Goal: Task Accomplishment & Management: Use online tool/utility

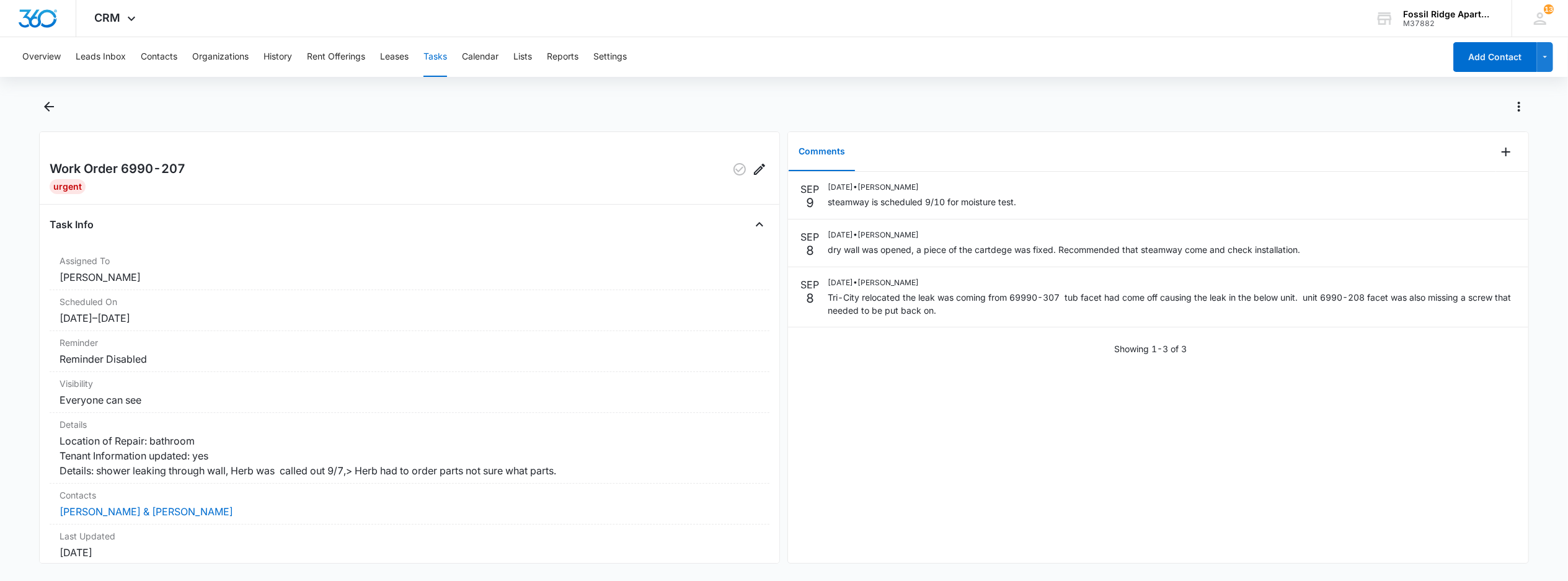
drag, startPoint x: 441, startPoint y: 63, endPoint x: 431, endPoint y: 68, distance: 11.2
click at [441, 67] on button "Tasks" at bounding box center [435, 57] width 23 height 39
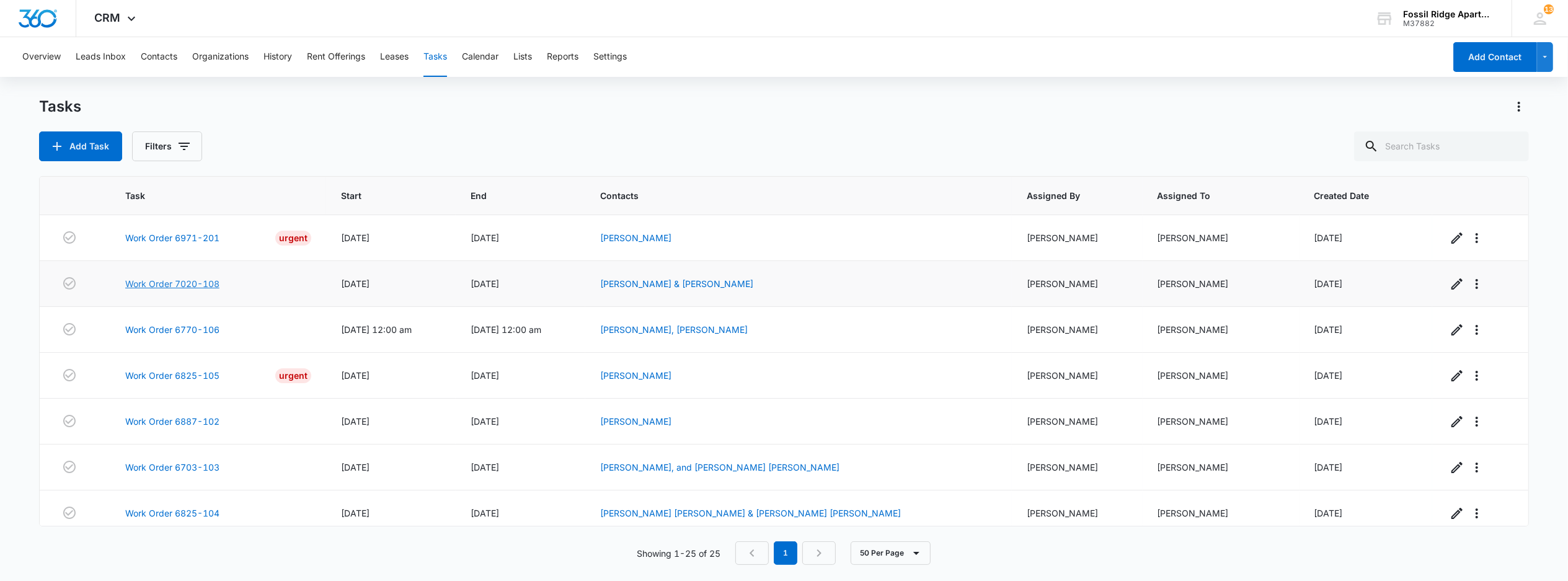
click at [168, 280] on link "Work Order 7020-108" at bounding box center [172, 283] width 94 height 13
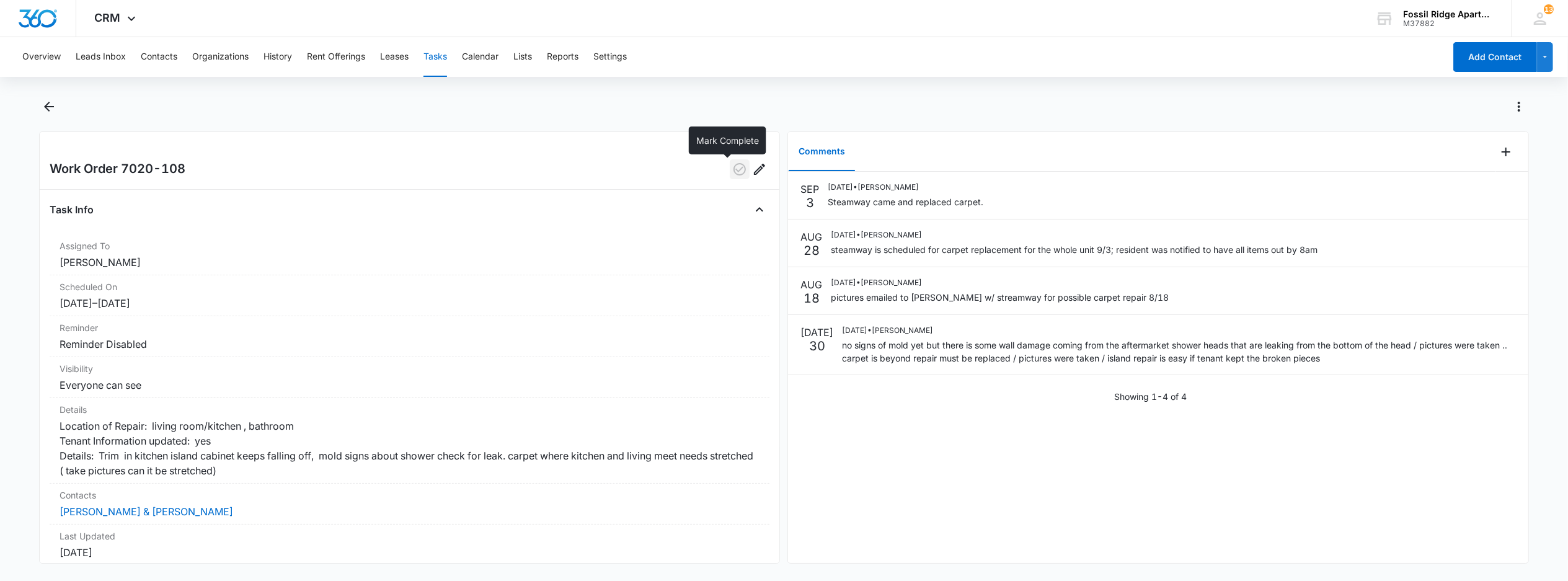
click at [733, 169] on icon "button" at bounding box center [739, 169] width 13 height 13
click at [439, 58] on button "Tasks" at bounding box center [435, 57] width 23 height 39
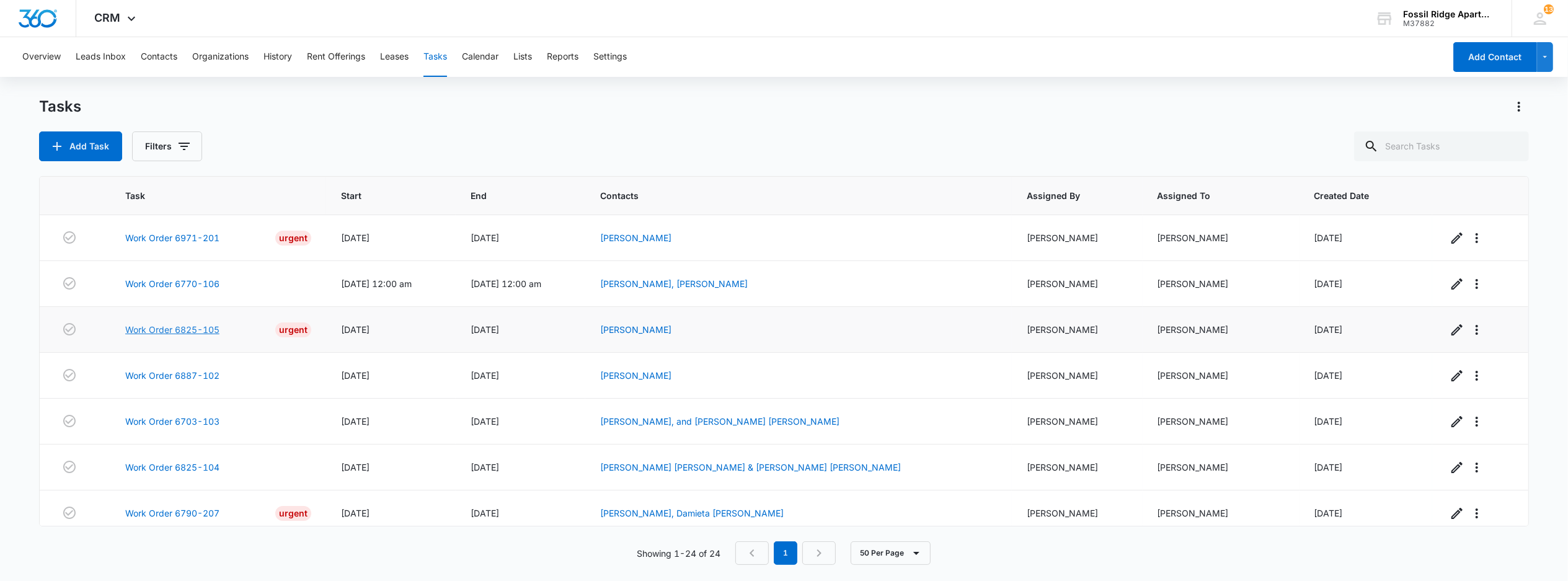
click at [177, 330] on link "Work Order 6825-105" at bounding box center [172, 329] width 94 height 13
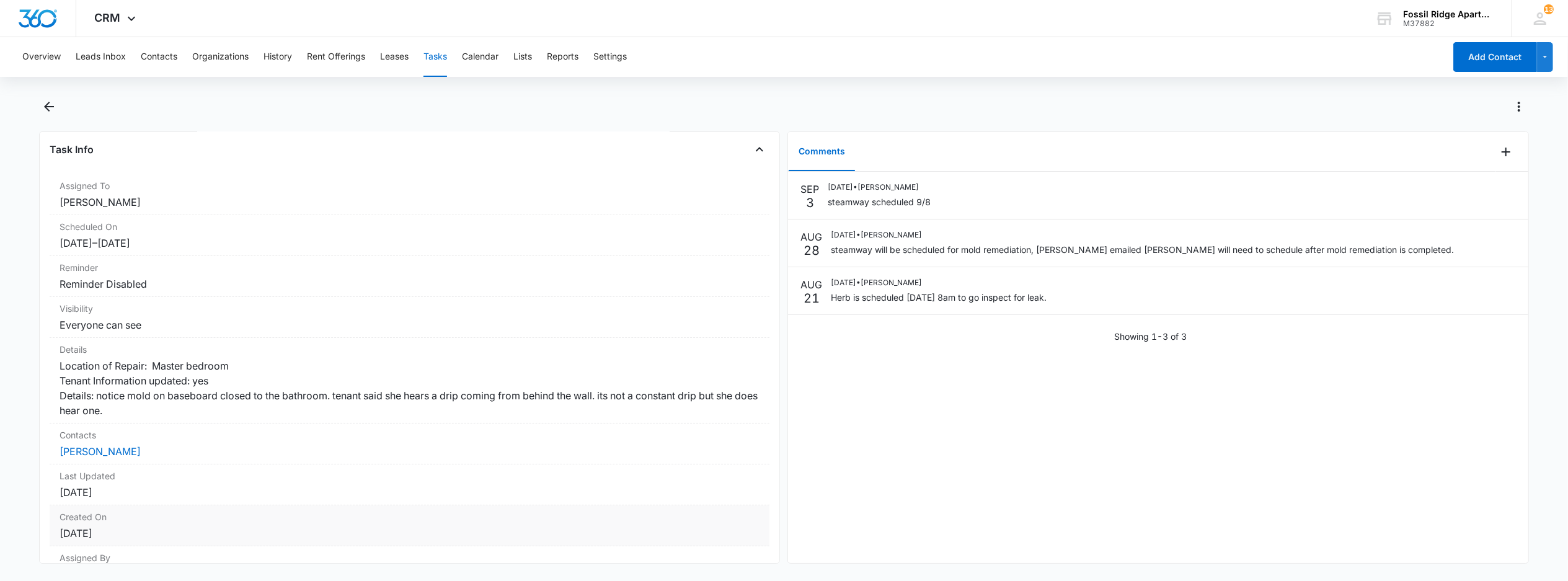
scroll to position [164, 0]
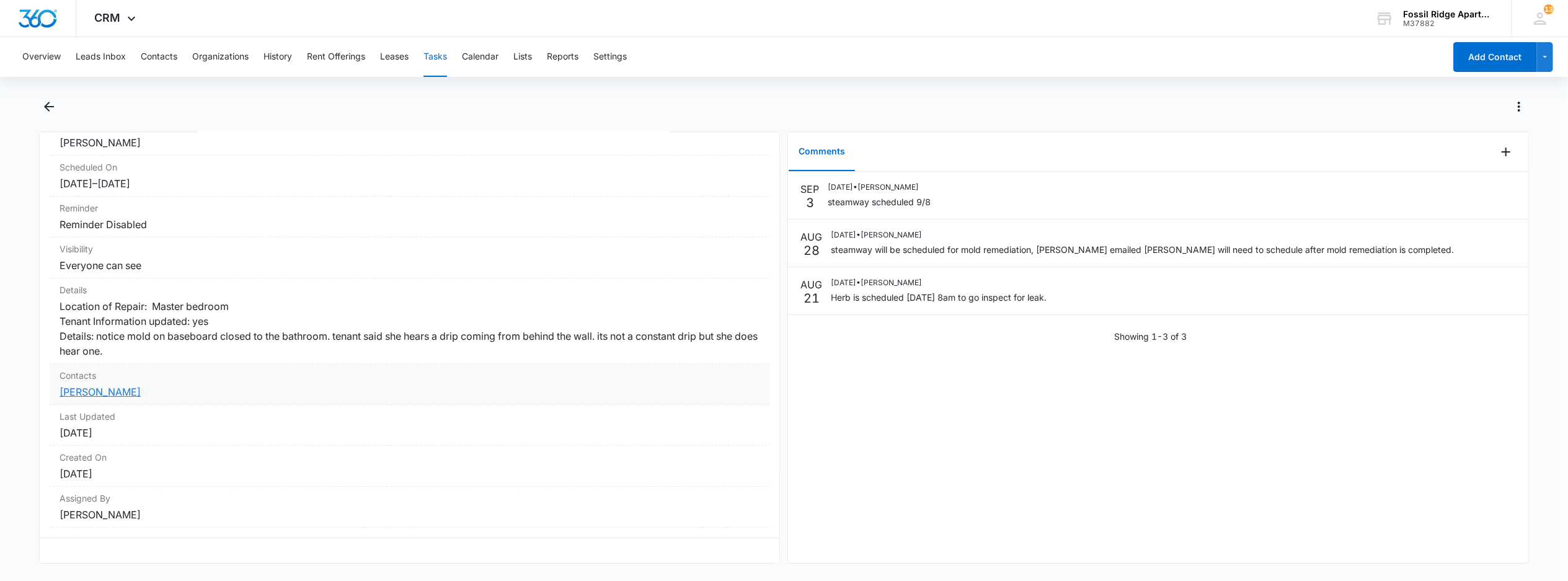
click at [130, 385] on link "[PERSON_NAME]" at bounding box center [100, 391] width 81 height 13
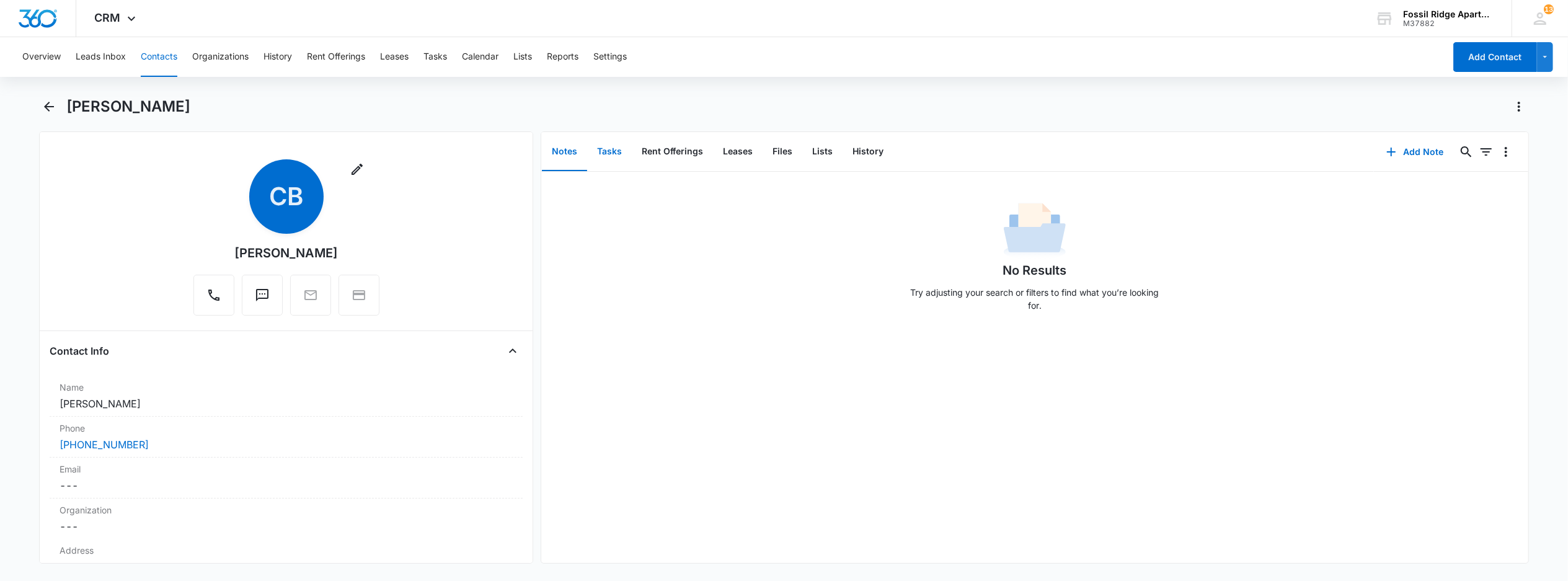
click at [606, 148] on button "Tasks" at bounding box center [609, 152] width 45 height 39
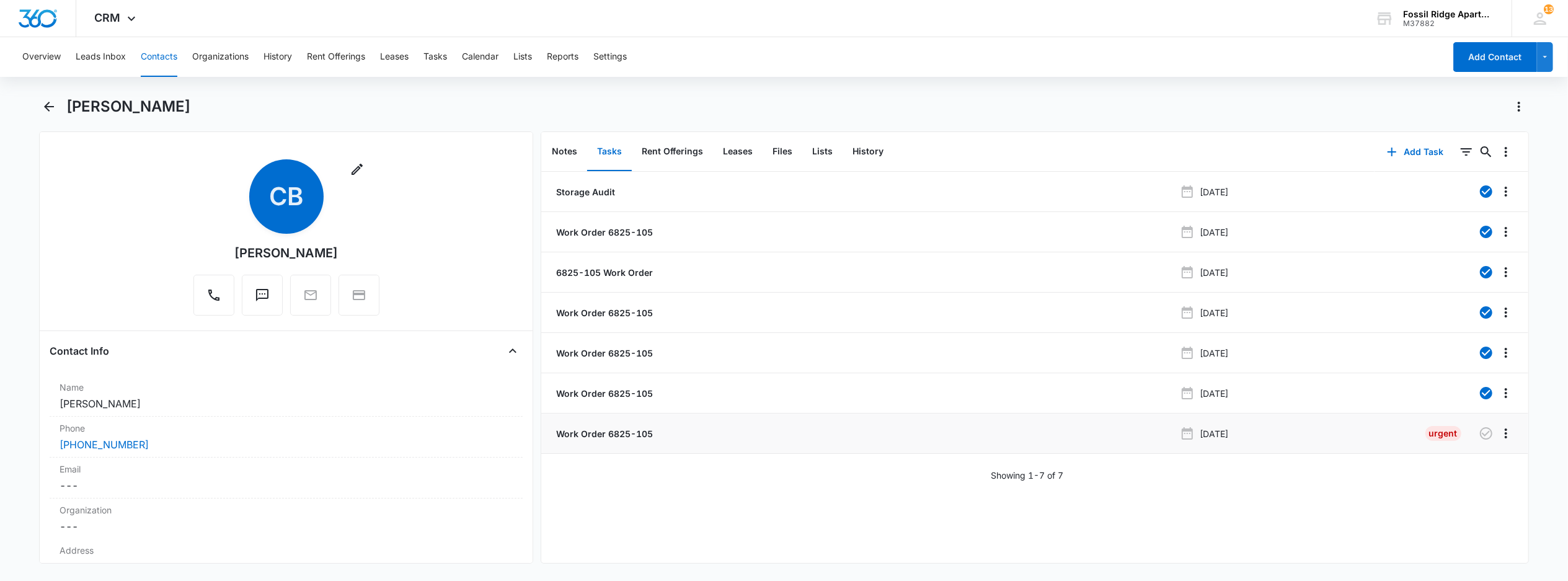
click at [618, 439] on p "Work Order 6825-105" at bounding box center [603, 433] width 100 height 13
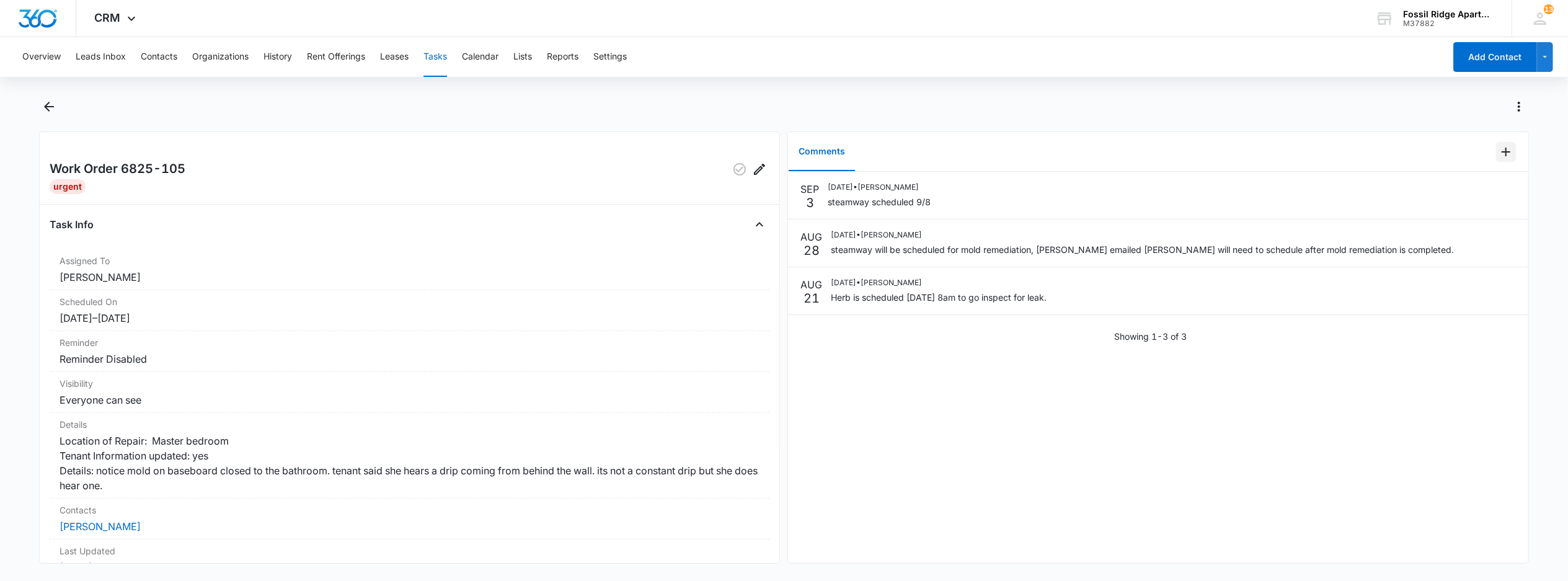
click at [1499, 156] on icon "Add Comment" at bounding box center [1506, 152] width 15 height 15
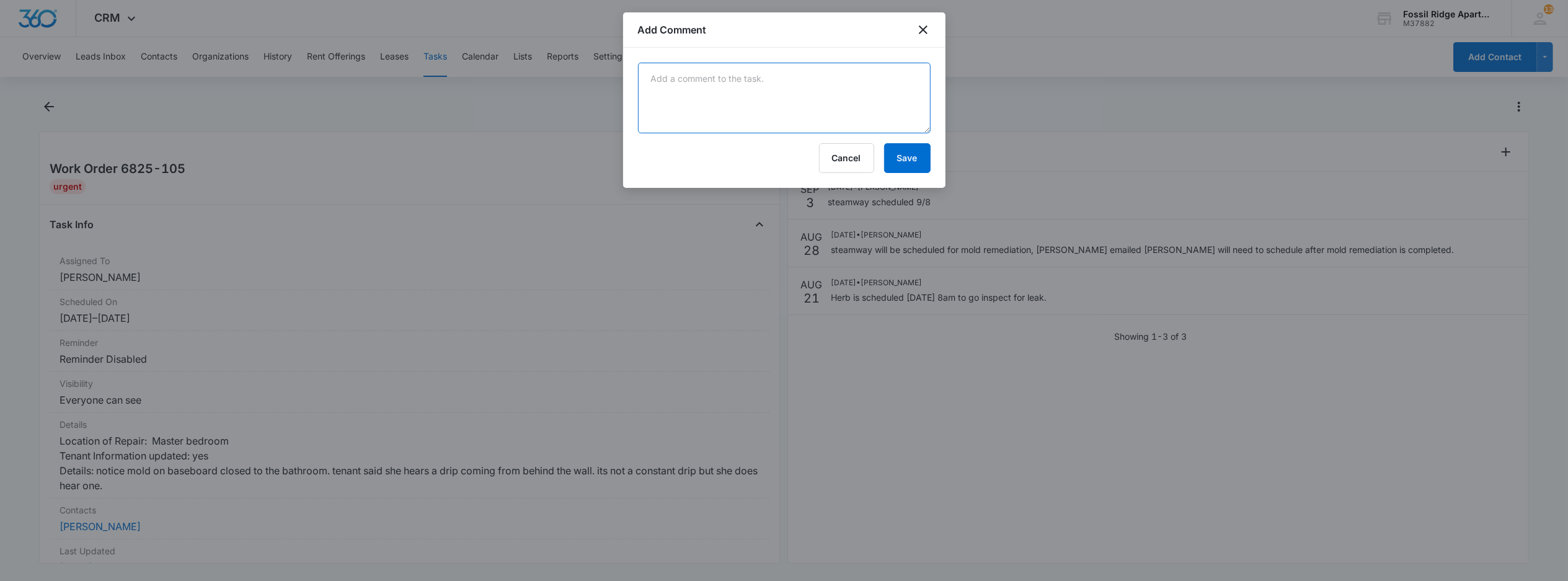
click at [707, 114] on textarea at bounding box center [784, 98] width 292 height 71
type textarea "B"
type textarea "proby wall scheduled for drywall reapir"
click at [922, 166] on button "Save" at bounding box center [908, 158] width 47 height 30
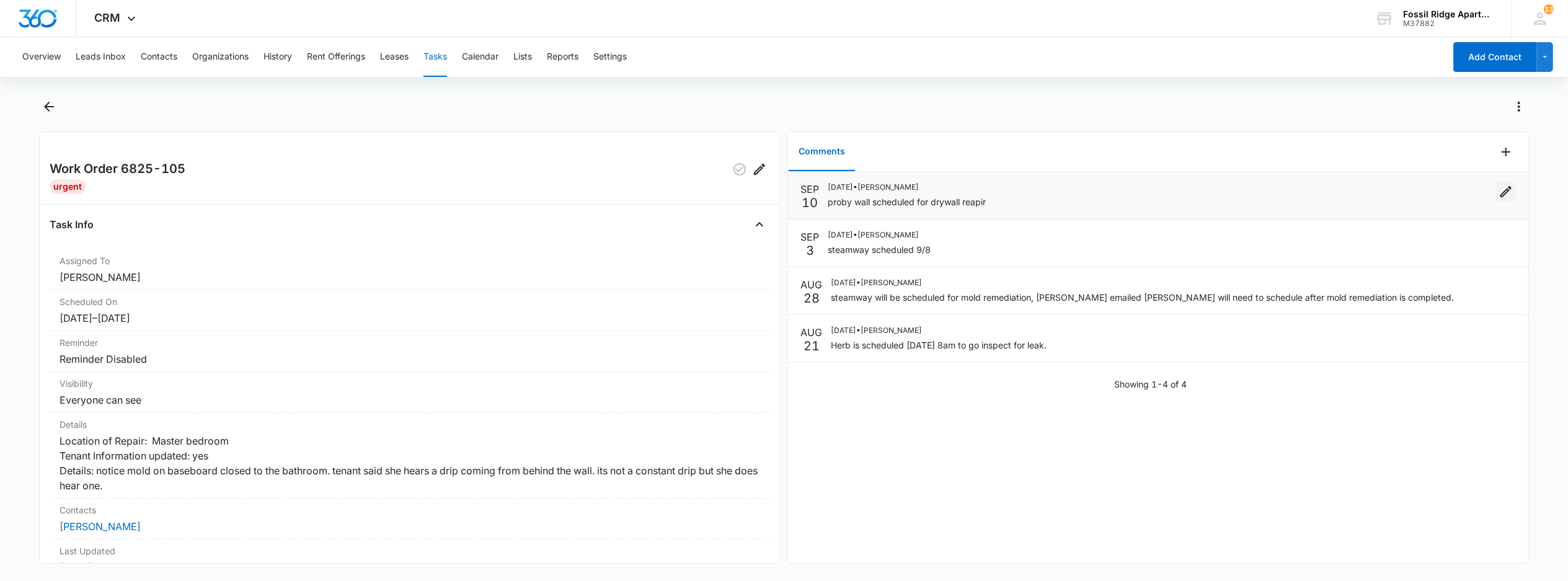
click at [1499, 191] on icon "Edit" at bounding box center [1506, 192] width 15 height 15
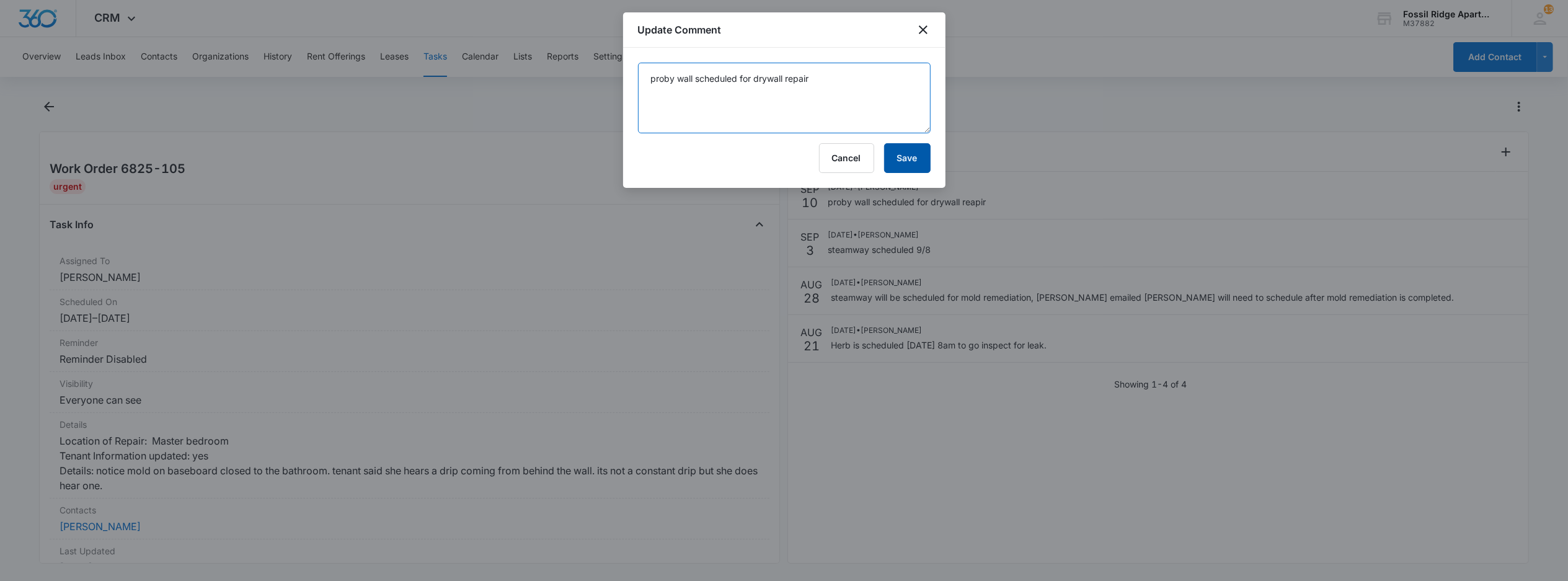
type textarea "proby wall scheduled for drywall repair"
click at [898, 155] on button "Save" at bounding box center [908, 158] width 47 height 30
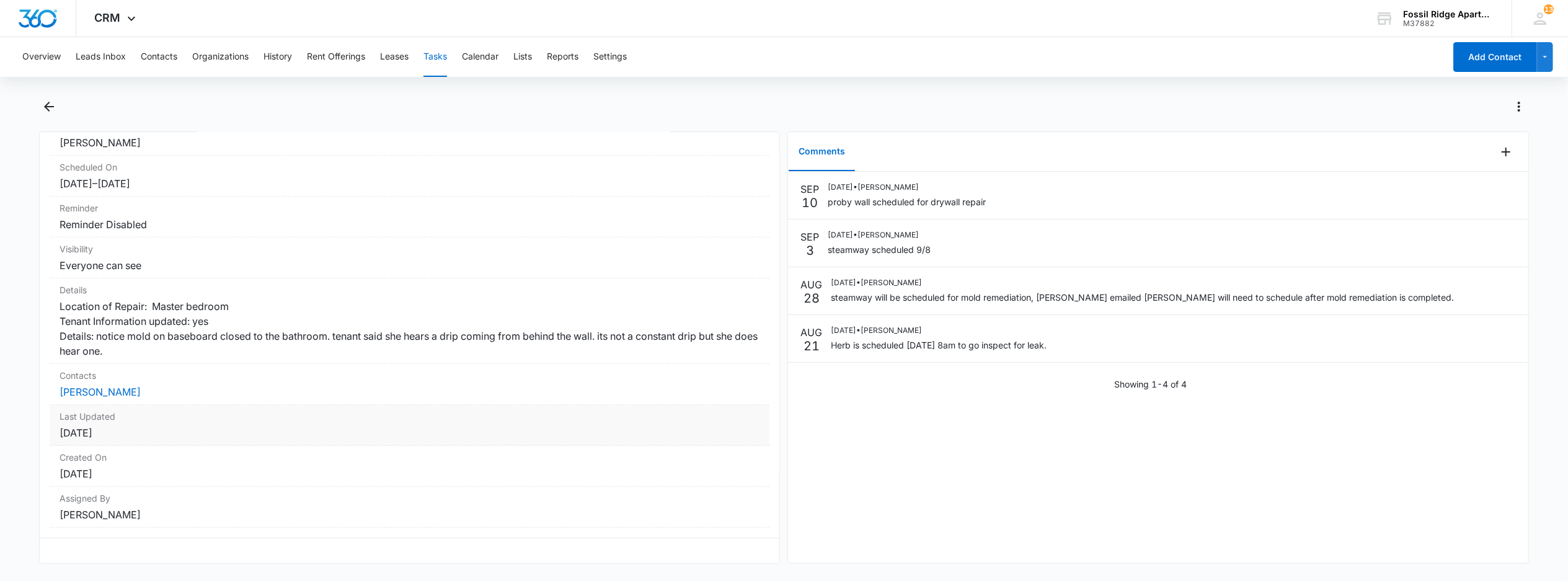
scroll to position [164, 0]
click at [112, 385] on link "[PERSON_NAME]" at bounding box center [100, 391] width 81 height 13
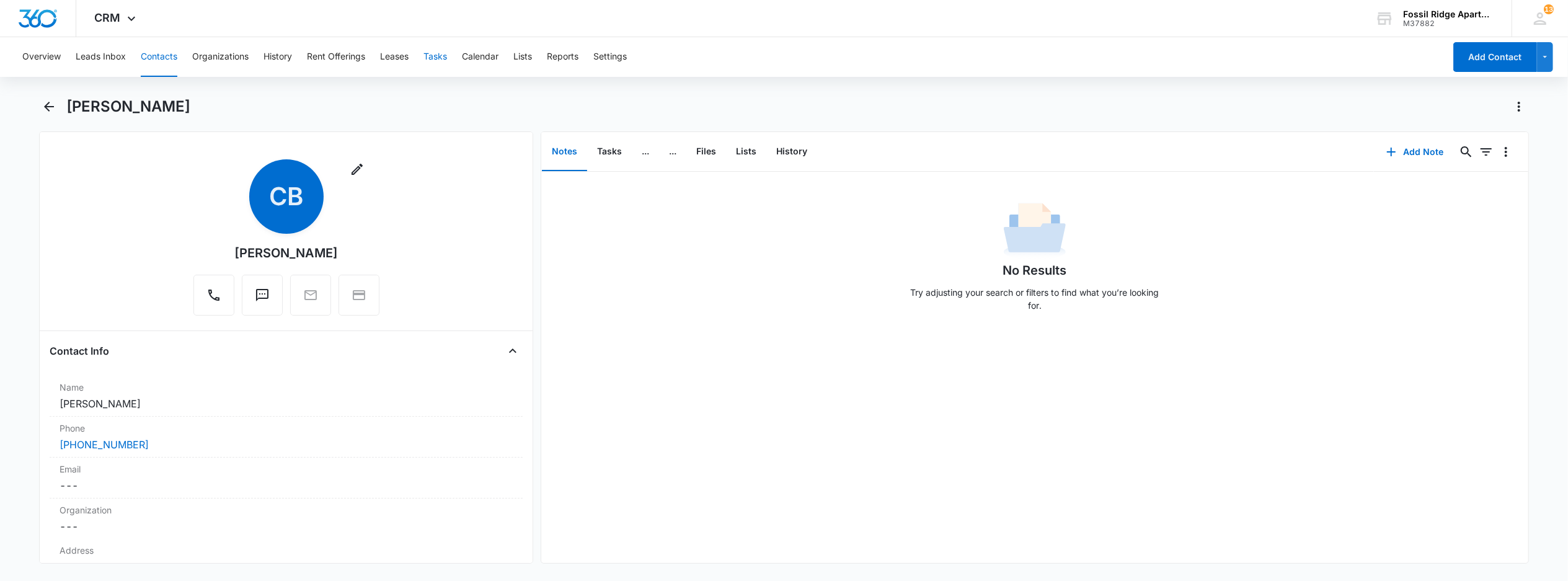
click at [440, 61] on button "Tasks" at bounding box center [435, 57] width 23 height 39
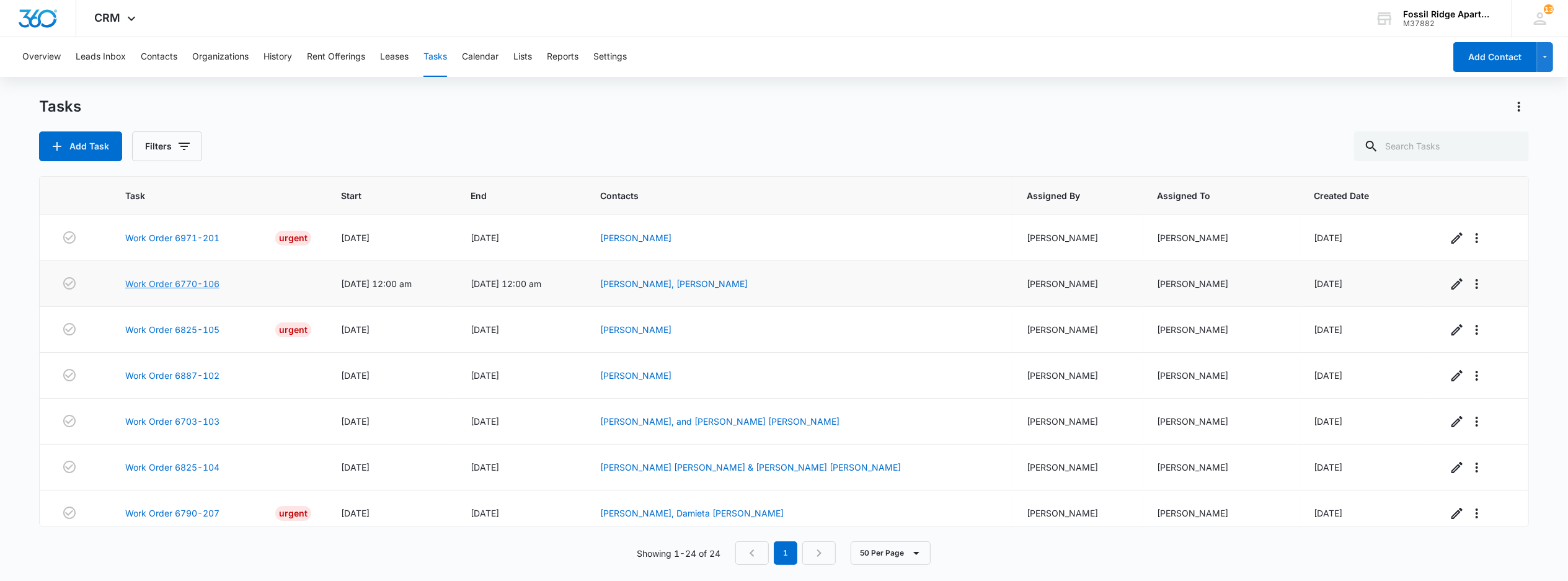
click at [185, 289] on link "Work Order 6770-106" at bounding box center [172, 283] width 94 height 13
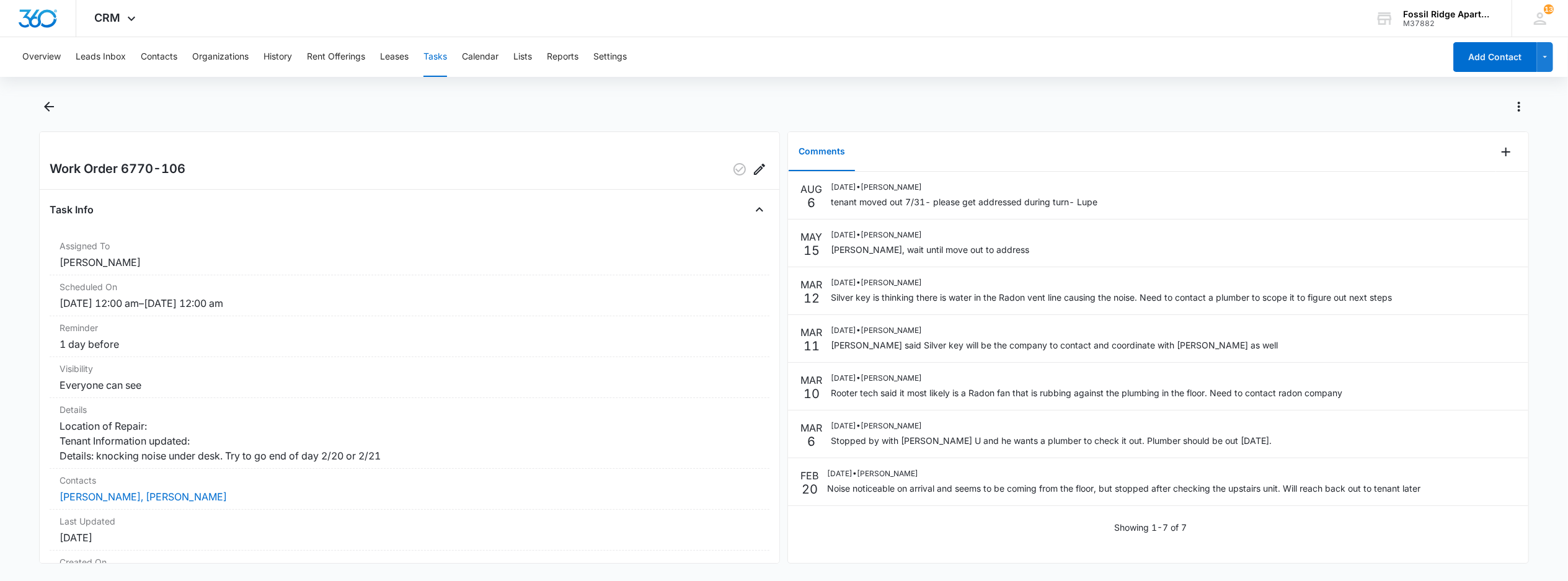
click at [442, 59] on button "Tasks" at bounding box center [435, 57] width 23 height 39
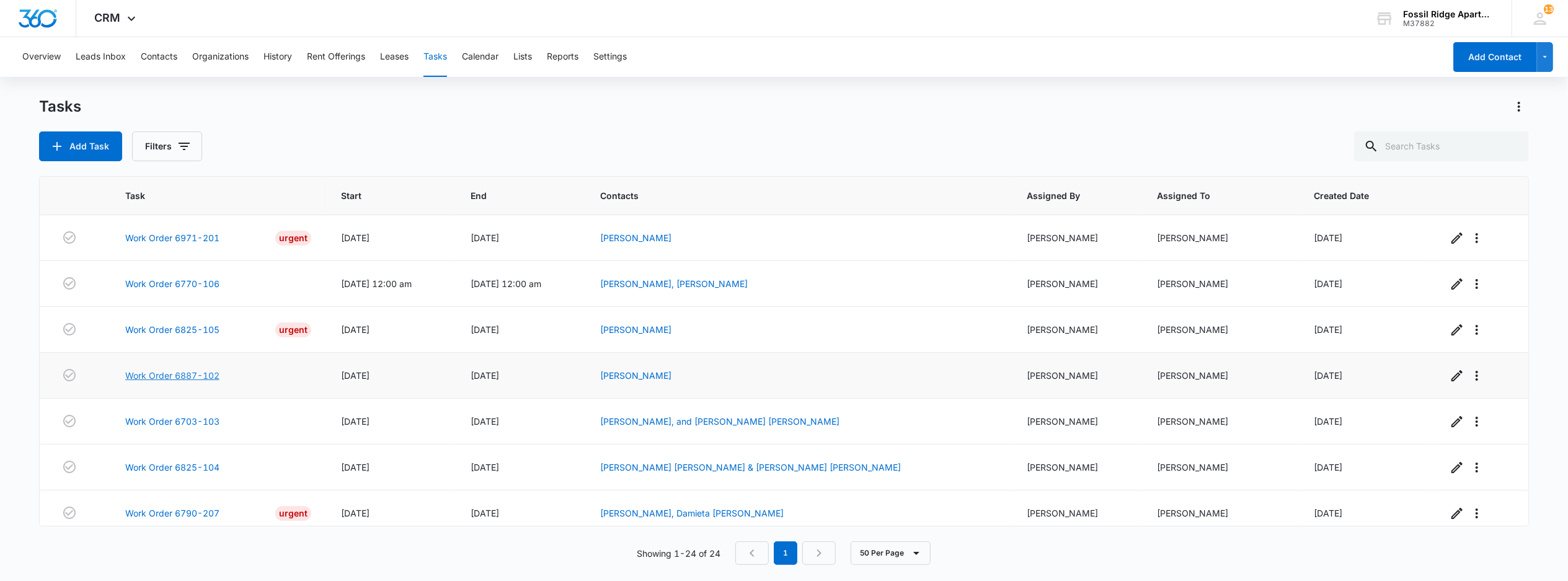
click at [174, 382] on link "Work Order 6887-102" at bounding box center [172, 375] width 94 height 13
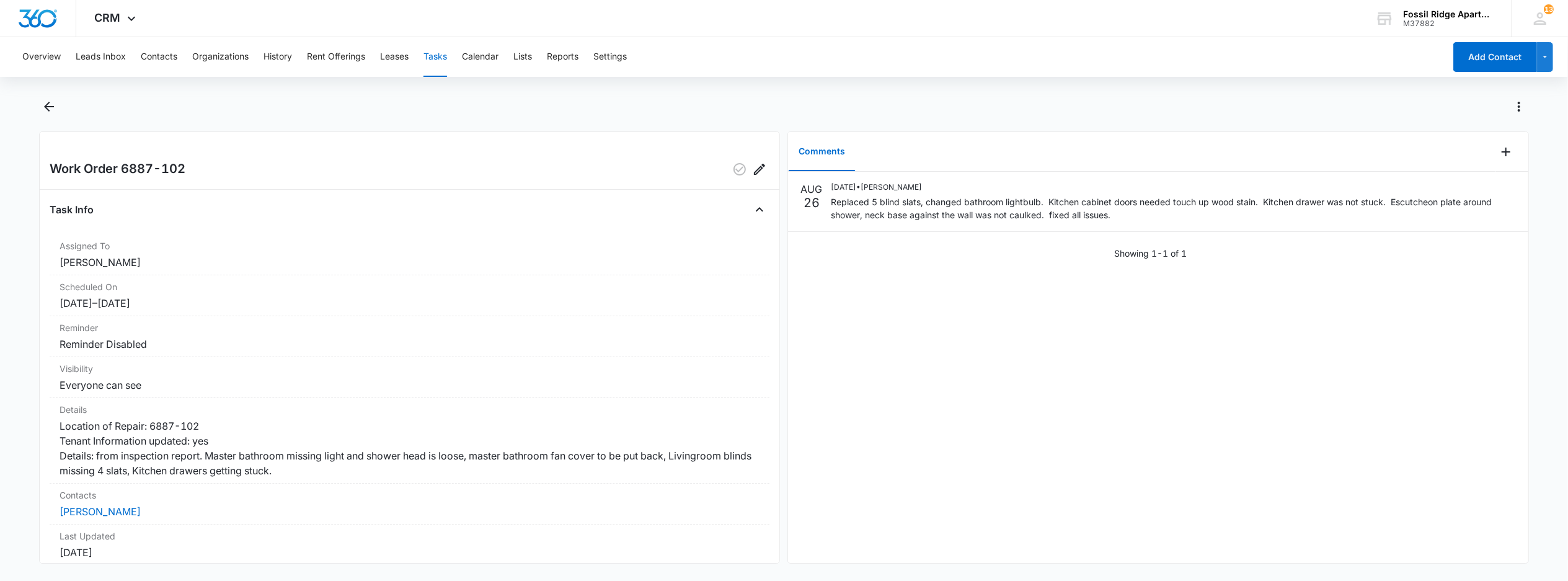
drag, startPoint x: 765, startPoint y: 184, endPoint x: 766, endPoint y: 508, distance: 324.0
click at [766, 508] on div "Work Order 6887-102 Task Info Assigned To [PERSON_NAME] Scheduled On [DATE] – […" at bounding box center [409, 347] width 741 height 432
click at [821, 95] on div "Overview Leads Inbox Contacts Organizations History Rent Offerings Leases Tasks…" at bounding box center [784, 308] width 1568 height 541
click at [539, 107] on div at bounding box center [797, 107] width 1462 height 20
drag, startPoint x: 727, startPoint y: 169, endPoint x: 728, endPoint y: 199, distance: 30.0
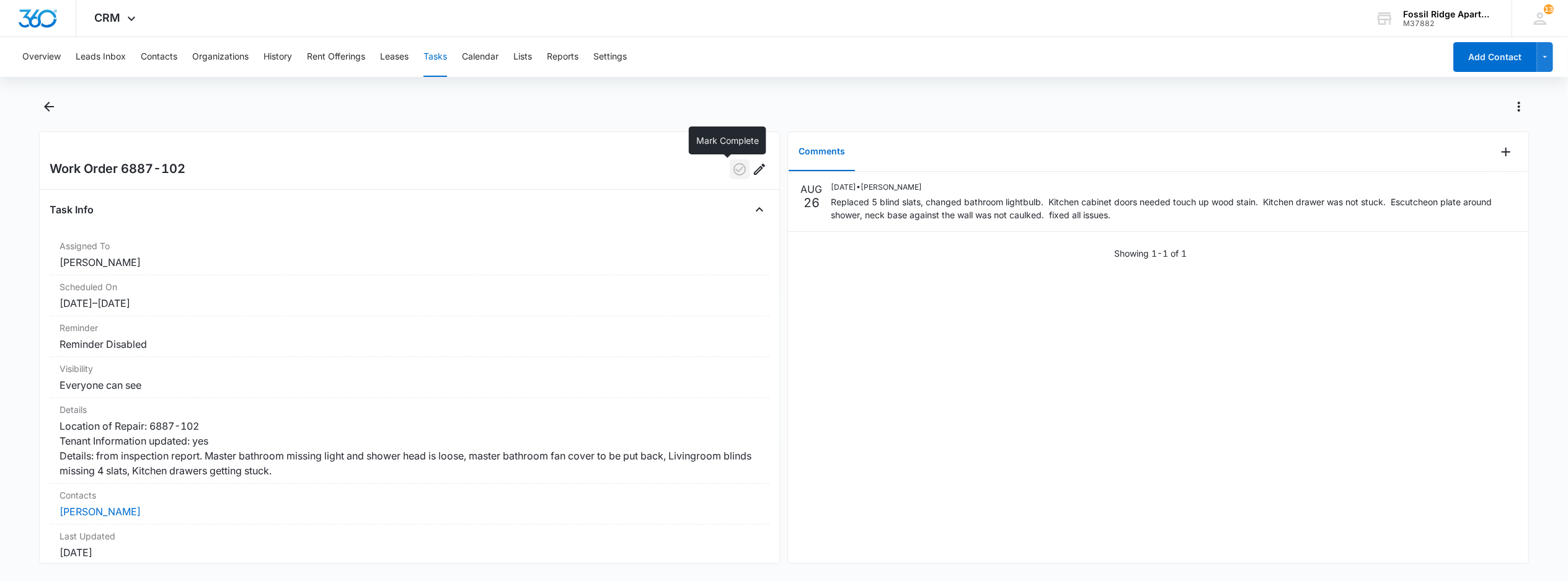
click at [732, 174] on icon "button" at bounding box center [739, 169] width 15 height 15
click at [434, 55] on button "Tasks" at bounding box center [435, 57] width 23 height 39
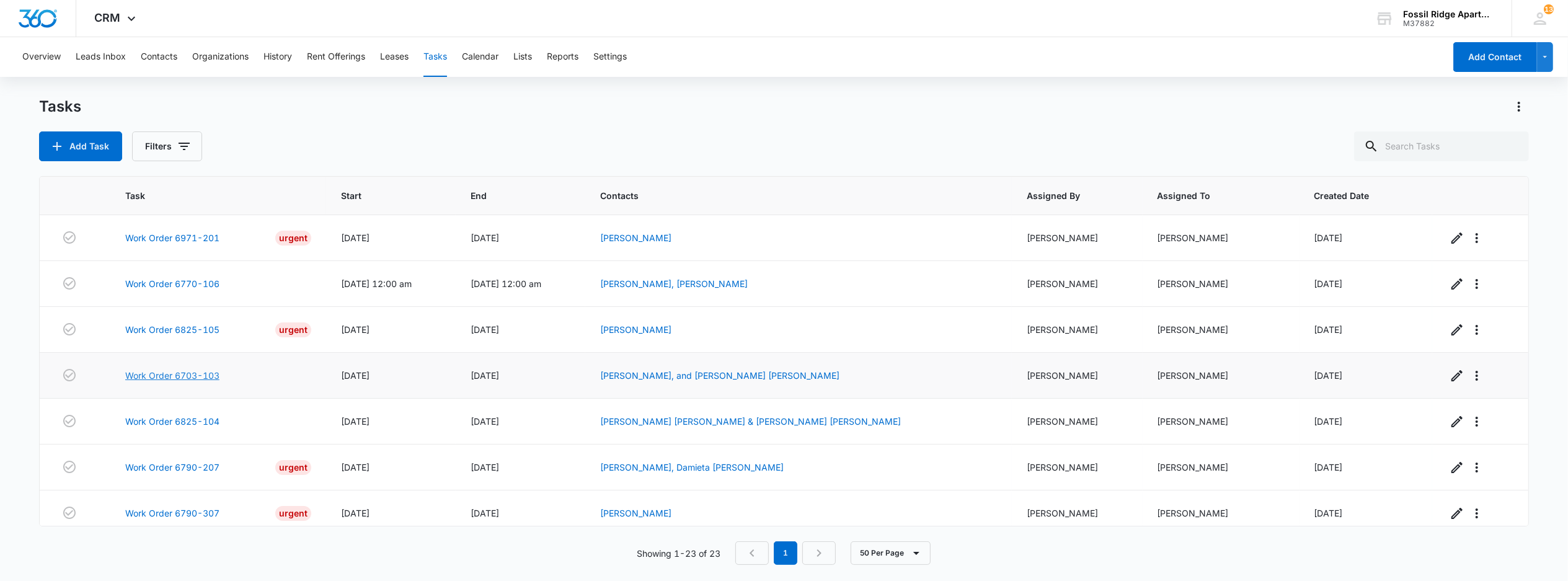
click at [154, 377] on link "Work Order 6703-103" at bounding box center [172, 375] width 94 height 13
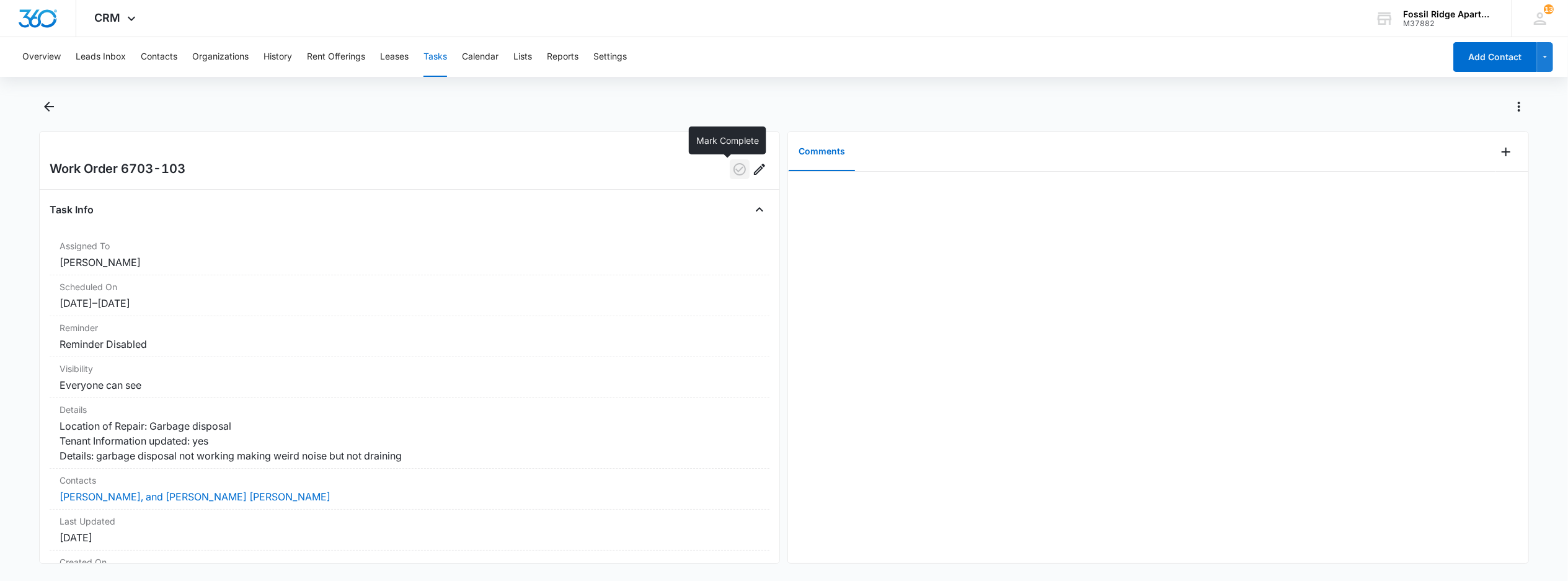
click at [733, 169] on icon "button" at bounding box center [739, 169] width 13 height 13
click at [432, 55] on button "Tasks" at bounding box center [435, 57] width 23 height 39
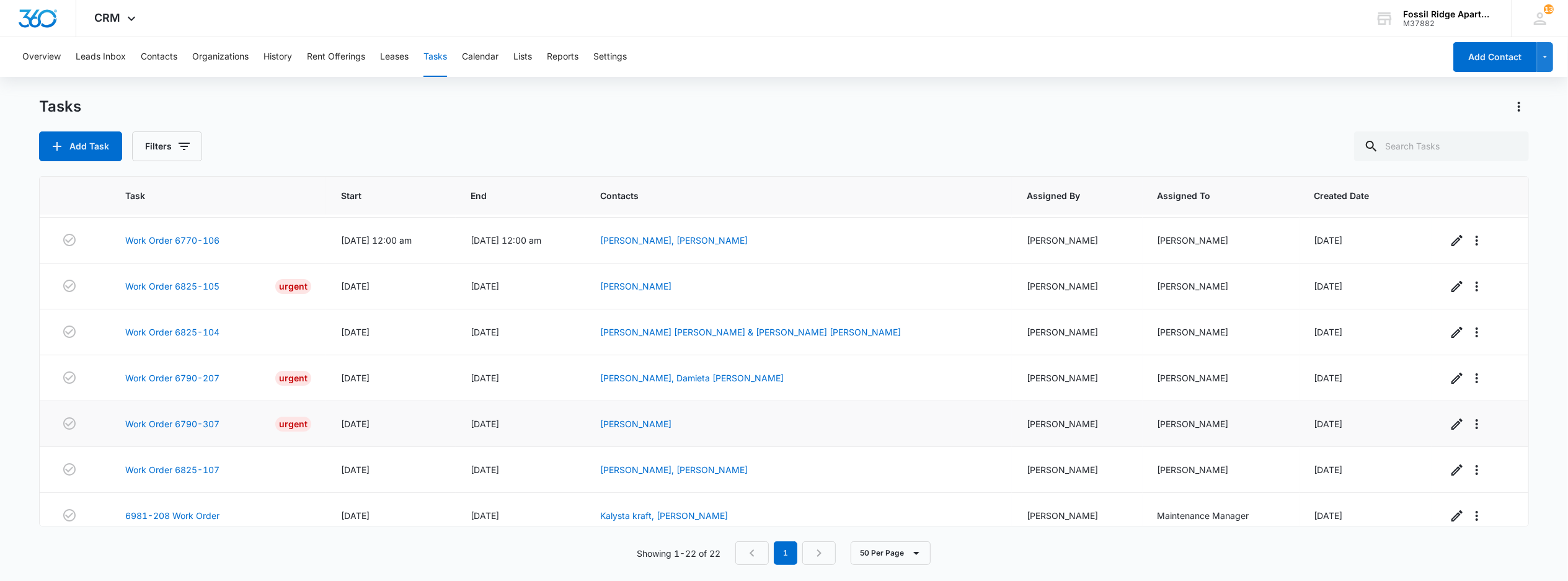
scroll to position [82, 0]
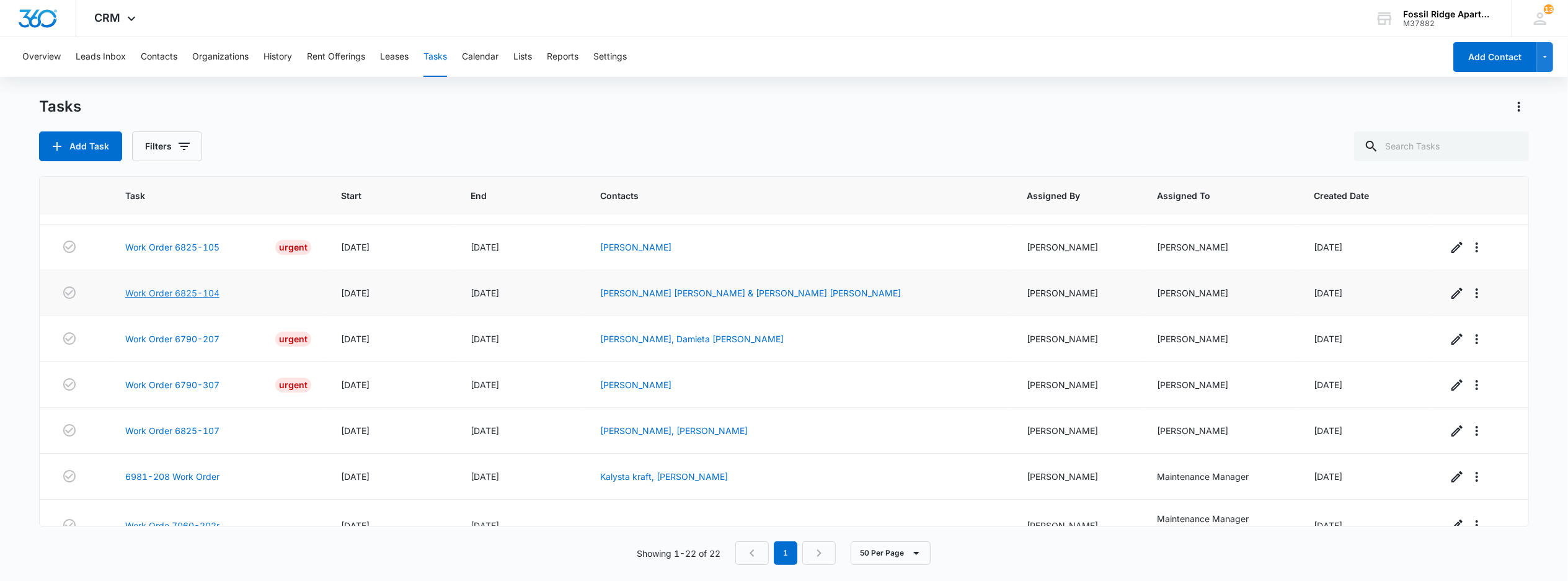
click at [186, 297] on link "Work Order 6825-104" at bounding box center [172, 293] width 94 height 13
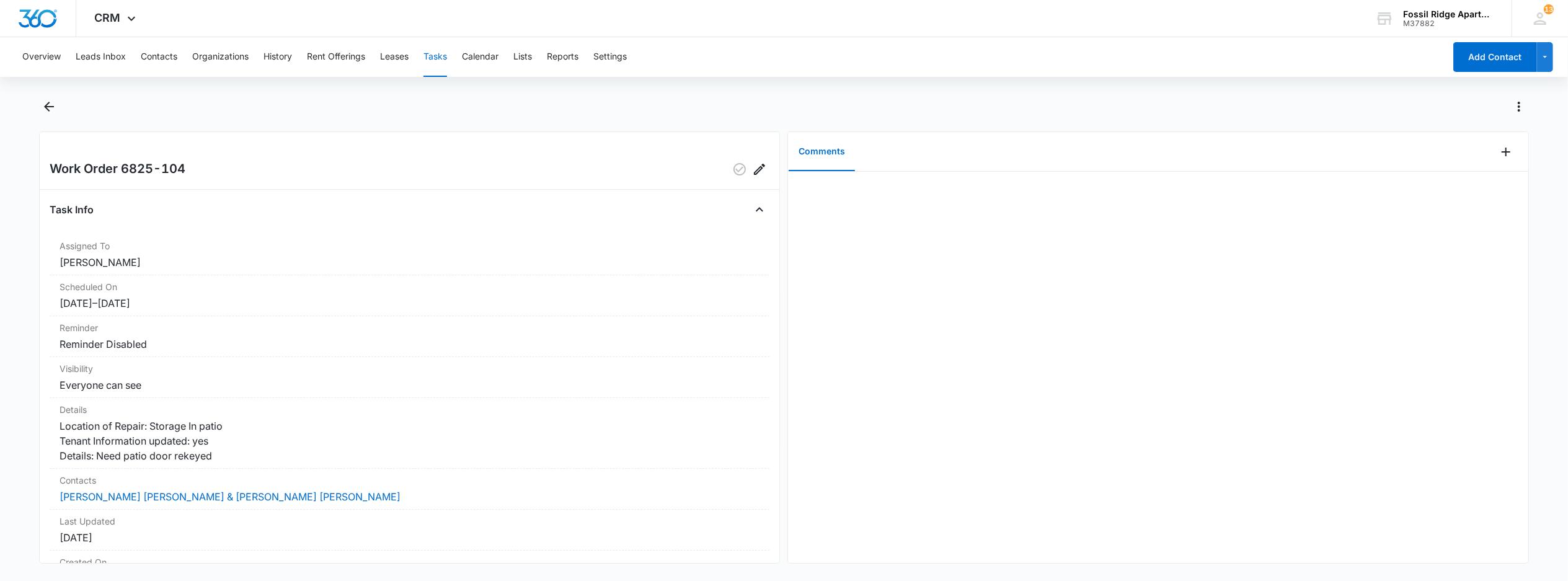
click at [444, 55] on button "Tasks" at bounding box center [435, 57] width 23 height 39
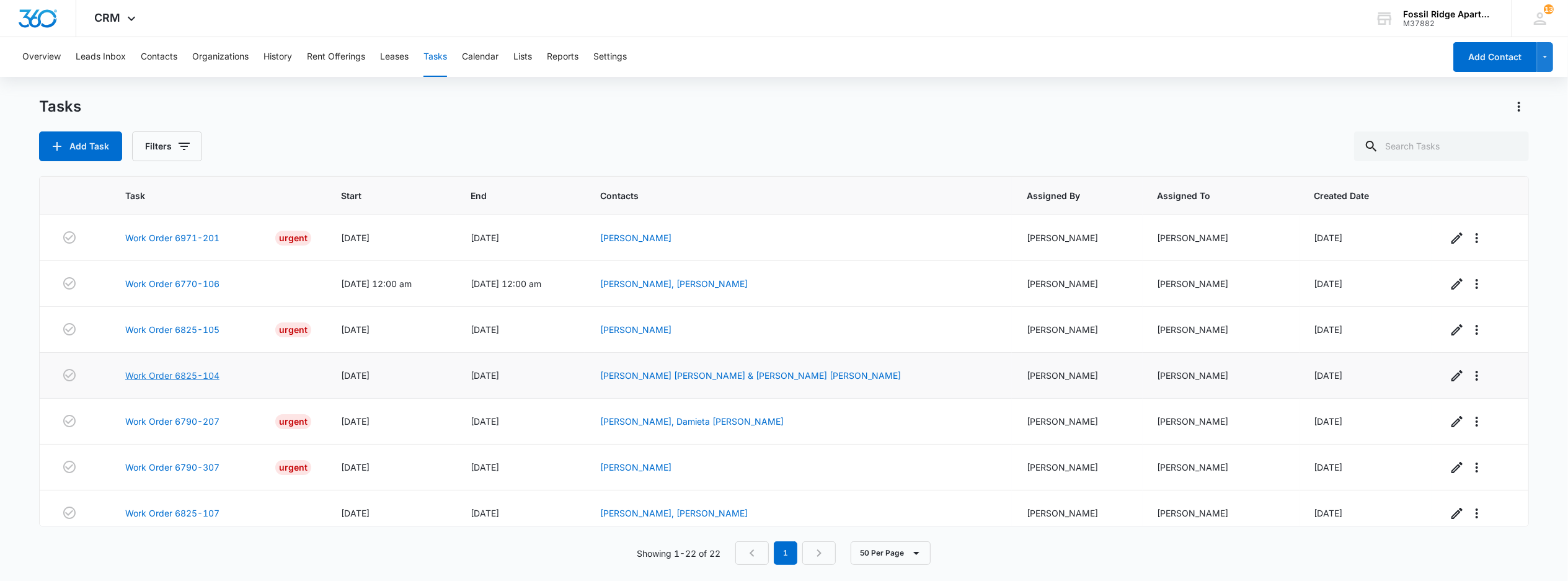
click at [166, 377] on link "Work Order 6825-104" at bounding box center [172, 375] width 94 height 13
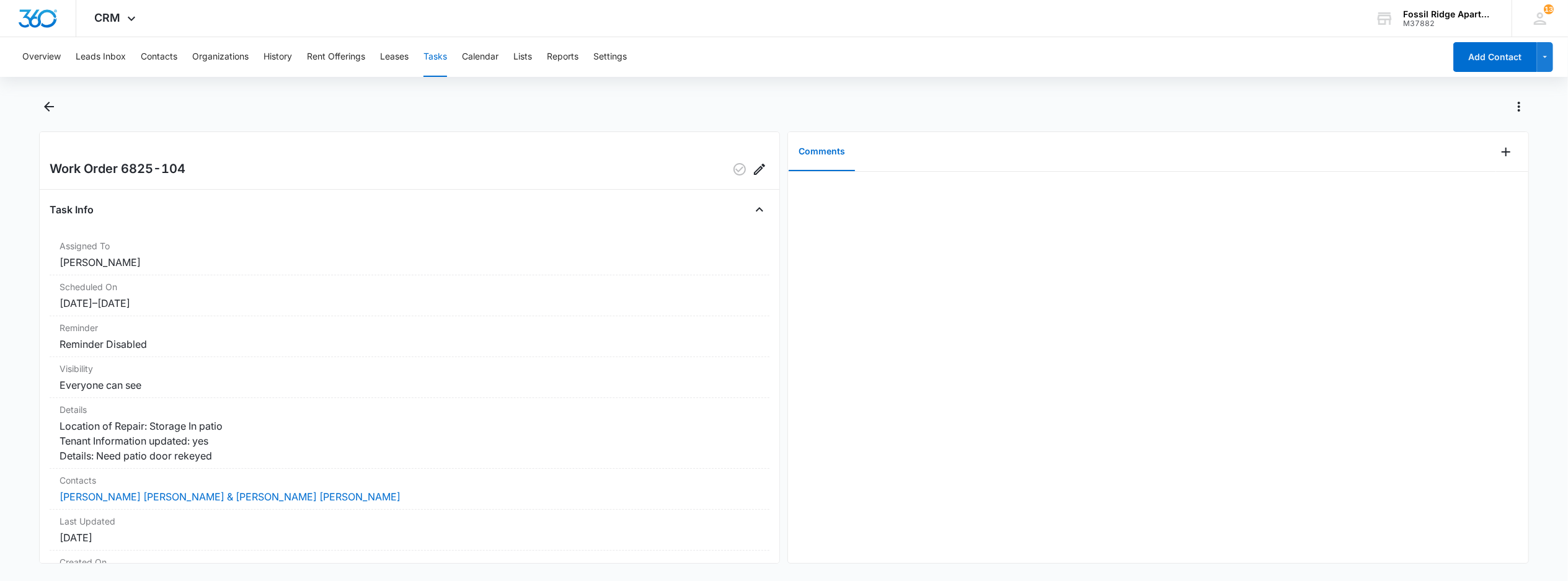
click at [445, 57] on button "Tasks" at bounding box center [435, 57] width 23 height 39
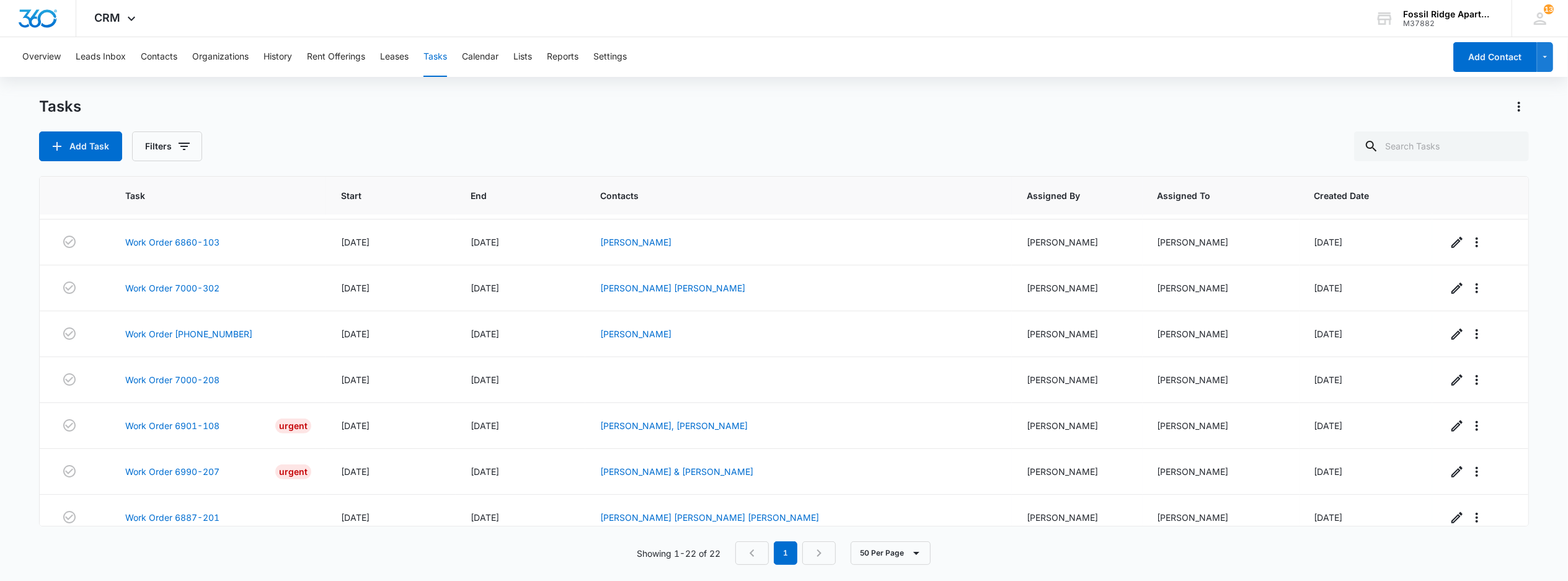
scroll to position [477, 0]
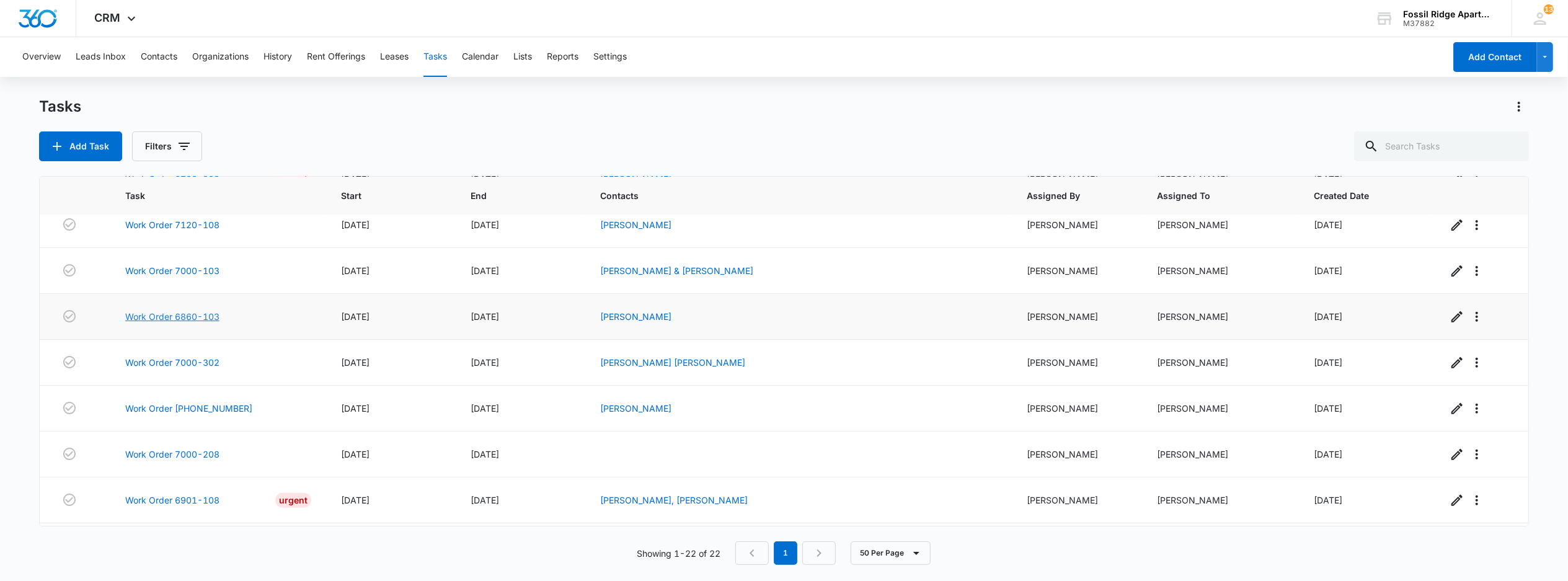
click at [171, 323] on link "Work Order 6860-103" at bounding box center [172, 316] width 94 height 13
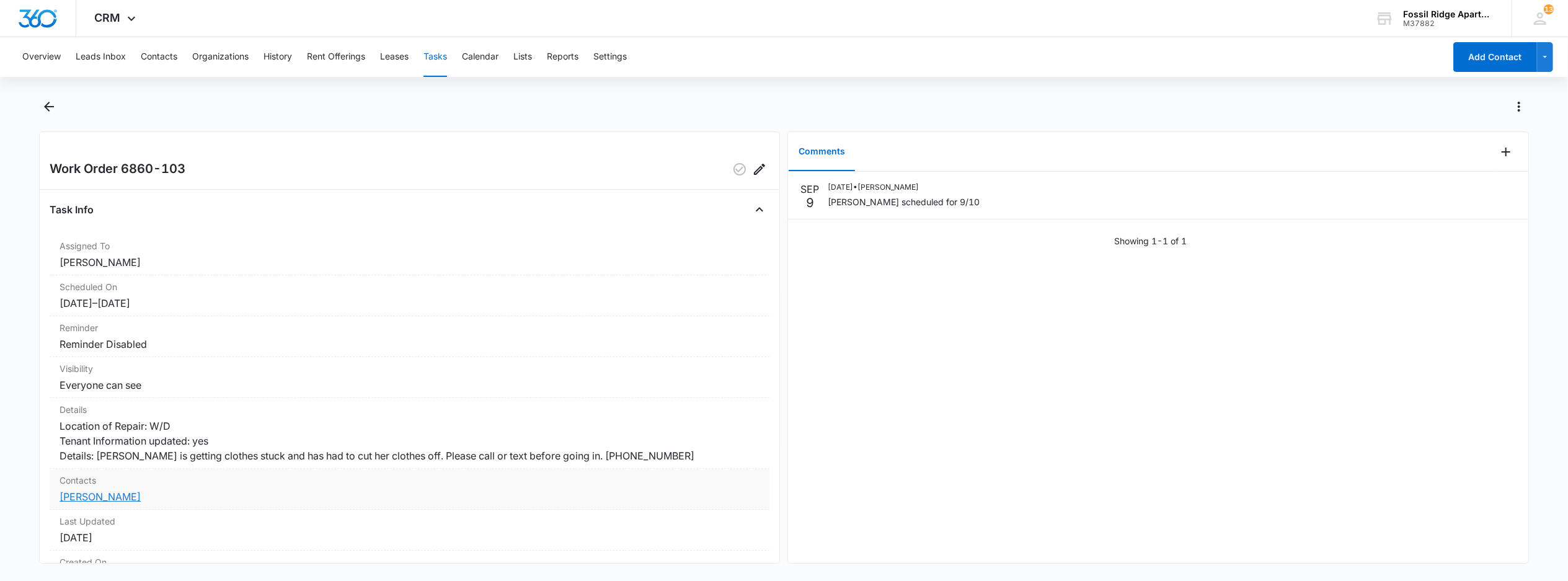
click at [89, 503] on link "[PERSON_NAME]" at bounding box center [100, 496] width 81 height 13
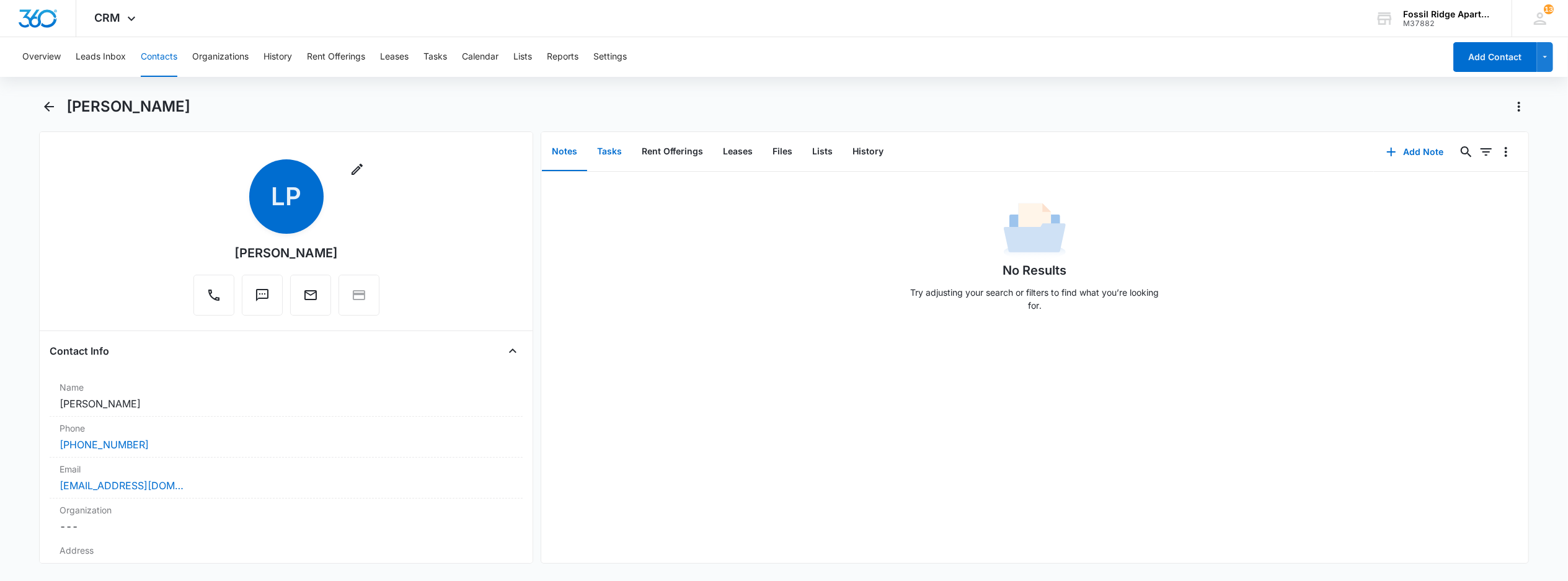
click at [602, 146] on button "Tasks" at bounding box center [609, 152] width 45 height 39
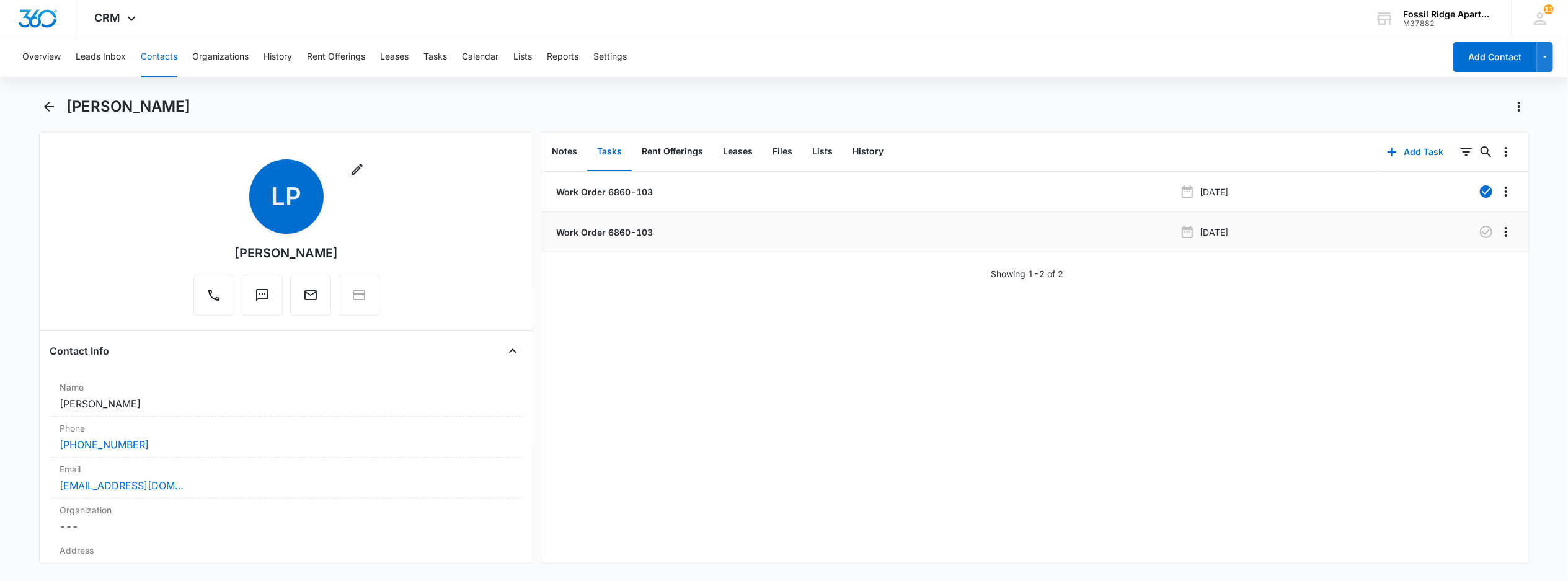
click at [608, 233] on p "Work Order 6860-103" at bounding box center [603, 232] width 100 height 13
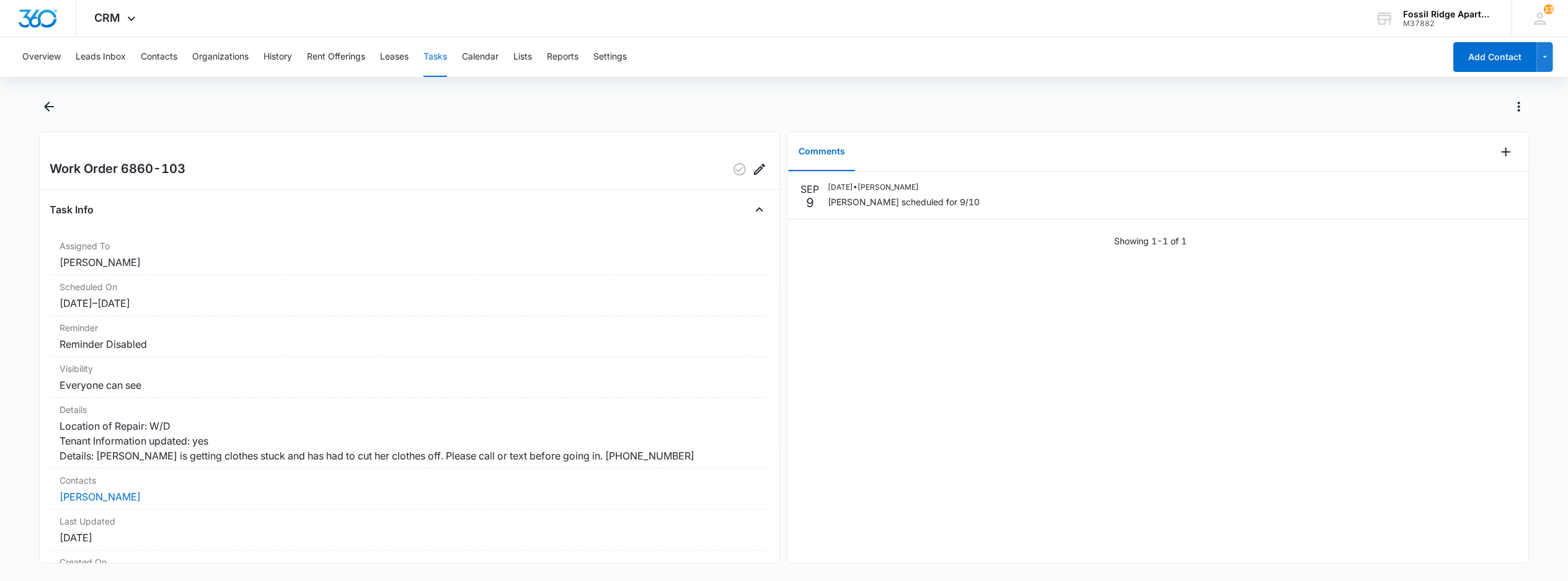
click at [434, 53] on button "Tasks" at bounding box center [435, 57] width 23 height 39
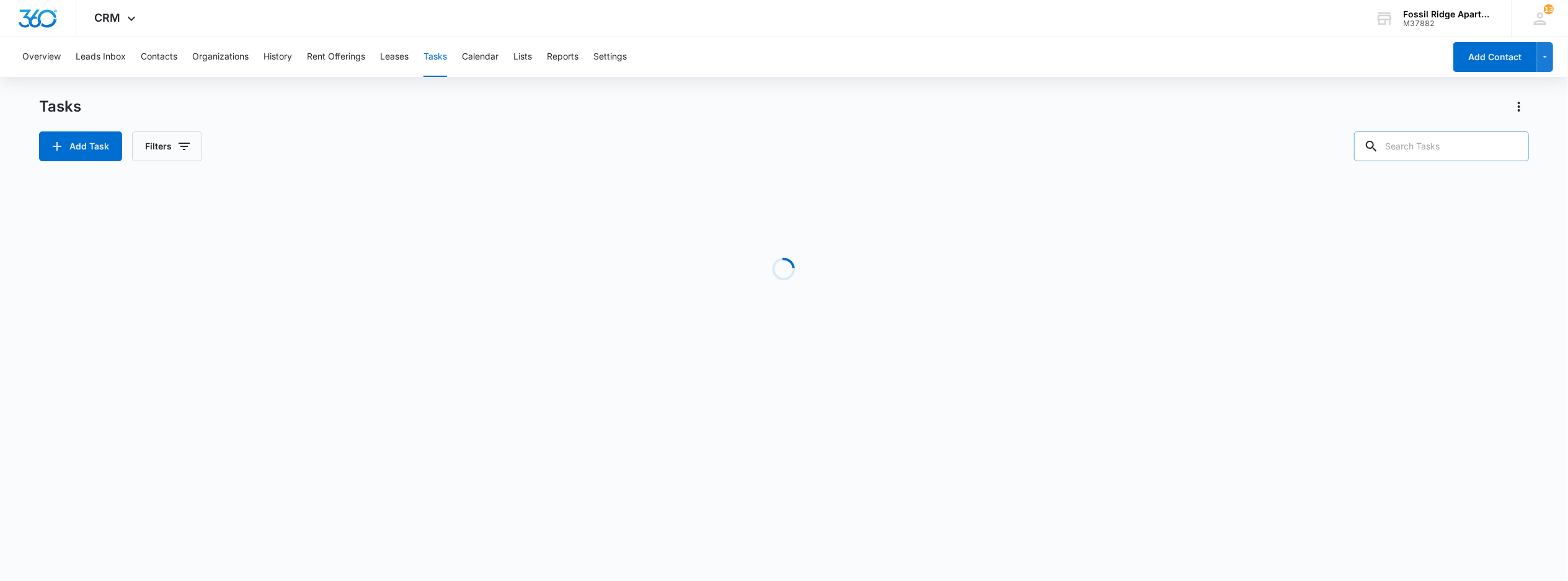
click at [1454, 152] on input "text" at bounding box center [1442, 146] width 175 height 30
click at [1404, 150] on input "6860-106" at bounding box center [1432, 146] width 194 height 30
click at [1380, 145] on input "6860106" at bounding box center [1432, 146] width 194 height 30
click at [1430, 146] on input "6860106" at bounding box center [1432, 146] width 194 height 30
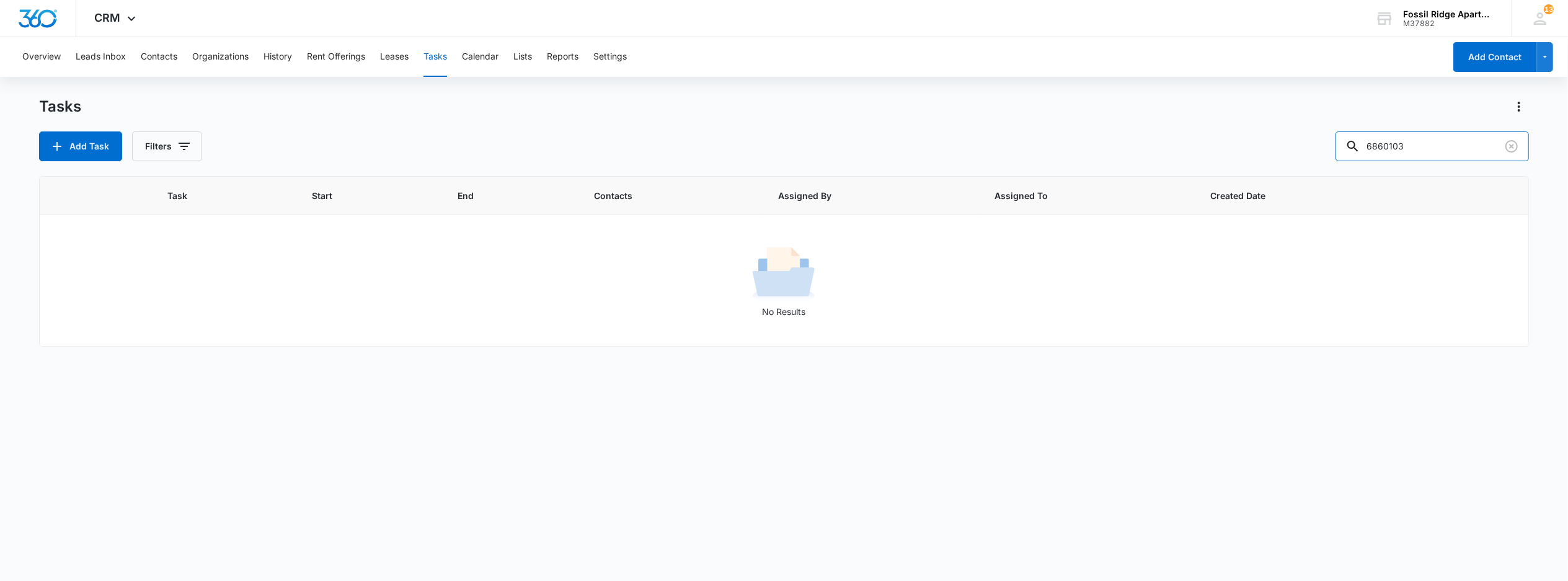
type input "6860103"
click at [427, 53] on button "Tasks" at bounding box center [435, 57] width 23 height 39
click at [435, 57] on button "Tasks" at bounding box center [435, 57] width 23 height 39
click at [435, 53] on button "Tasks" at bounding box center [435, 57] width 23 height 39
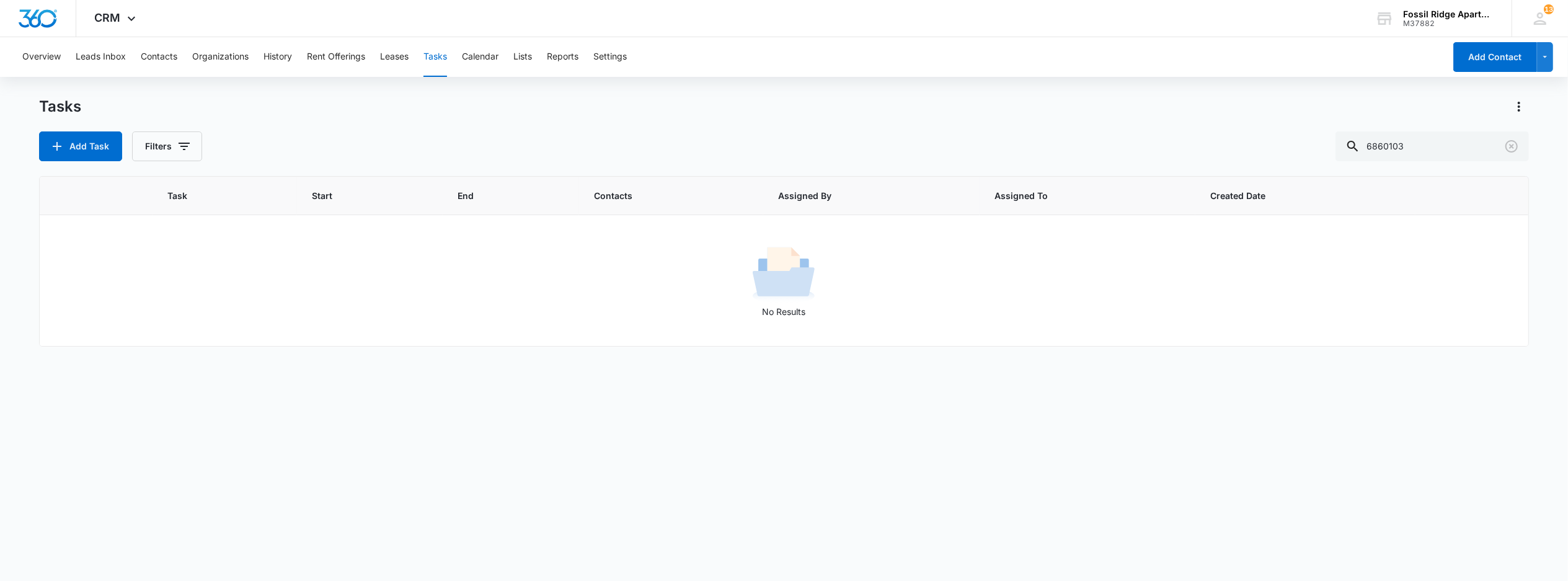
click at [435, 53] on button "Tasks" at bounding box center [435, 57] width 23 height 39
drag, startPoint x: 1421, startPoint y: 144, endPoint x: 948, endPoint y: 130, distance: 473.2
click at [1000, 136] on div "Add Task Filters 6860103" at bounding box center [783, 146] width 1490 height 30
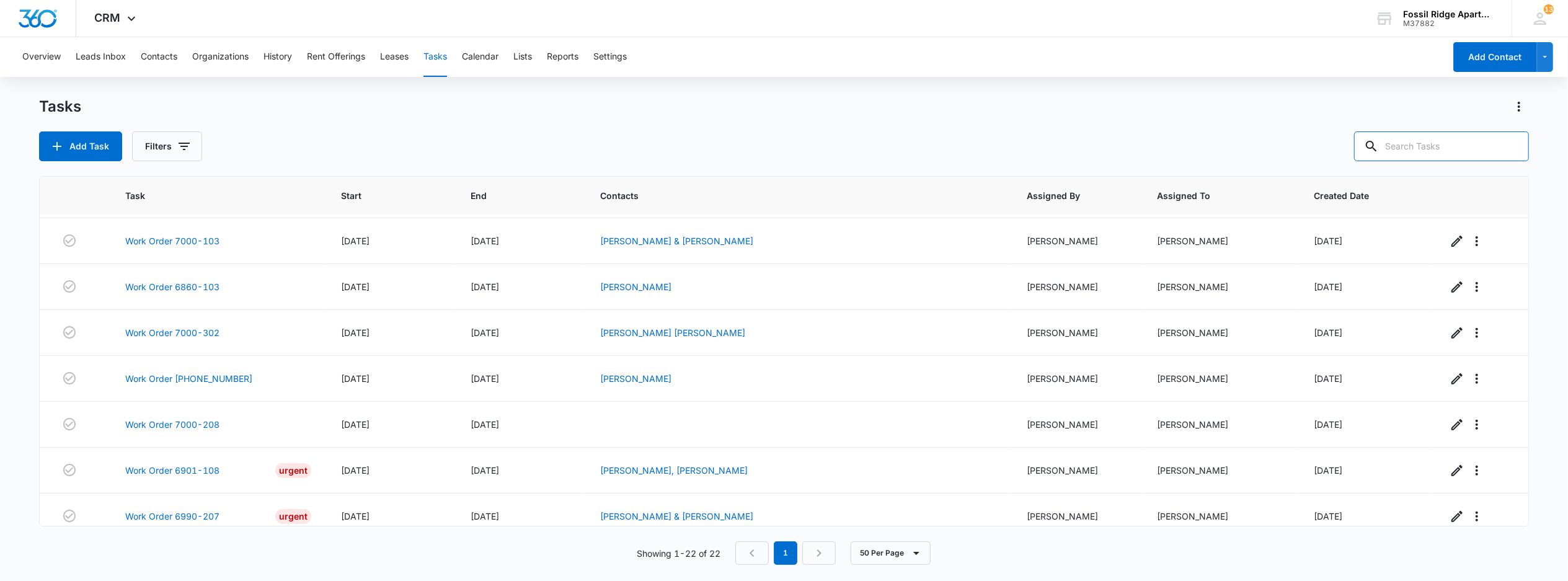
scroll to position [477, 0]
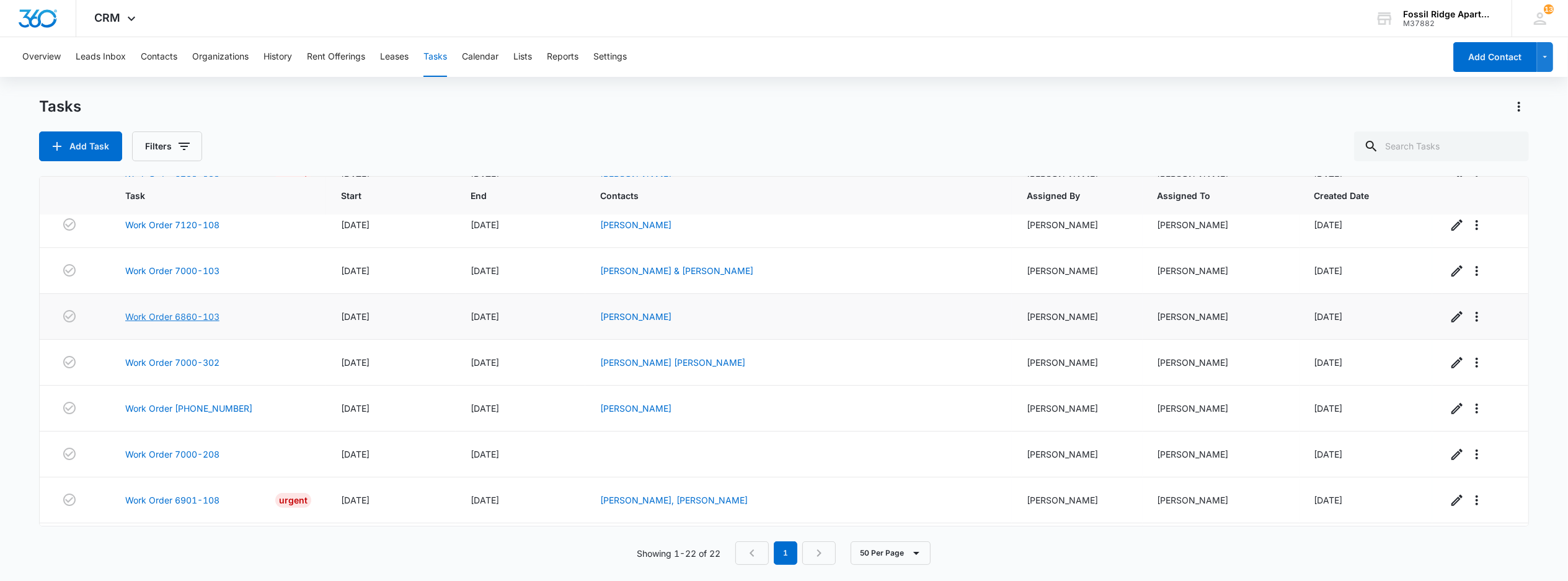
click at [181, 323] on link "Work Order 6860-103" at bounding box center [172, 316] width 94 height 13
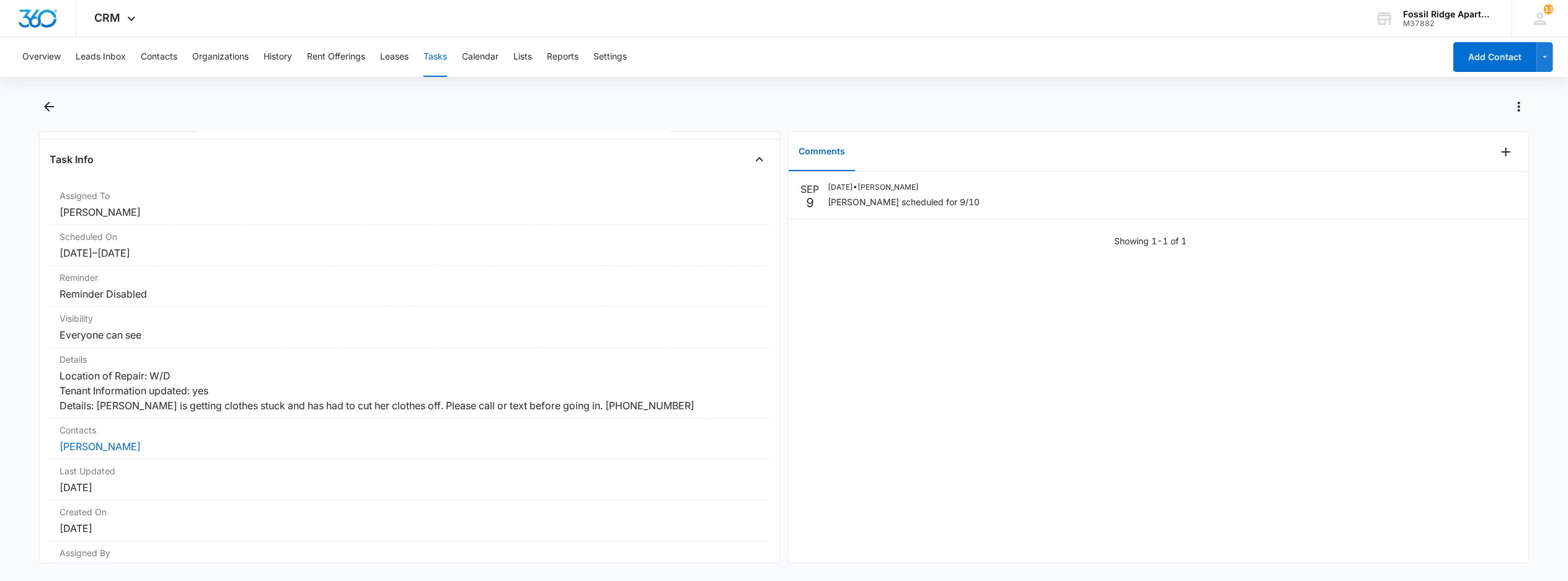
scroll to position [47, 0]
click at [435, 55] on button "Tasks" at bounding box center [435, 57] width 23 height 39
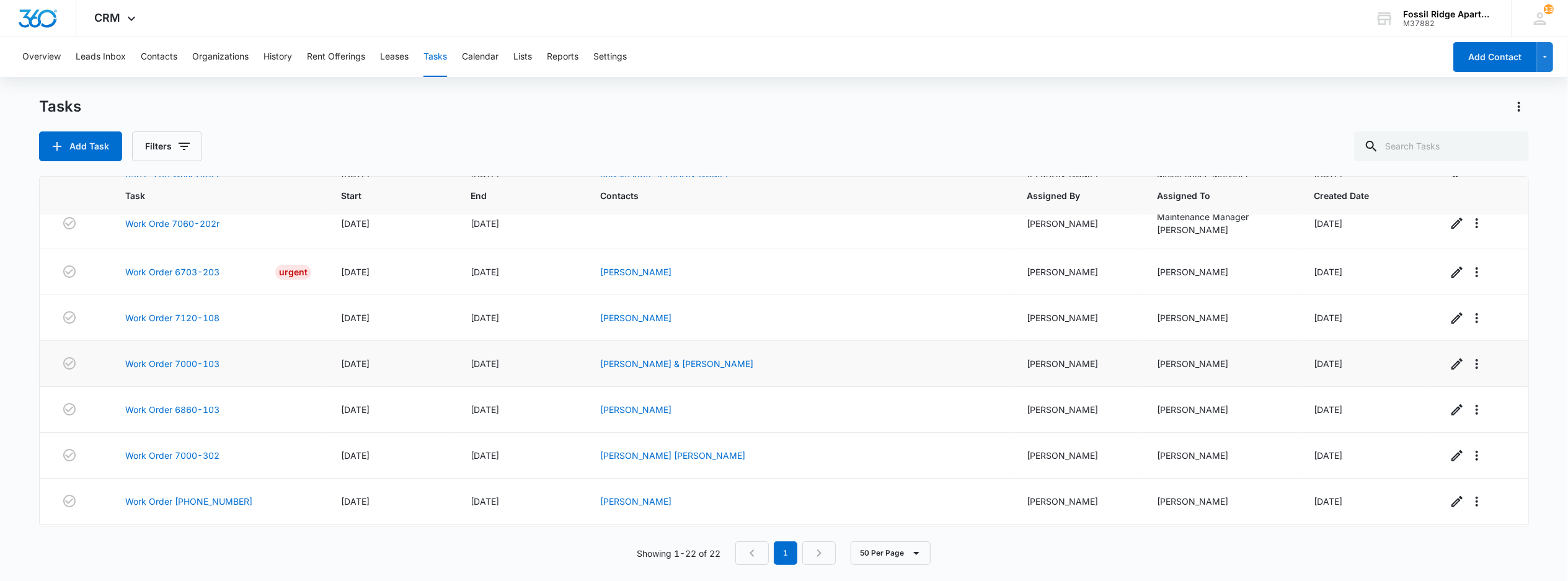
scroll to position [413, 0]
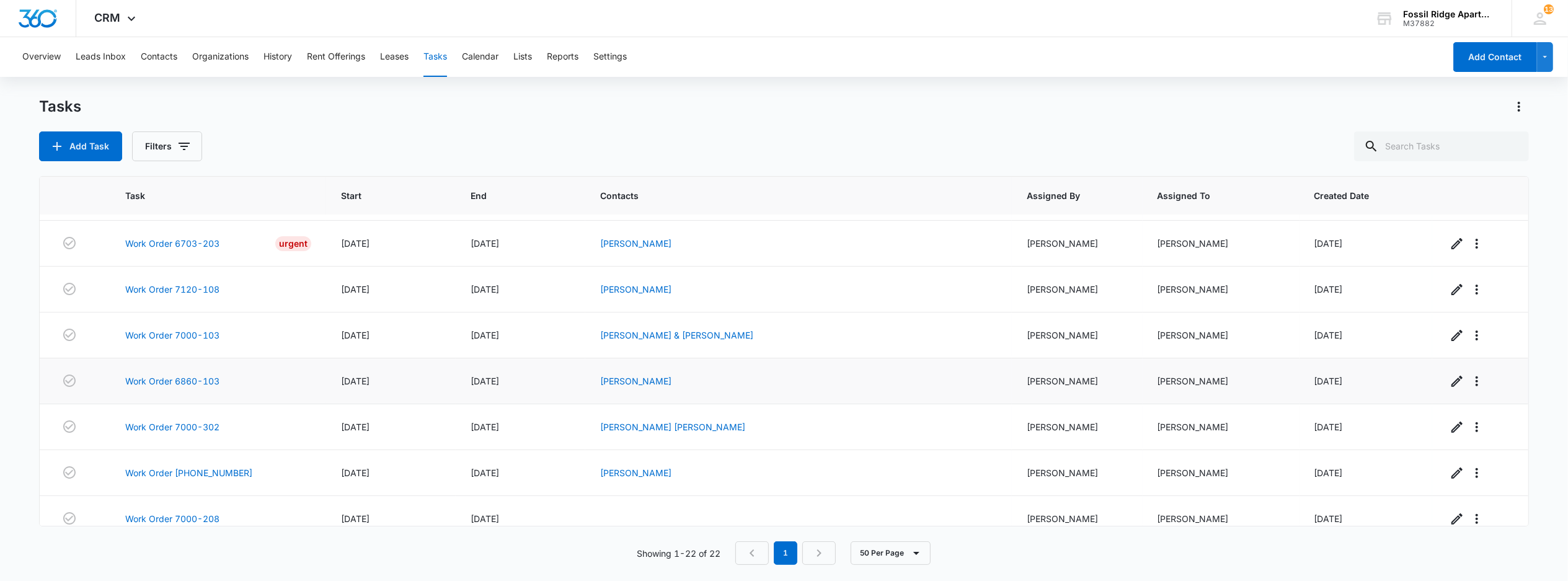
click at [192, 385] on td "Work Order 6860-103" at bounding box center [218, 381] width 216 height 46
click at [194, 387] on link "Work Order 6860-103" at bounding box center [172, 381] width 94 height 13
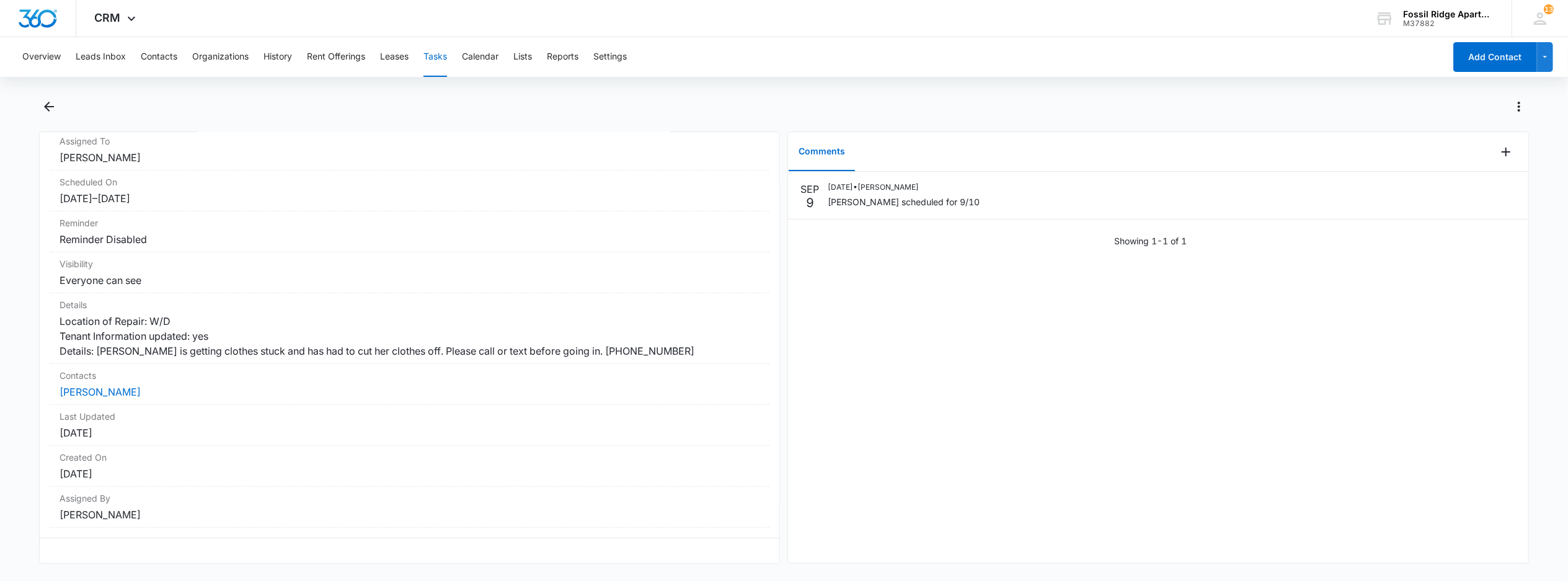
scroll to position [134, 0]
click at [442, 56] on button "Tasks" at bounding box center [435, 57] width 23 height 39
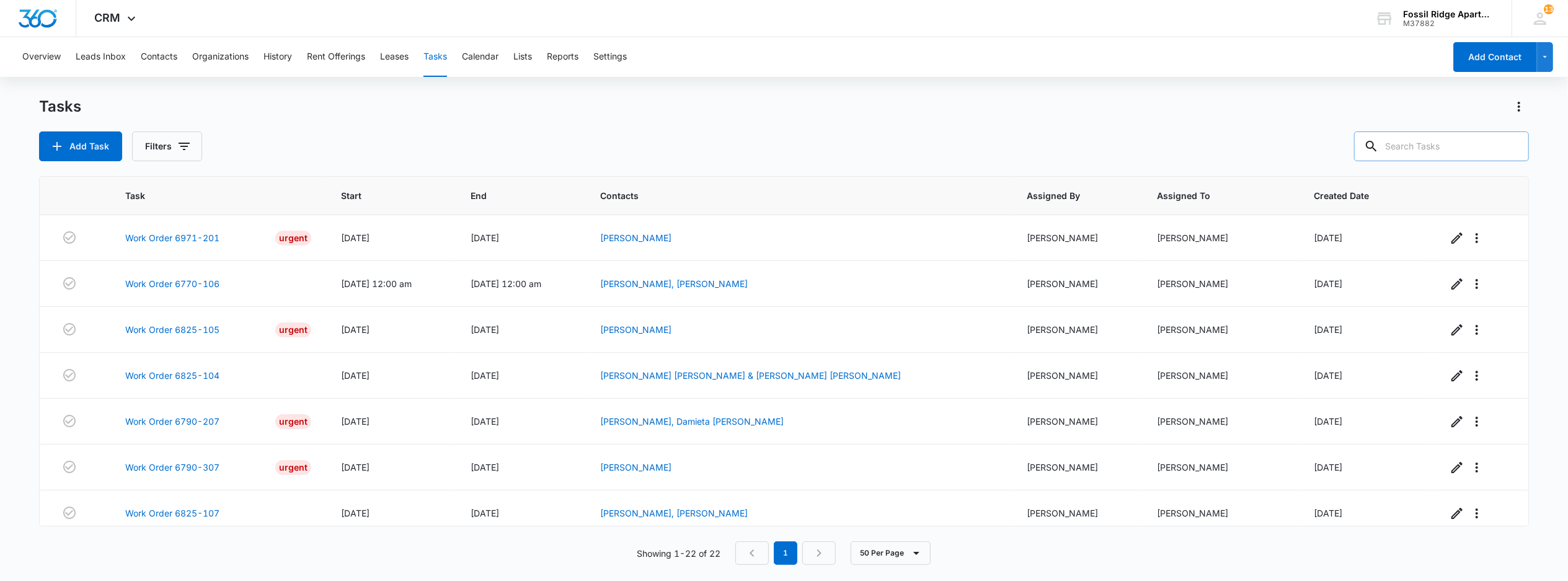
click at [1424, 144] on input "text" at bounding box center [1442, 146] width 175 height 30
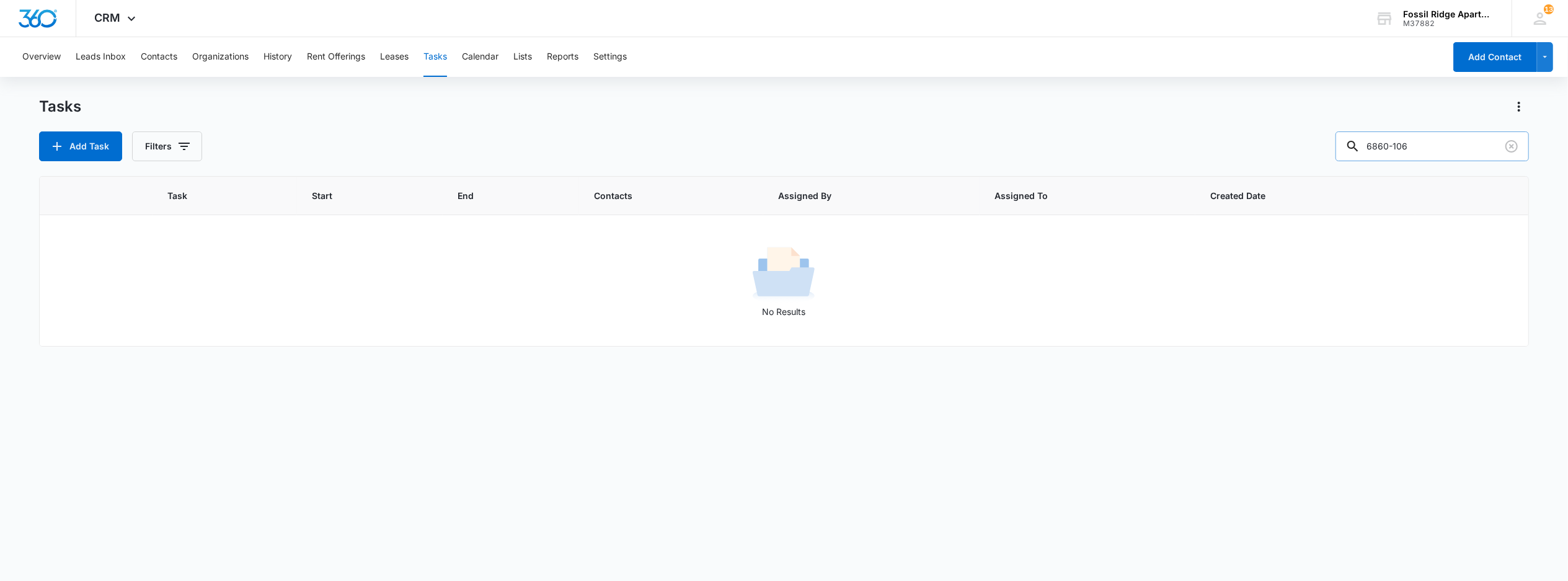
click at [1406, 145] on input "6860-106" at bounding box center [1432, 146] width 194 height 30
drag, startPoint x: 1396, startPoint y: 143, endPoint x: 1355, endPoint y: 152, distance: 42.0
click at [1355, 152] on div "6860106" at bounding box center [1432, 146] width 194 height 30
click at [1382, 143] on input "0106" at bounding box center [1432, 146] width 194 height 30
type input "106"
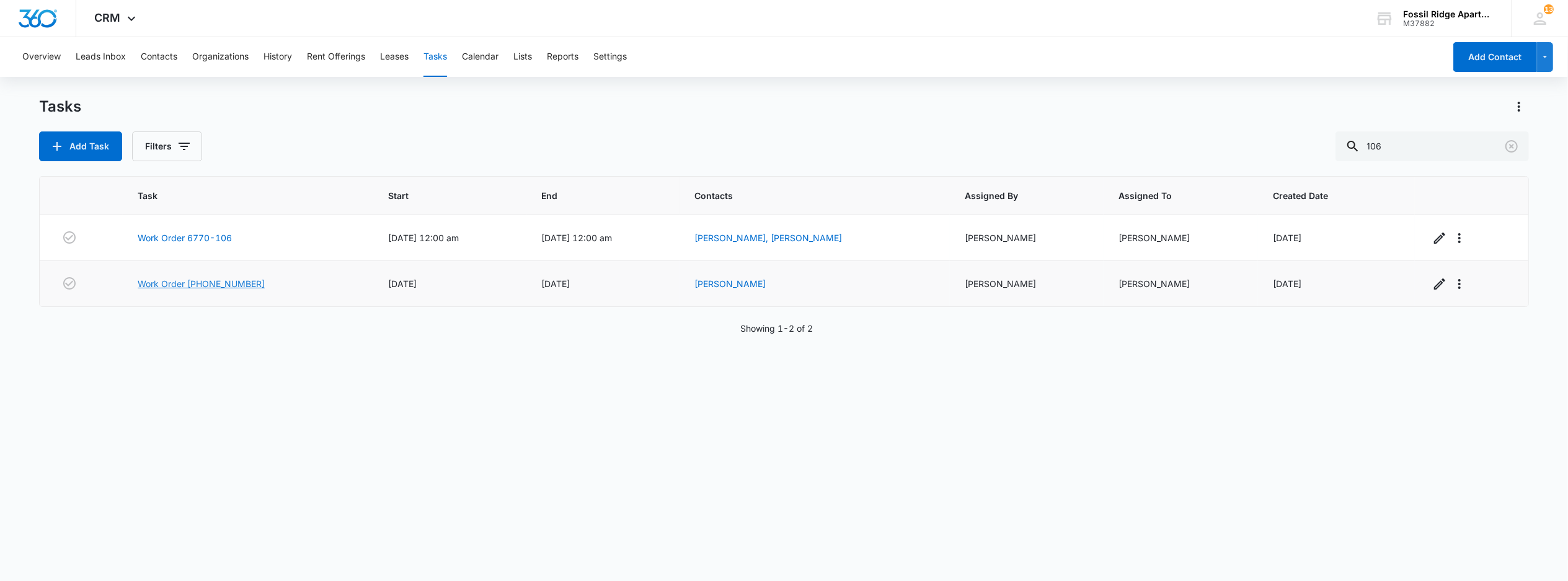
click at [200, 289] on link "Work Order [PHONE_NUMBER]" at bounding box center [201, 283] width 127 height 13
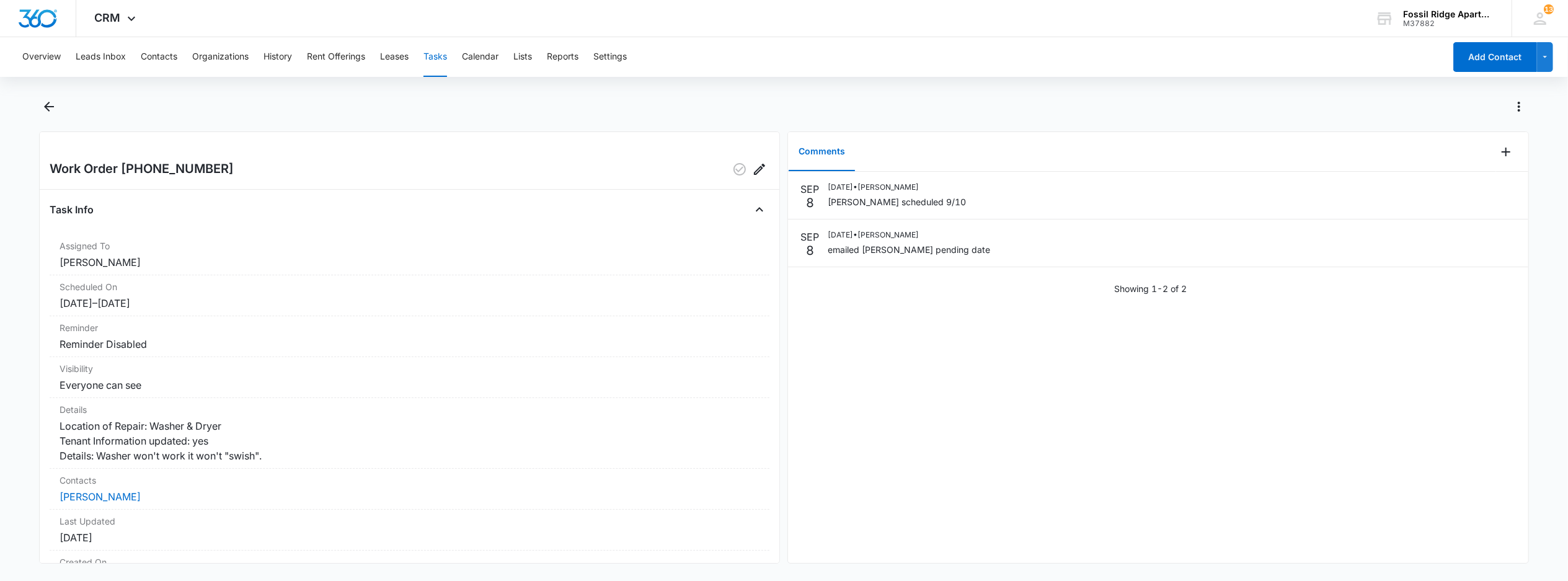
click at [442, 67] on button "Tasks" at bounding box center [435, 57] width 23 height 39
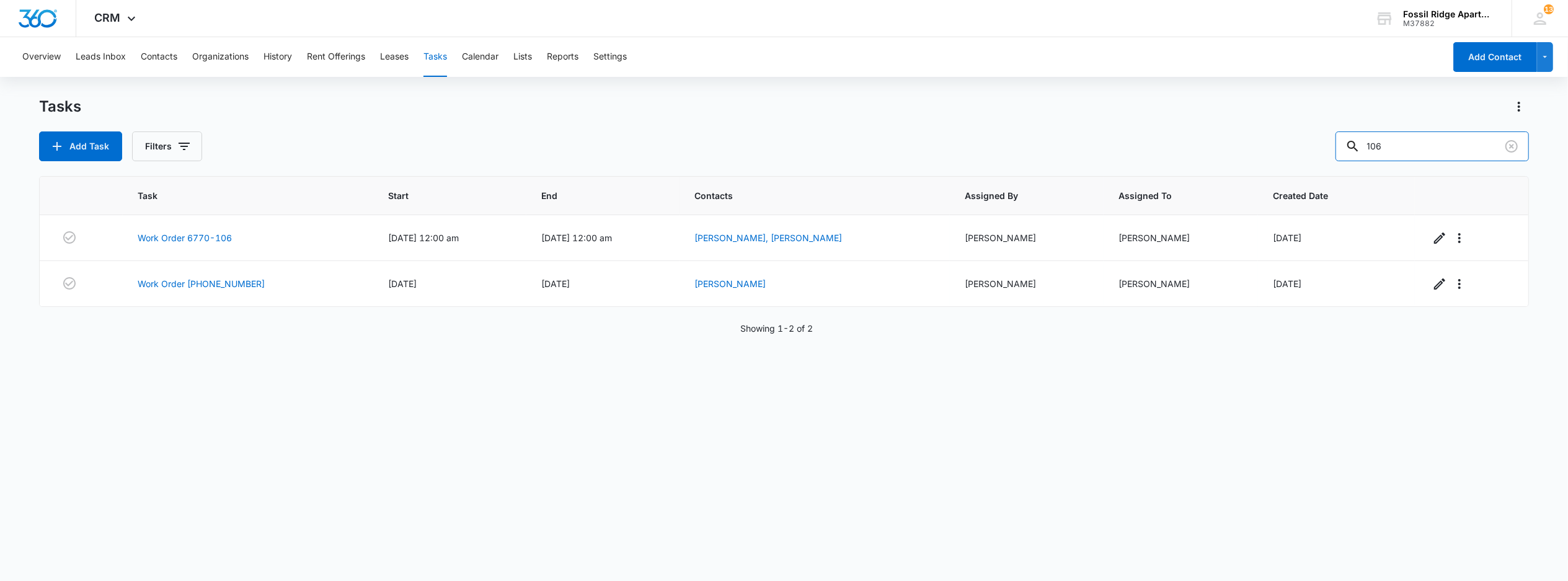
drag, startPoint x: 1380, startPoint y: 157, endPoint x: 1089, endPoint y: 170, distance: 291.3
click at [1089, 172] on div "Tasks Add Task Filters 106 Task Start End Contacts Assigned By Assigned To Crea…" at bounding box center [783, 338] width 1490 height 483
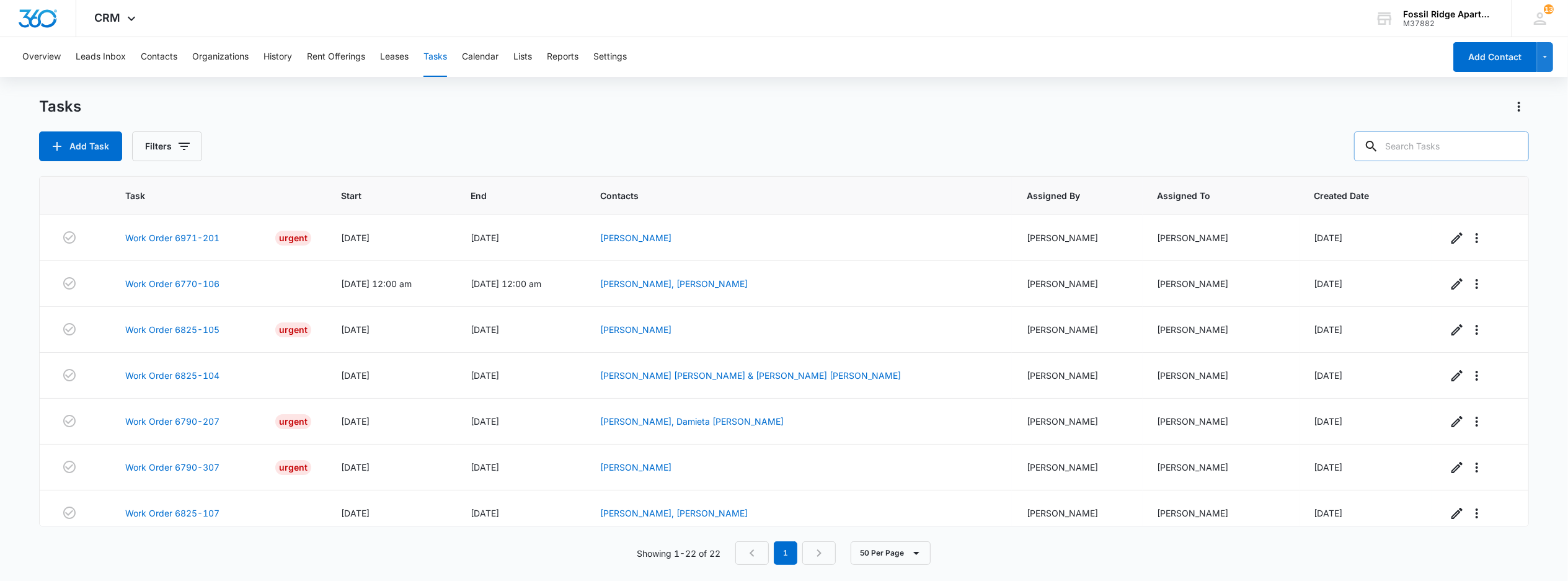
click at [1422, 158] on input "text" at bounding box center [1442, 146] width 175 height 30
type input "6790-106"
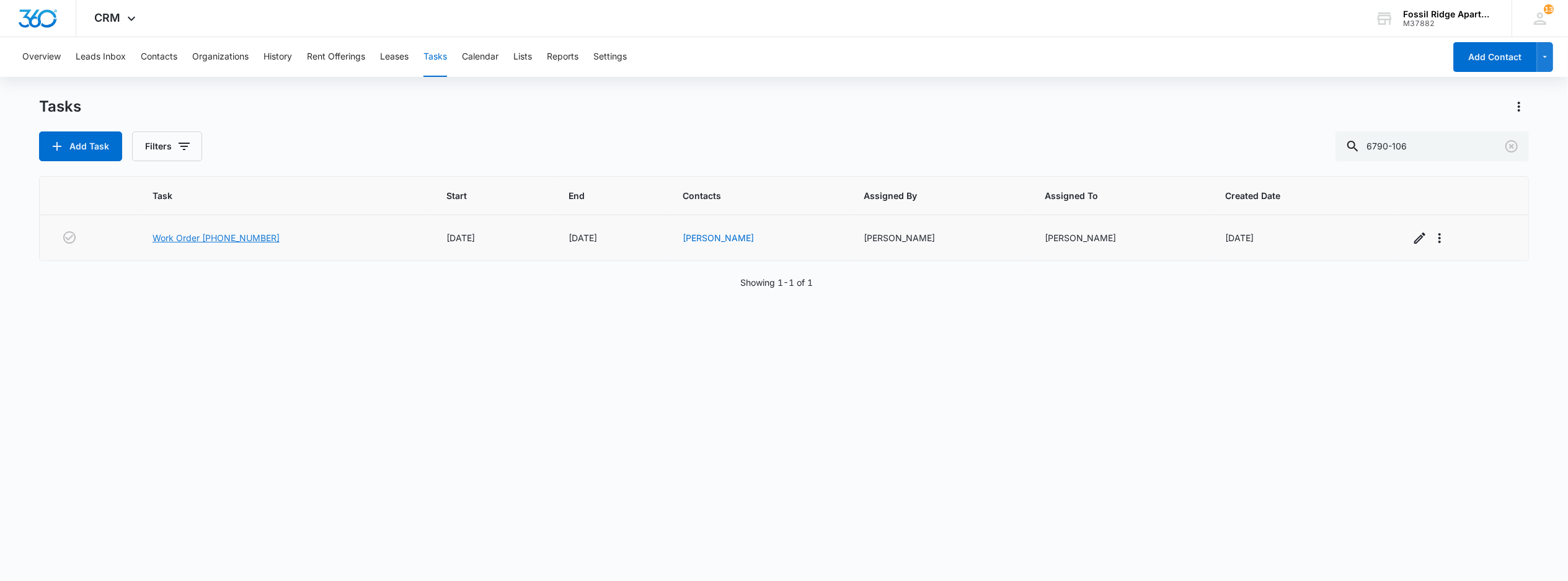
click at [240, 239] on link "Work Order [PHONE_NUMBER]" at bounding box center [216, 237] width 127 height 13
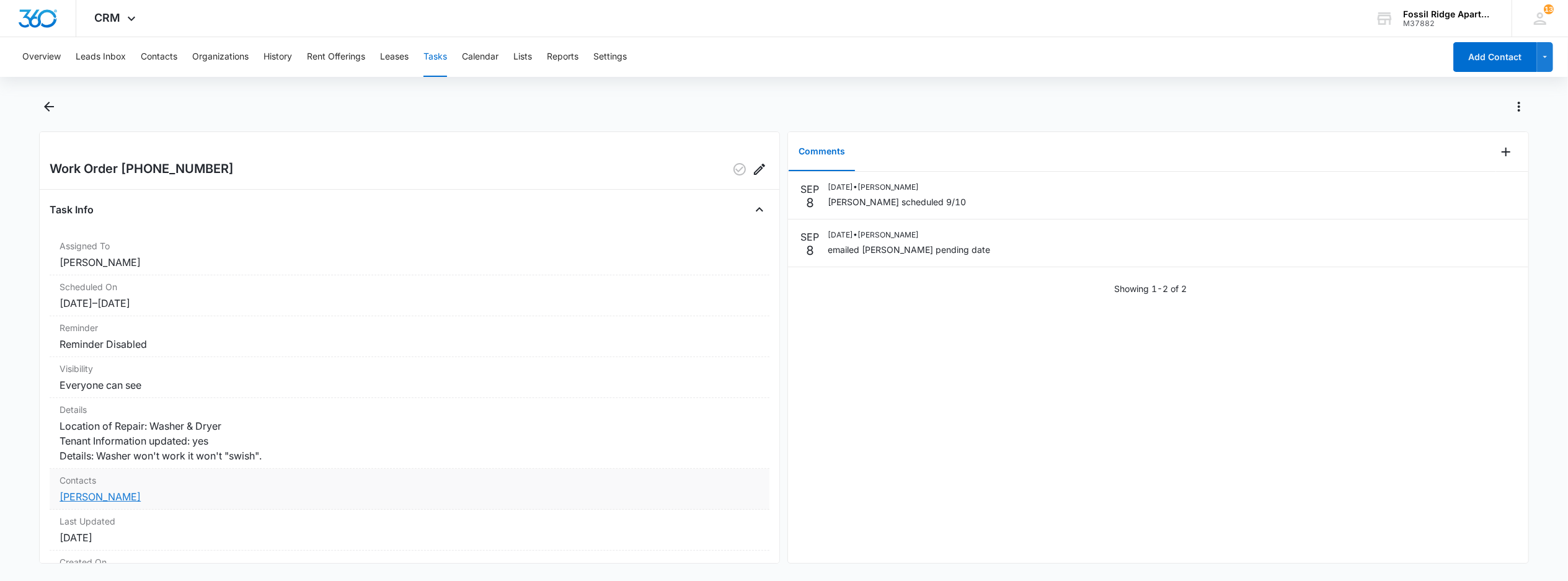
click at [115, 503] on link "[PERSON_NAME]" at bounding box center [100, 496] width 81 height 13
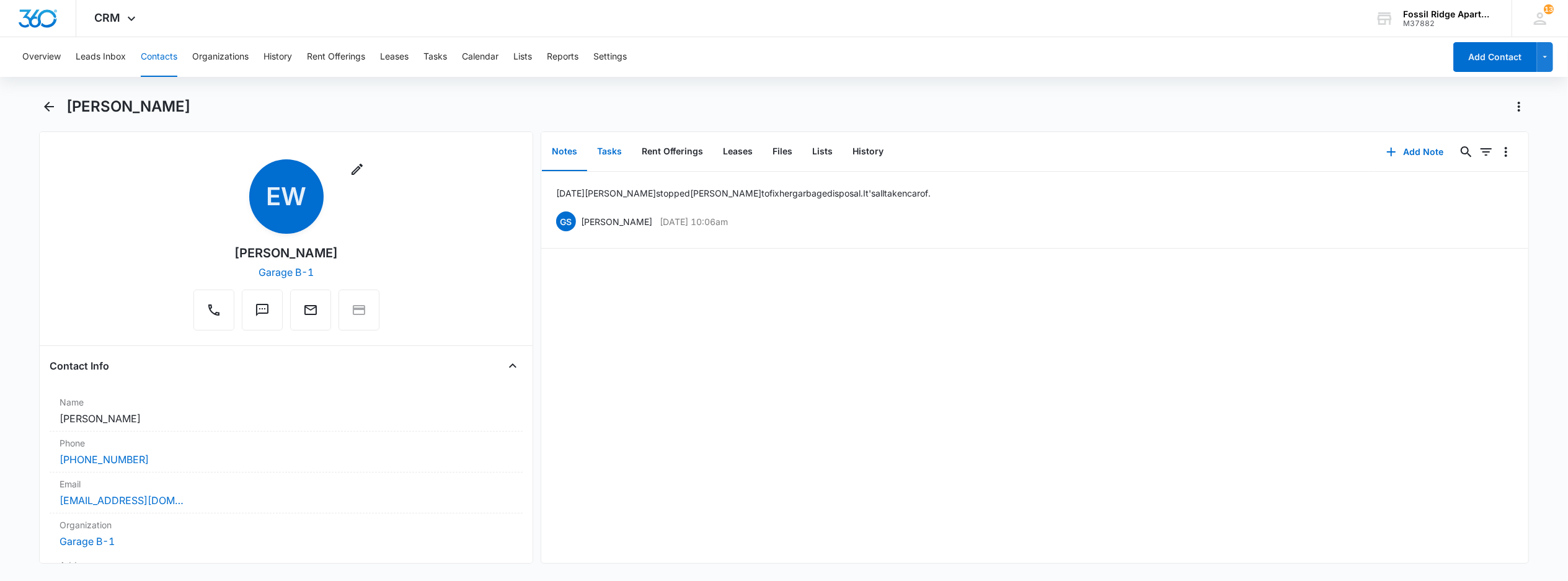
click at [608, 154] on button "Tasks" at bounding box center [609, 152] width 45 height 39
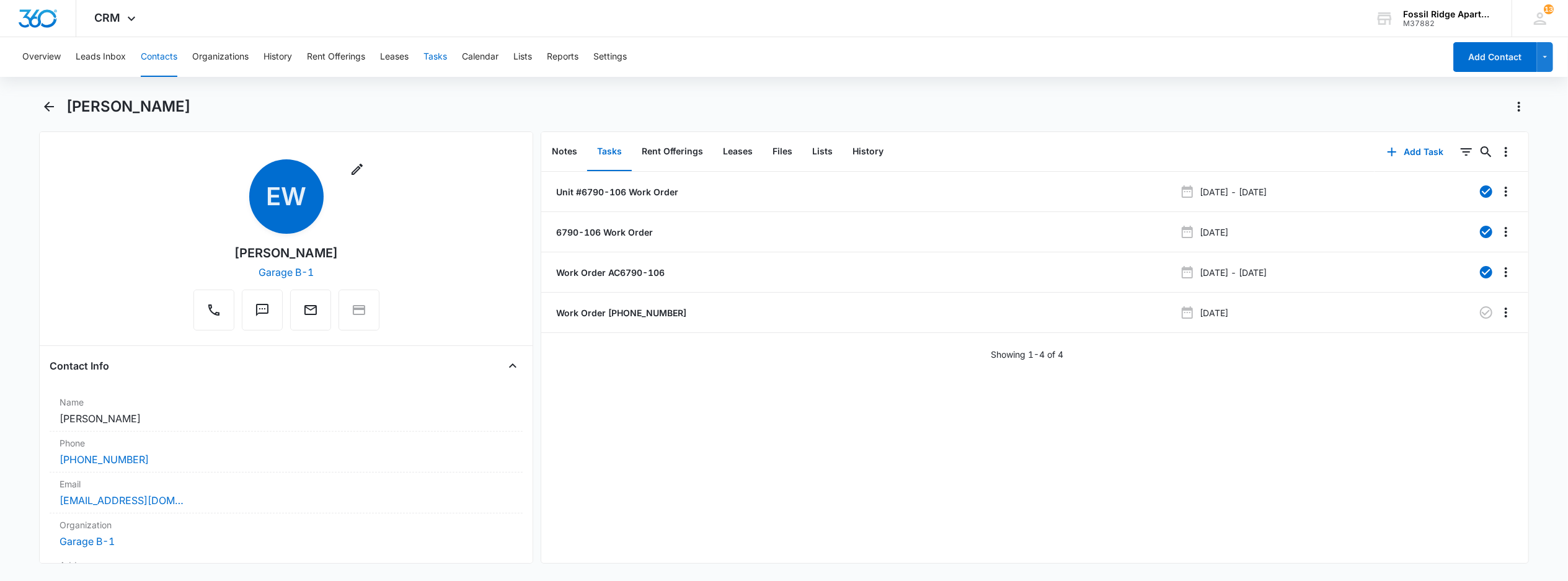
click at [439, 55] on button "Tasks" at bounding box center [435, 57] width 23 height 39
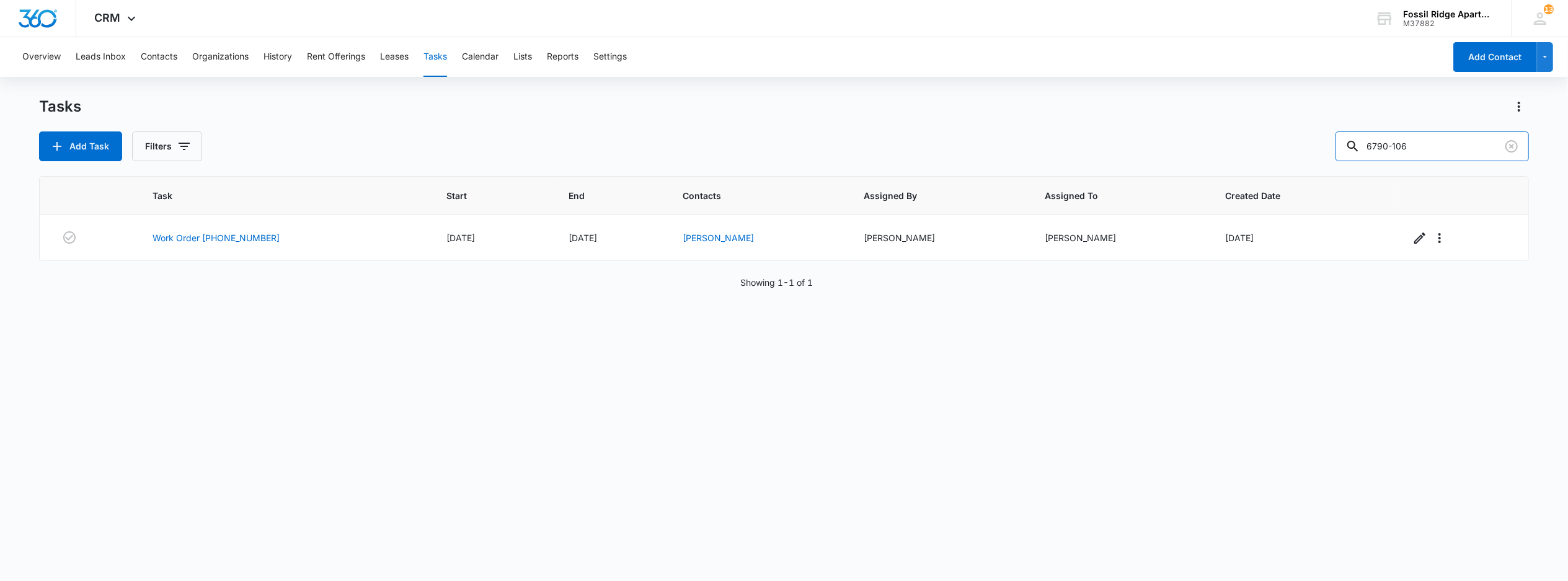
drag, startPoint x: 1426, startPoint y: 146, endPoint x: 1225, endPoint y: 172, distance: 202.7
click at [1243, 178] on div "Tasks Add Task Filters 6790-106 Task Start End Contacts Assigned By Assigned To…" at bounding box center [783, 338] width 1490 height 483
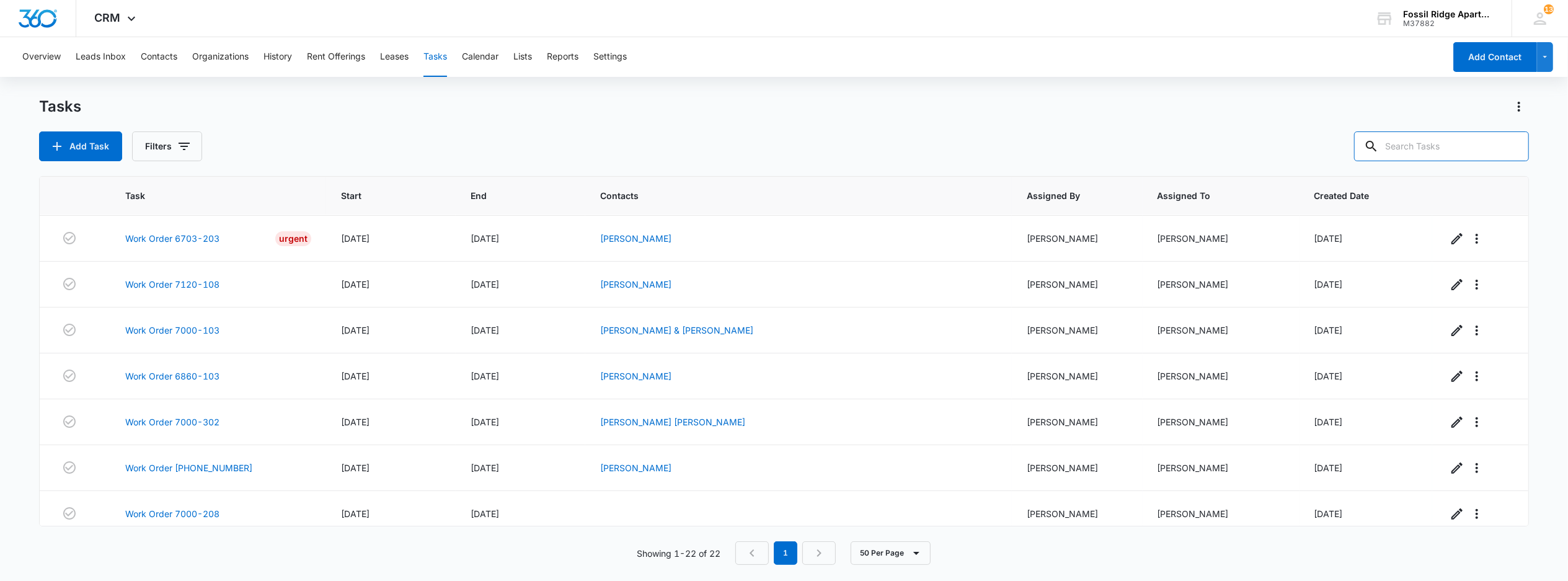
scroll to position [496, 0]
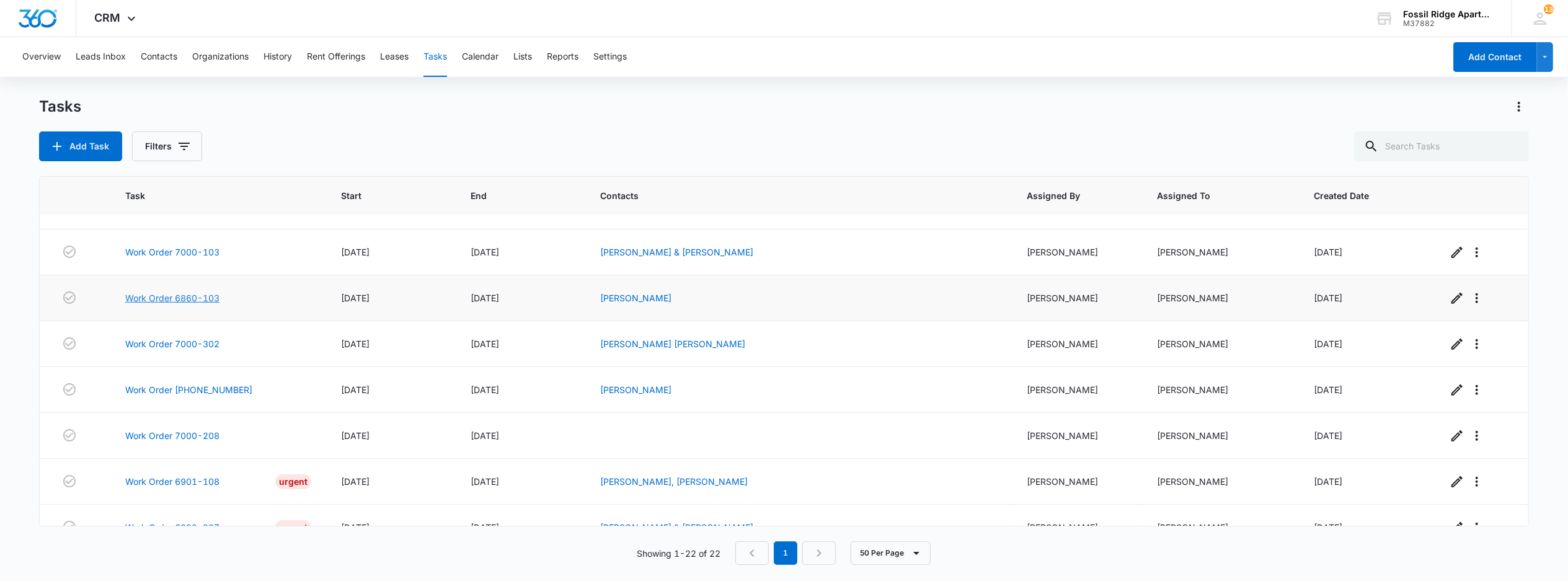
click at [160, 305] on link "Work Order 6860-103" at bounding box center [172, 297] width 94 height 13
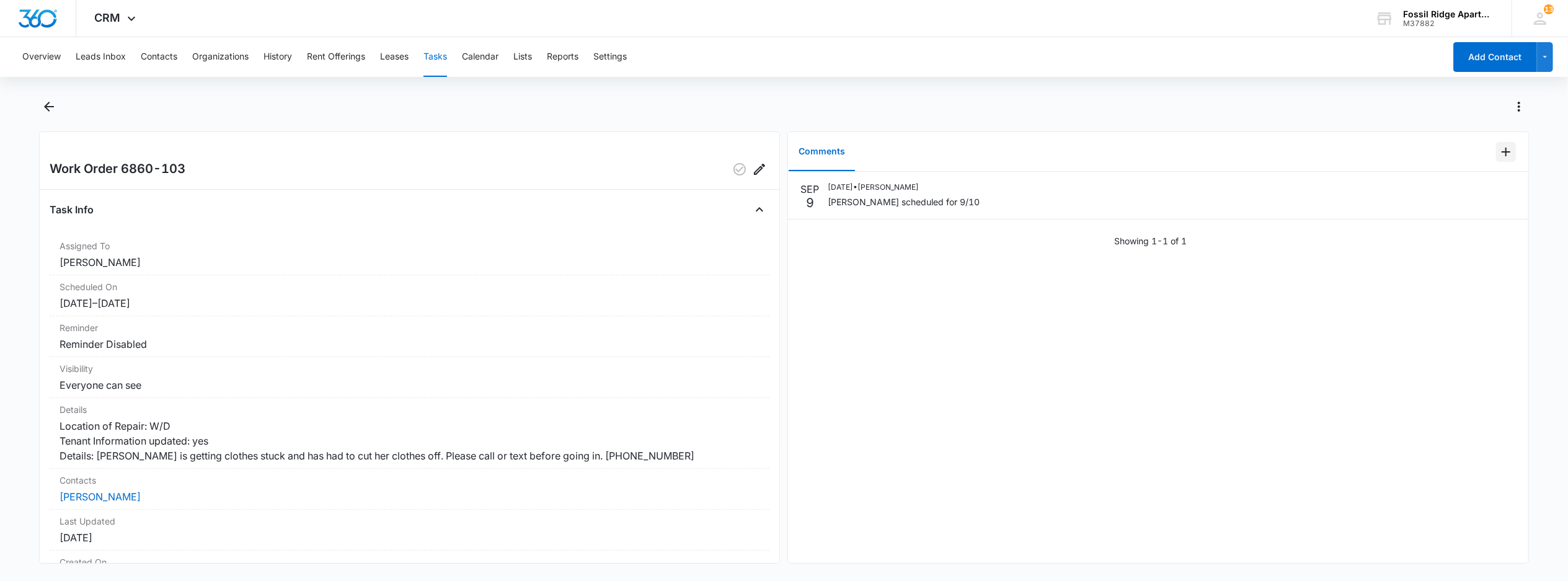
click at [1496, 142] on button "Add Comment" at bounding box center [1506, 152] width 20 height 20
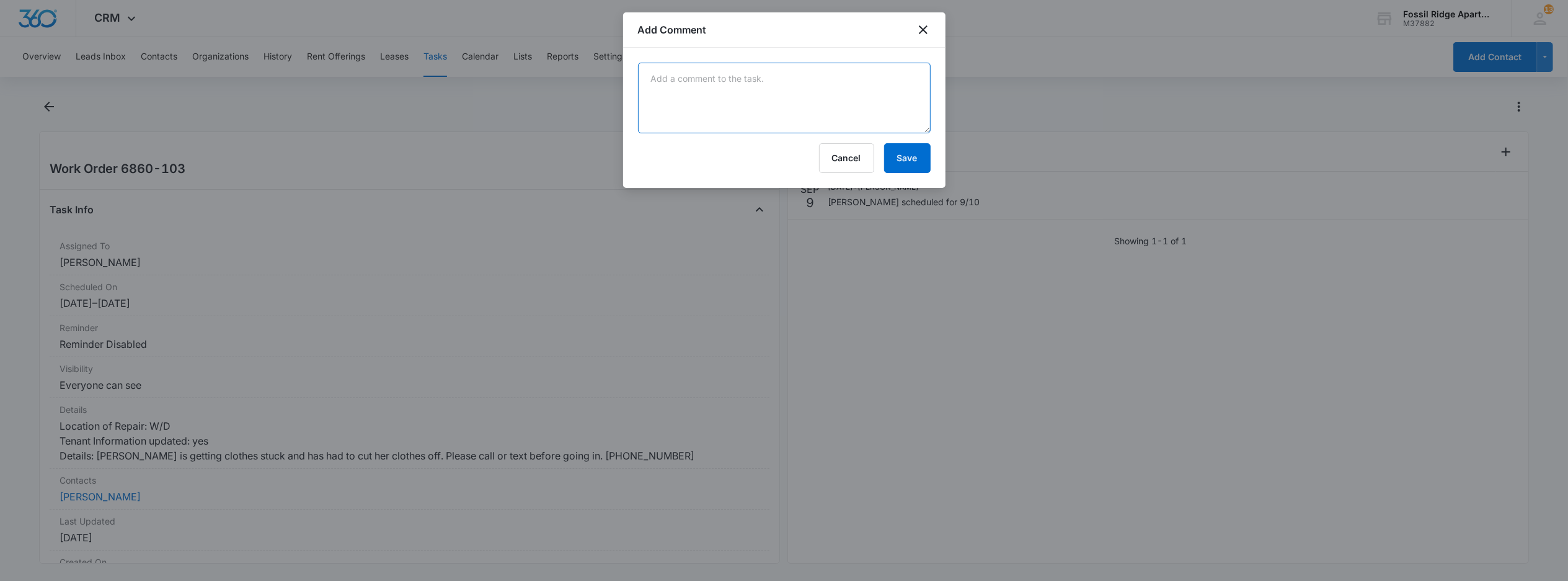
click at [715, 113] on textarea at bounding box center [784, 98] width 292 height 71
type textarea "no issue found in dryer. lint tape needs to be replace ordered part."
click at [903, 162] on button "Save" at bounding box center [908, 158] width 47 height 30
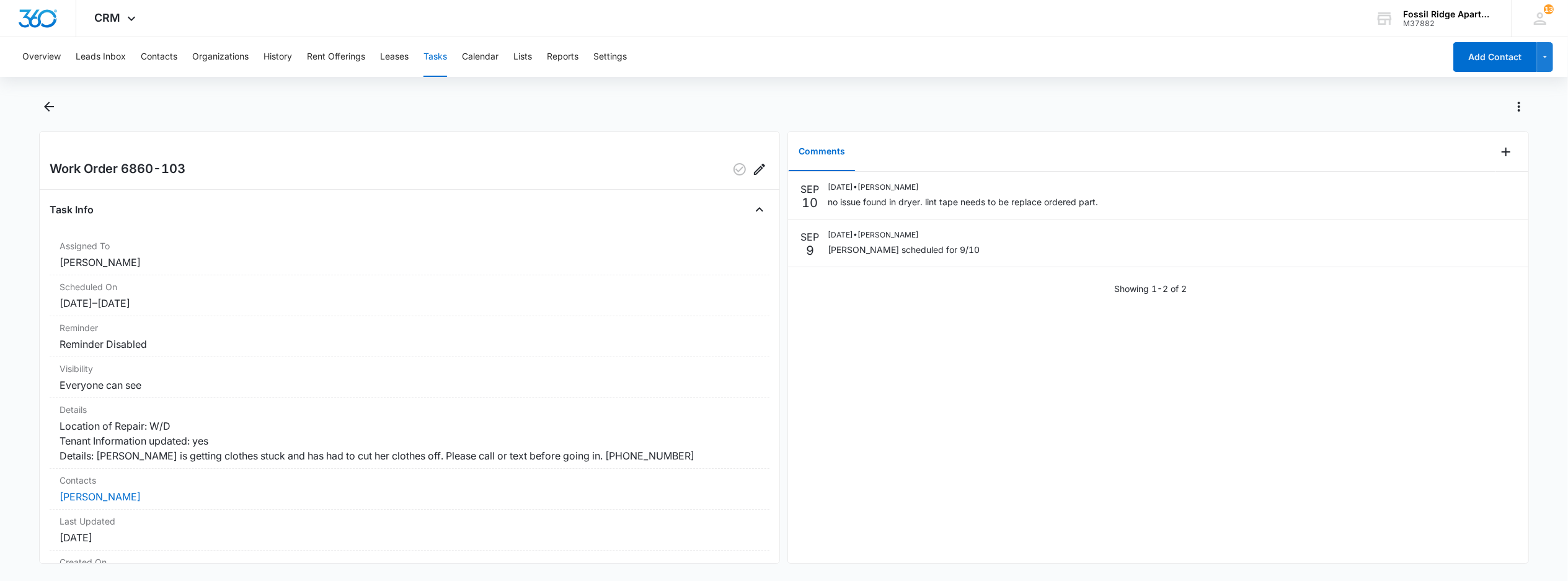
click at [437, 53] on button "Tasks" at bounding box center [435, 57] width 23 height 39
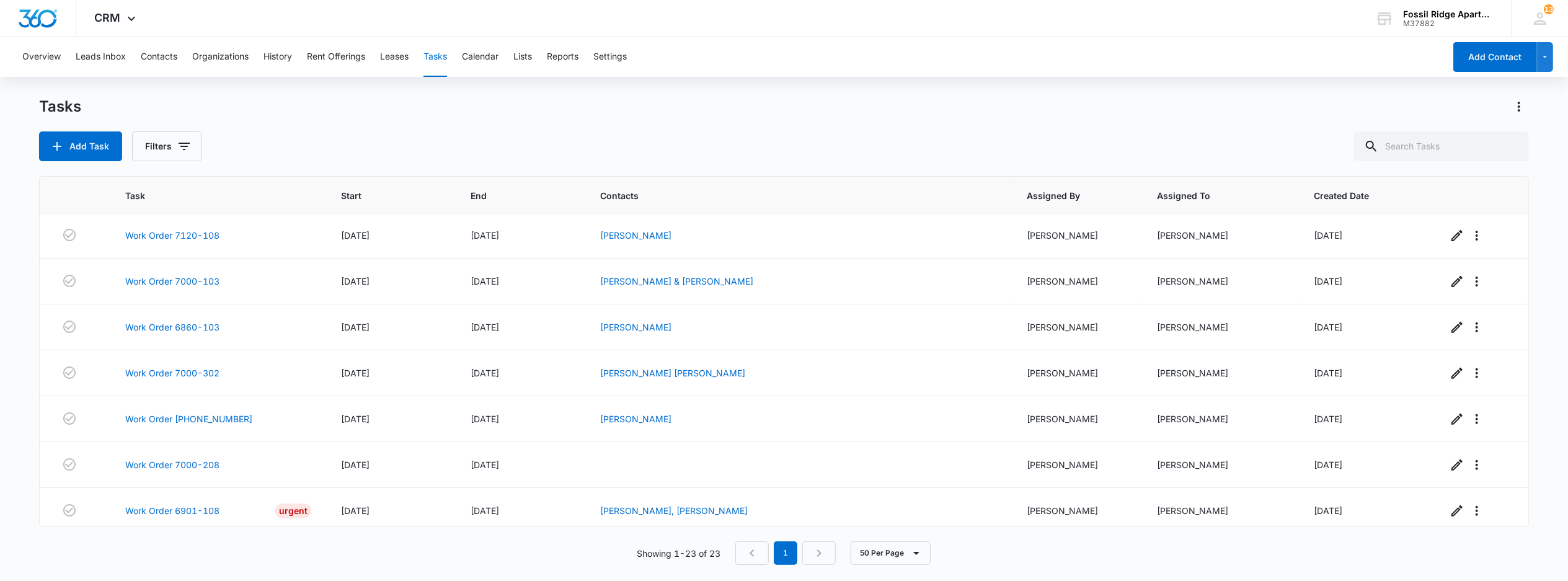
scroll to position [496, 0]
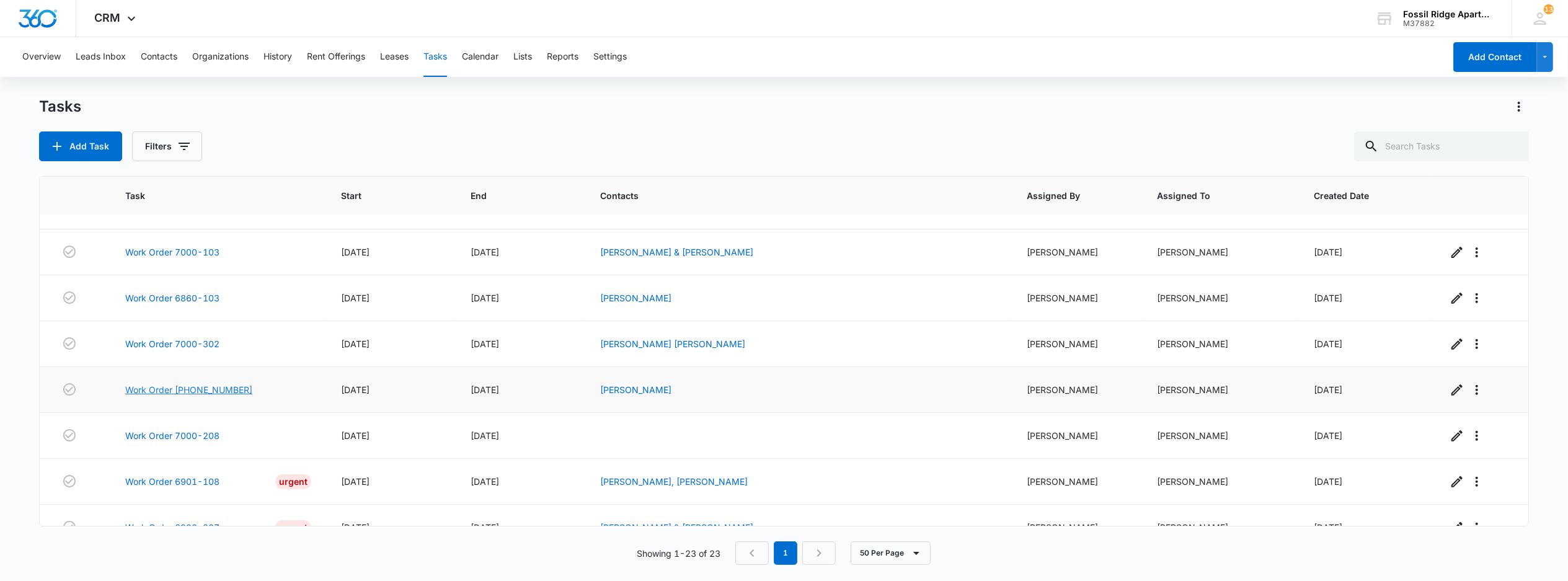
click at [184, 396] on link "Work Order [PHONE_NUMBER]" at bounding box center [189, 389] width 127 height 13
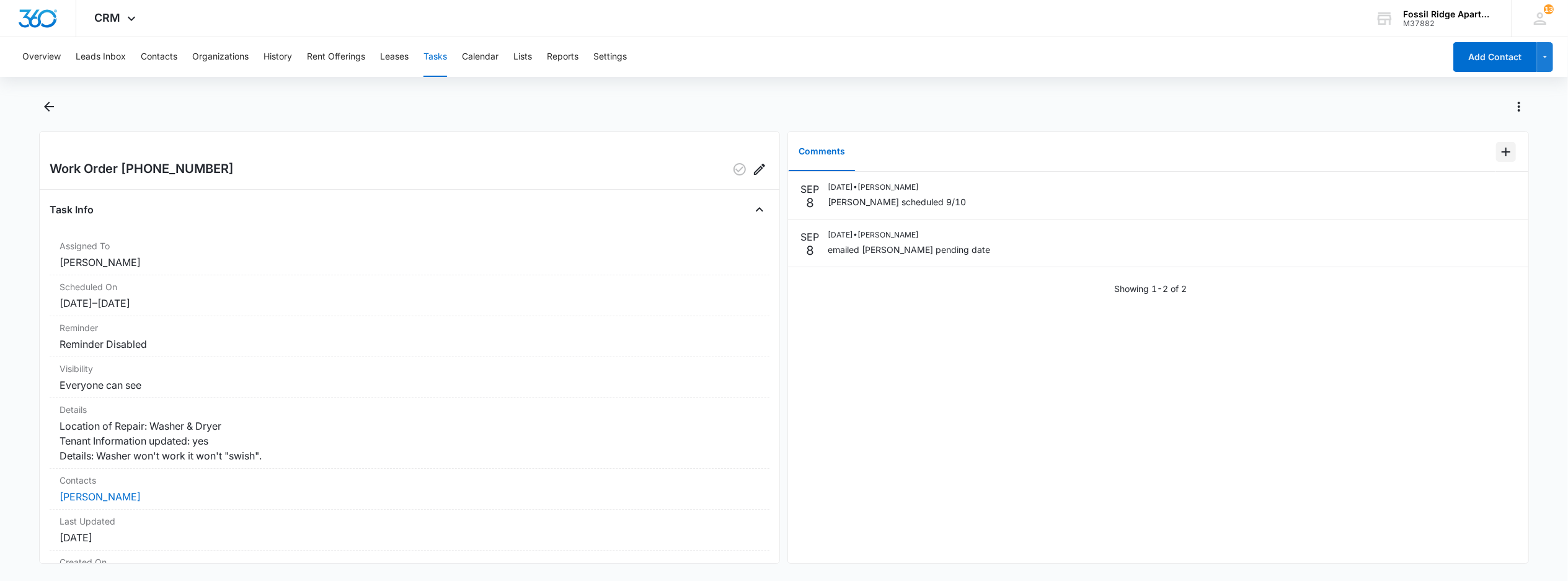
click at [1499, 154] on icon "Add Comment" at bounding box center [1506, 152] width 15 height 15
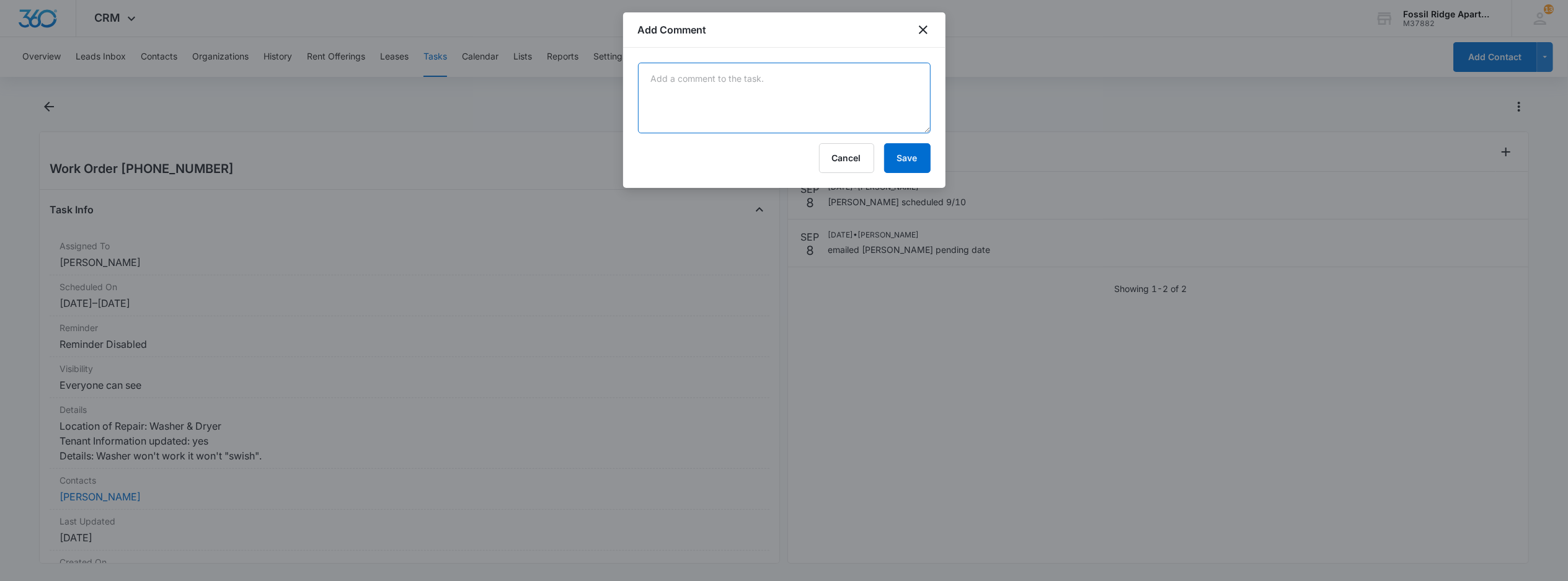
click at [749, 106] on textarea at bounding box center [784, 98] width 292 height 71
type textarea "new belt and pully needed, parts will take 3-5 day. tech did inform tenant."
click at [906, 172] on button "Save" at bounding box center [908, 158] width 47 height 30
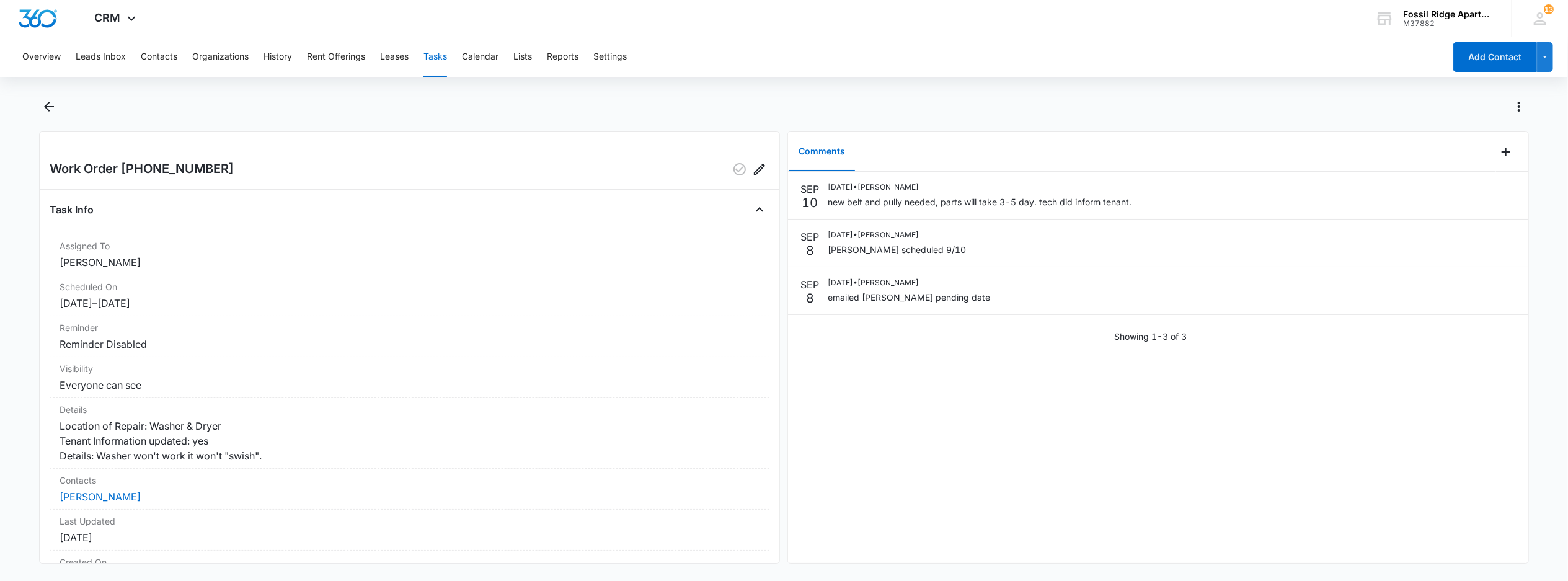
click at [428, 55] on button "Tasks" at bounding box center [435, 57] width 23 height 39
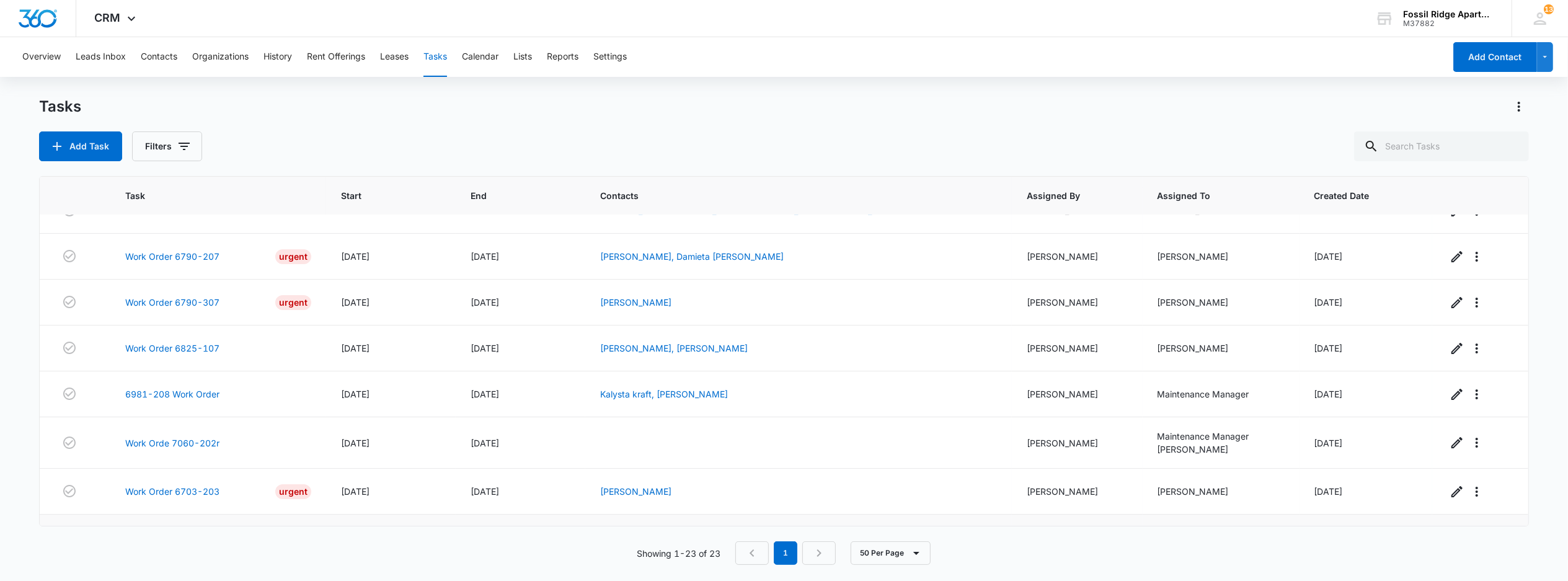
scroll to position [82, 0]
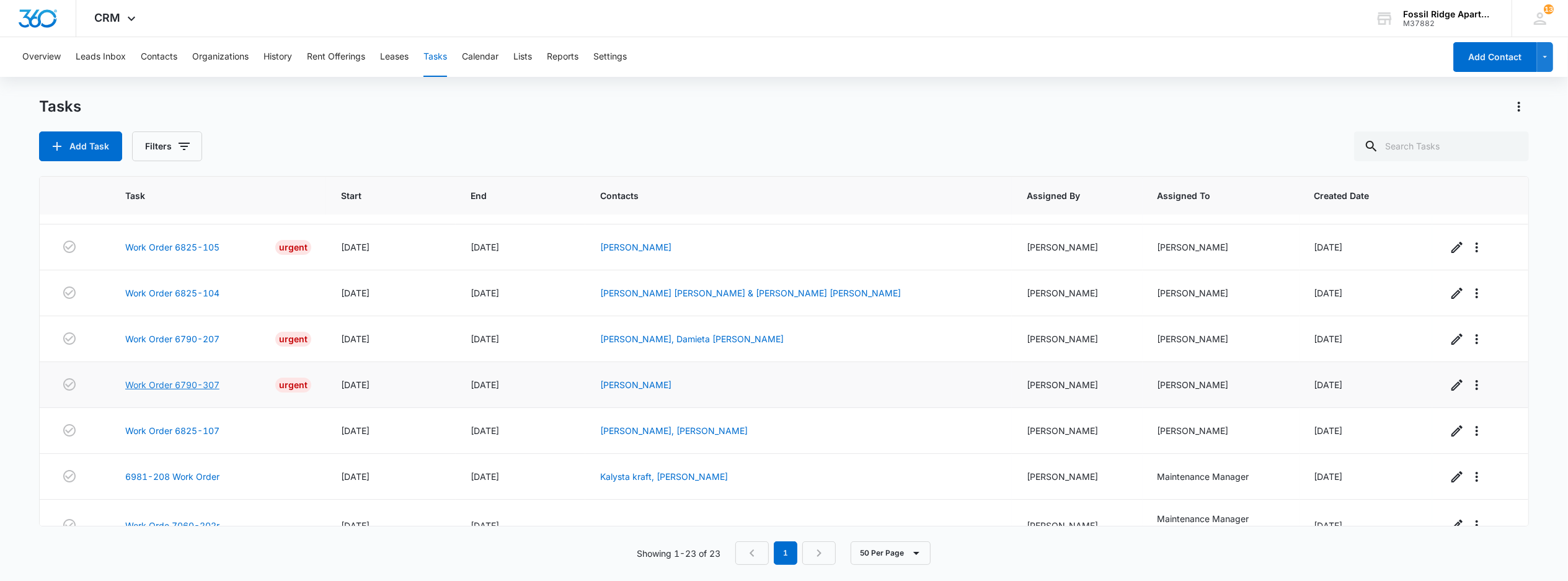
click at [188, 391] on link "Work Order 6790-307" at bounding box center [172, 384] width 94 height 13
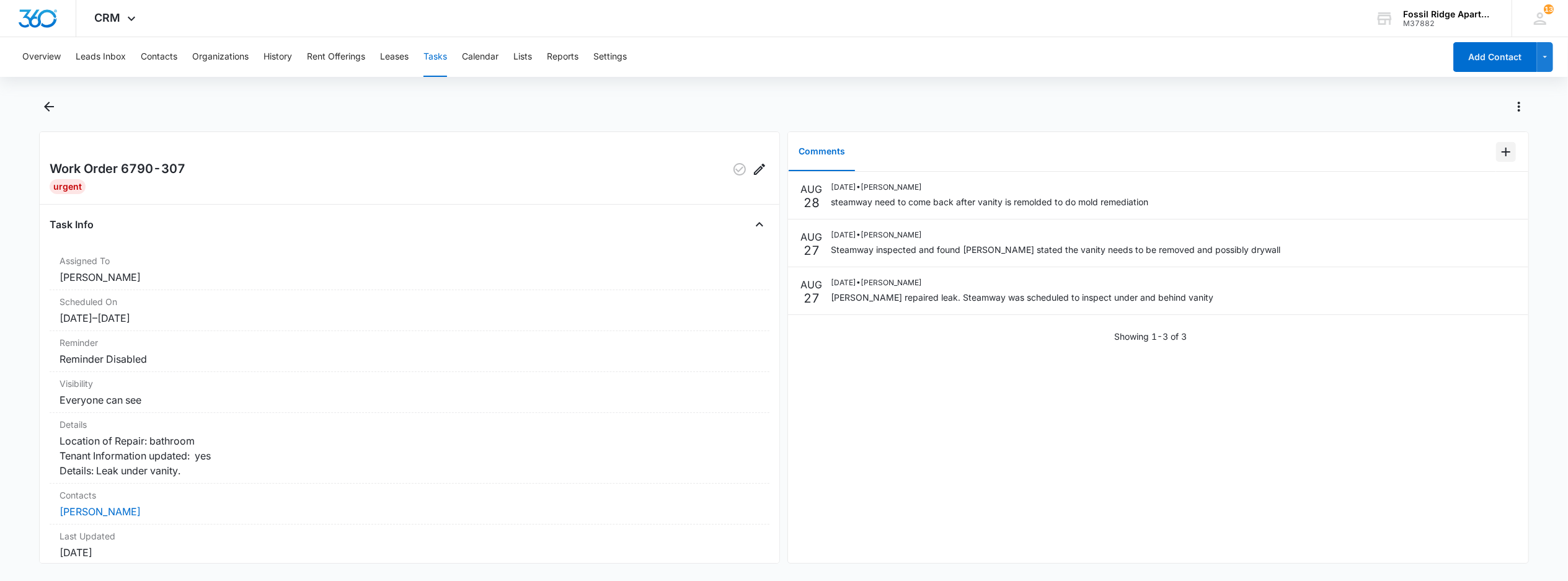
click at [1499, 157] on icon "Add Comment" at bounding box center [1506, 152] width 15 height 15
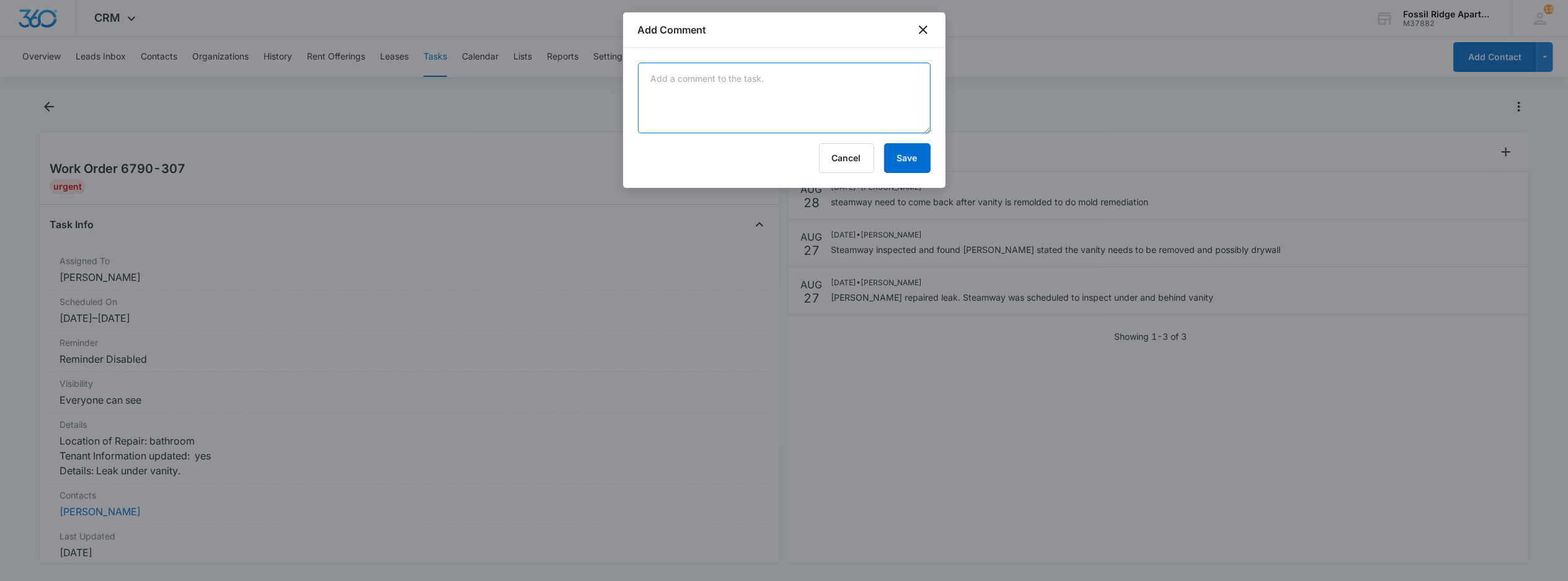
click at [787, 113] on textarea at bounding box center [784, 98] width 292 height 71
type textarea "streamway scheduled to treat mold 9/11"
click at [894, 164] on button "Save" at bounding box center [908, 158] width 47 height 30
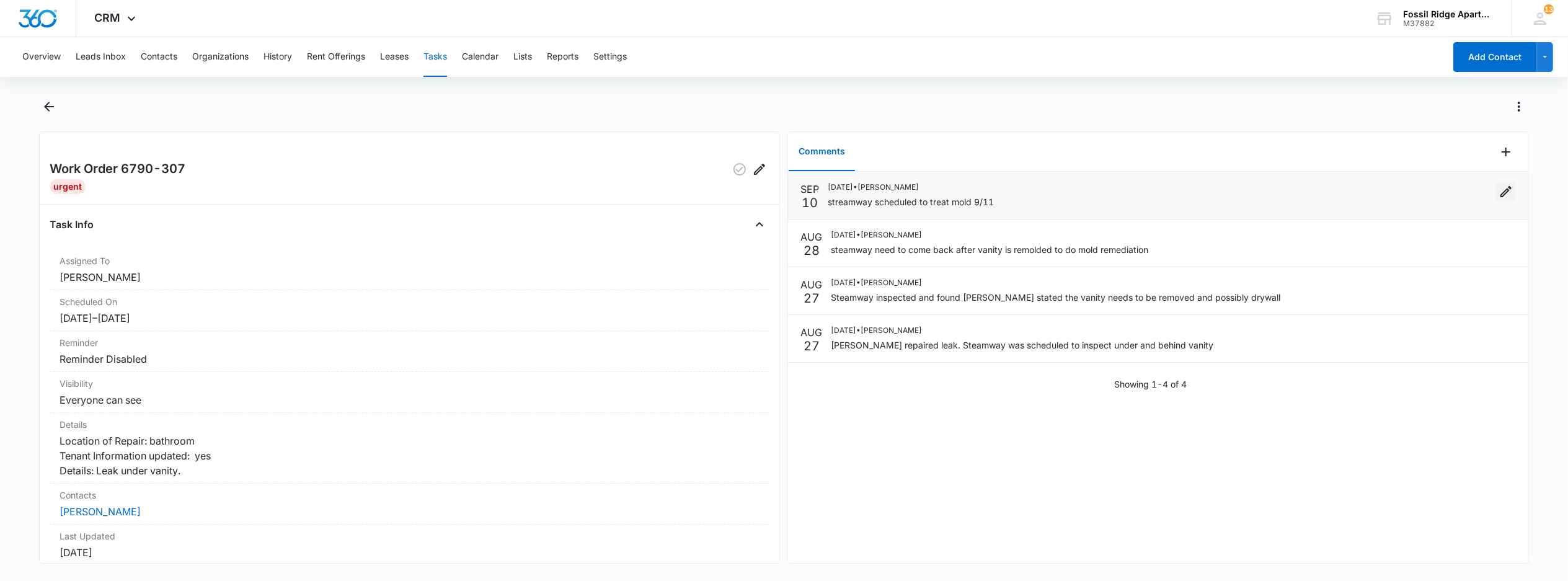
click at [1499, 192] on icon "Edit" at bounding box center [1506, 192] width 15 height 15
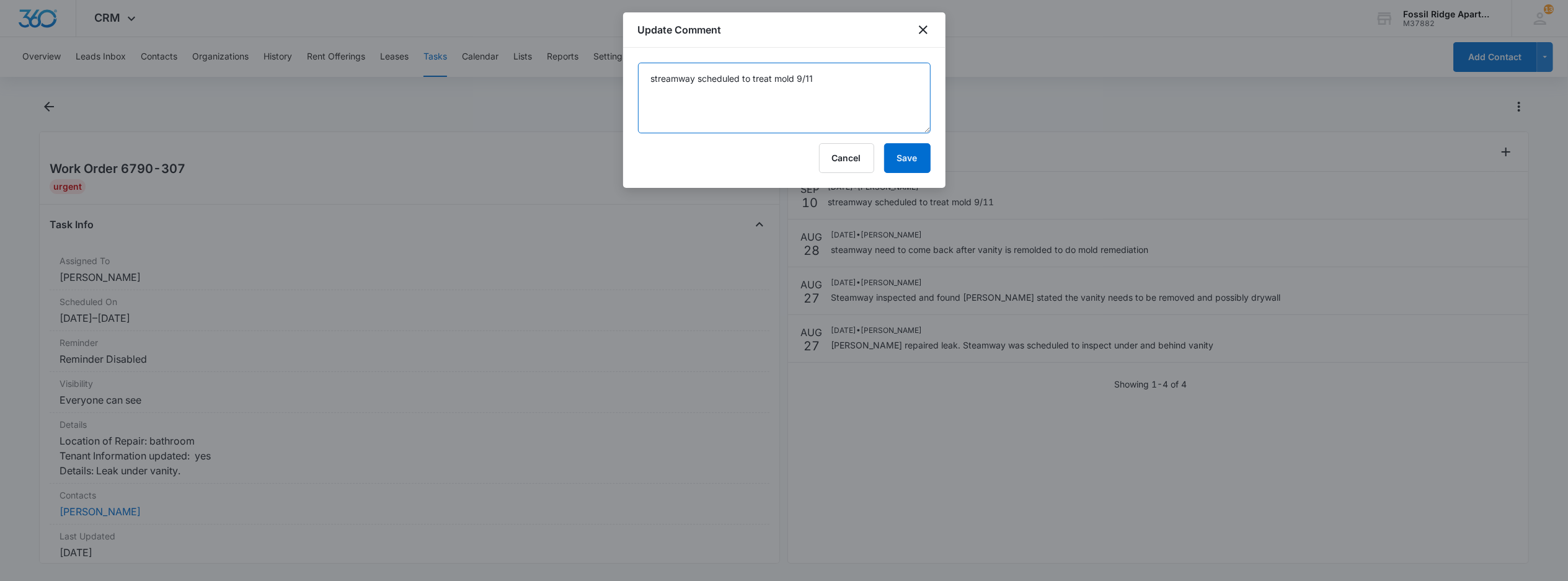
click at [826, 78] on textarea "streamway scheduled to treat mold 9/11" at bounding box center [784, 98] width 292 height 71
click at [853, 84] on textarea "streamway scheduled to treat mold 9/1" at bounding box center [784, 98] width 292 height 71
type textarea "streamway scheduled to treat mold 9/12"
click at [905, 155] on button "Save" at bounding box center [908, 158] width 47 height 30
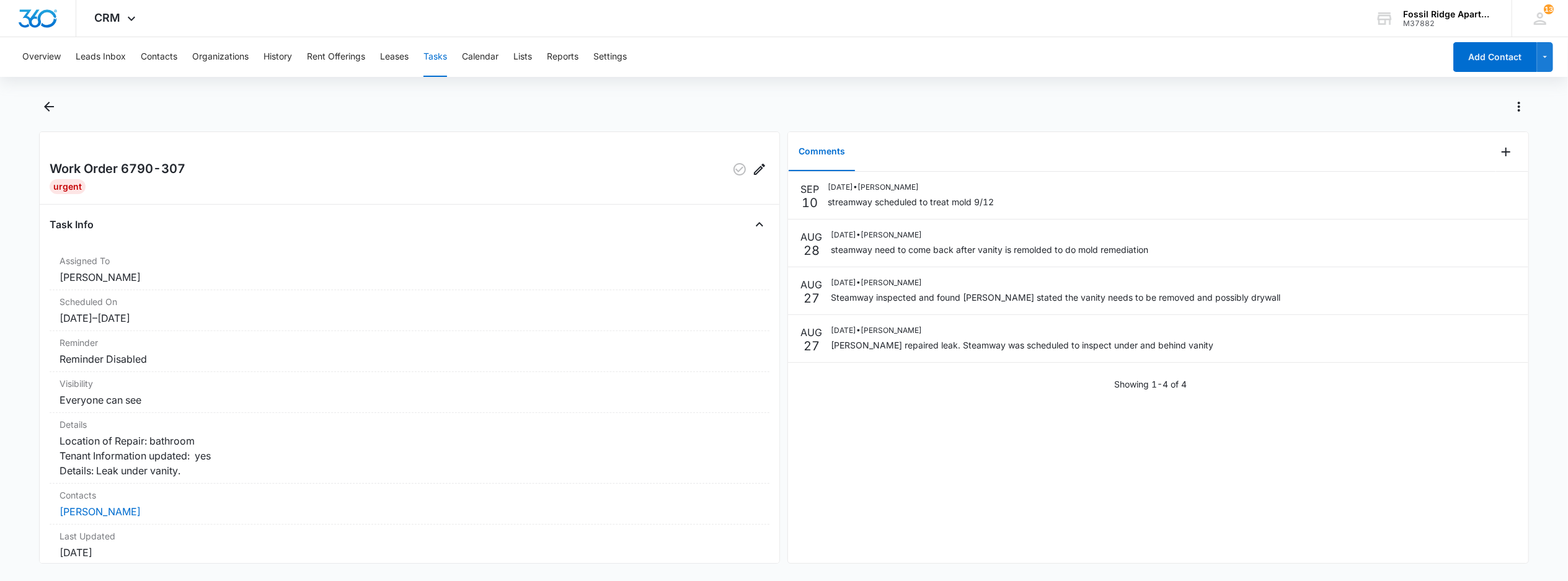
click at [435, 55] on button "Tasks" at bounding box center [435, 57] width 23 height 39
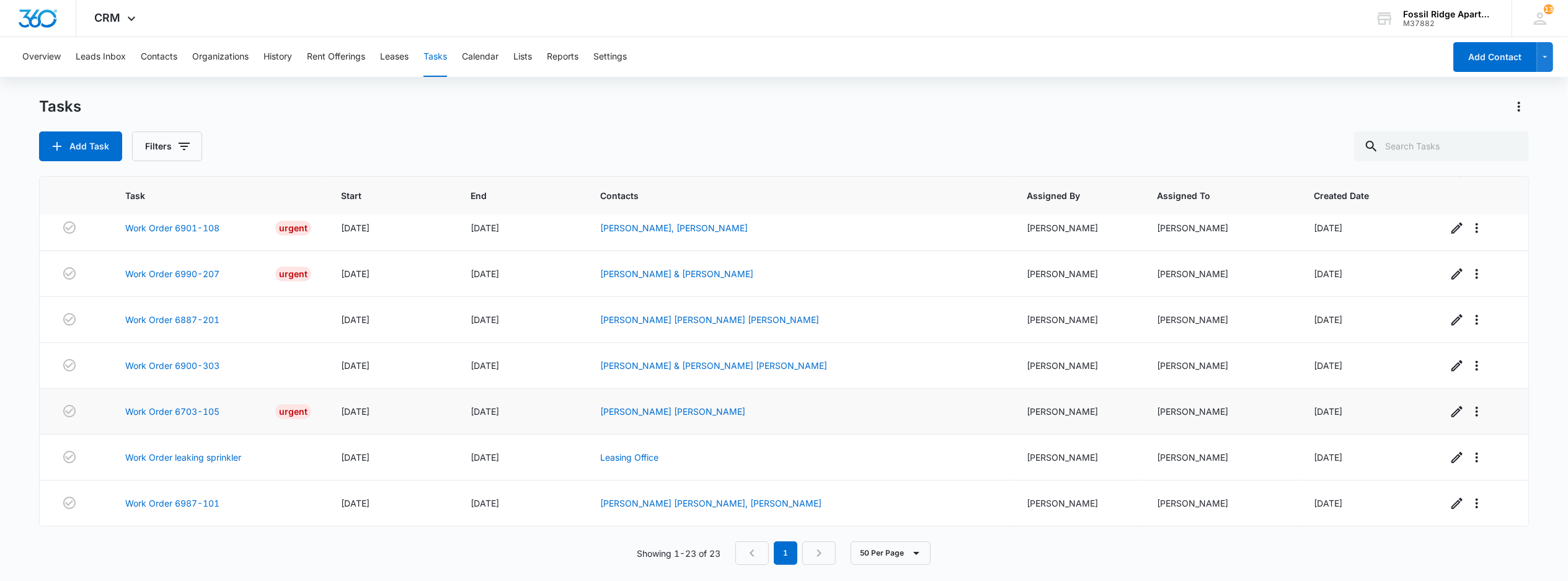
scroll to position [773, 0]
click at [188, 267] on link "Work Order 6990-207" at bounding box center [172, 273] width 94 height 13
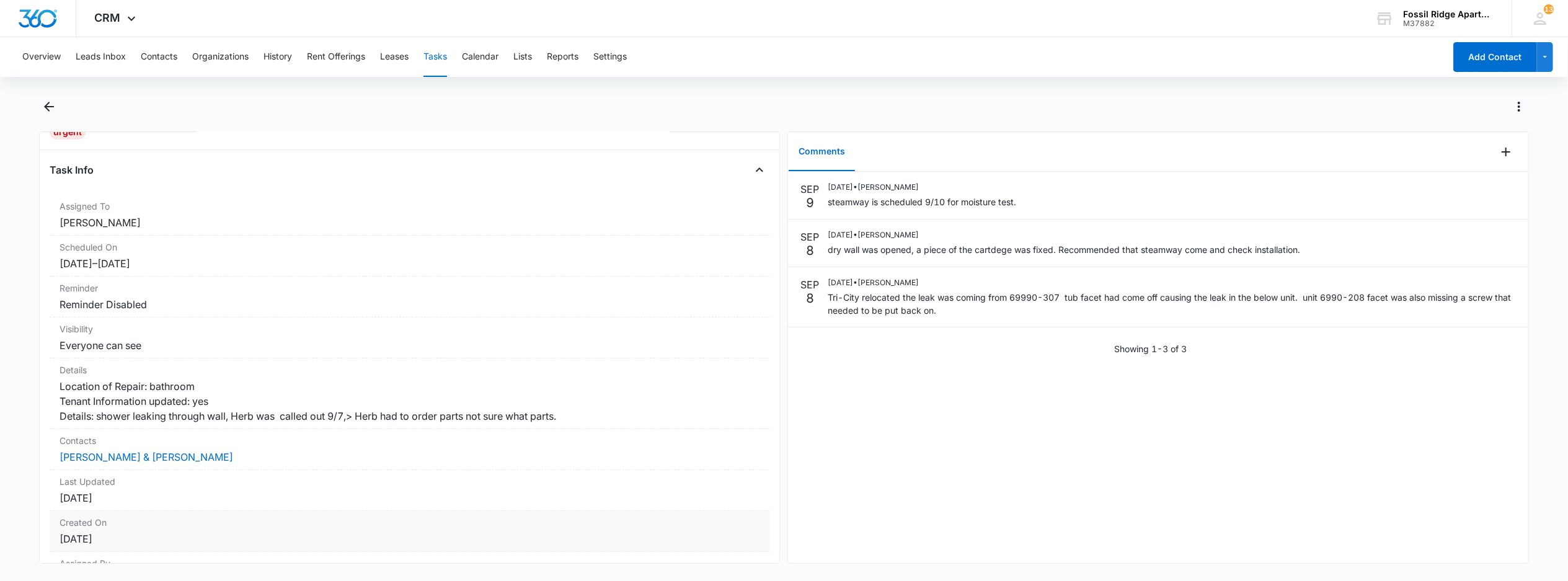
scroll to position [150, 0]
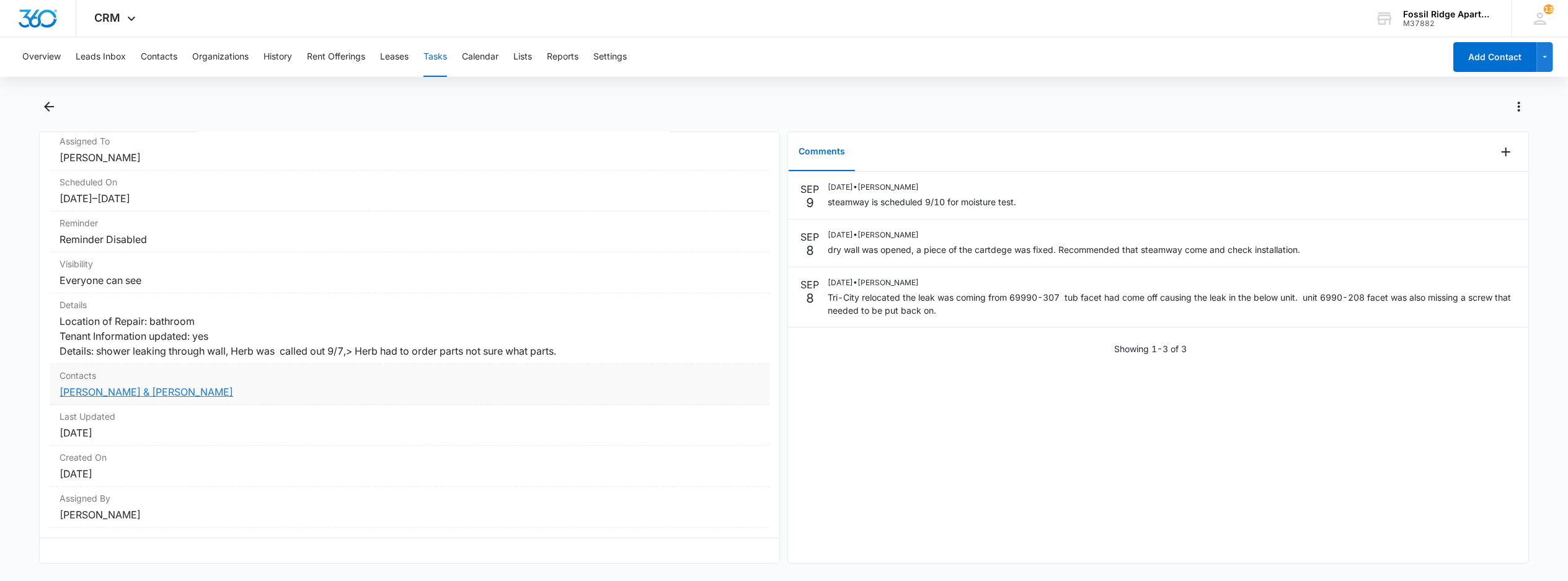
click at [95, 385] on link "[PERSON_NAME] & [PERSON_NAME]" at bounding box center [146, 391] width 174 height 13
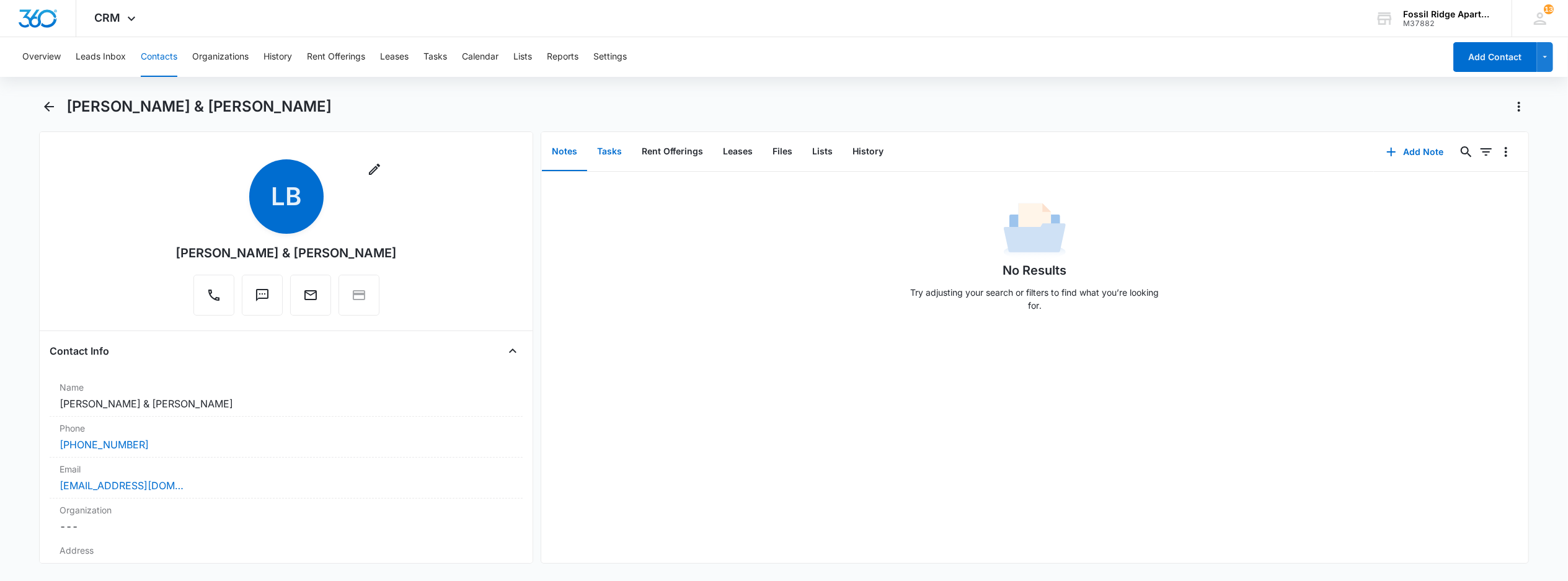
click at [613, 149] on button "Tasks" at bounding box center [609, 152] width 45 height 39
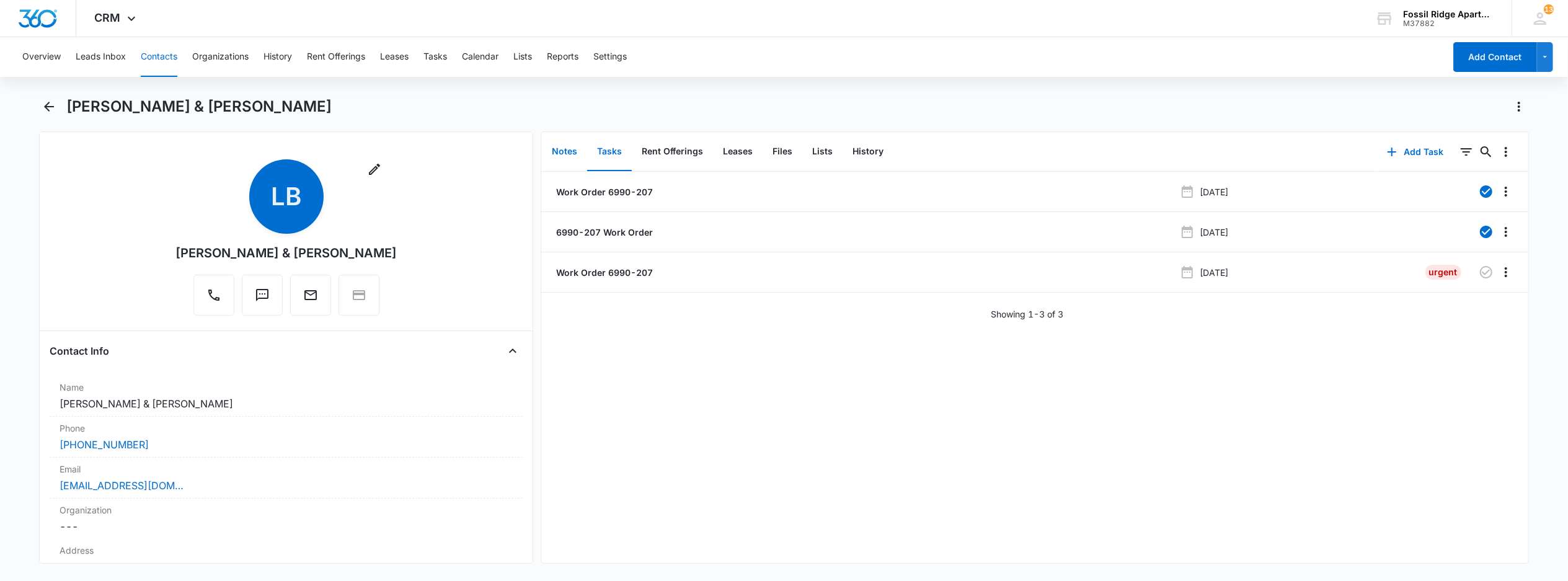
click at [556, 144] on button "Notes" at bounding box center [564, 152] width 45 height 39
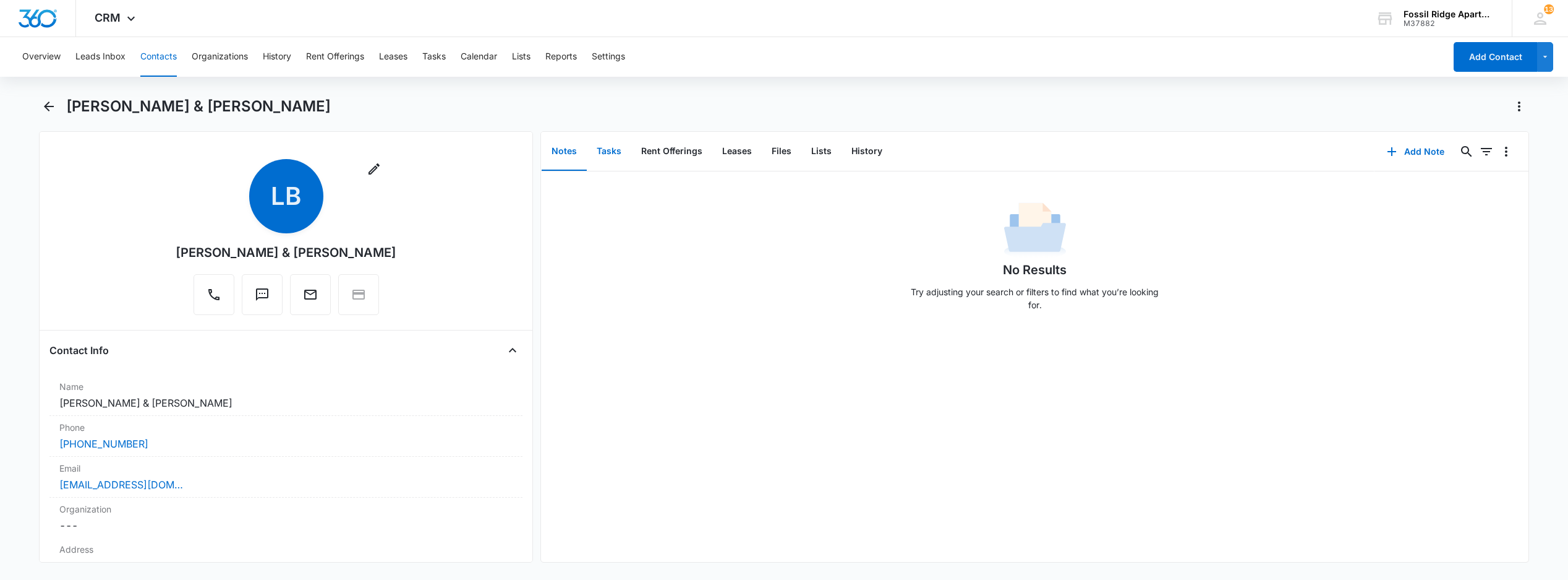
click at [606, 155] on button "Tasks" at bounding box center [609, 152] width 45 height 39
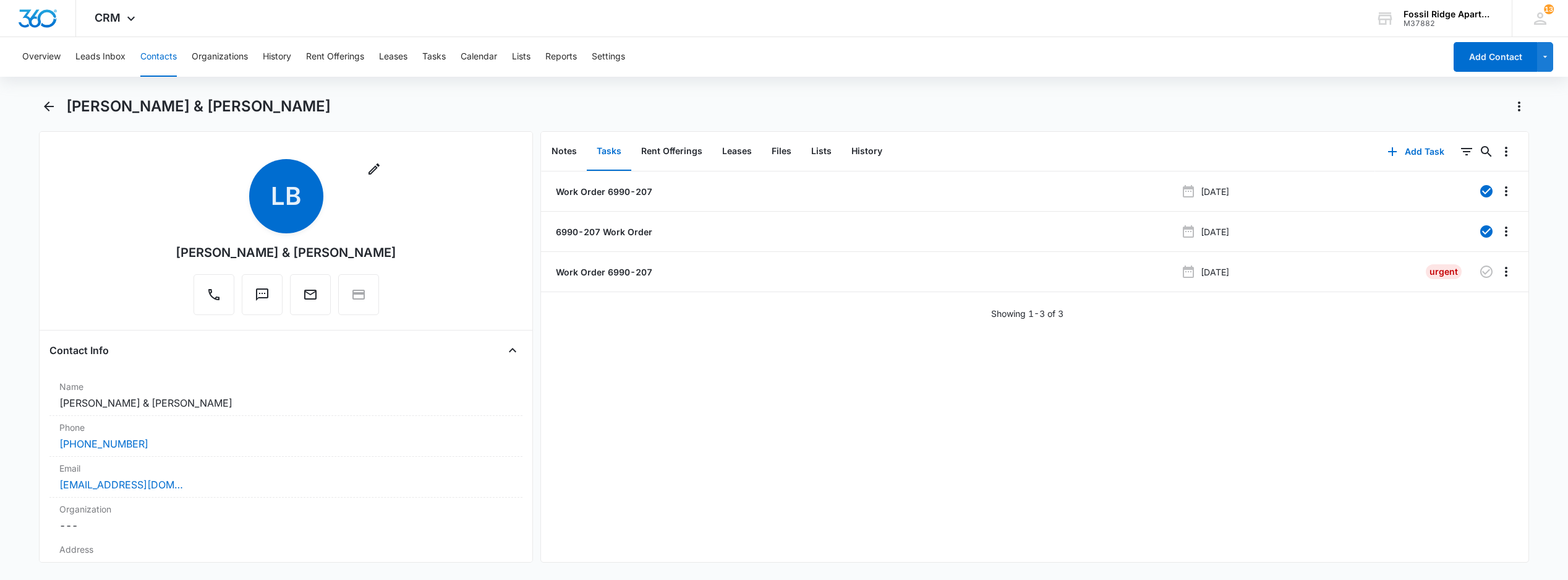
click at [159, 60] on button "Contacts" at bounding box center [159, 57] width 37 height 39
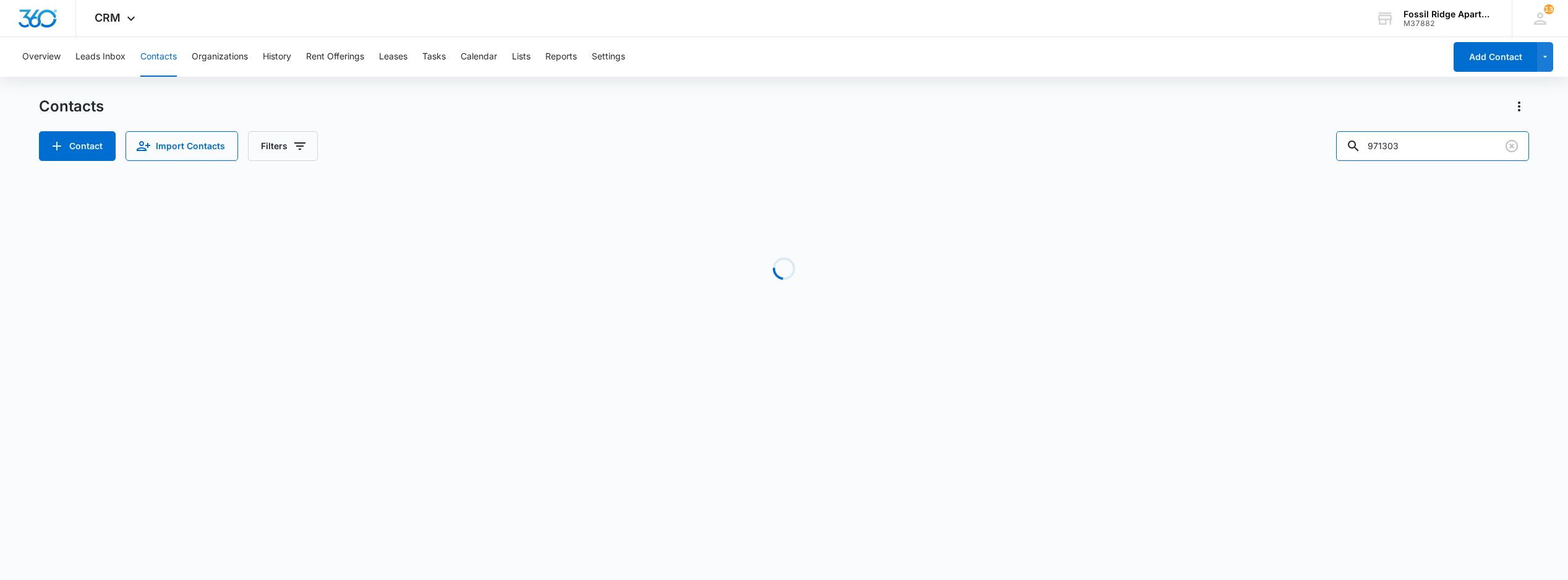
drag, startPoint x: 1361, startPoint y: 142, endPoint x: 1233, endPoint y: 146, distance: 128.1
click at [1222, 151] on div "Contact Import Contacts Filters 971303" at bounding box center [783, 146] width 1489 height 30
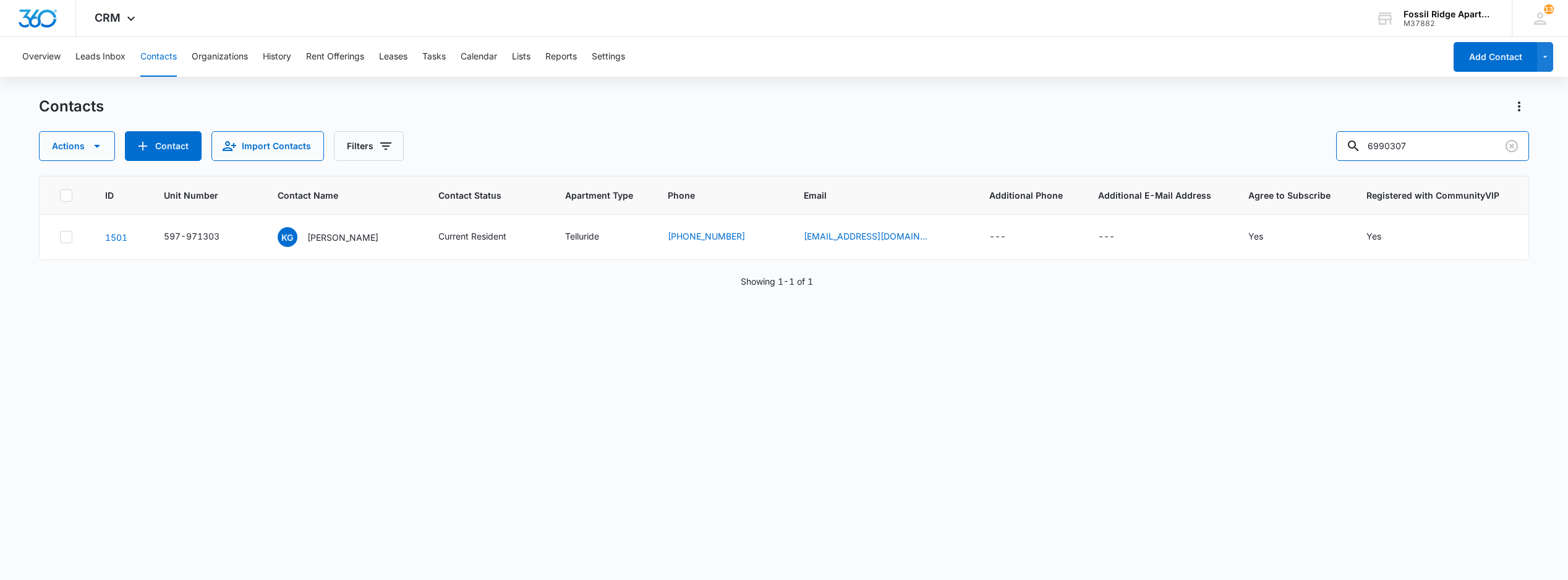
type input "6990307"
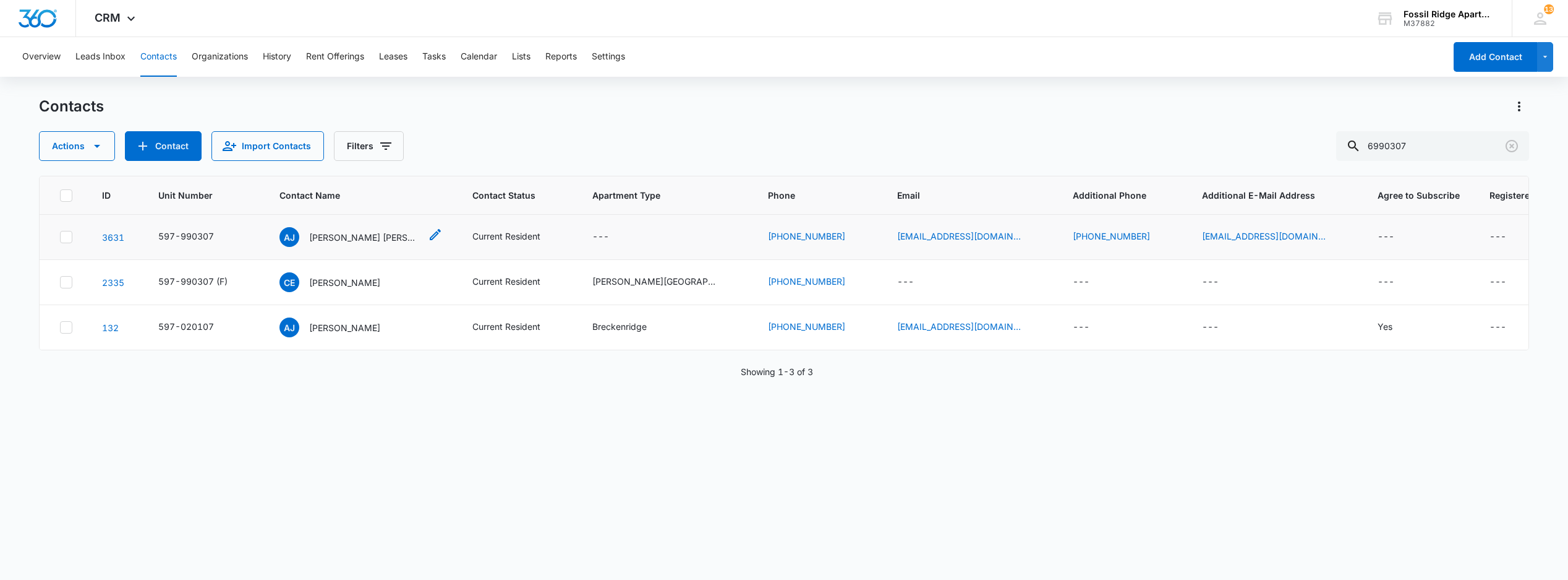
click at [335, 241] on p "Annika Jean Bender & Makiah Anderson" at bounding box center [364, 237] width 111 height 13
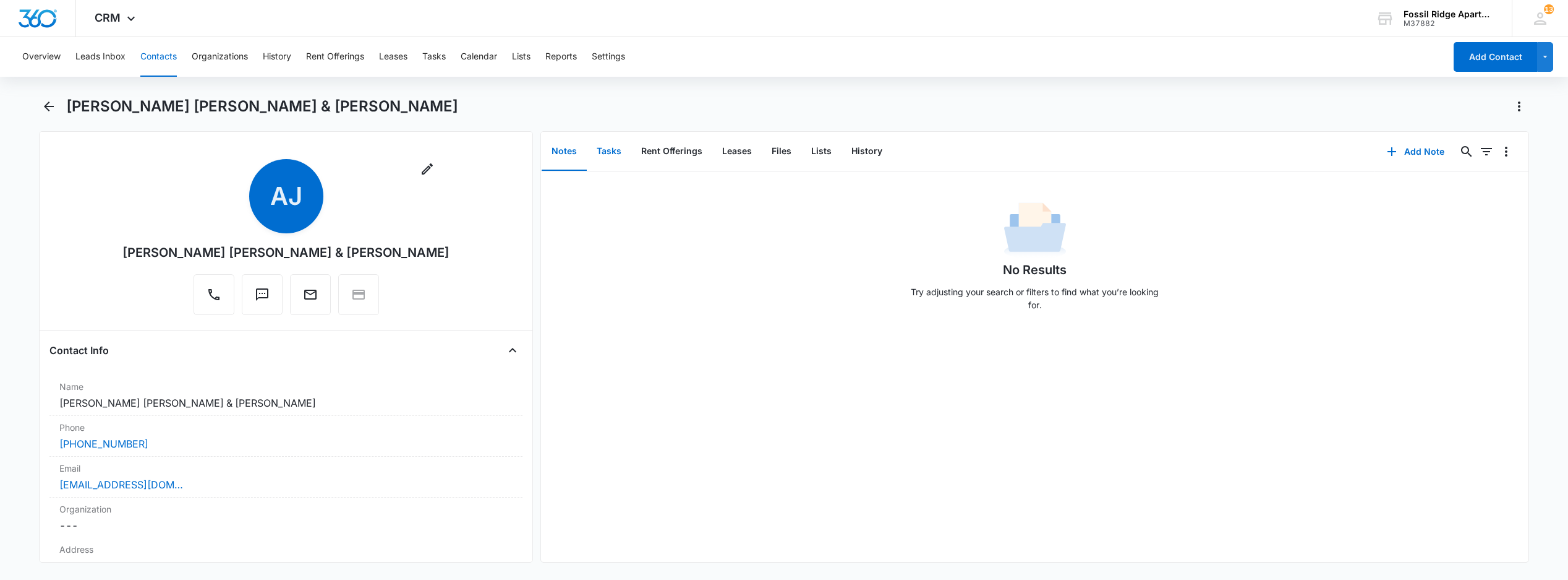
click at [611, 147] on button "Tasks" at bounding box center [609, 152] width 45 height 39
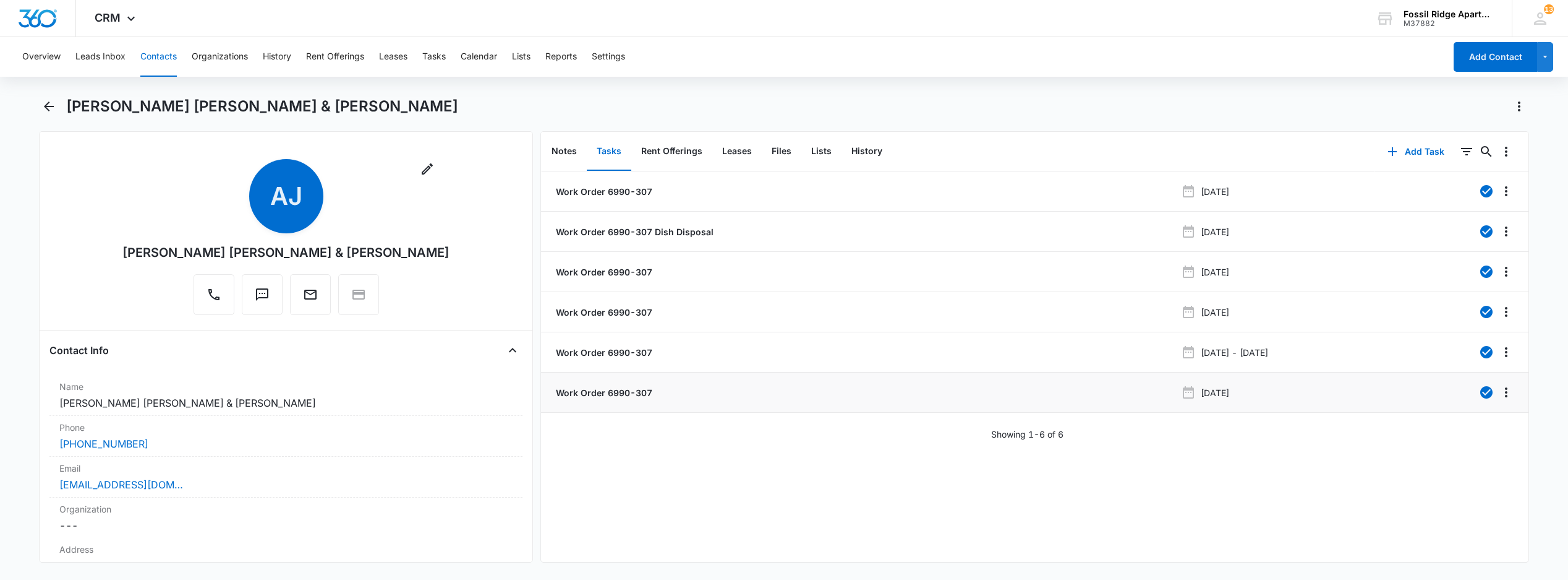
click at [601, 395] on p "Work Order 6990-307" at bounding box center [603, 392] width 99 height 13
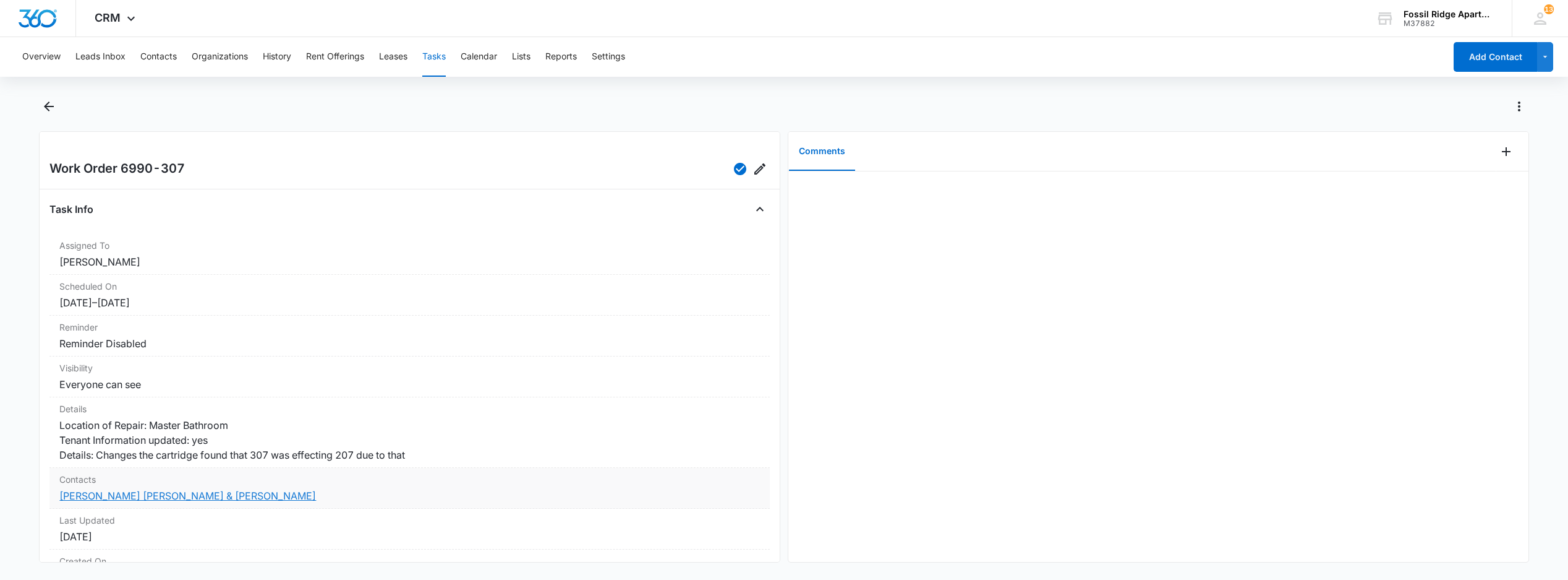
click at [137, 502] on link "Annika Jean Bender & Makiah Anderson" at bounding box center [187, 495] width 256 height 13
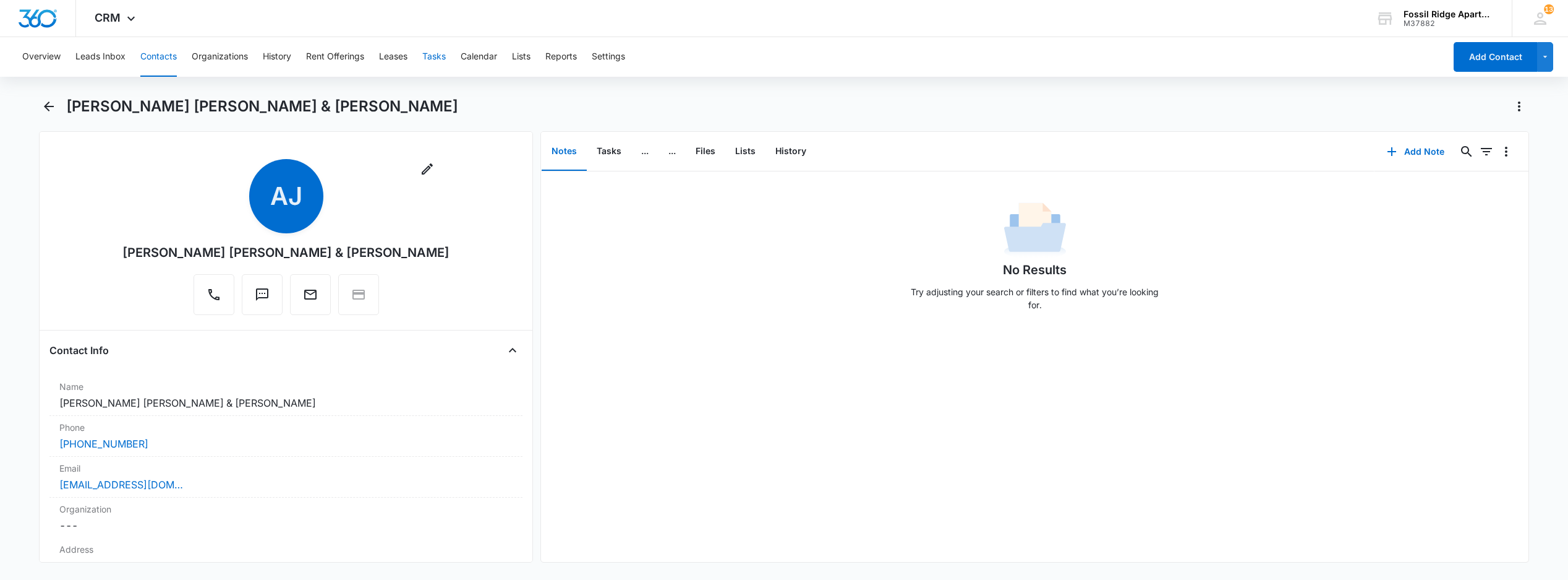
click at [436, 53] on button "Tasks" at bounding box center [434, 57] width 23 height 39
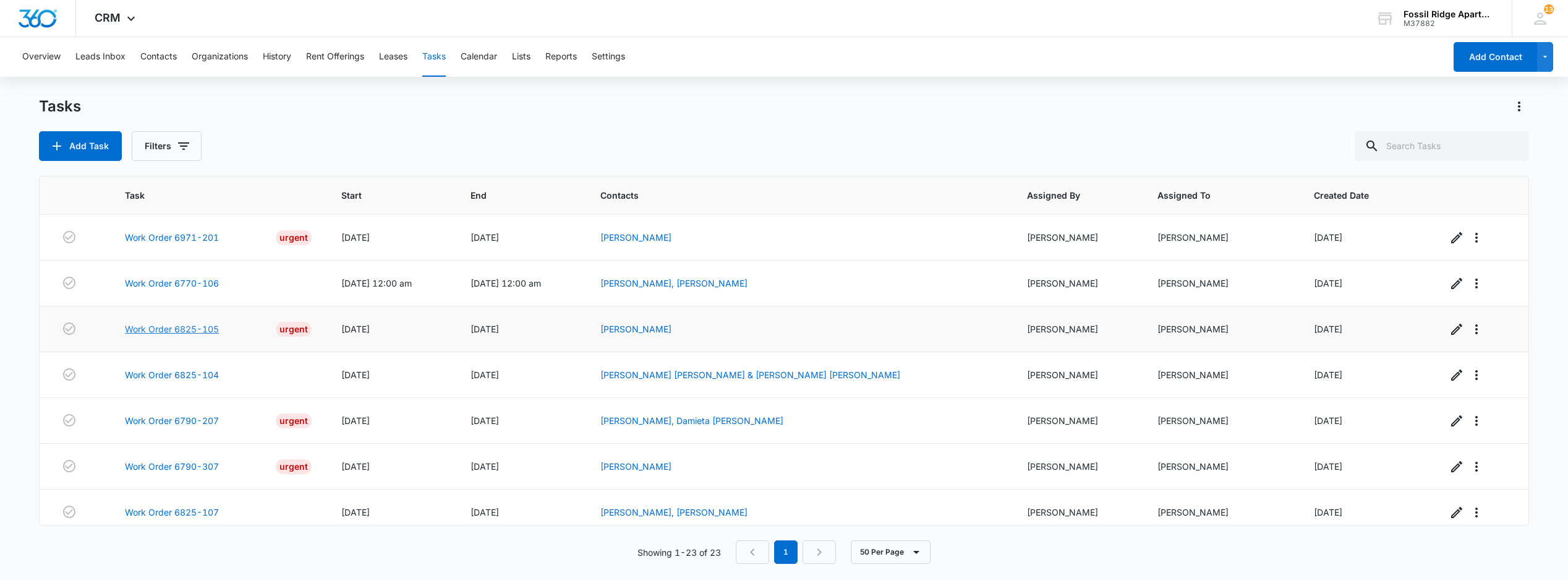
click at [202, 335] on link "Work Order 6825-105" at bounding box center [172, 329] width 94 height 13
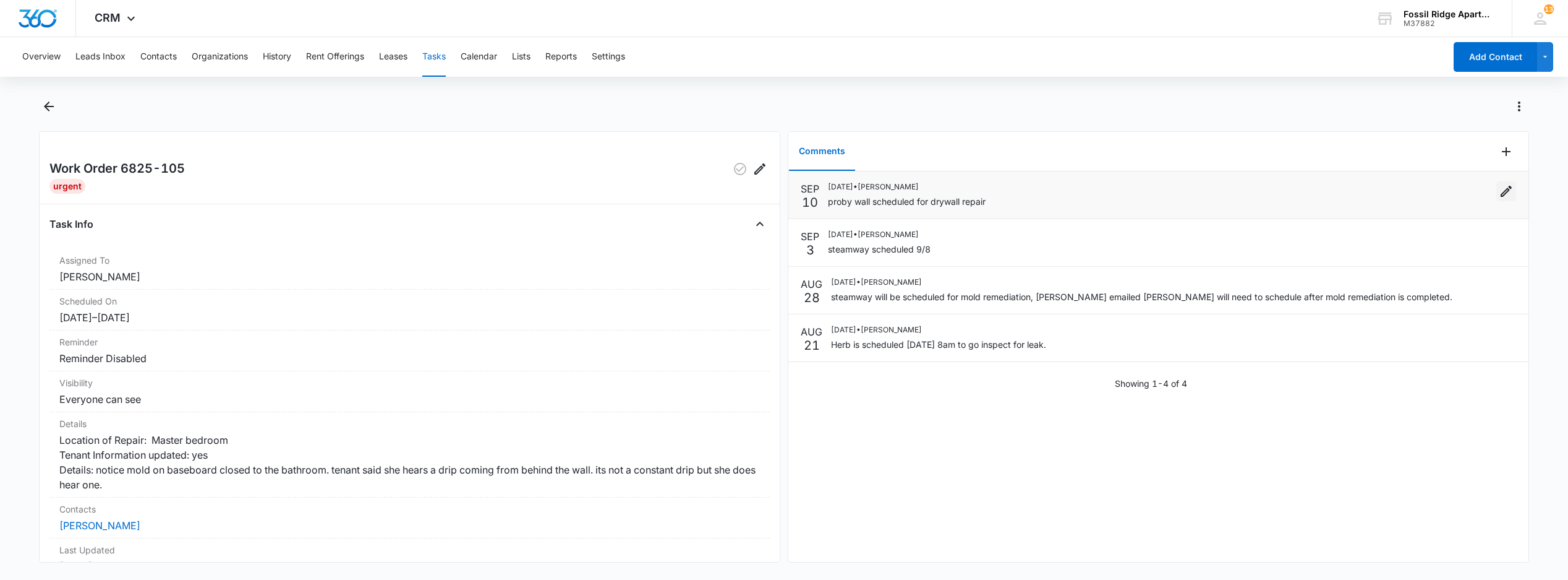
click at [1499, 195] on icon "Edit" at bounding box center [1506, 191] width 15 height 15
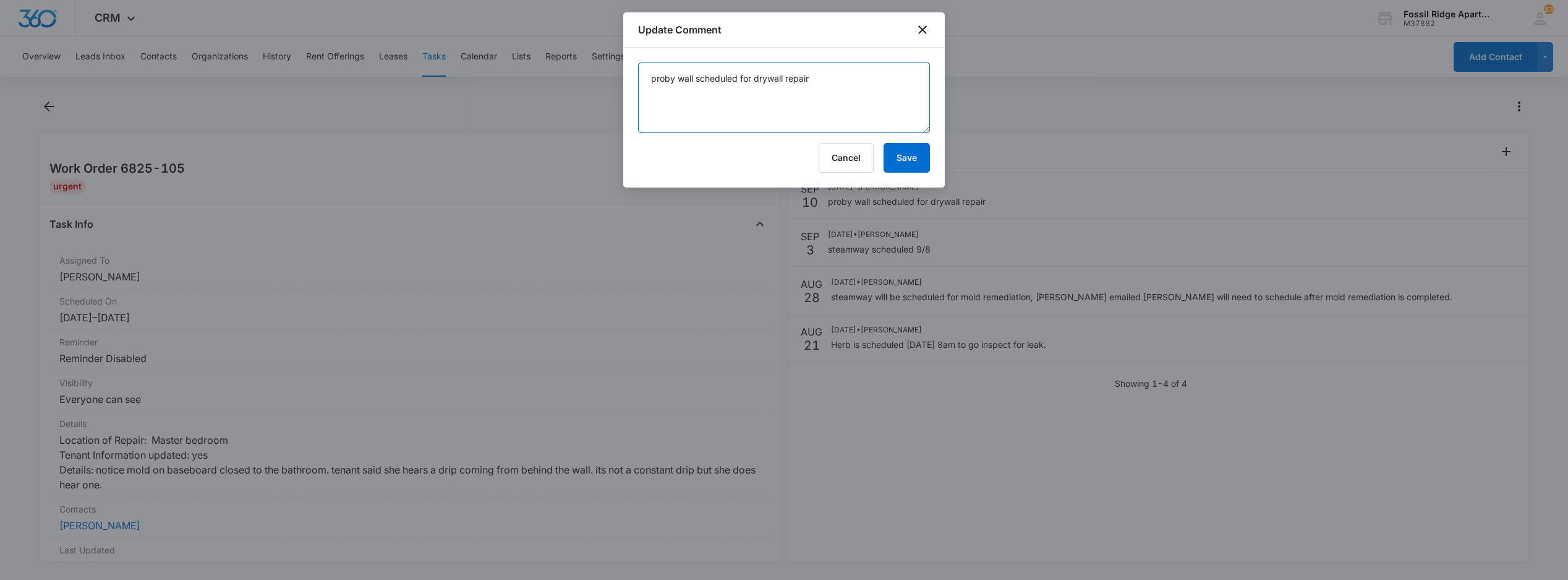
click at [839, 87] on textarea "proby wall scheduled for drywall repair" at bounding box center [784, 98] width 292 height 71
type textarea "proby wall scheduled for drywall repair 9/11"
click at [901, 156] on button "Save" at bounding box center [907, 157] width 47 height 30
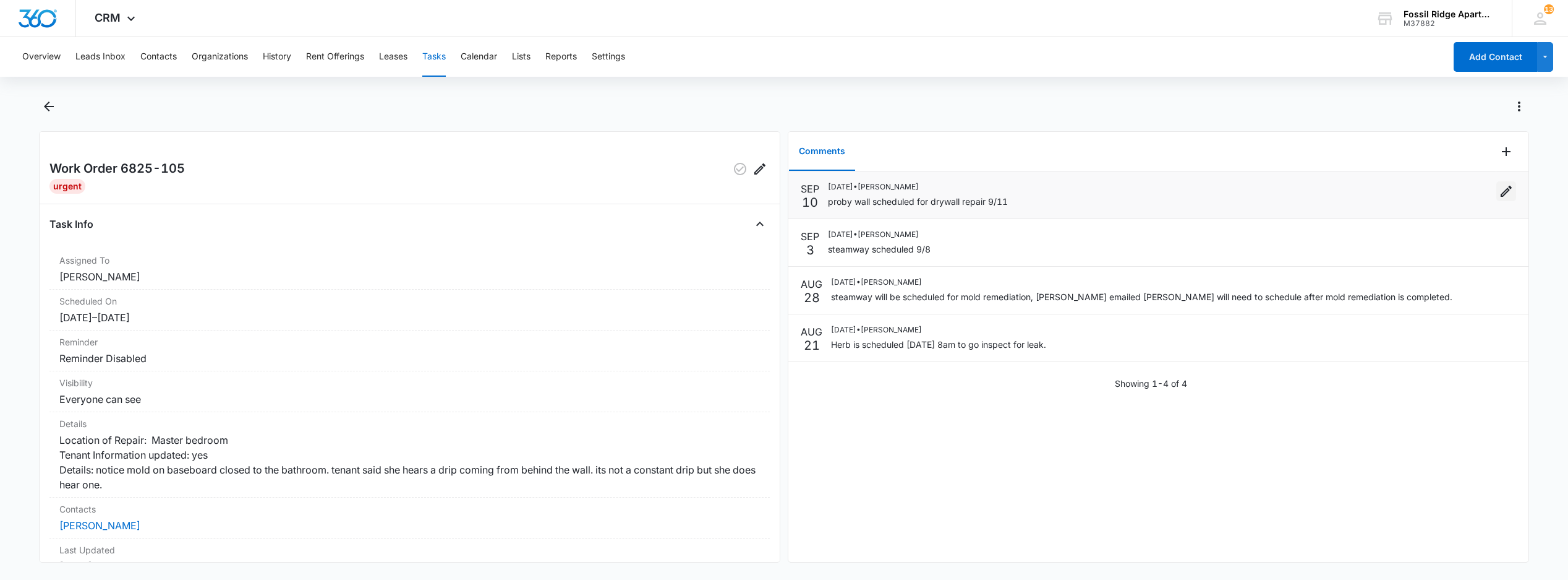
click at [1501, 196] on icon "Edit" at bounding box center [1506, 191] width 11 height 11
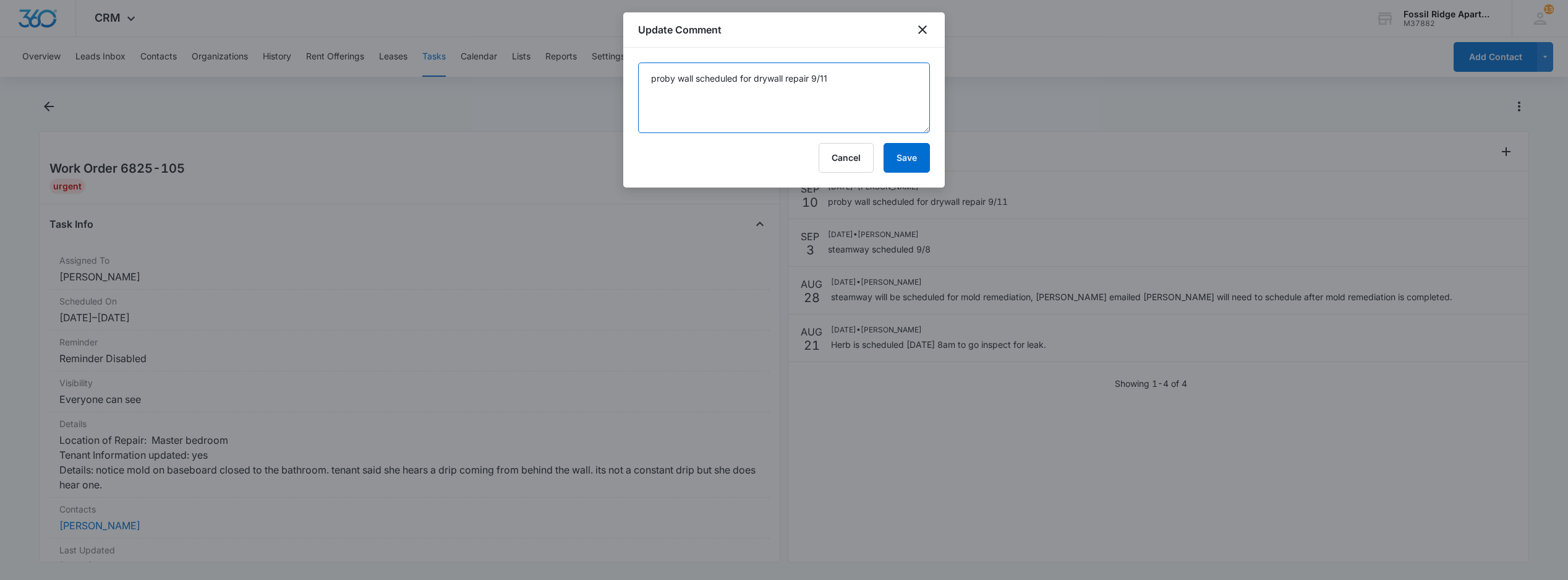
click at [837, 77] on textarea "proby wall scheduled for drywall repair 9/11" at bounding box center [784, 98] width 292 height 71
type textarea "proby wall scheduled for drywall repair 9/11; sent txt to resident to notify th…"
click at [914, 165] on button "Save" at bounding box center [907, 157] width 47 height 30
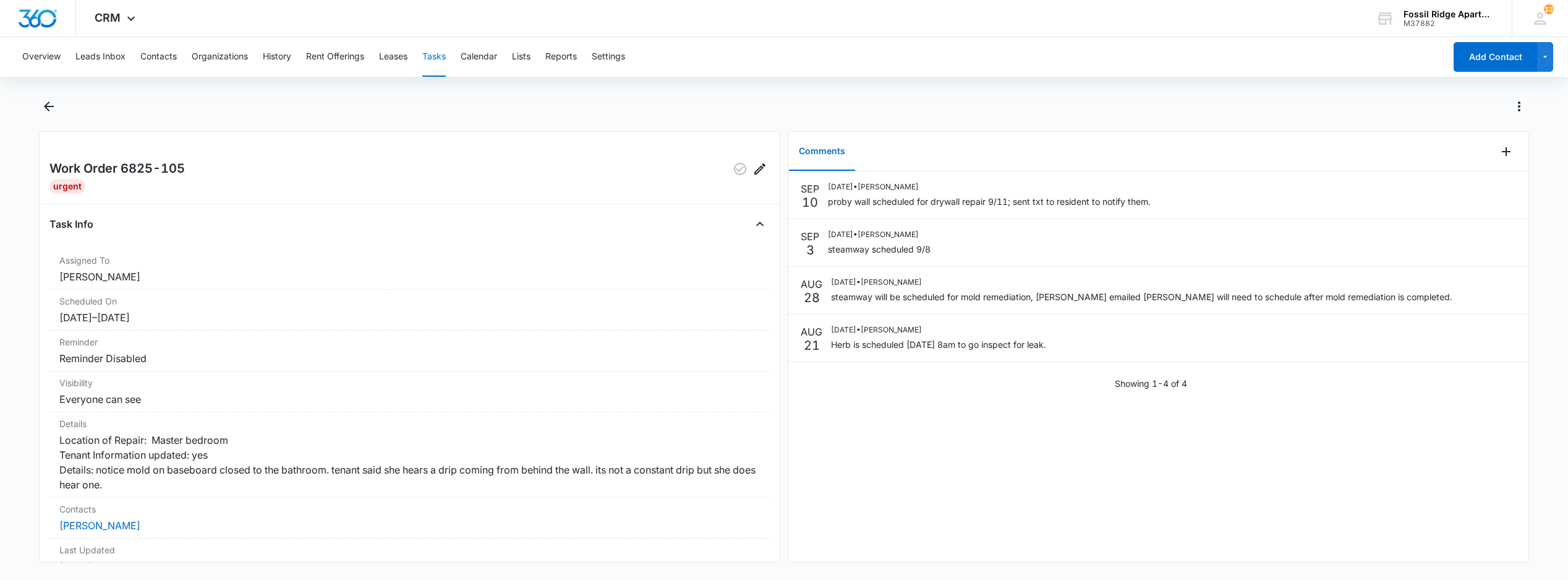
click at [433, 47] on button "Tasks" at bounding box center [434, 57] width 23 height 39
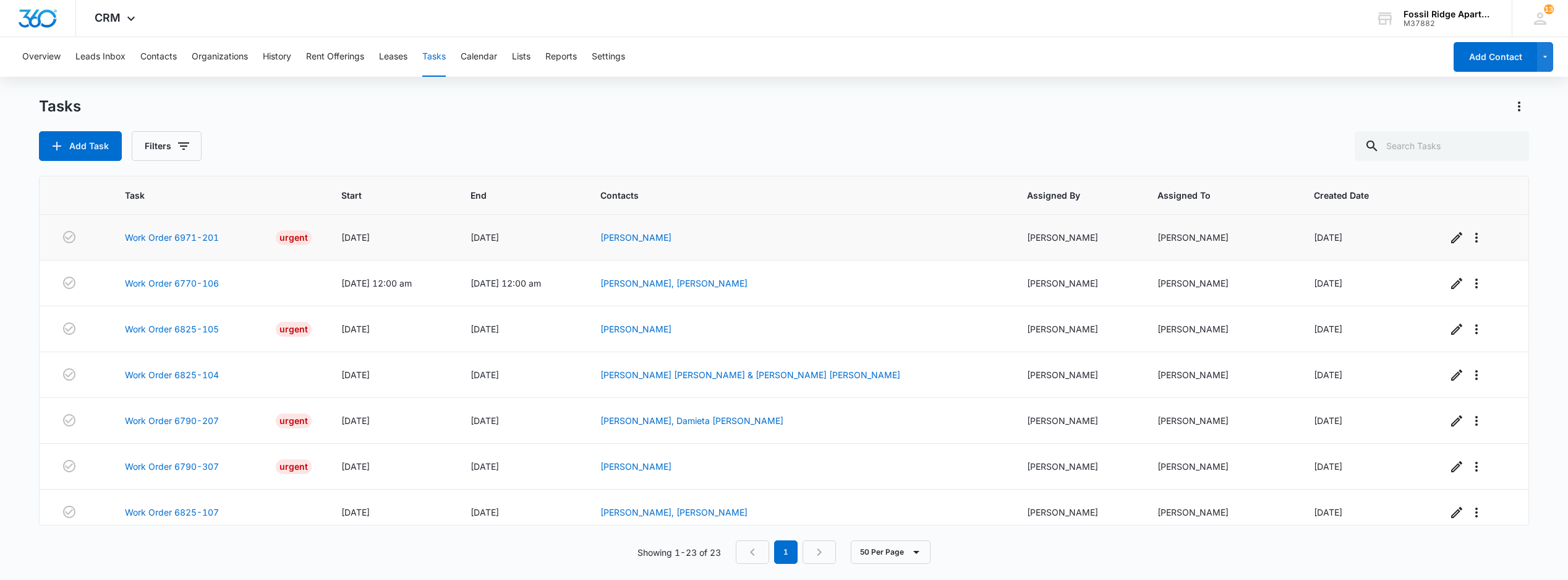
click at [181, 229] on td "Work Order 6971-201 Urgent" at bounding box center [218, 237] width 216 height 46
click at [178, 231] on link "Work Order 6971-201" at bounding box center [172, 237] width 94 height 13
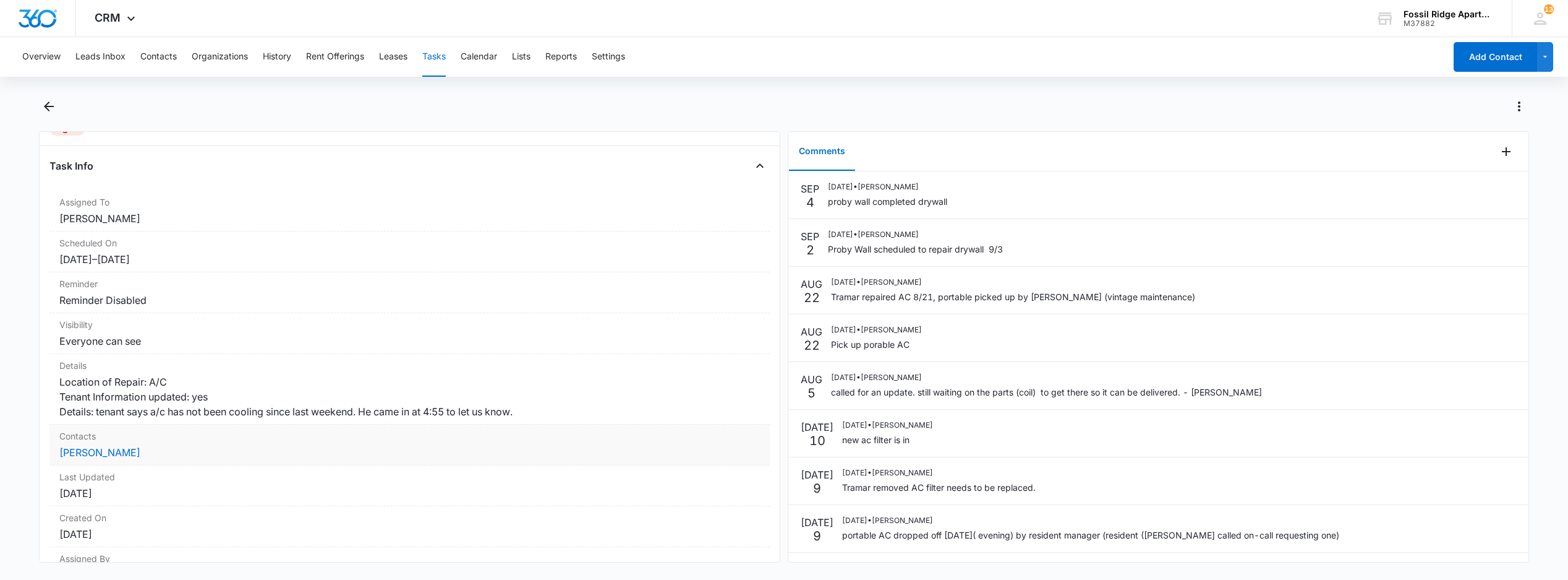
scroll to position [149, 0]
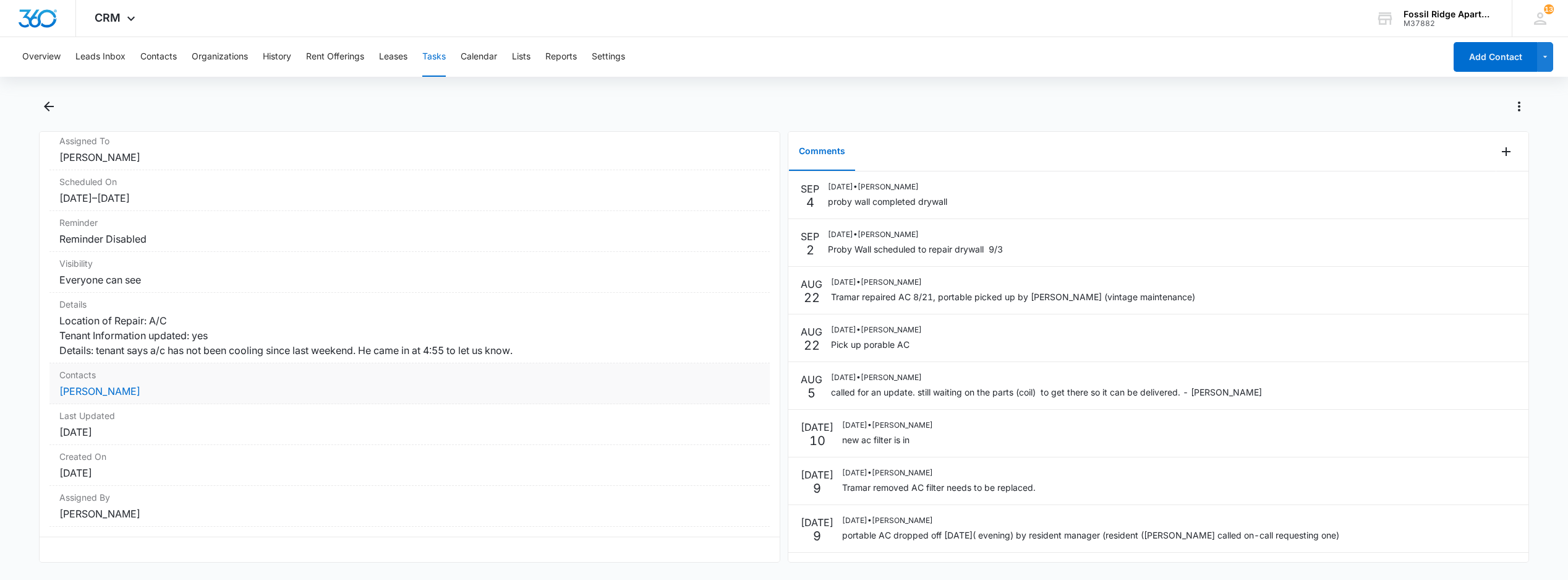
click at [85, 385] on dd "[PERSON_NAME]" at bounding box center [410, 391] width 701 height 15
click at [101, 385] on link "[PERSON_NAME]" at bounding box center [100, 391] width 81 height 13
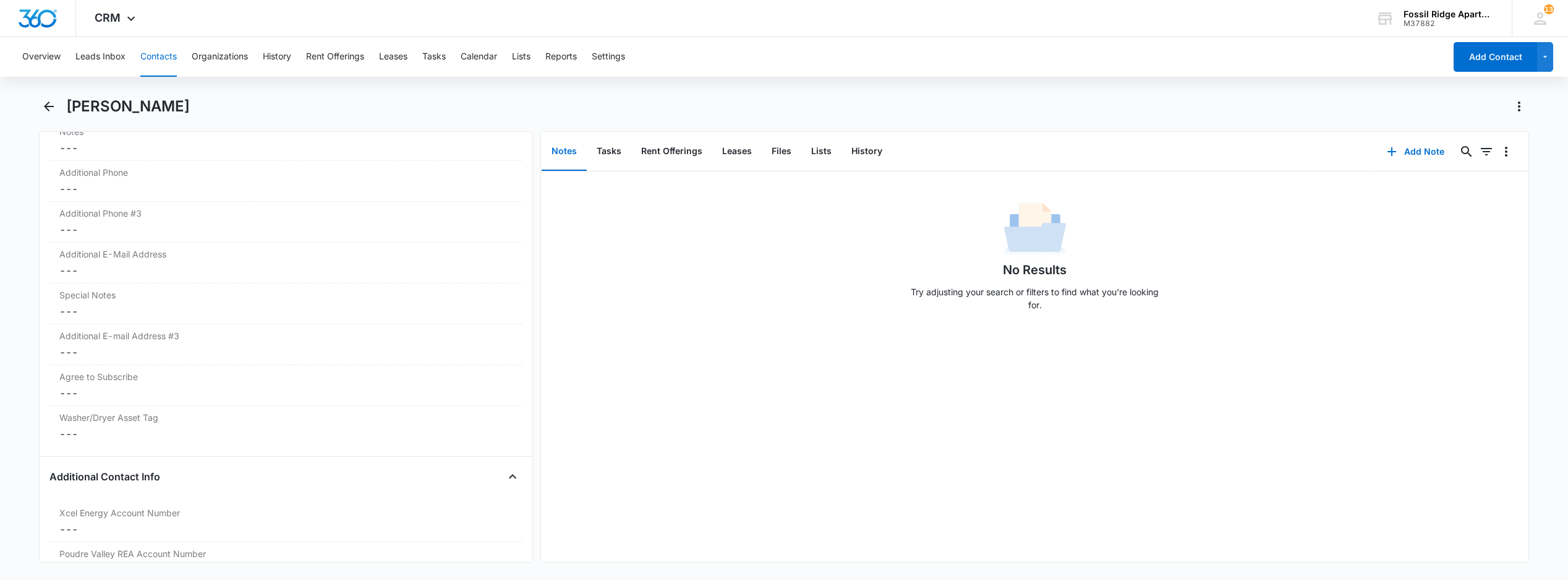
scroll to position [1320, 0]
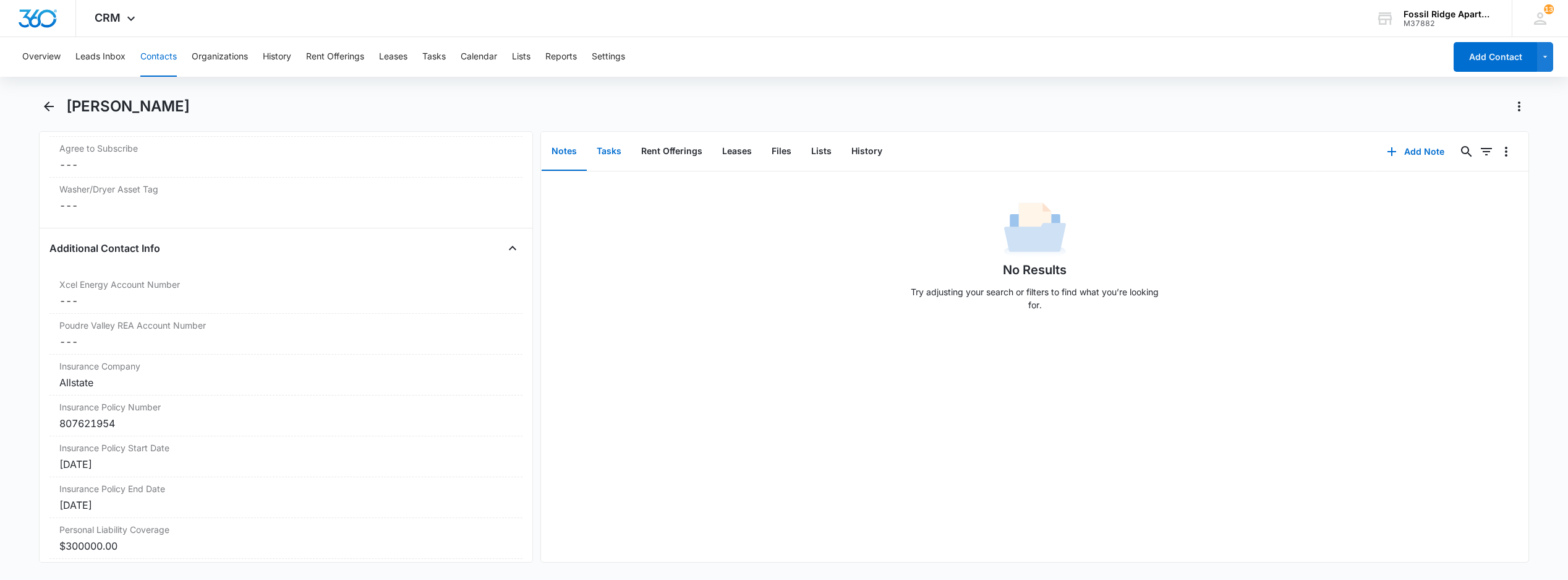
click at [611, 142] on button "Tasks" at bounding box center [609, 152] width 45 height 39
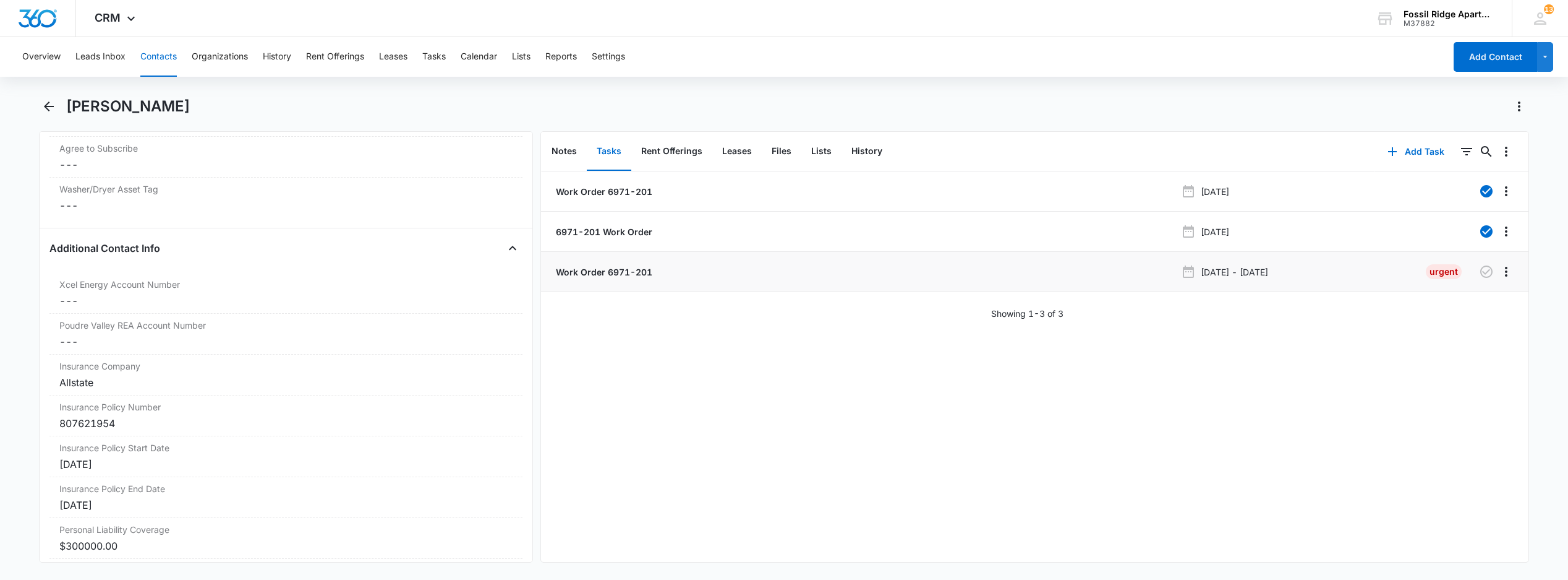
drag, startPoint x: 580, startPoint y: 273, endPoint x: 596, endPoint y: 271, distance: 16.1
click at [580, 272] on p "Work Order 6971-201" at bounding box center [603, 271] width 99 height 13
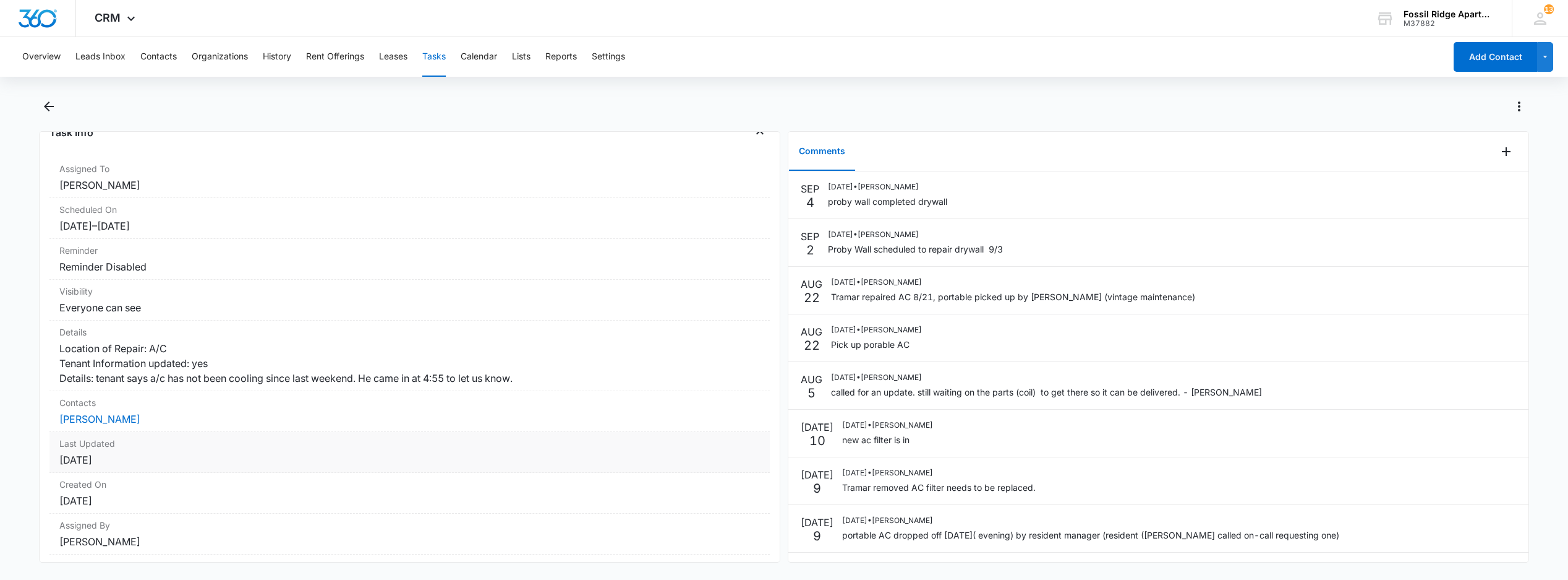
scroll to position [67, 0]
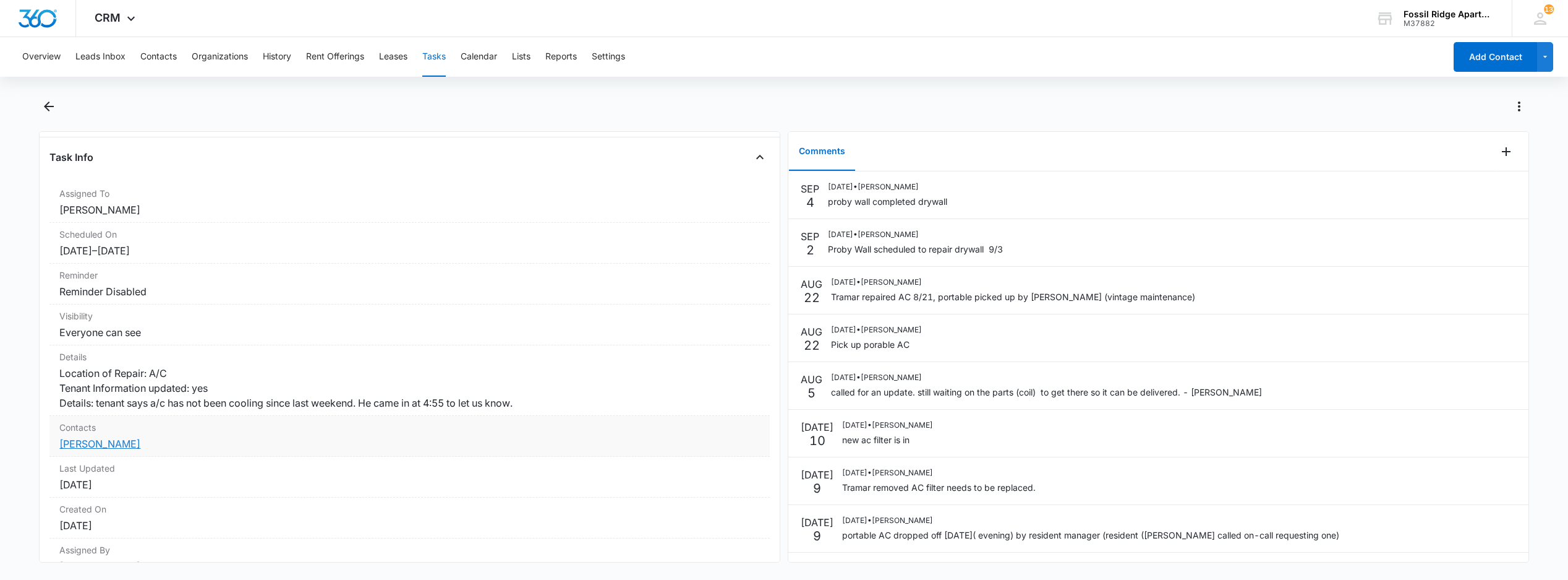
click at [102, 450] on link "[PERSON_NAME]" at bounding box center [100, 443] width 81 height 13
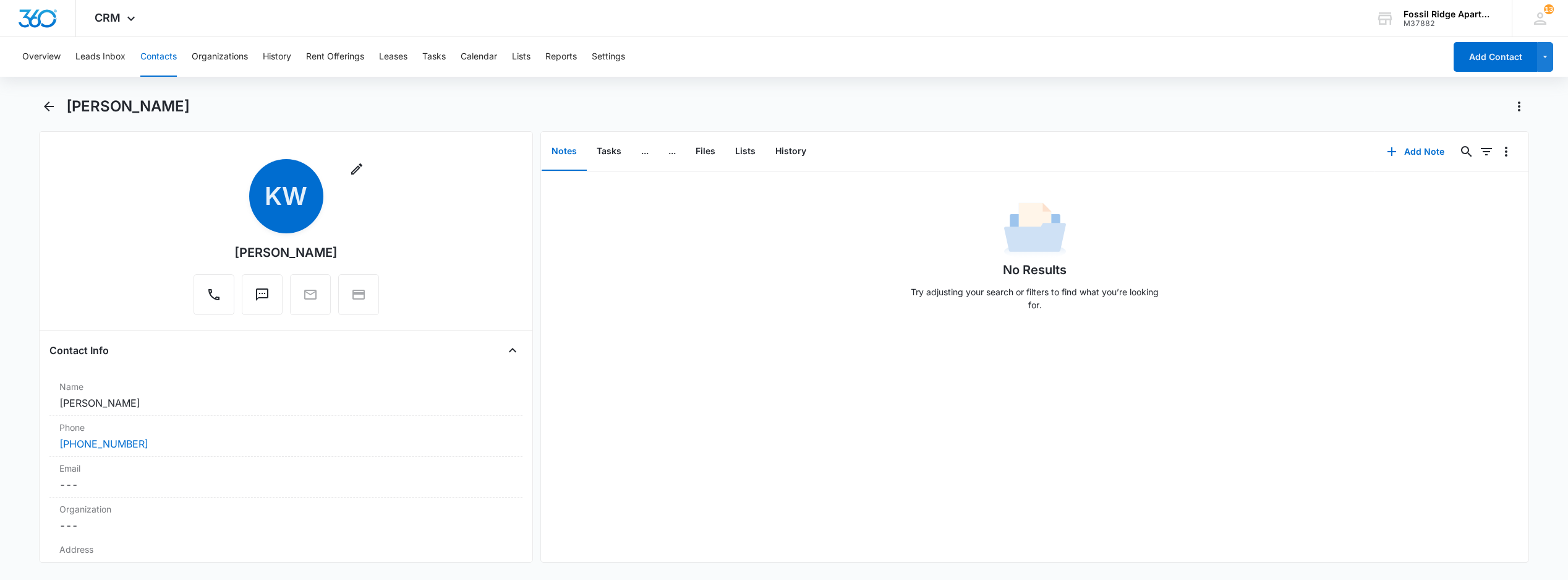
click at [449, 55] on div "Overview Leads Inbox Contacts Organizations History Rent Offerings Leases Tasks…" at bounding box center [729, 57] width 1430 height 39
click at [443, 58] on button "Tasks" at bounding box center [434, 57] width 23 height 39
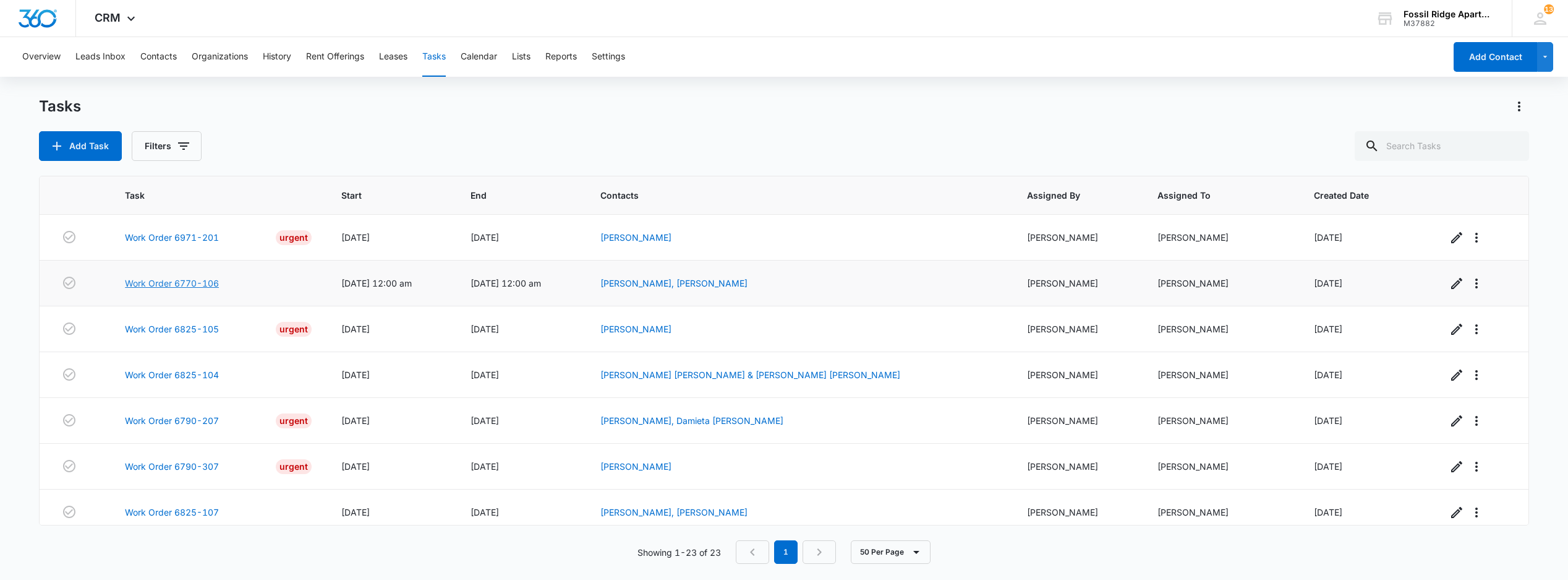
click at [175, 288] on link "Work Order 6770-106" at bounding box center [172, 283] width 94 height 13
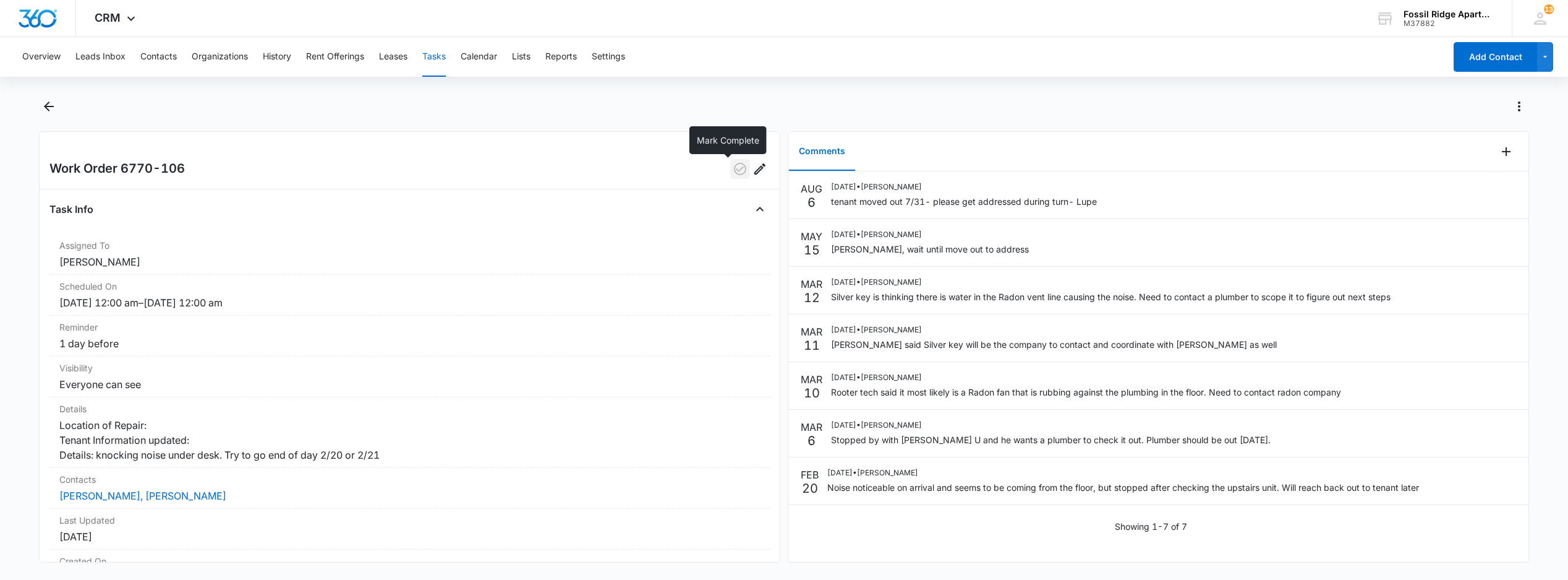
click at [733, 173] on icon "button" at bounding box center [740, 169] width 15 height 15
click at [431, 57] on button "Tasks" at bounding box center [434, 57] width 23 height 39
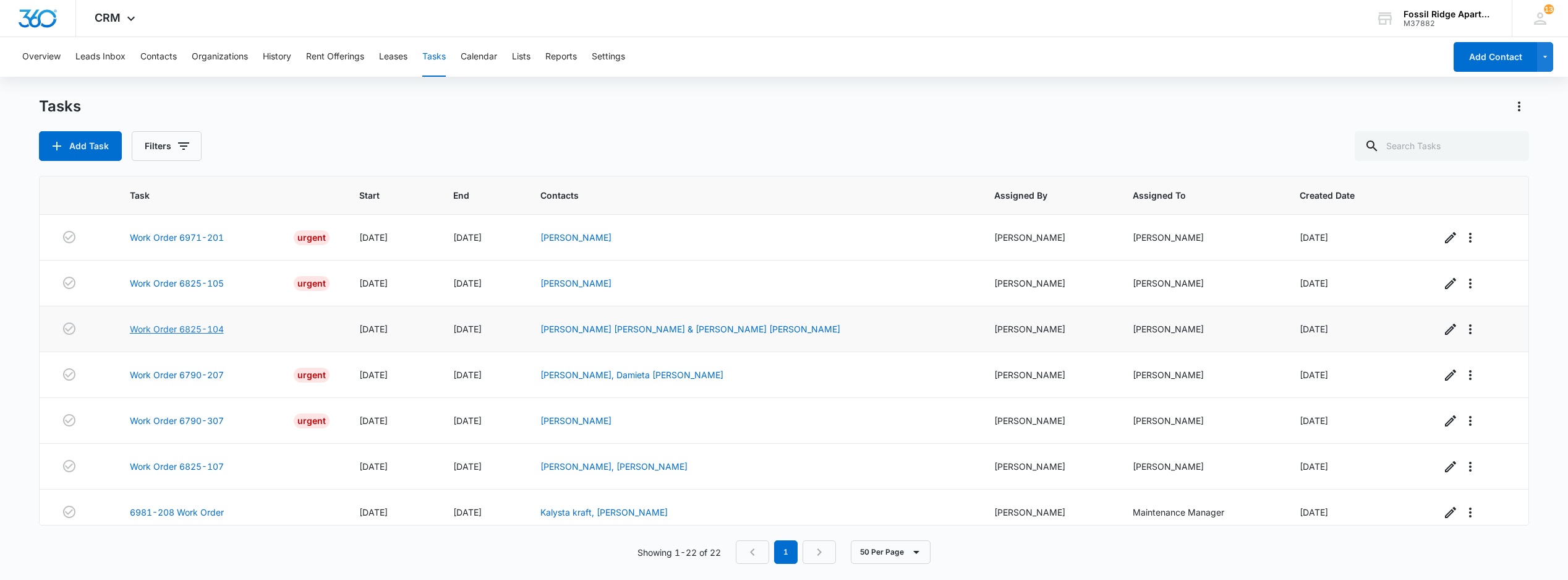
click at [191, 331] on link "Work Order 6825-104" at bounding box center [177, 329] width 94 height 13
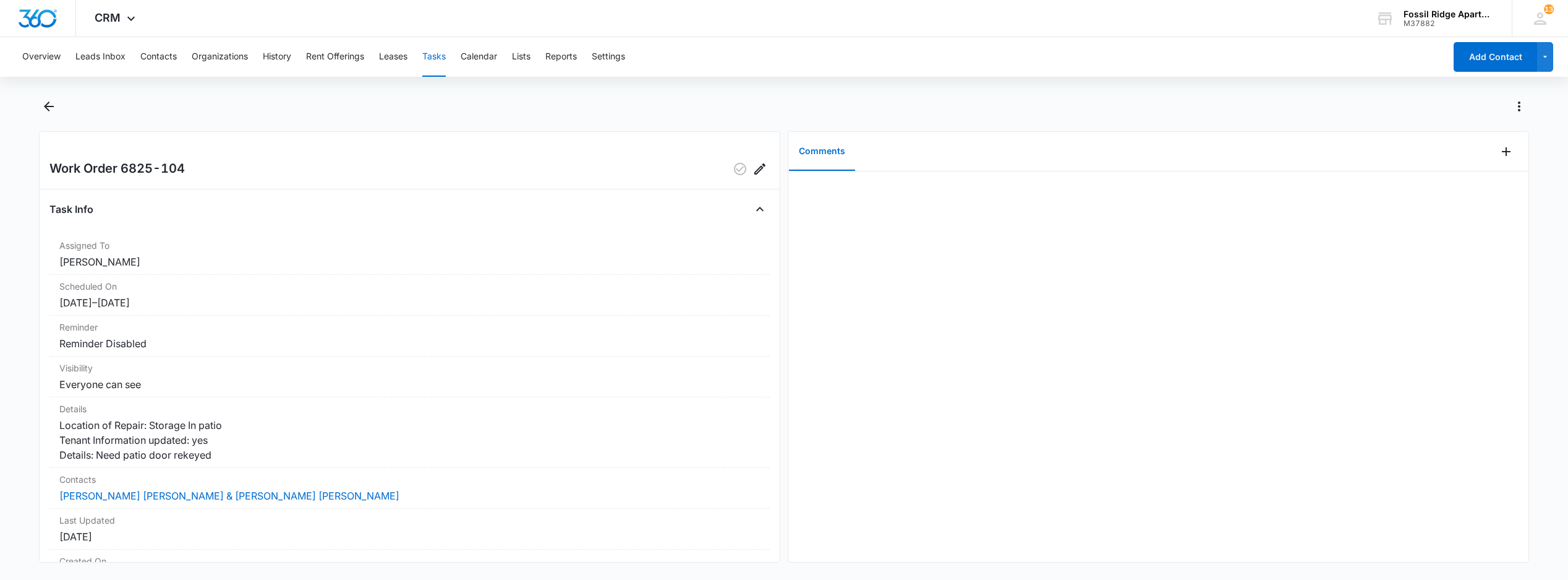
click at [434, 55] on button "Tasks" at bounding box center [434, 57] width 23 height 39
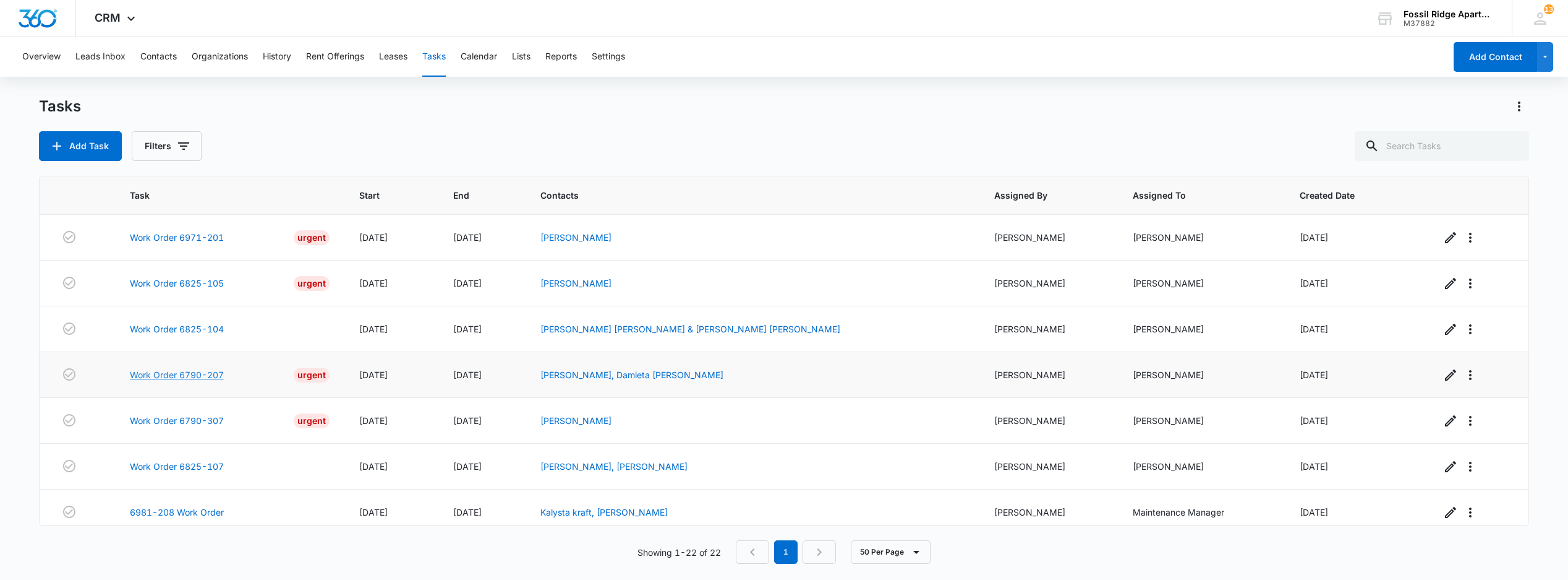
click at [169, 377] on link "Work Order 6790-207" at bounding box center [177, 374] width 94 height 13
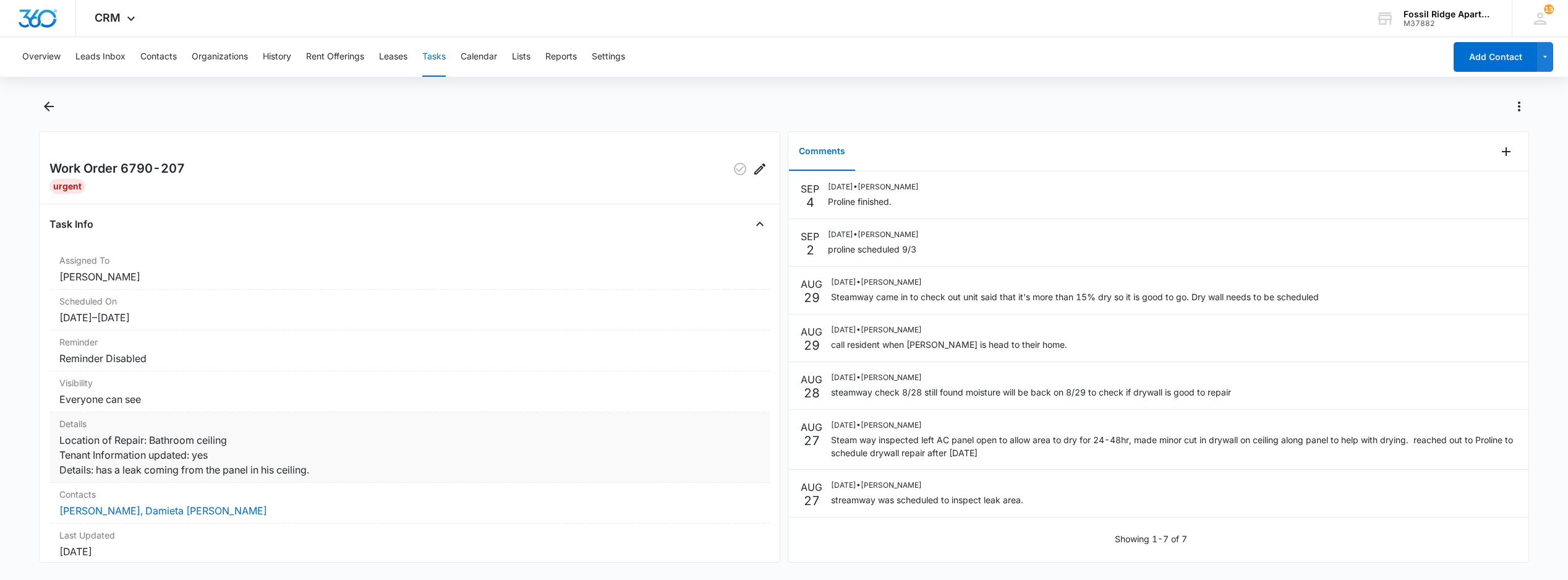
scroll to position [82, 0]
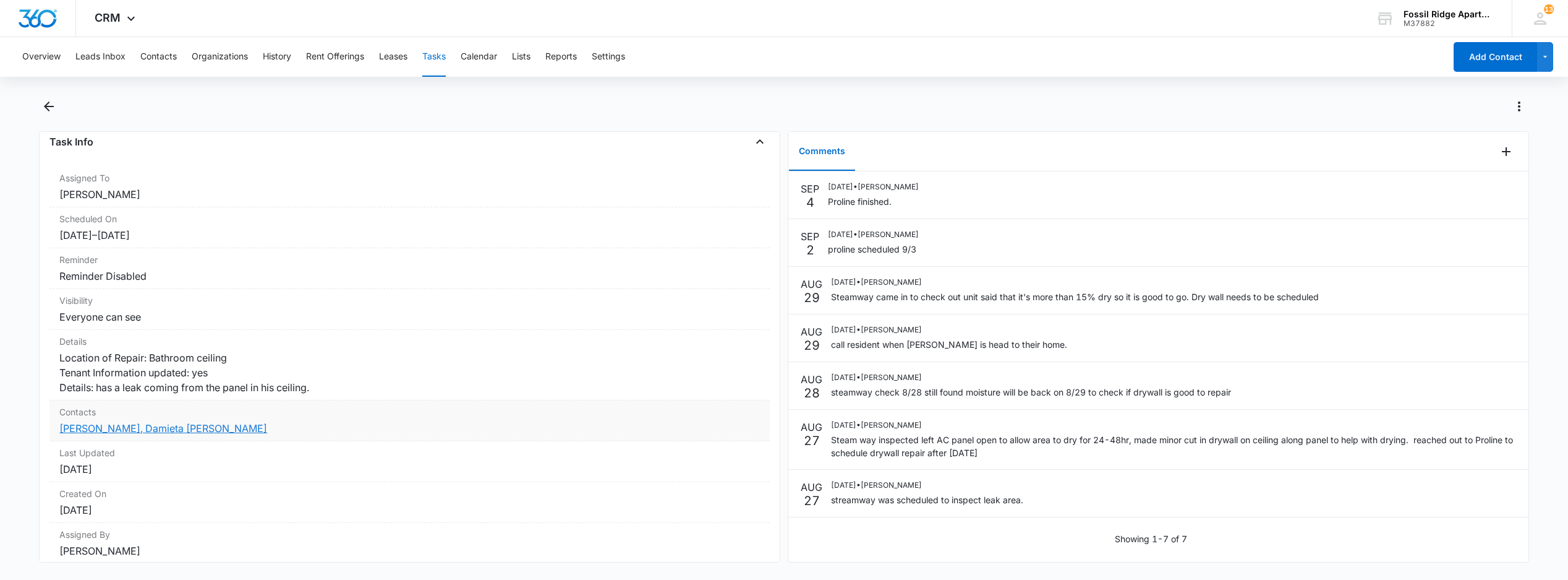
click at [109, 435] on link "[PERSON_NAME], Damieta [PERSON_NAME]" at bounding box center [163, 428] width 208 height 13
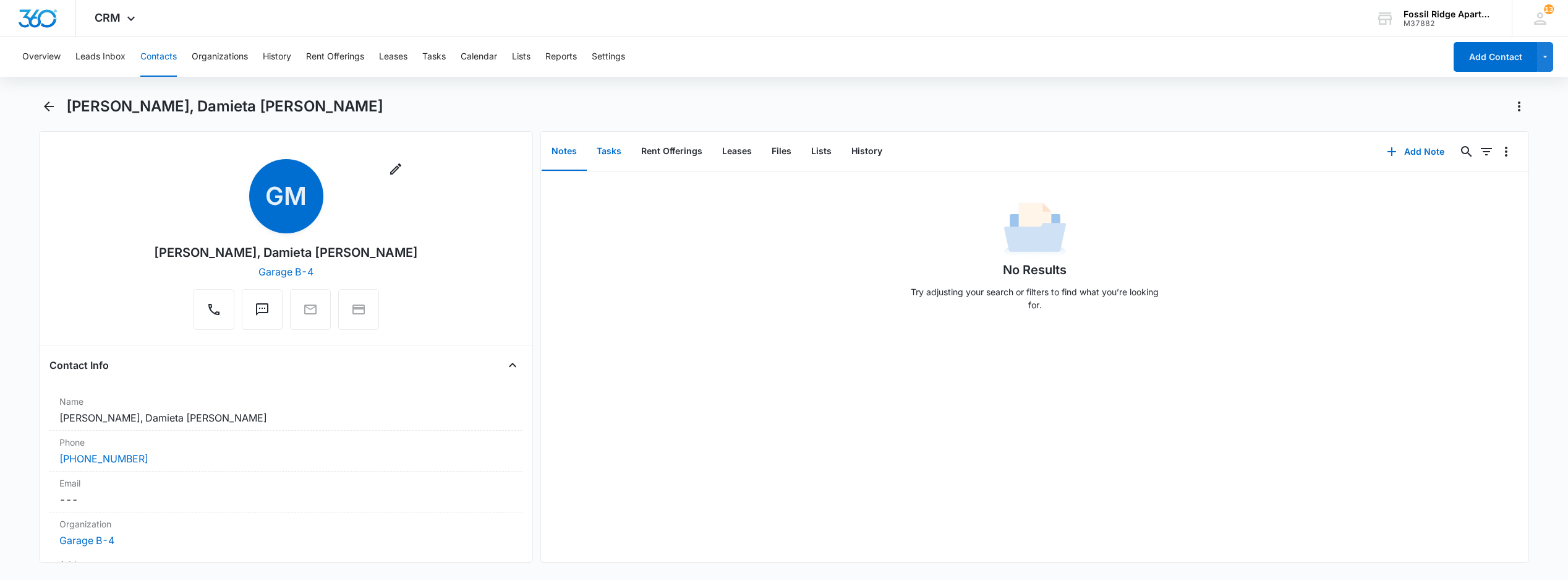
click at [609, 147] on button "Tasks" at bounding box center [609, 152] width 45 height 39
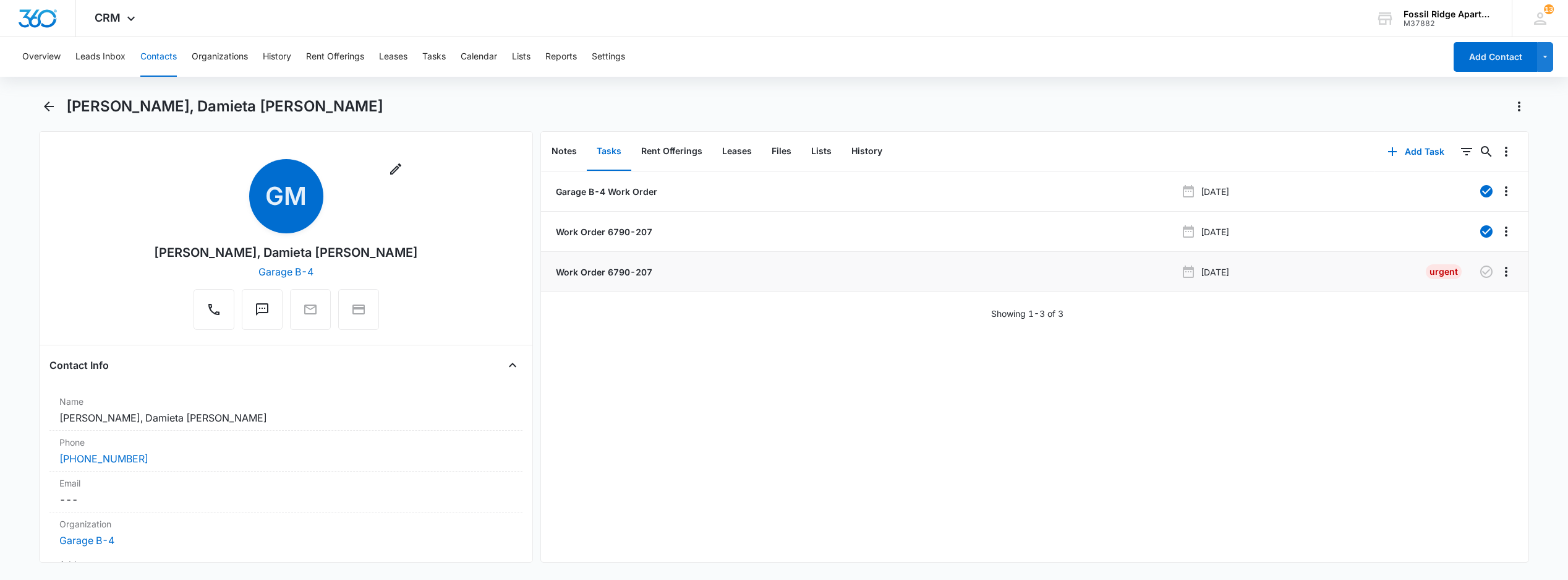
click at [589, 271] on p "Work Order 6790-207" at bounding box center [603, 271] width 99 height 13
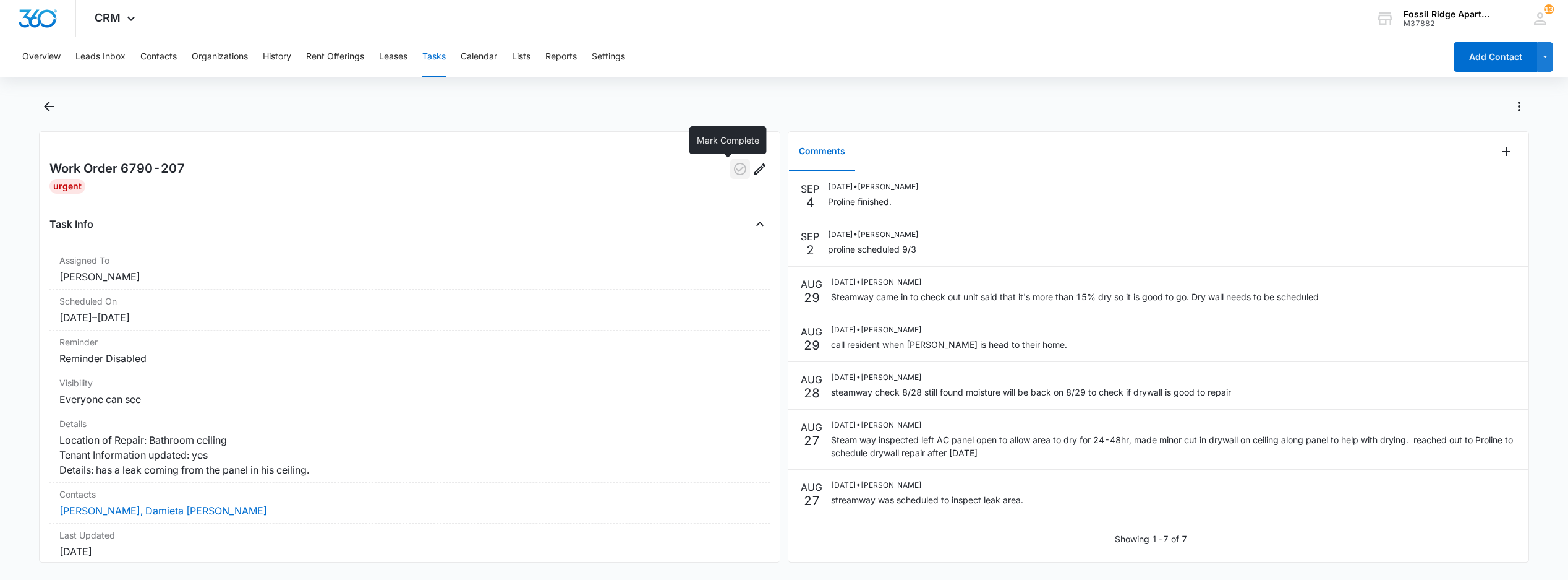
drag, startPoint x: 721, startPoint y: 167, endPoint x: 681, endPoint y: 177, distance: 41.2
click at [733, 167] on icon "button" at bounding box center [740, 169] width 15 height 15
click at [436, 55] on button "Tasks" at bounding box center [434, 57] width 23 height 39
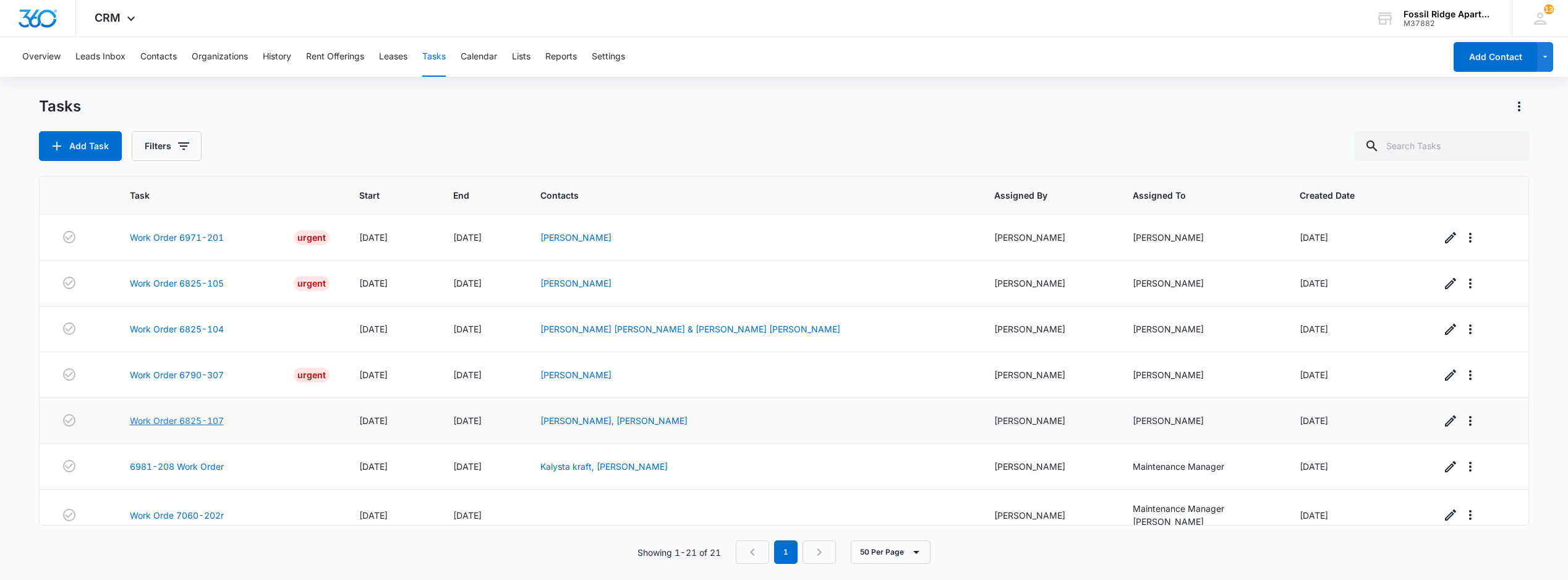
click at [186, 427] on link "Work Order 6825-107" at bounding box center [177, 420] width 94 height 13
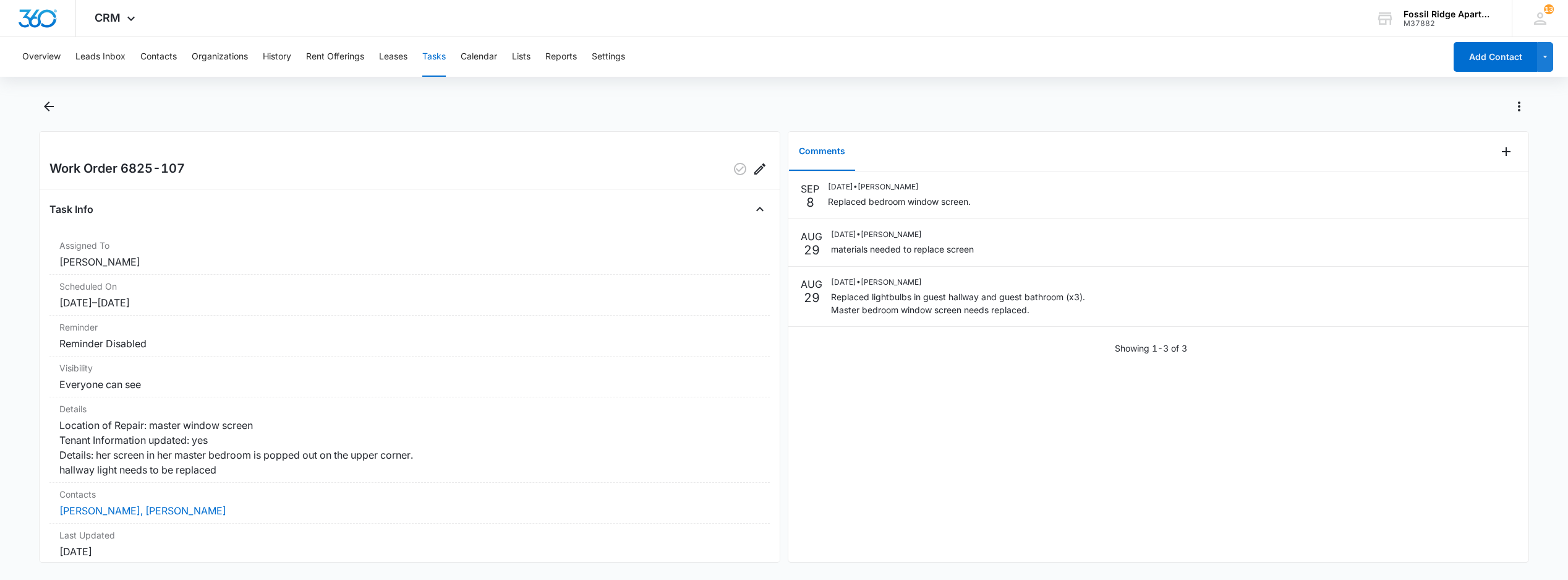
click at [434, 50] on button "Tasks" at bounding box center [434, 57] width 23 height 39
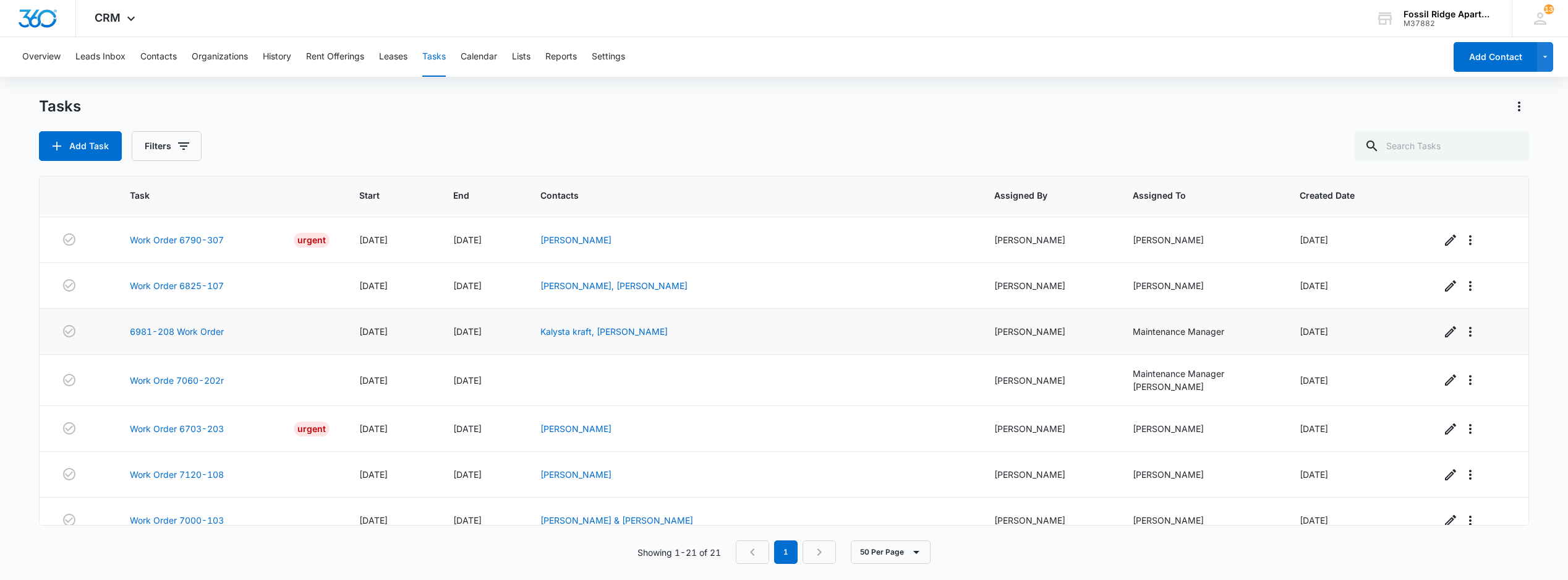
scroll to position [165, 0]
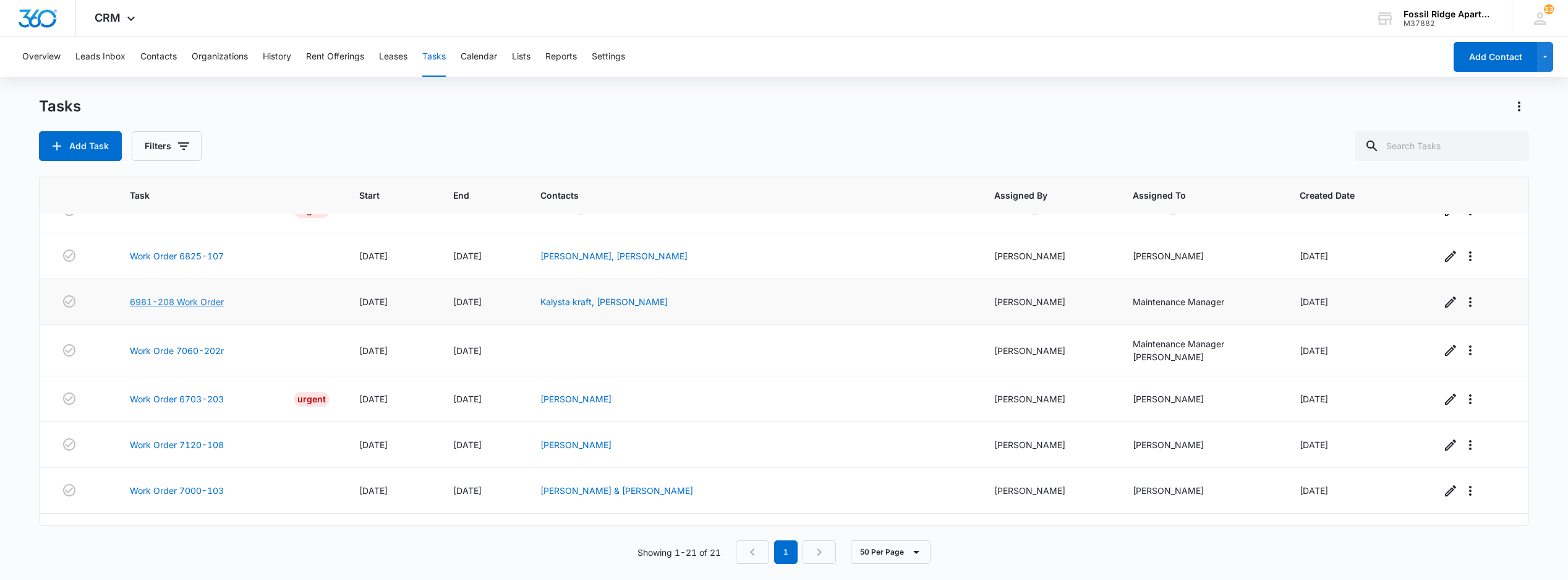
click at [169, 307] on link "6981-208 Work Order" at bounding box center [177, 301] width 94 height 13
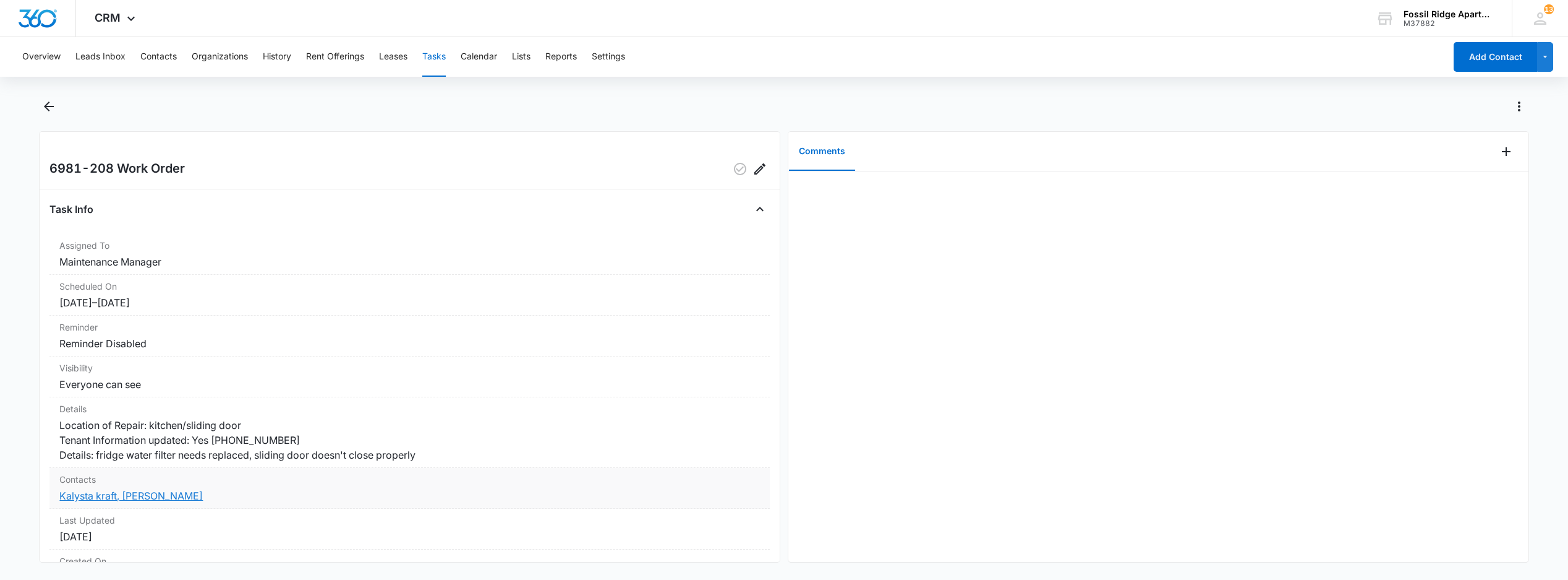
click at [109, 502] on link "Kalysta kraft, [PERSON_NAME]" at bounding box center [131, 495] width 143 height 13
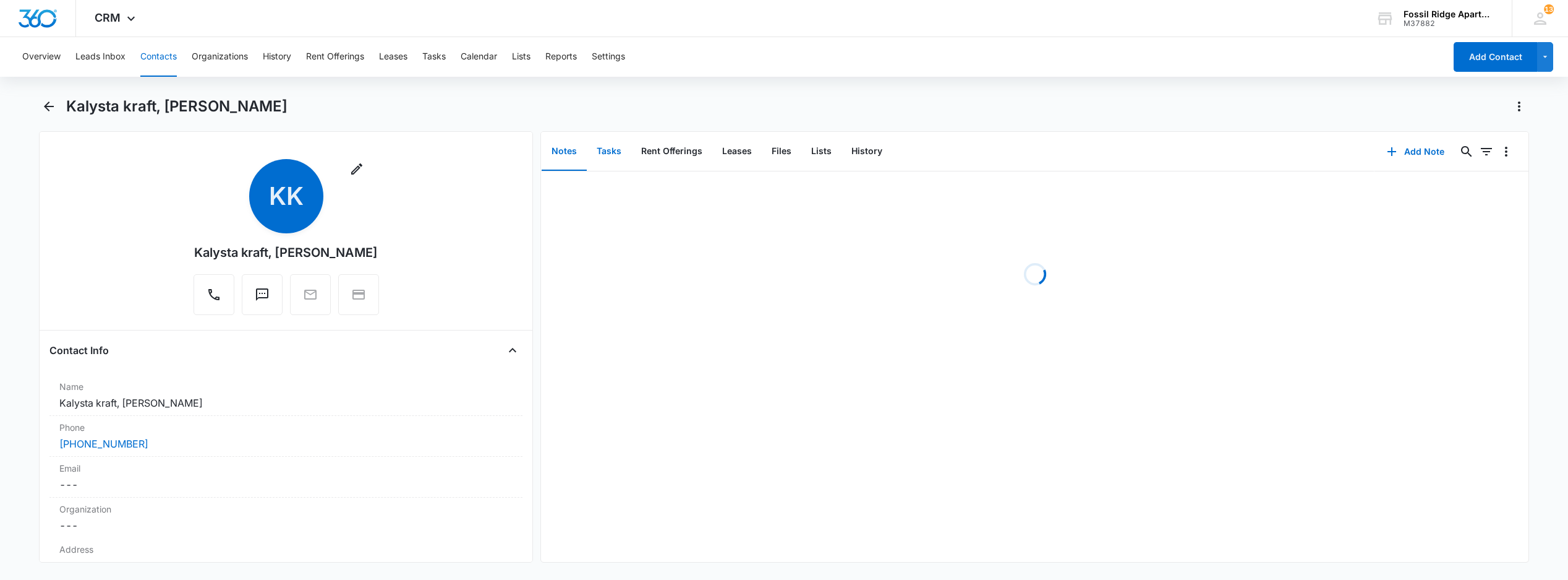
click at [604, 147] on button "Tasks" at bounding box center [609, 152] width 45 height 39
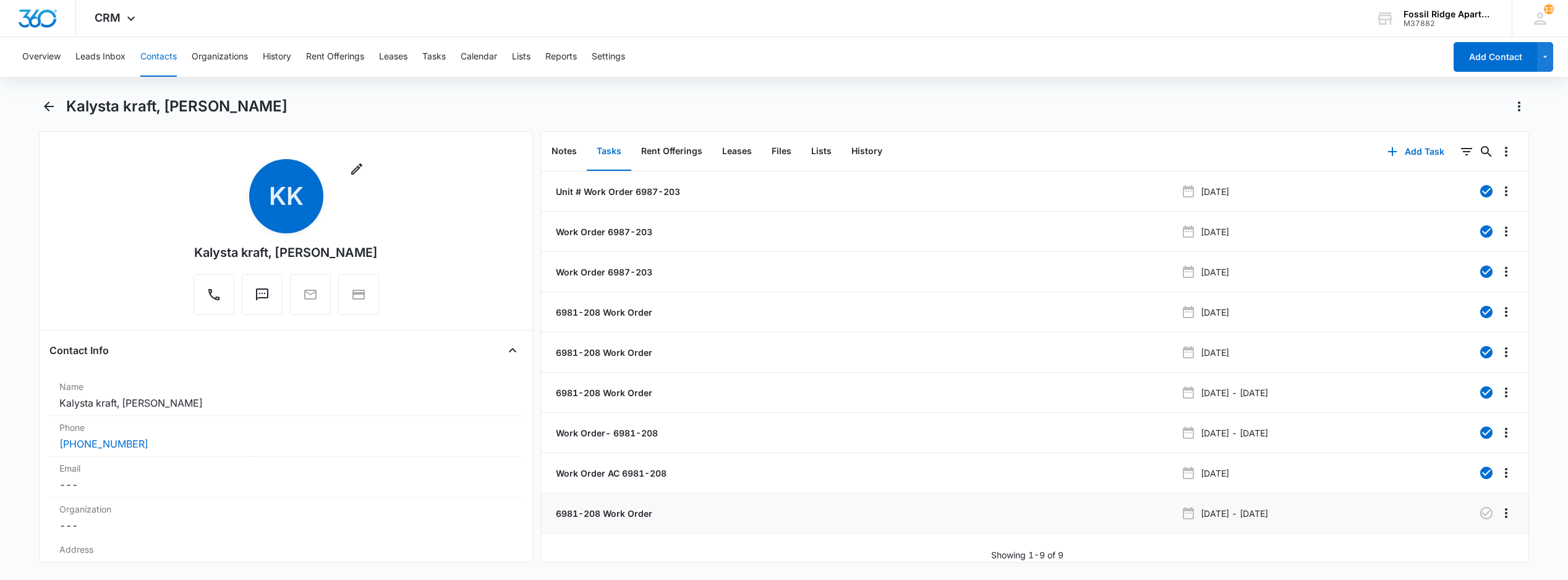
scroll to position [13, 0]
click at [624, 507] on p "6981-208 Work Order" at bounding box center [603, 513] width 99 height 13
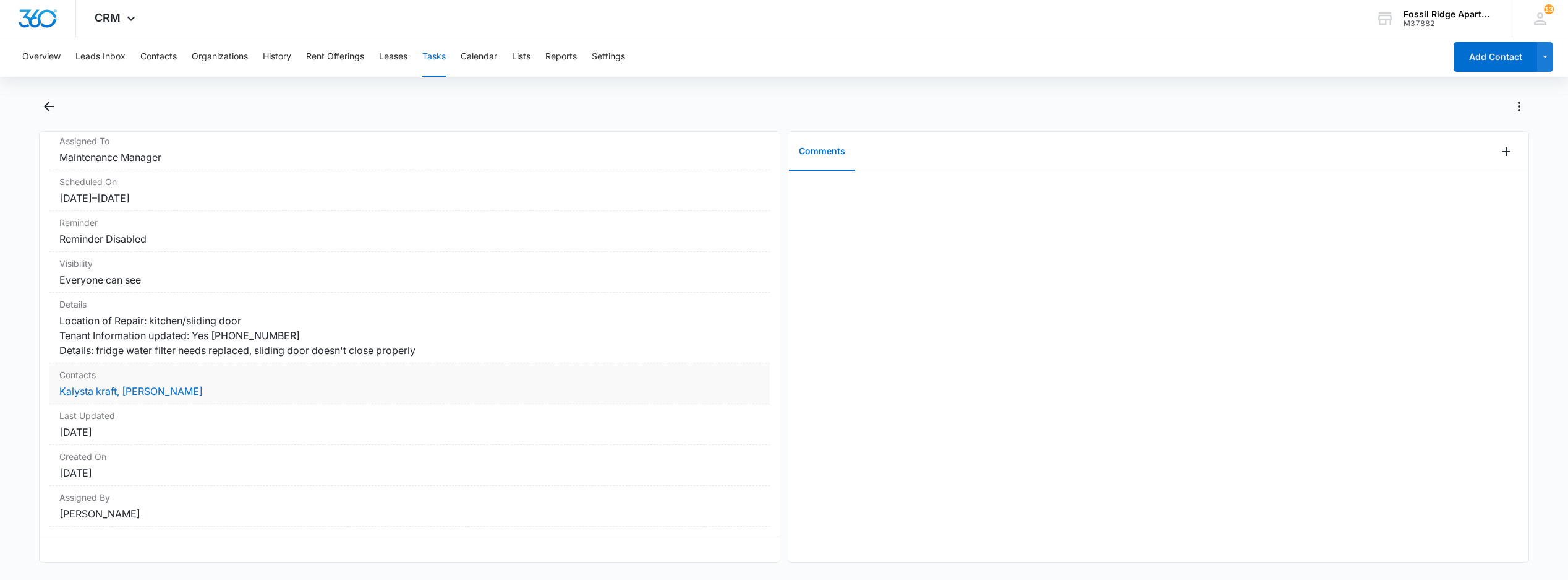
scroll to position [134, 0]
click at [109, 385] on link "Kalysta kraft, [PERSON_NAME]" at bounding box center [131, 391] width 143 height 13
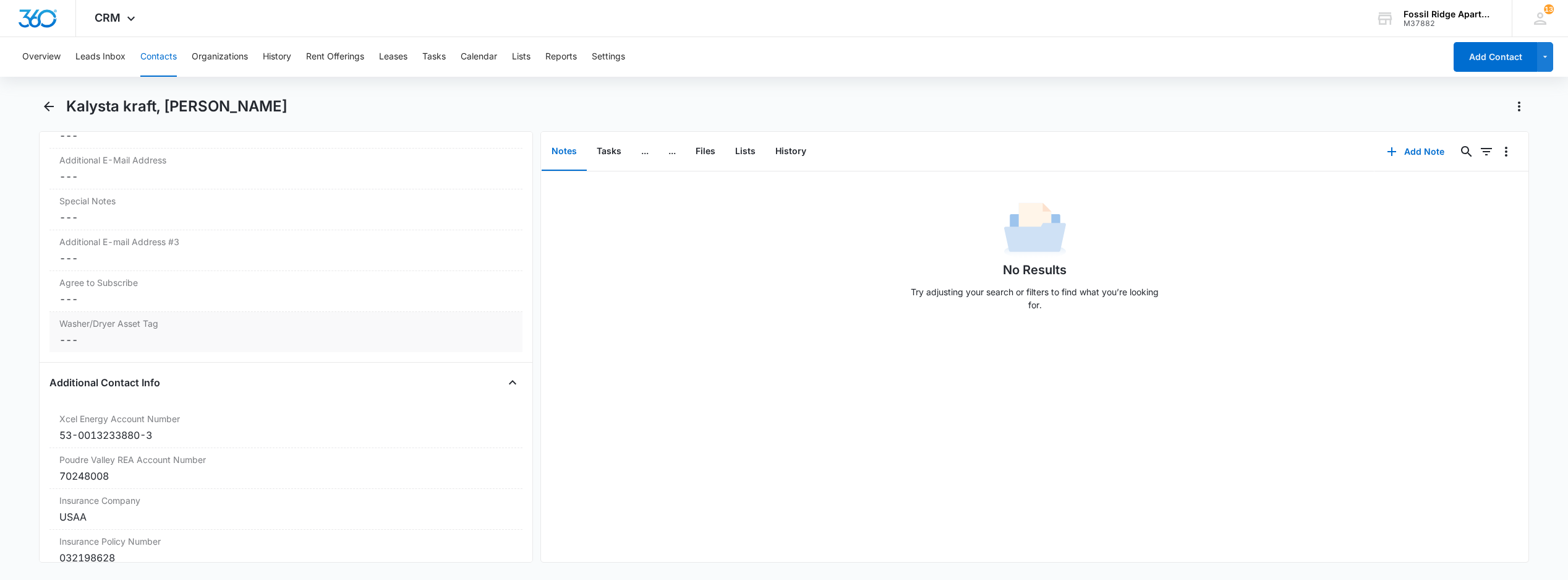
scroll to position [1091, 0]
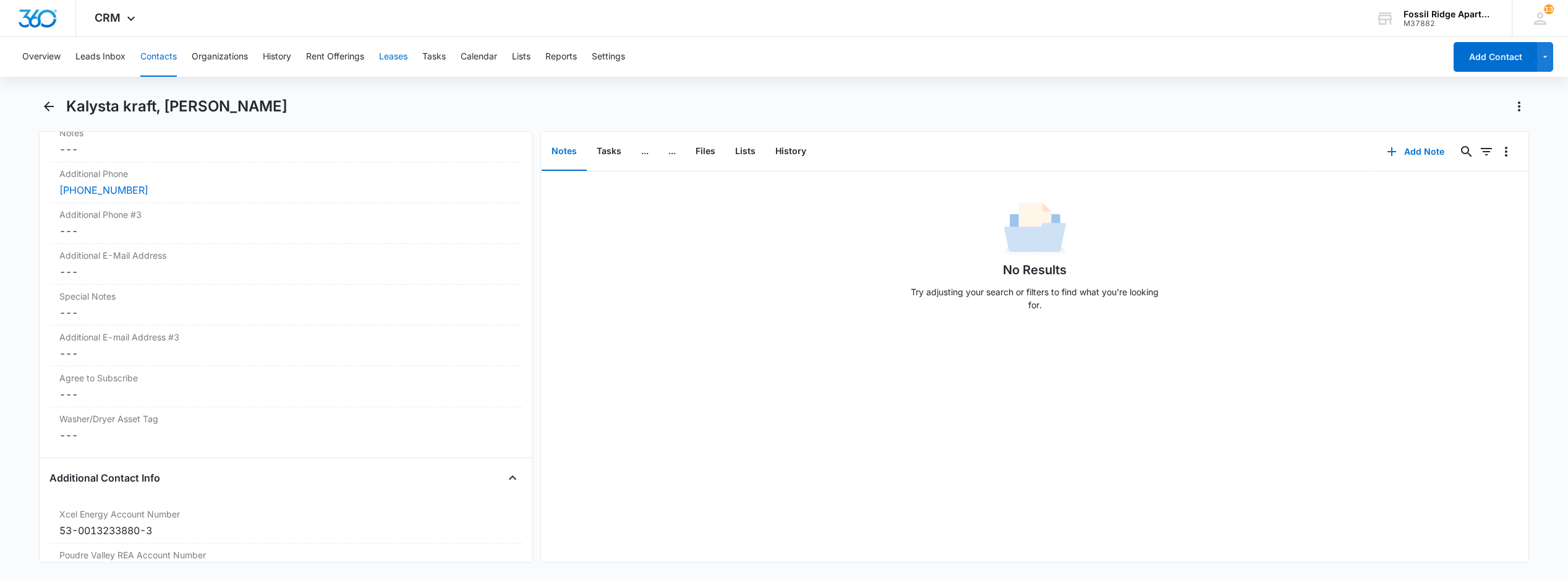
click at [394, 59] on button "Leases" at bounding box center [393, 57] width 29 height 39
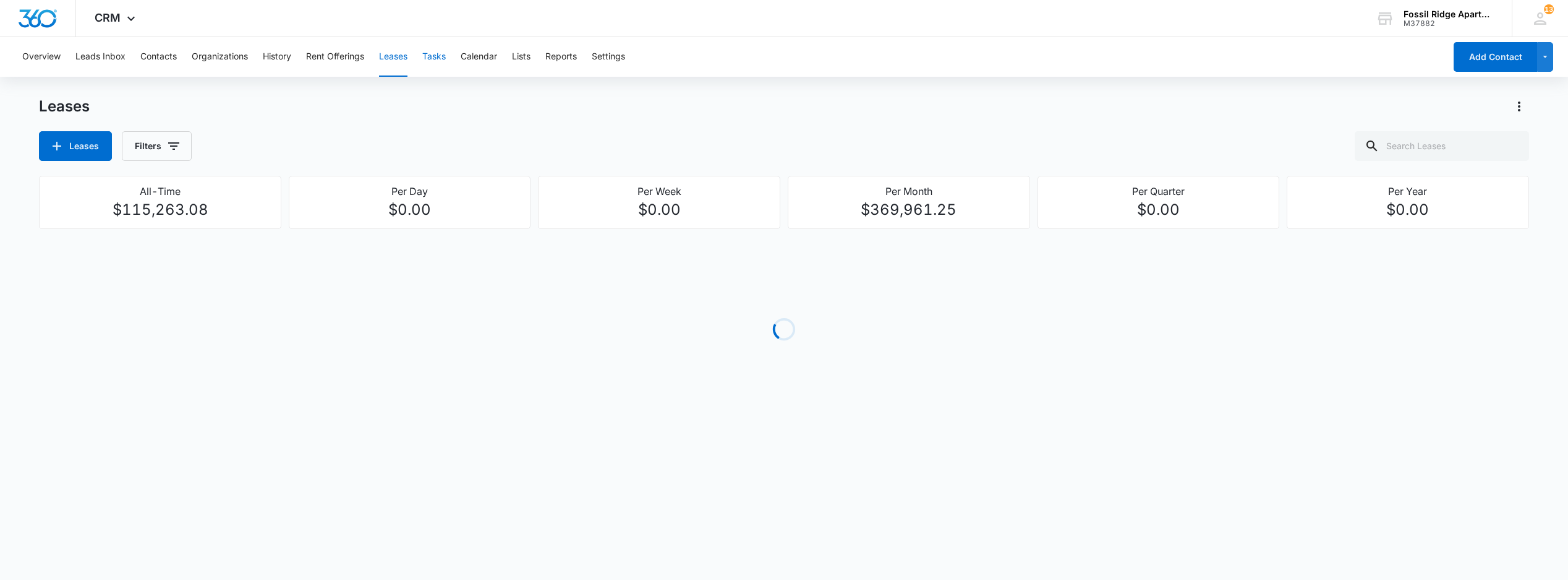
click at [438, 58] on button "Tasks" at bounding box center [434, 57] width 23 height 39
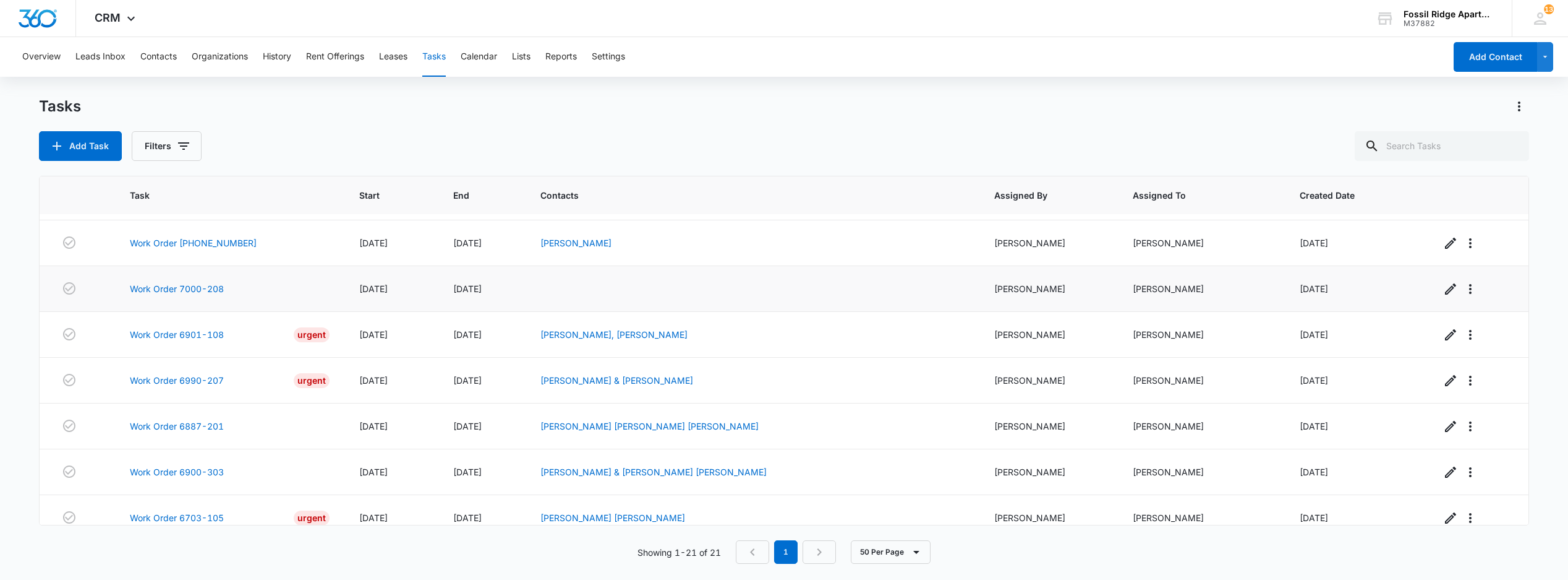
scroll to position [577, 0]
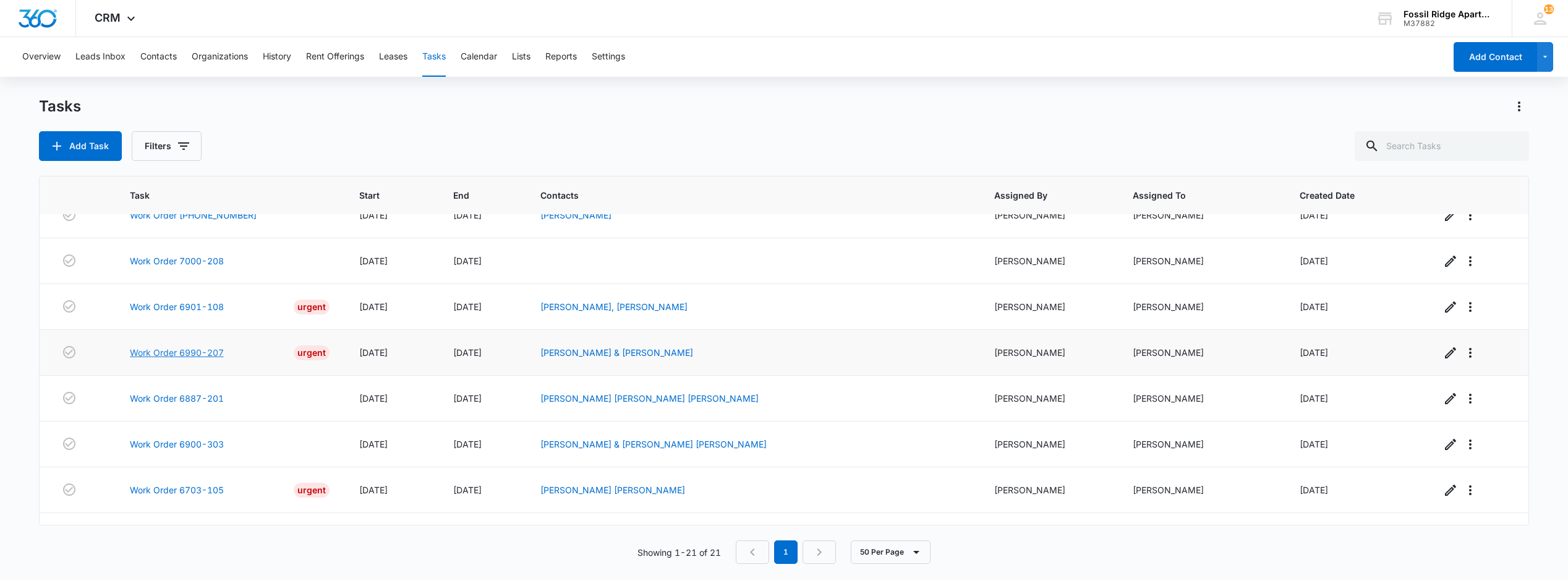
click at [196, 359] on link "Work Order 6990-207" at bounding box center [177, 352] width 94 height 13
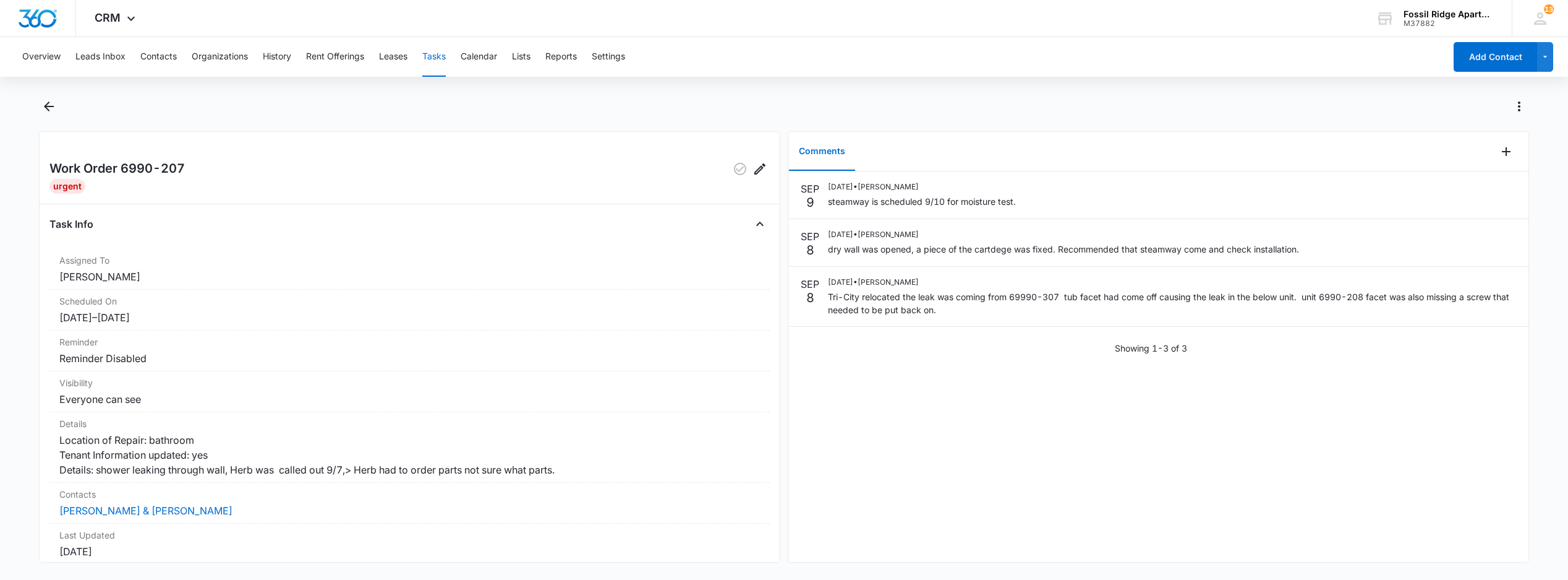
click at [436, 53] on button "Tasks" at bounding box center [434, 57] width 23 height 39
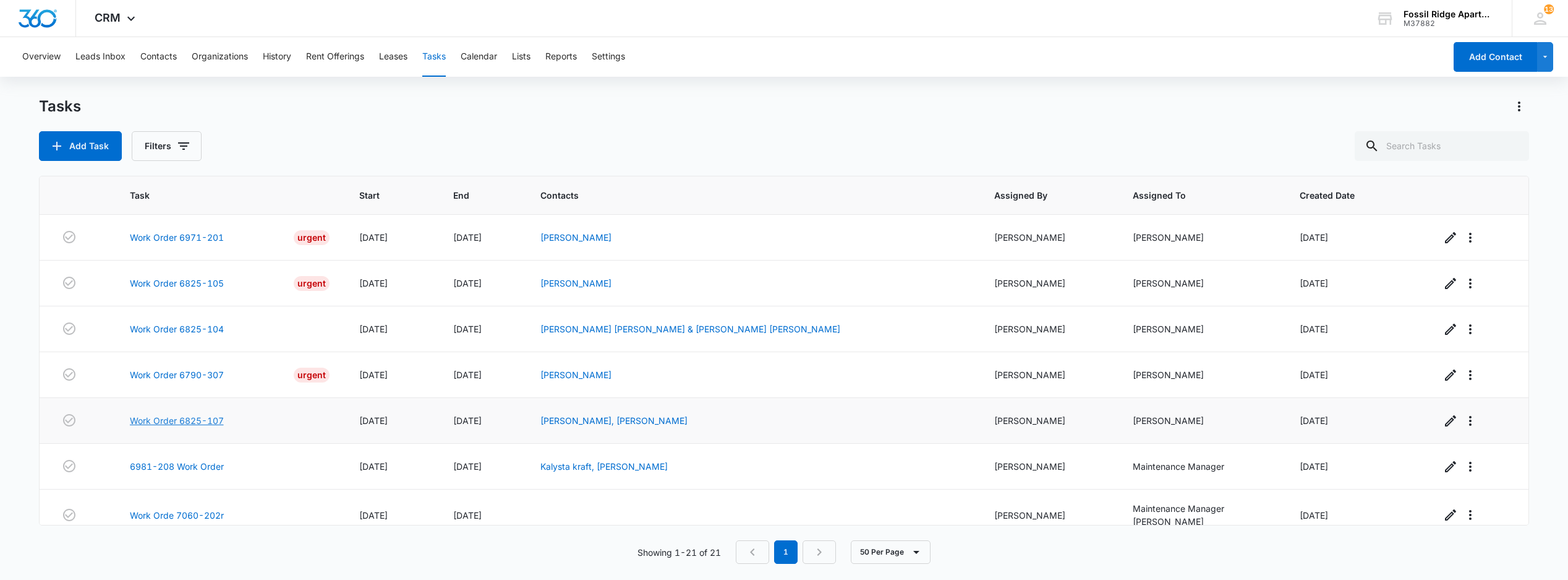
click at [206, 424] on link "Work Order 6825-107" at bounding box center [177, 420] width 94 height 13
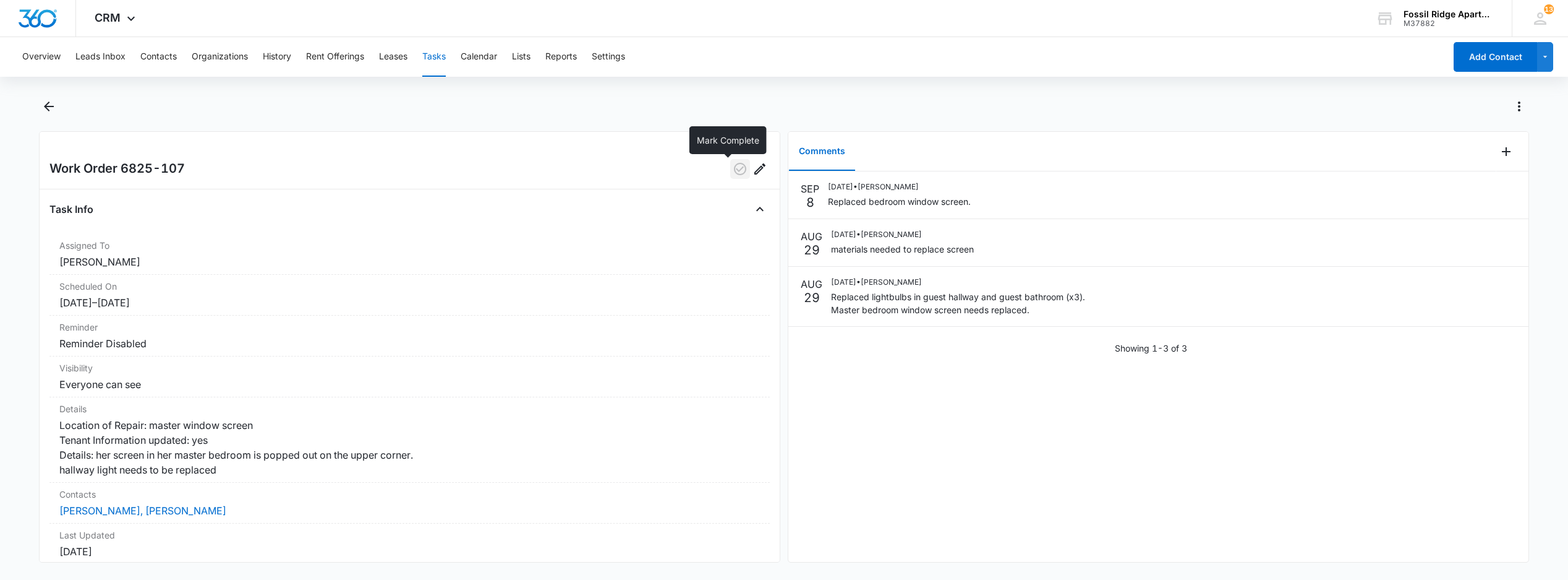
click at [734, 174] on icon "button" at bounding box center [740, 169] width 13 height 13
click at [440, 49] on button "Tasks" at bounding box center [434, 57] width 23 height 39
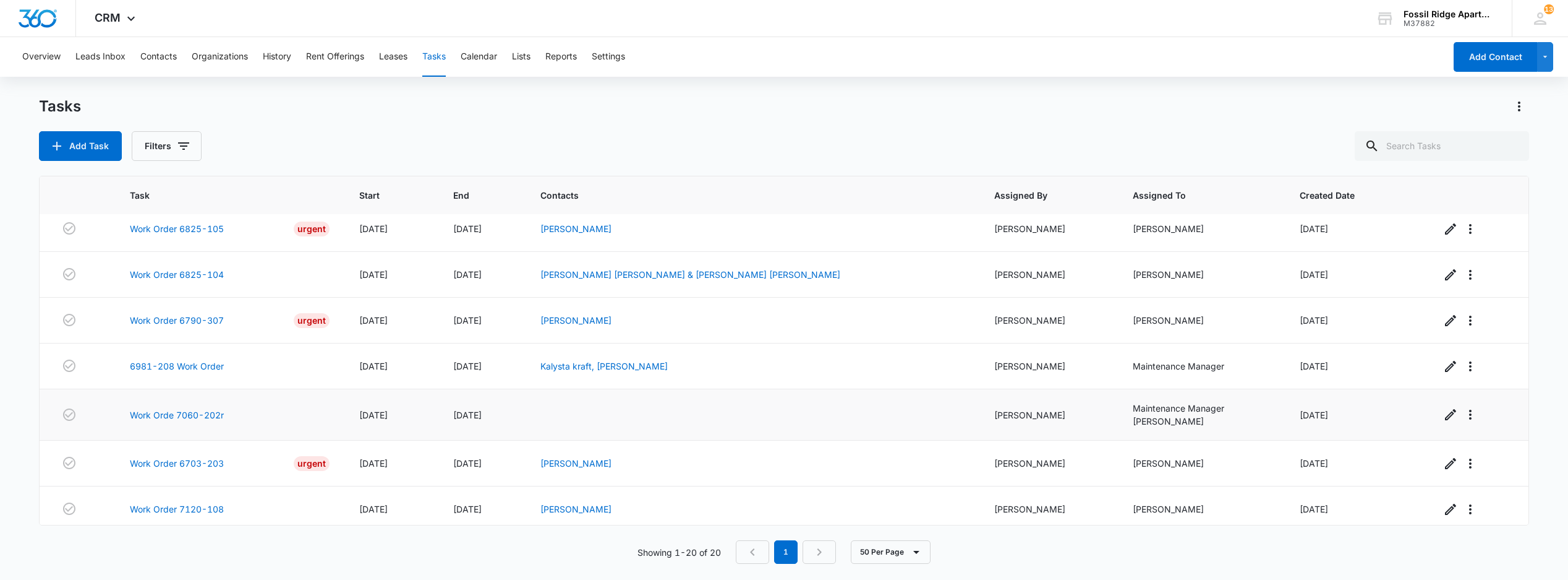
scroll to position [82, 0]
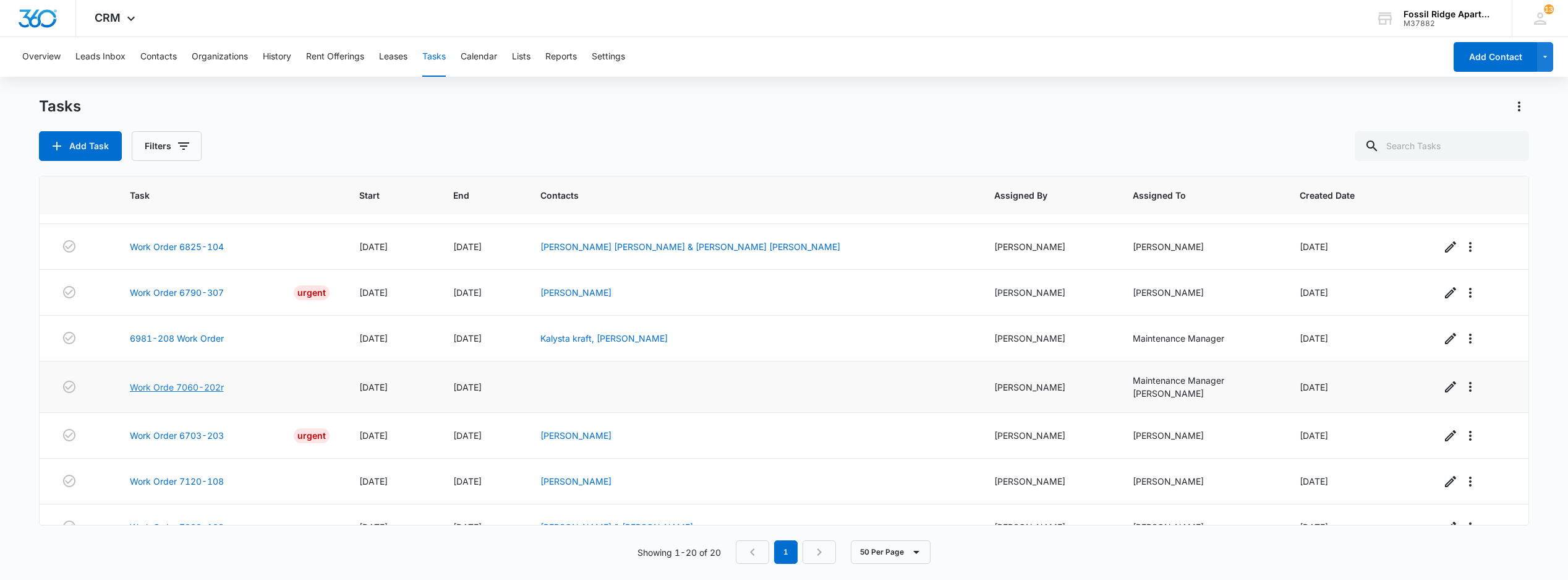
click at [175, 392] on link "Work Orde 7060-202r" at bounding box center [177, 387] width 94 height 13
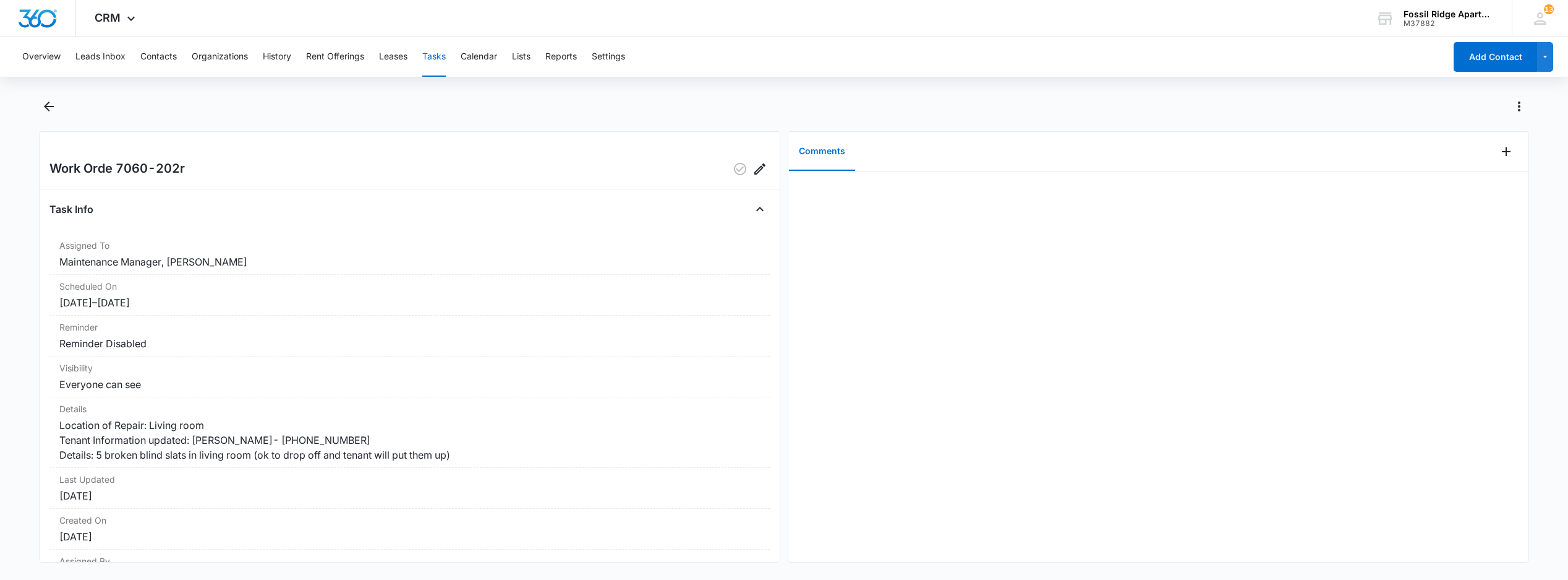
drag, startPoint x: 434, startPoint y: 144, endPoint x: 779, endPoint y: 125, distance: 345.5
click at [793, 97] on div at bounding box center [797, 107] width 1463 height 20
click at [438, 53] on button "Tasks" at bounding box center [434, 57] width 23 height 39
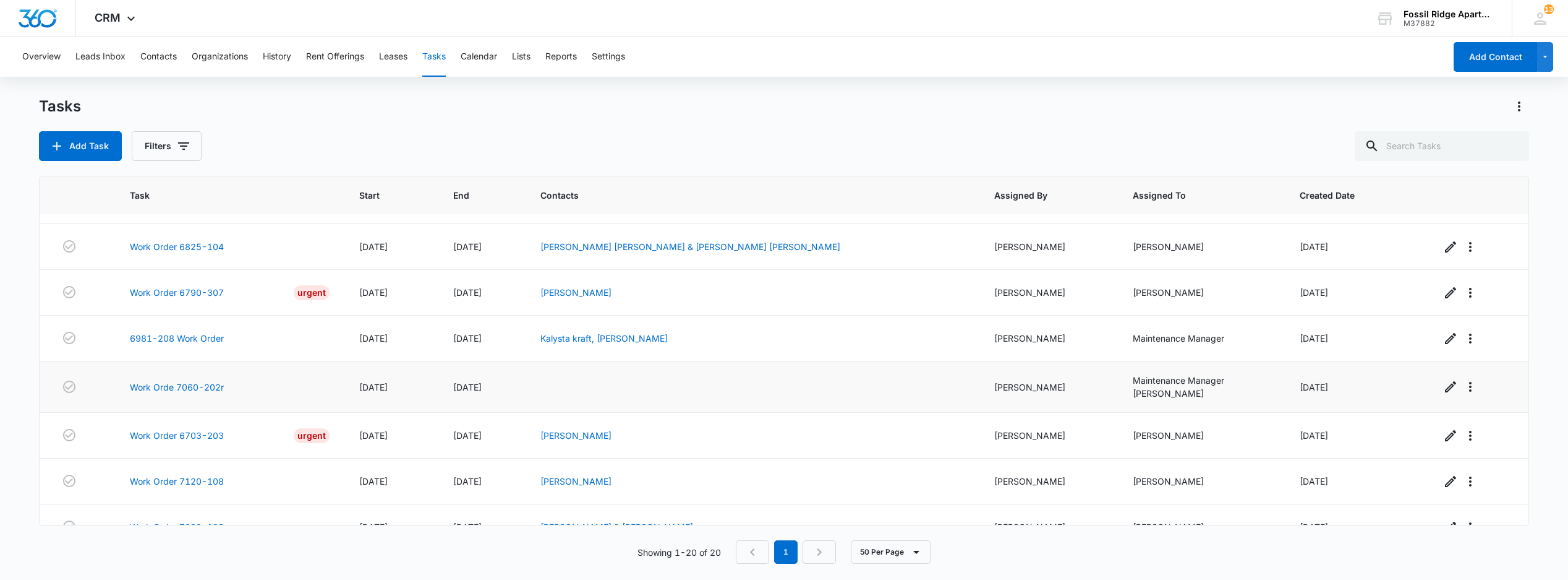
scroll to position [165, 0]
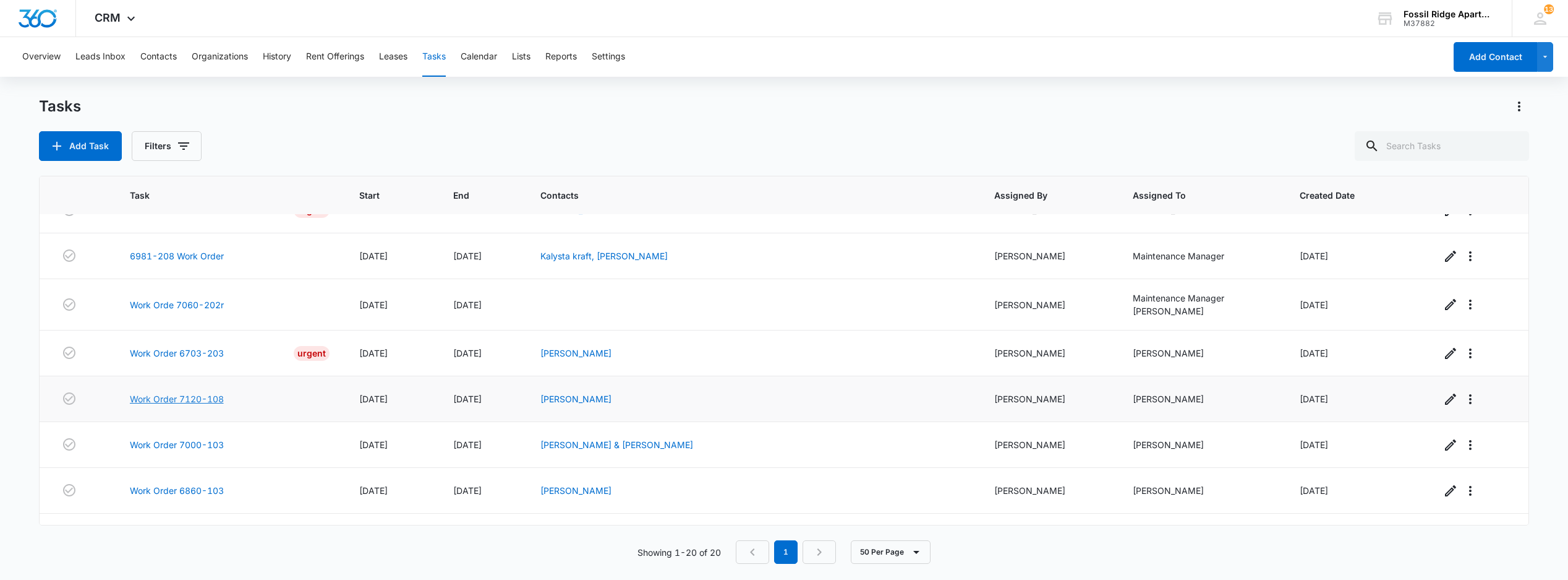
click at [186, 405] on link "Work Order 7120-108" at bounding box center [177, 399] width 94 height 13
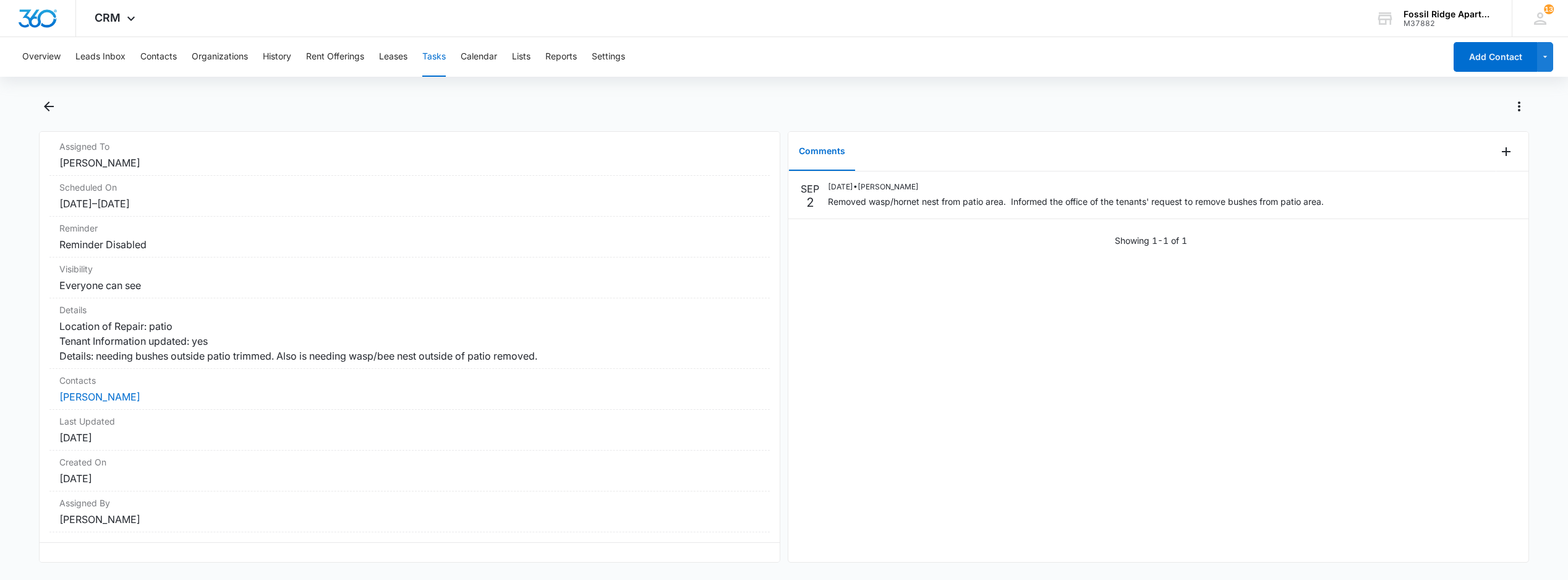
scroll to position [99, 0]
click at [77, 402] on link "[PERSON_NAME]" at bounding box center [100, 396] width 81 height 13
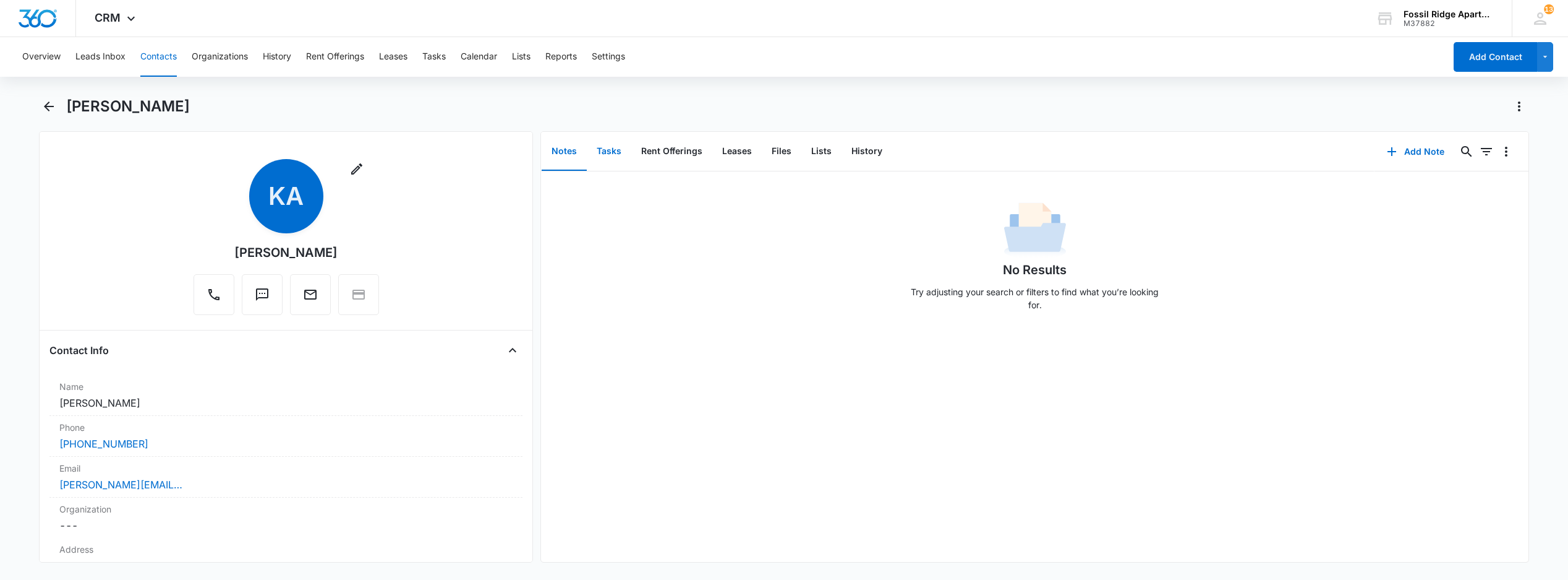
click at [613, 147] on button "Tasks" at bounding box center [609, 152] width 45 height 39
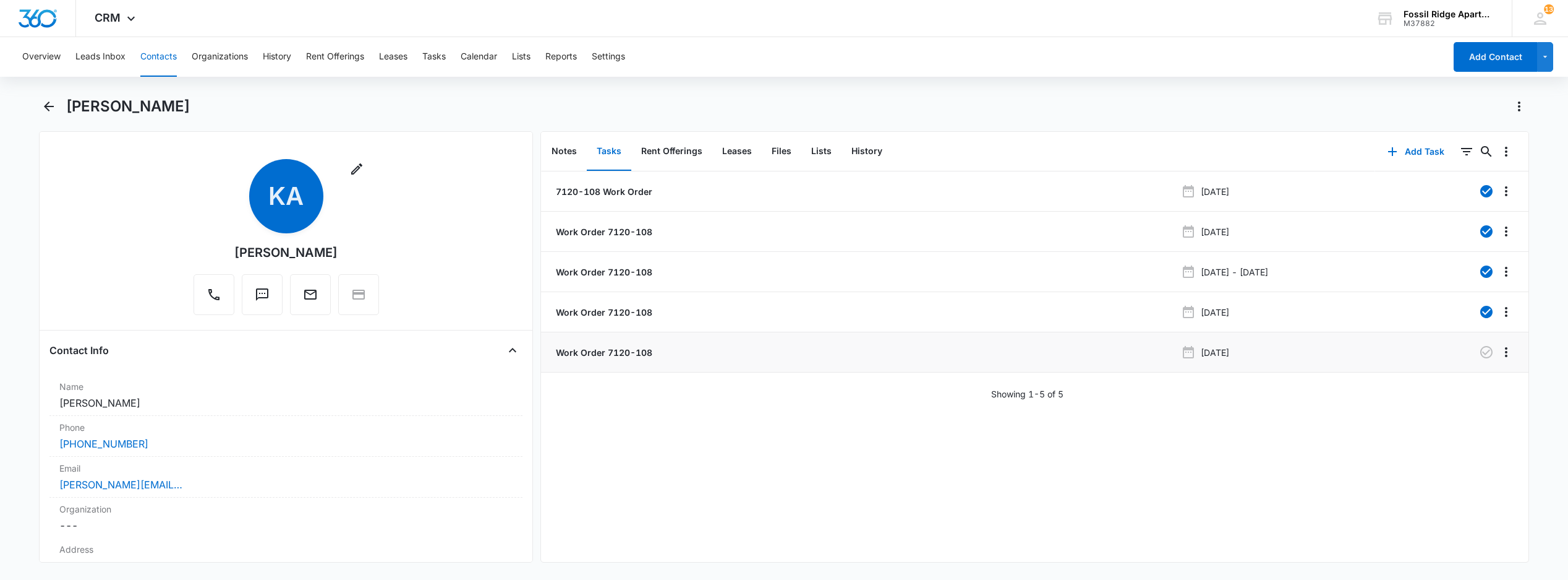
drag, startPoint x: 612, startPoint y: 359, endPoint x: 633, endPoint y: 360, distance: 21.0
click at [615, 360] on li "Work Order 7120-108 Sep 2, 2025" at bounding box center [1034, 353] width 987 height 40
drag, startPoint x: 625, startPoint y: 345, endPoint x: 668, endPoint y: 365, distance: 47.4
click at [625, 347] on li "Work Order 7120-108 Sep 2, 2025" at bounding box center [1034, 353] width 987 height 40
click at [17, 397] on main "Kellie Ash Remove KA Kellie Ash Contact Info Name Cancel Save Changes Kellie As…" at bounding box center [784, 337] width 1568 height 481
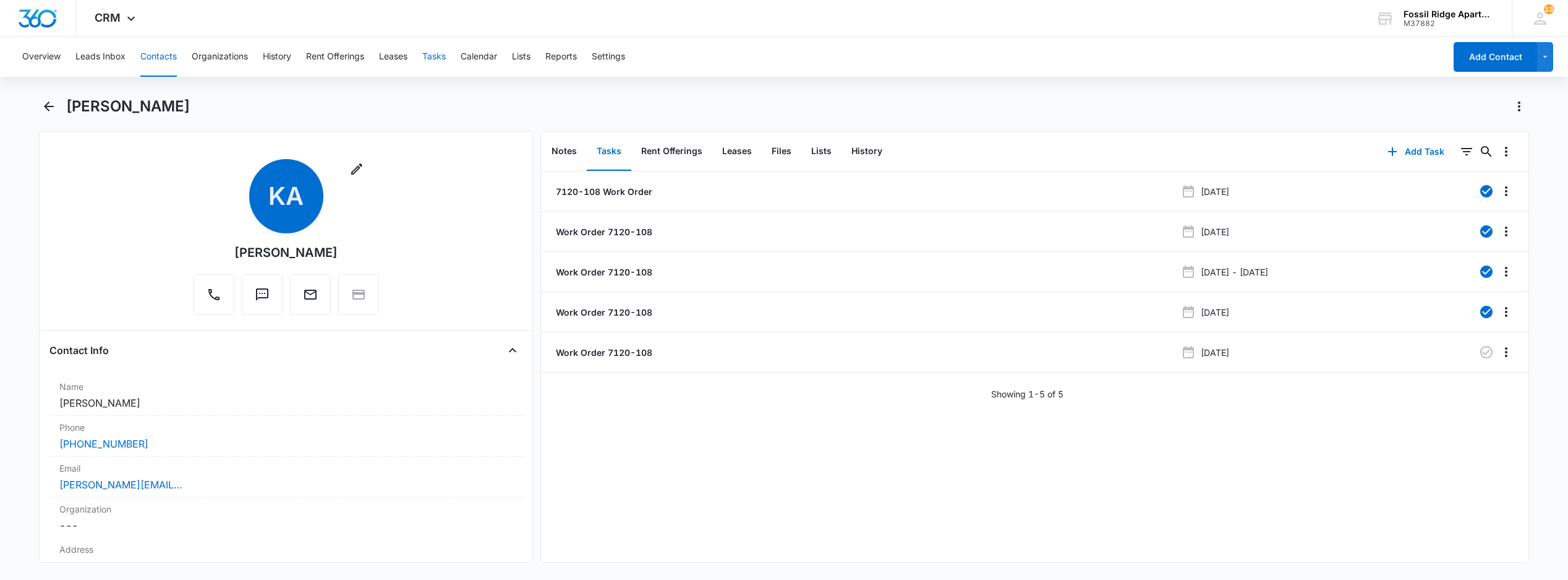
click at [431, 53] on button "Tasks" at bounding box center [434, 57] width 23 height 39
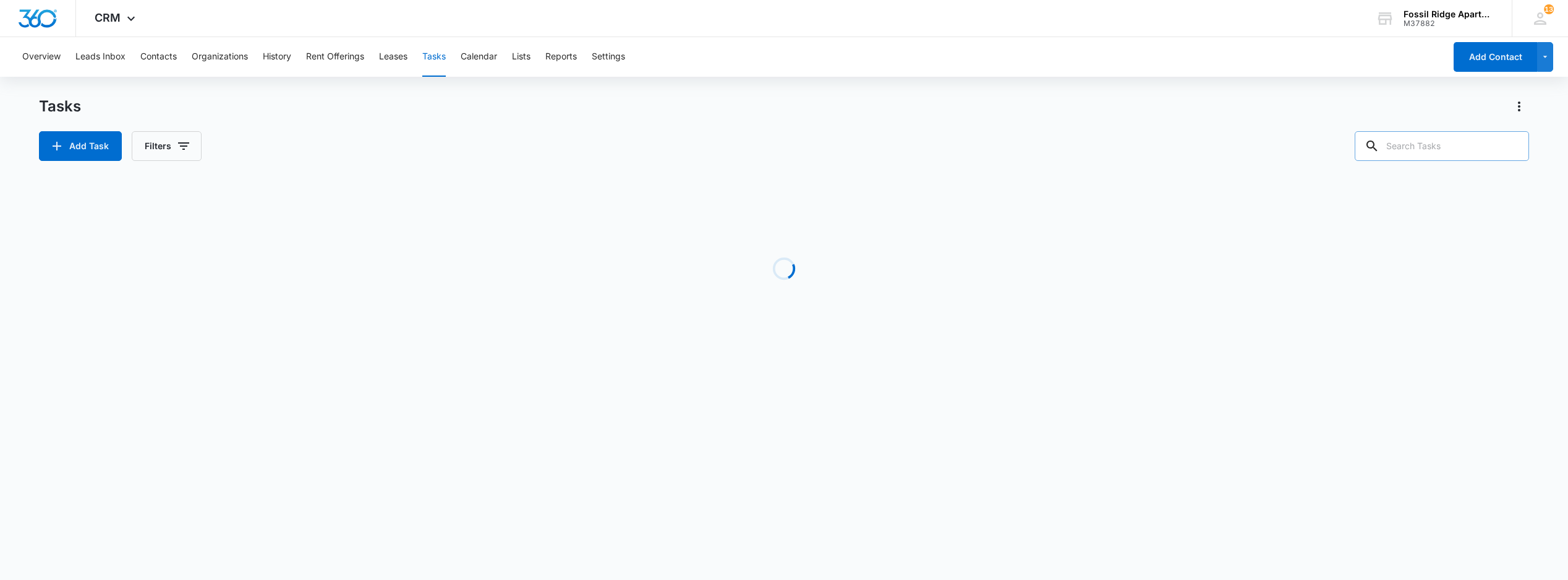
click at [1403, 143] on input "text" at bounding box center [1442, 146] width 175 height 30
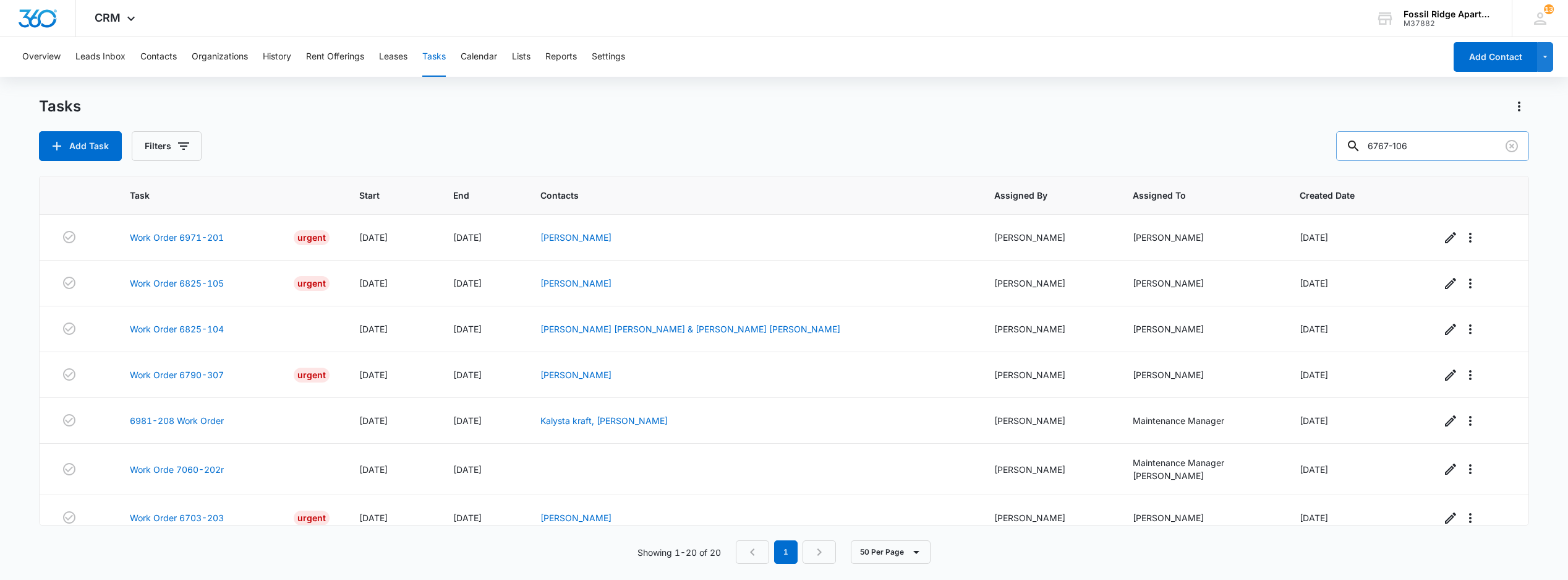
type input "6767-106"
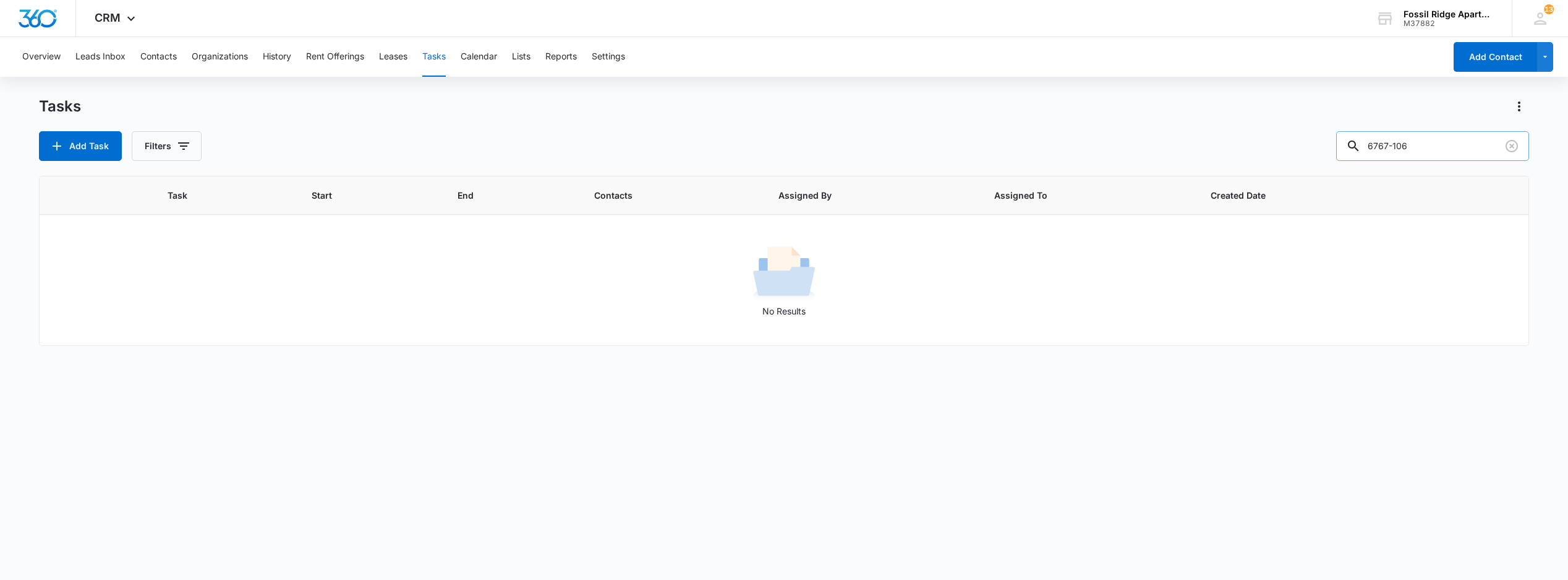
click at [1437, 151] on input "6767-106" at bounding box center [1433, 146] width 193 height 30
click at [438, 59] on button "Tasks" at bounding box center [434, 57] width 23 height 39
drag, startPoint x: 1207, startPoint y: 181, endPoint x: 1030, endPoint y: 198, distance: 177.8
click at [1042, 198] on div "Tasks Add Task Filters 6767-106 Task Start End Contacts Assigned By Assigned To…" at bounding box center [783, 337] width 1489 height 482
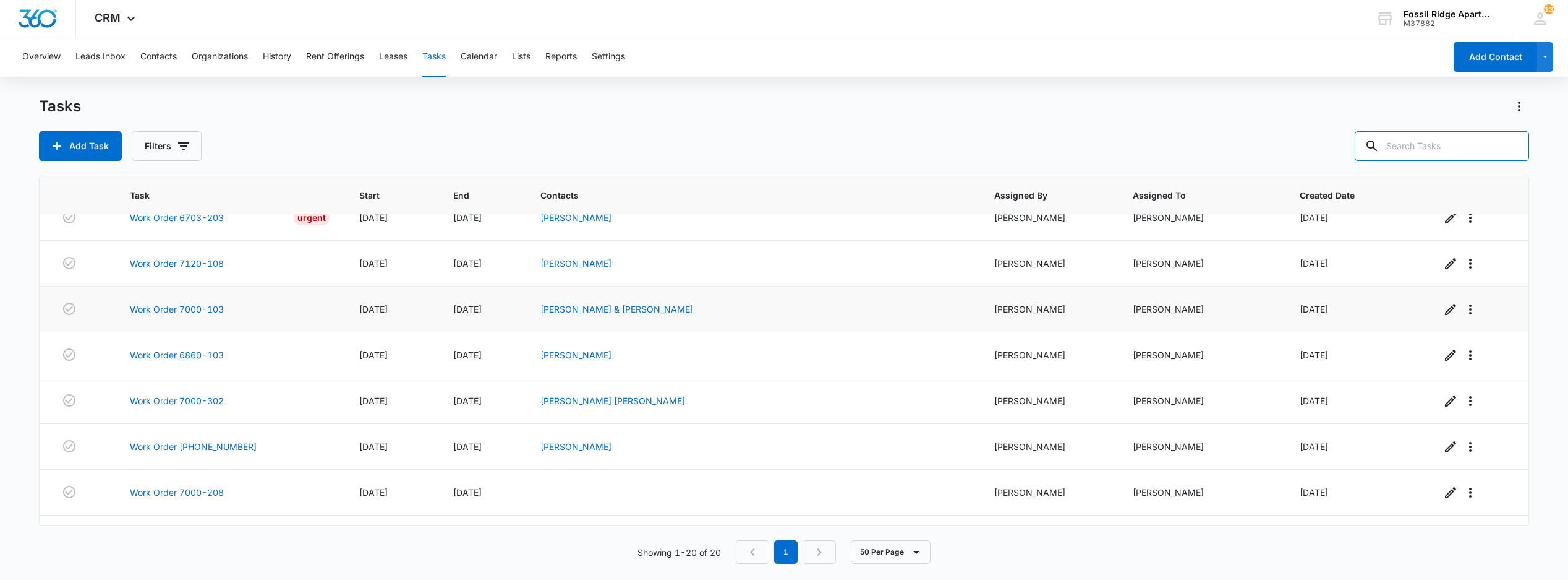
scroll to position [330, 0]
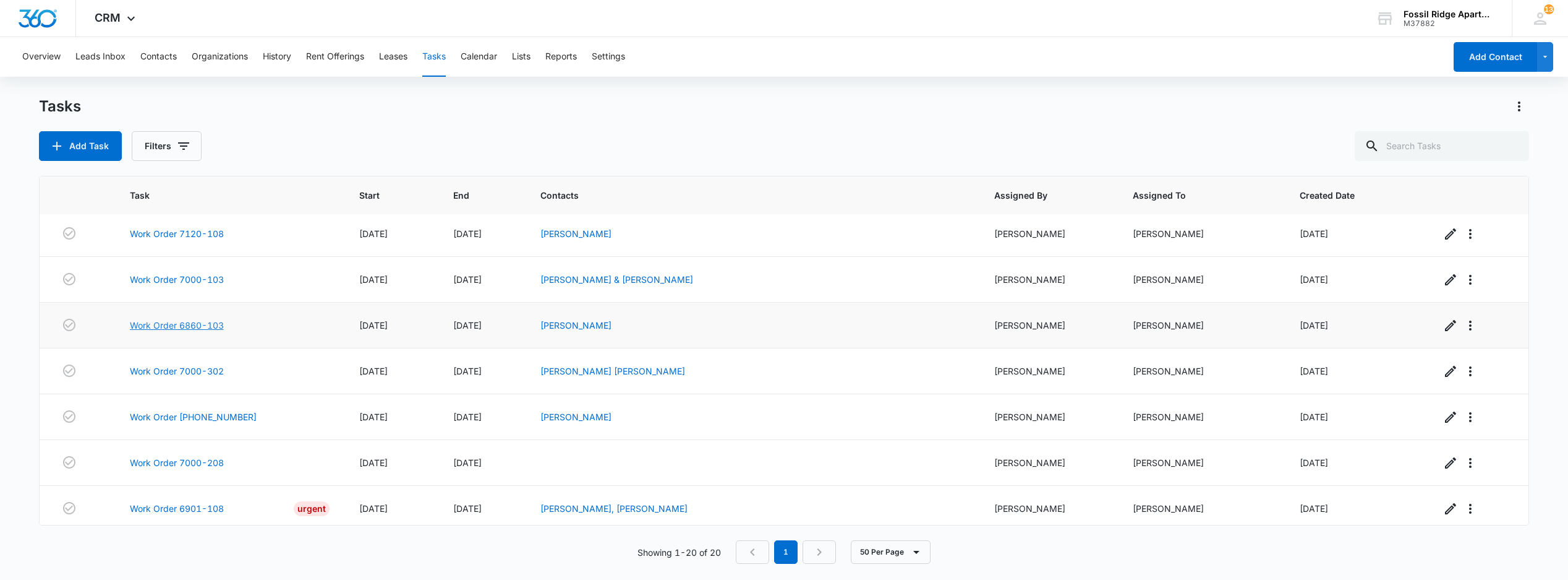
click at [171, 332] on link "Work Order 6860-103" at bounding box center [177, 325] width 94 height 13
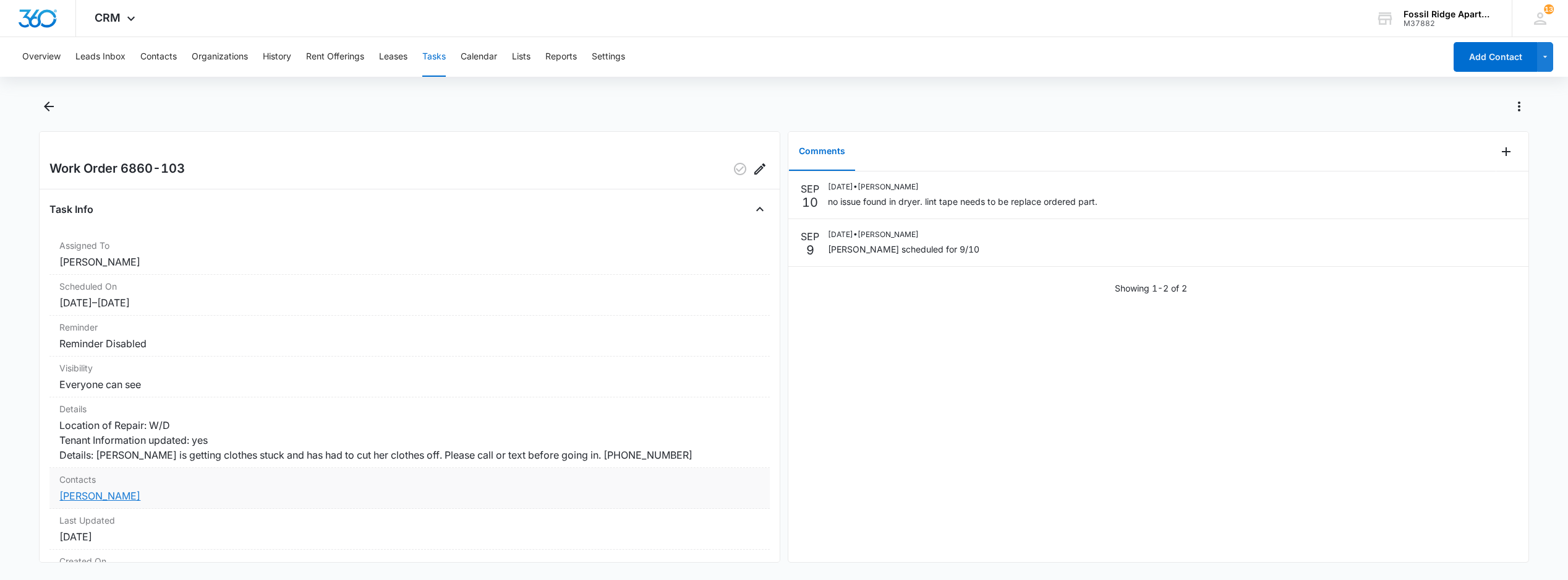
click at [97, 502] on link "[PERSON_NAME]" at bounding box center [100, 495] width 81 height 13
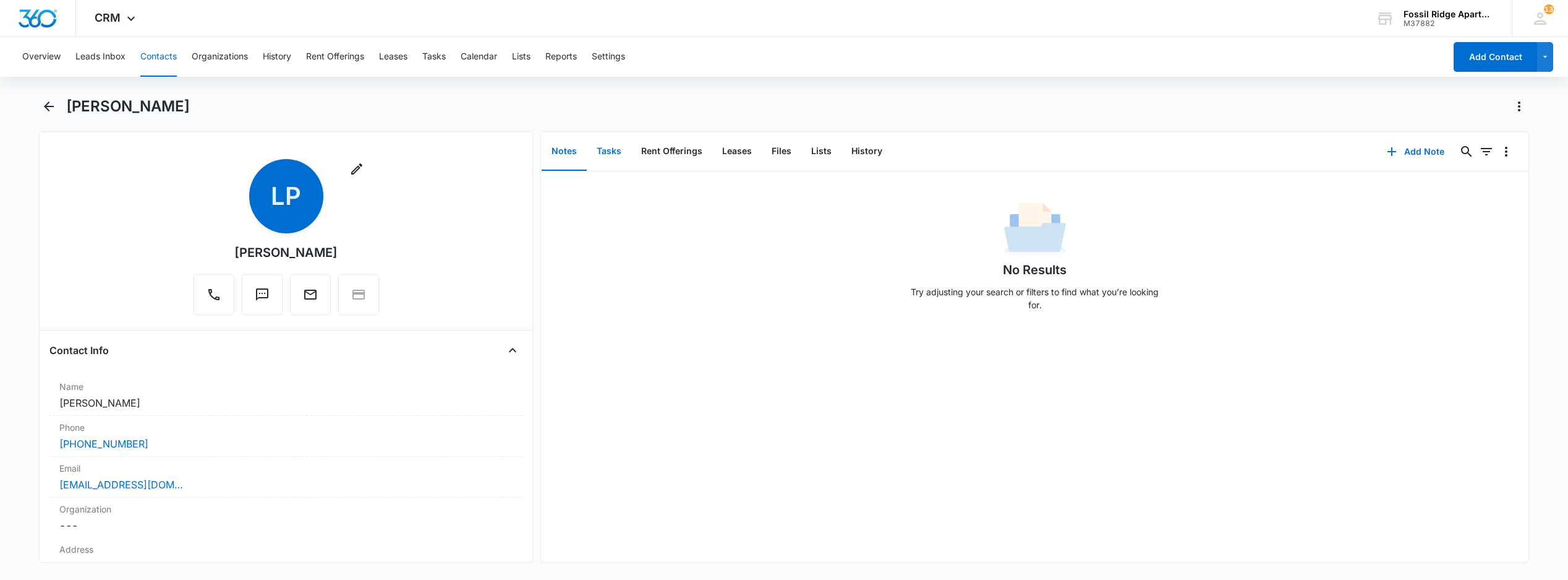
click at [619, 157] on button "Tasks" at bounding box center [609, 152] width 45 height 39
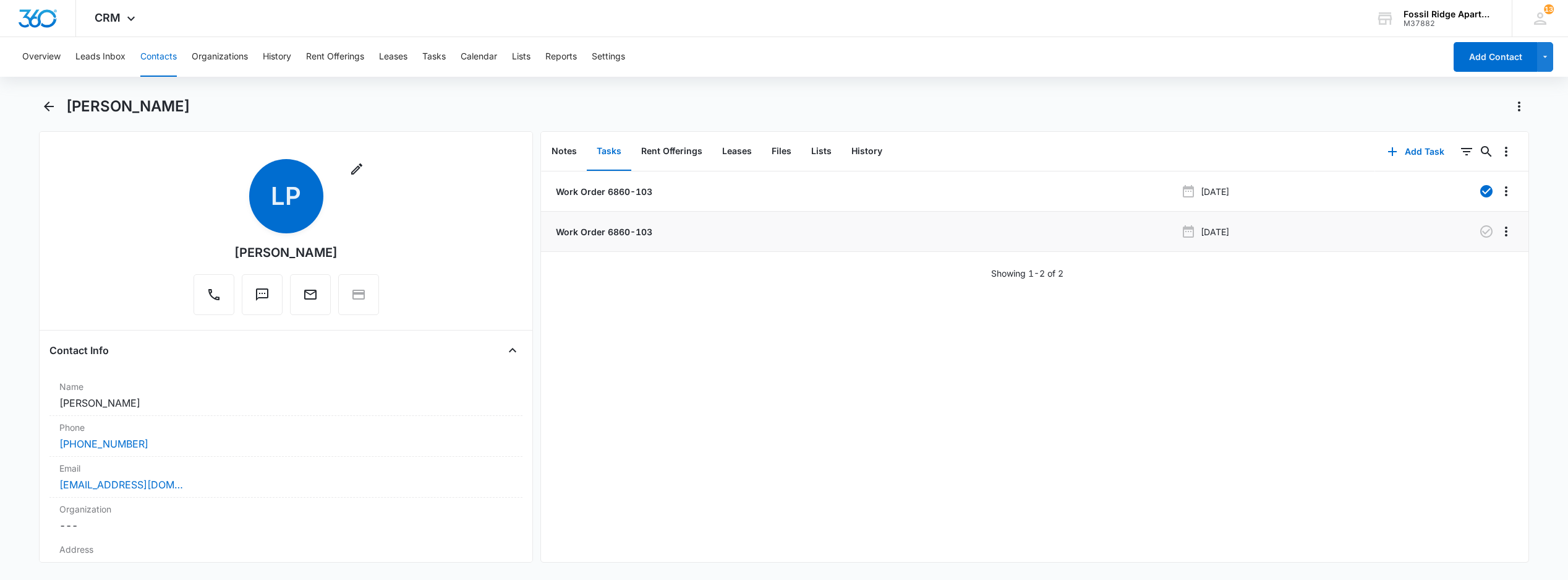
click at [599, 238] on li "Work Order 6860-103 [DATE]" at bounding box center [1034, 231] width 987 height 40
click at [617, 233] on p "Work Order 6860-103" at bounding box center [603, 231] width 99 height 13
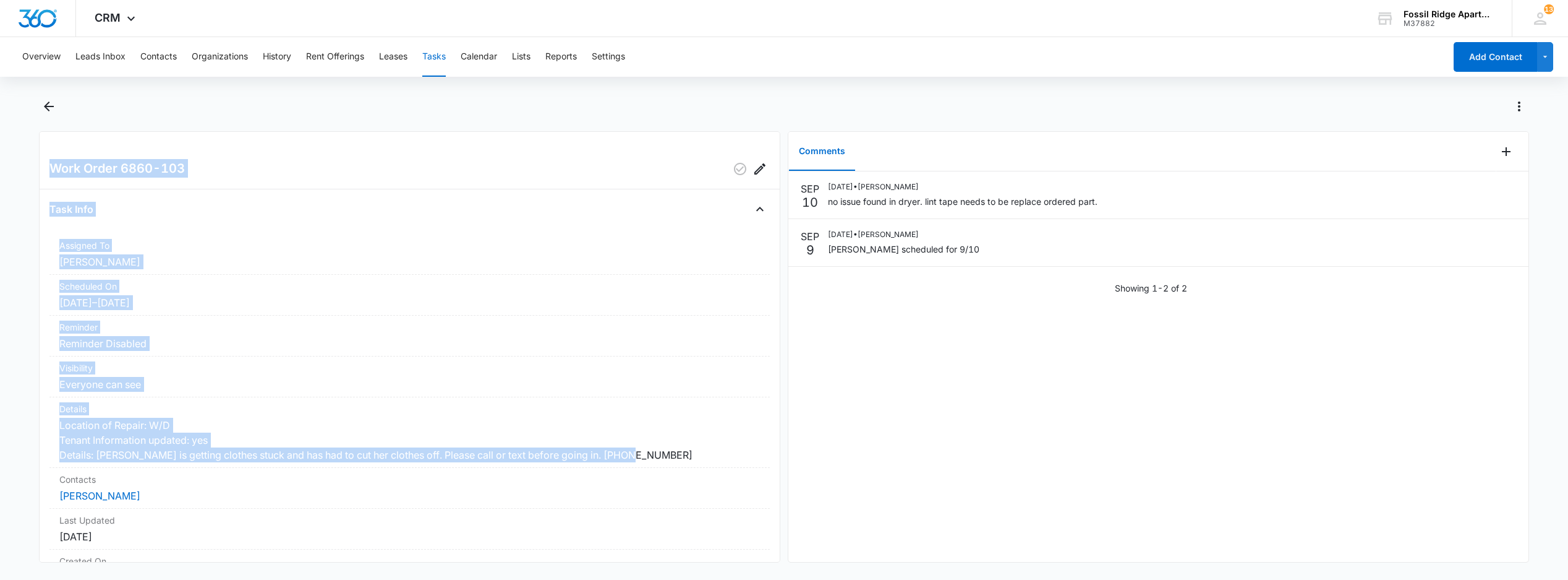
drag, startPoint x: 768, startPoint y: 241, endPoint x: 775, endPoint y: 471, distance: 230.1
click at [775, 471] on div "Work Order 6860-103 Task Info Assigned To Colton Loe Scheduled On 9/2/25 – 9/2/…" at bounding box center [409, 347] width 741 height 431
drag, startPoint x: 775, startPoint y: 471, endPoint x: 782, endPoint y: 458, distance: 14.8
click at [782, 458] on div "Work Order 6860-103 Task Info Assigned To Colton Loe Scheduled On 9/2/25 – 9/2/…" at bounding box center [783, 347] width 1489 height 431
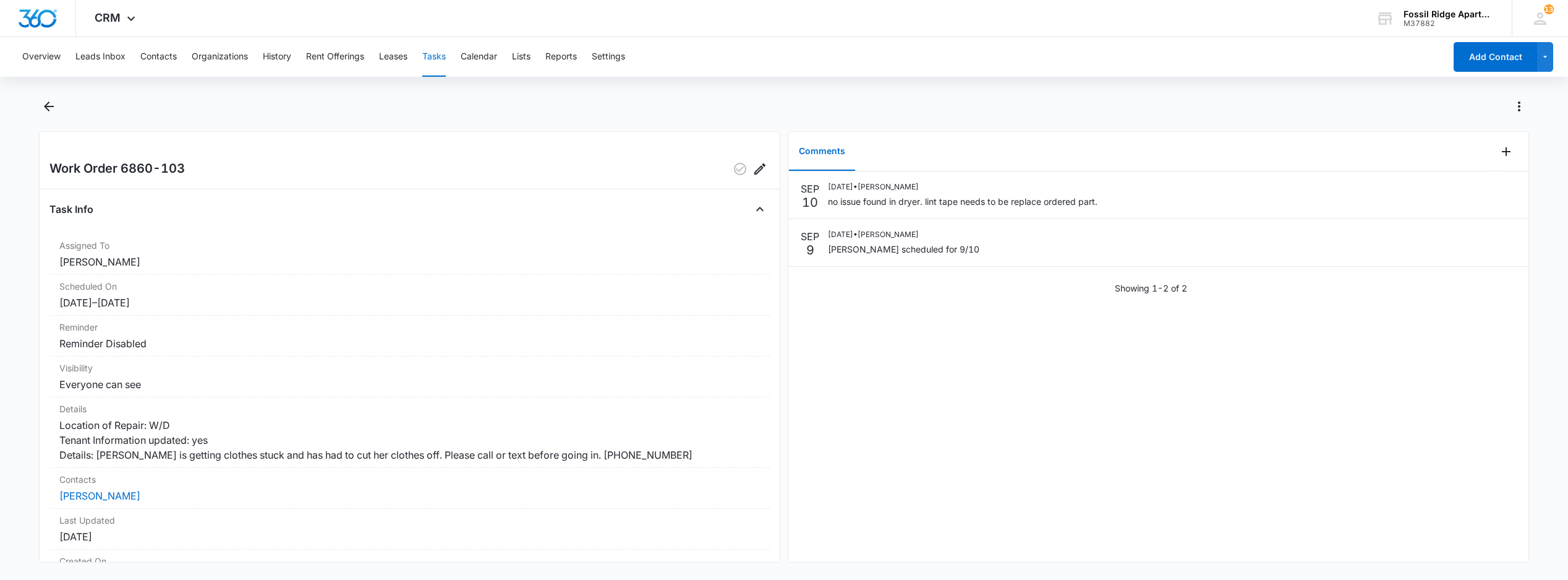
click at [438, 58] on button "Tasks" at bounding box center [434, 57] width 23 height 39
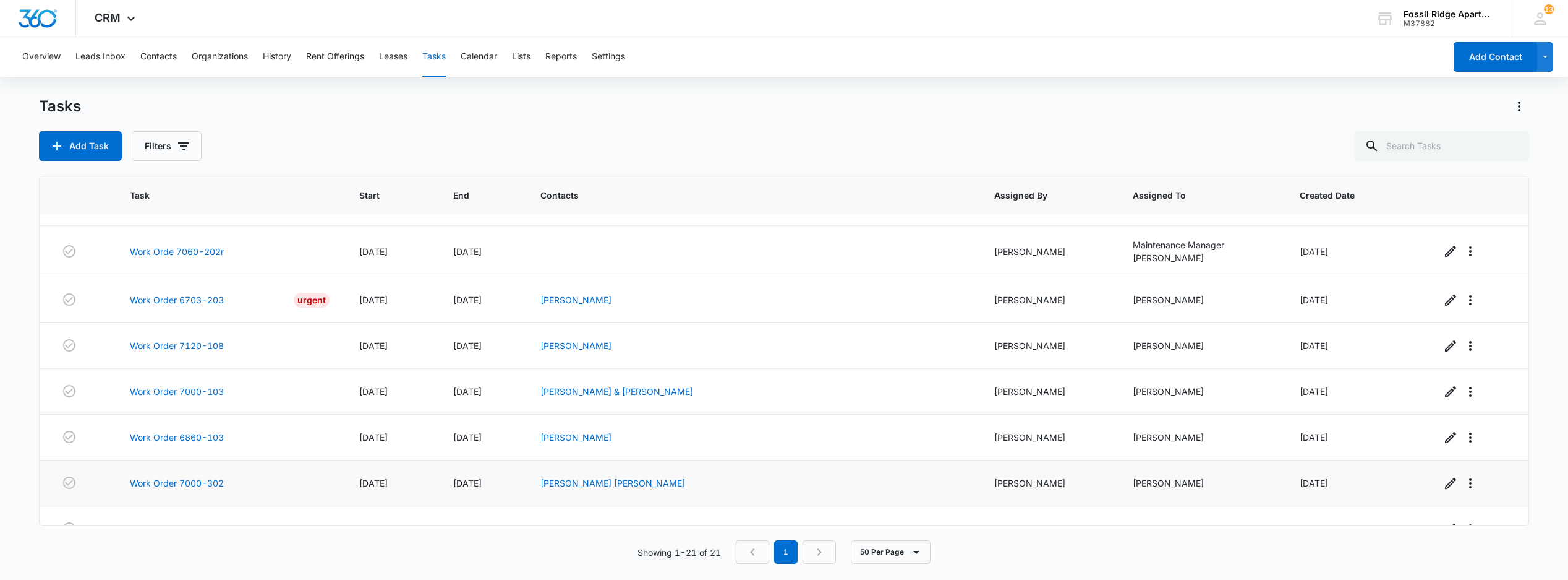
scroll to position [247, 0]
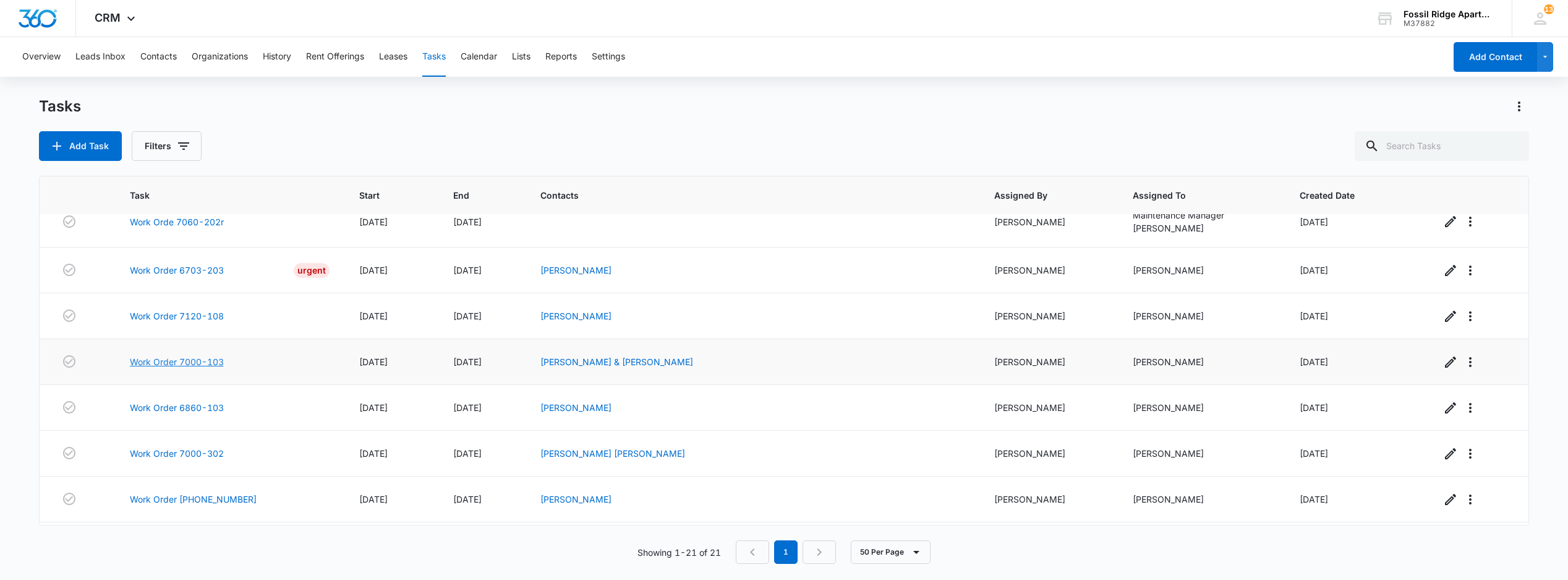
click at [141, 367] on link "Work Order 7000-103" at bounding box center [177, 361] width 94 height 13
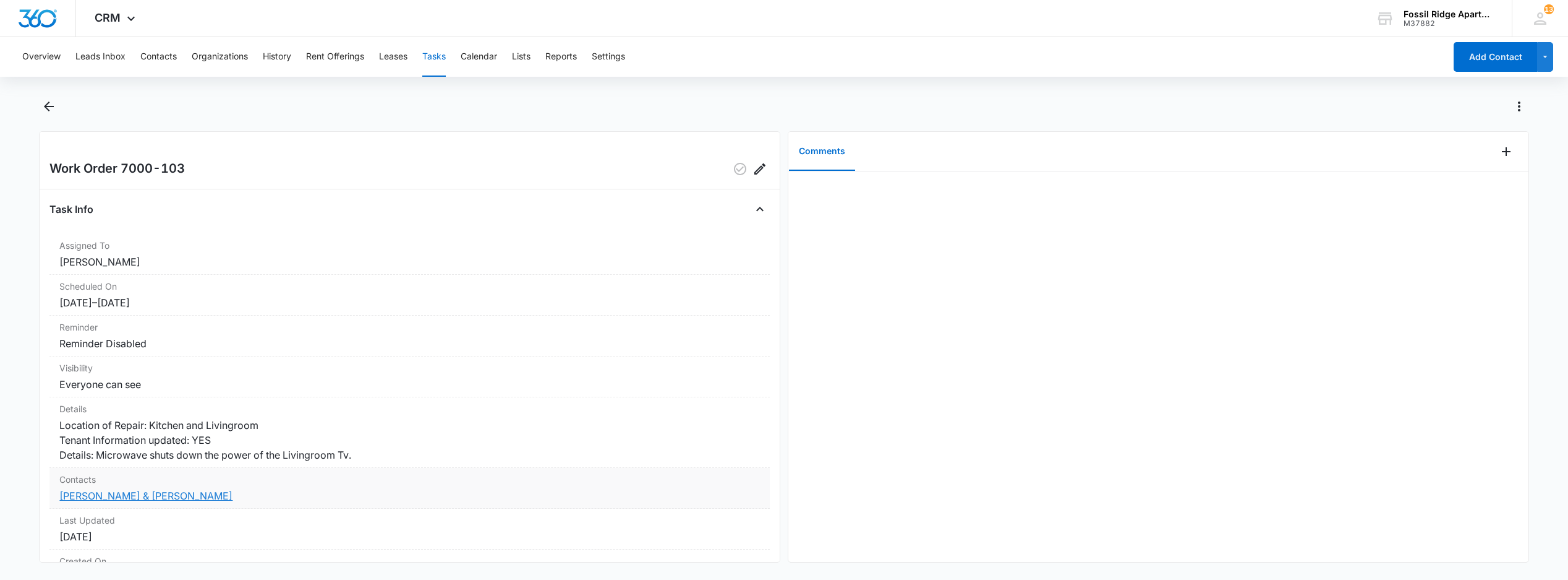
click at [133, 502] on link "[PERSON_NAME] & [PERSON_NAME]" at bounding box center [146, 495] width 173 height 13
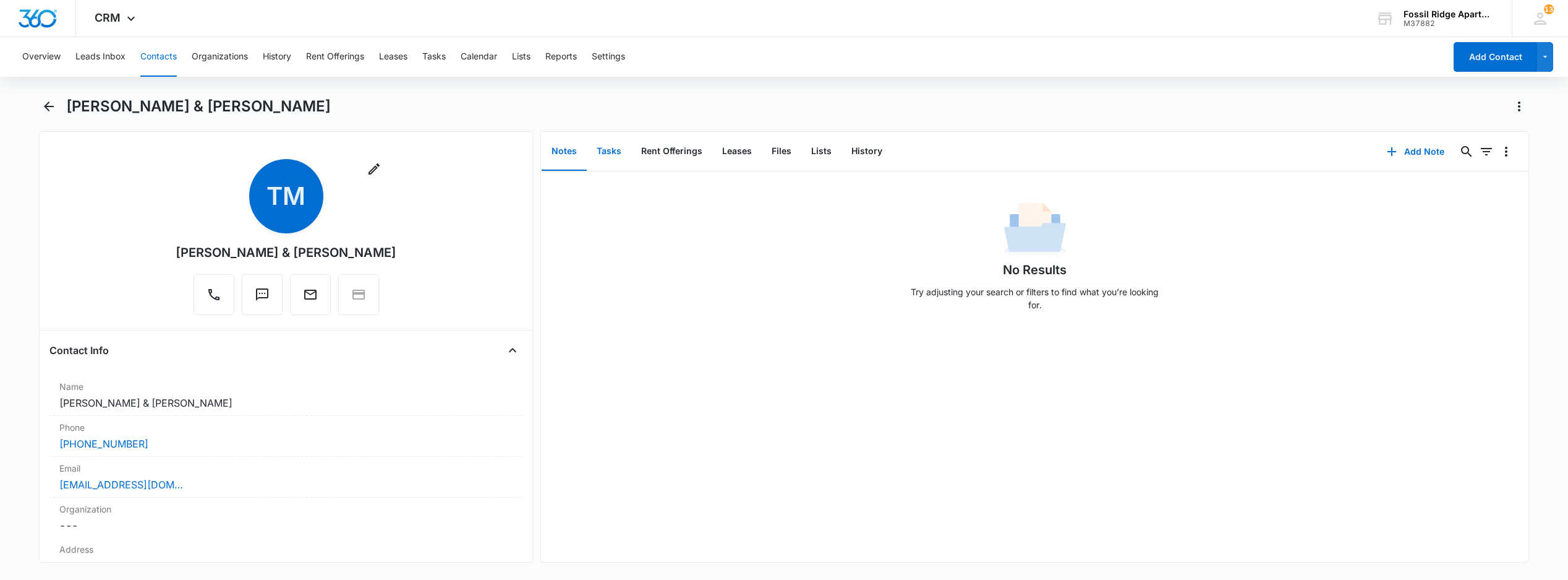
drag, startPoint x: 613, startPoint y: 151, endPoint x: 618, endPoint y: 166, distance: 15.8
click at [614, 151] on button "Tasks" at bounding box center [609, 152] width 45 height 39
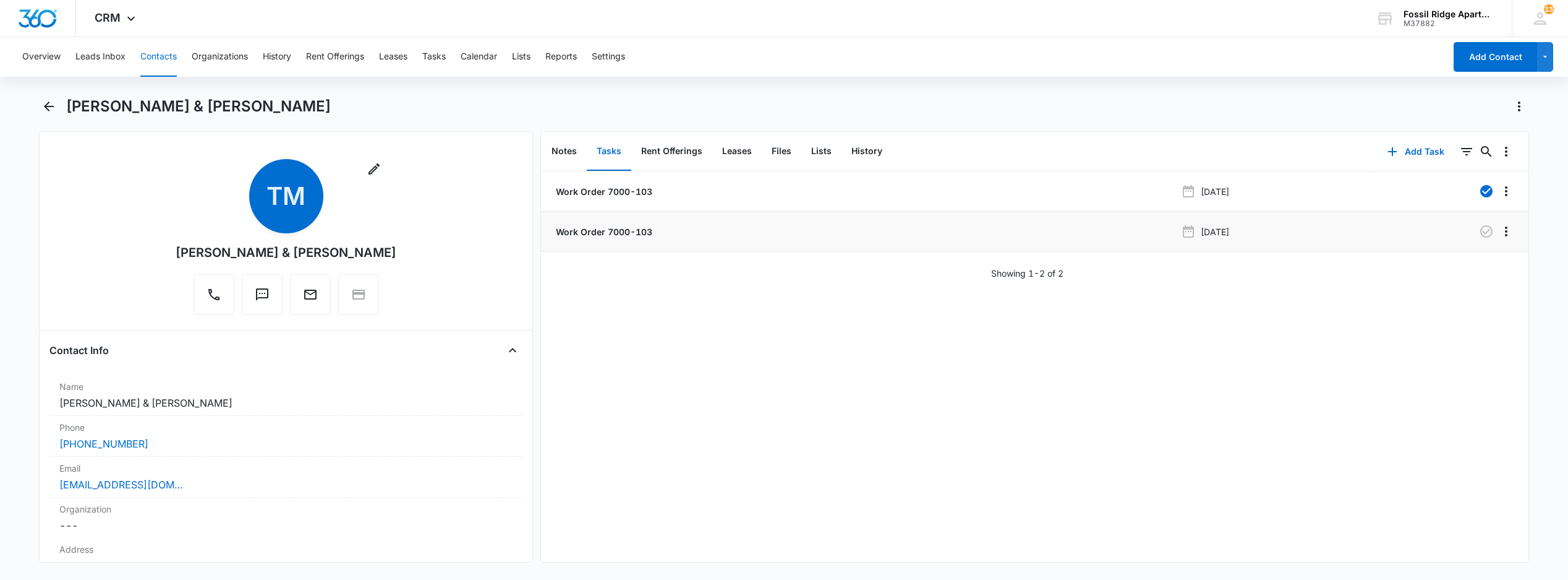
click at [594, 233] on p "Work Order 7000-103" at bounding box center [603, 231] width 99 height 13
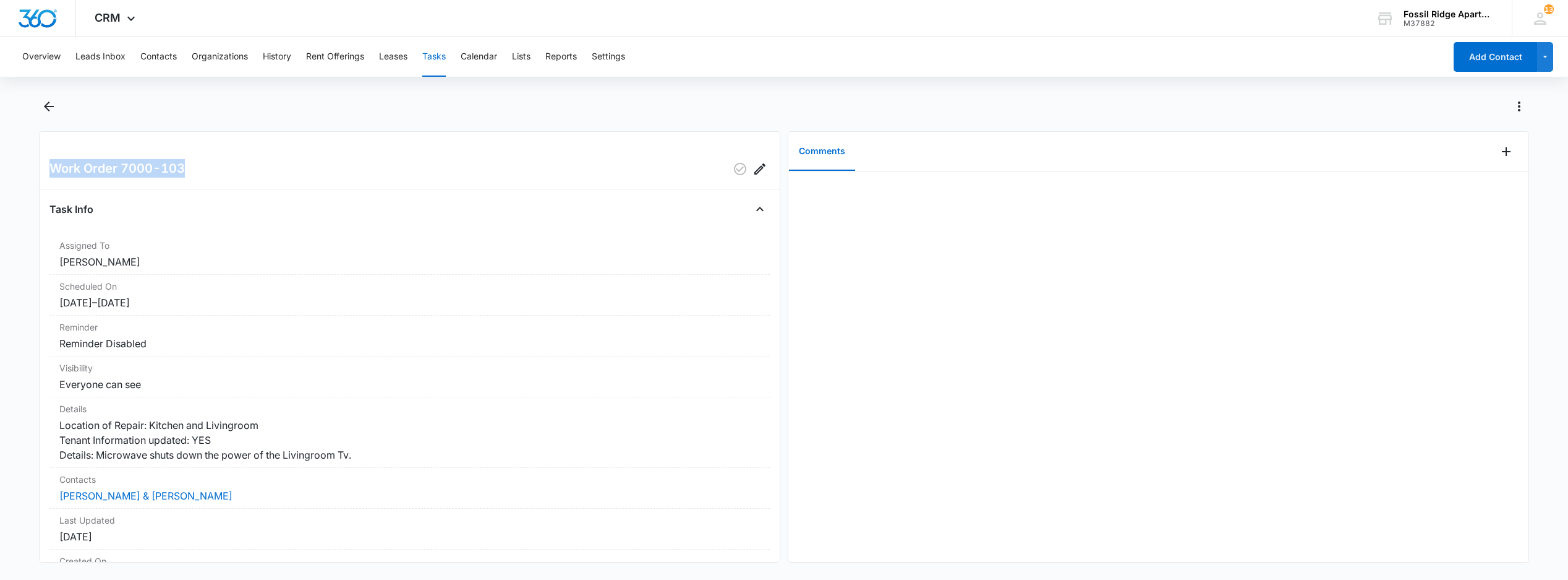
drag, startPoint x: 184, startPoint y: 169, endPoint x: 47, endPoint y: 171, distance: 137.0
click at [47, 171] on div "Work Order 7000-103 Task Info Assigned To [PERSON_NAME] Scheduled On [DATE] – […" at bounding box center [409, 347] width 741 height 431
click at [1497, 151] on button "Add Comment" at bounding box center [1507, 152] width 20 height 20
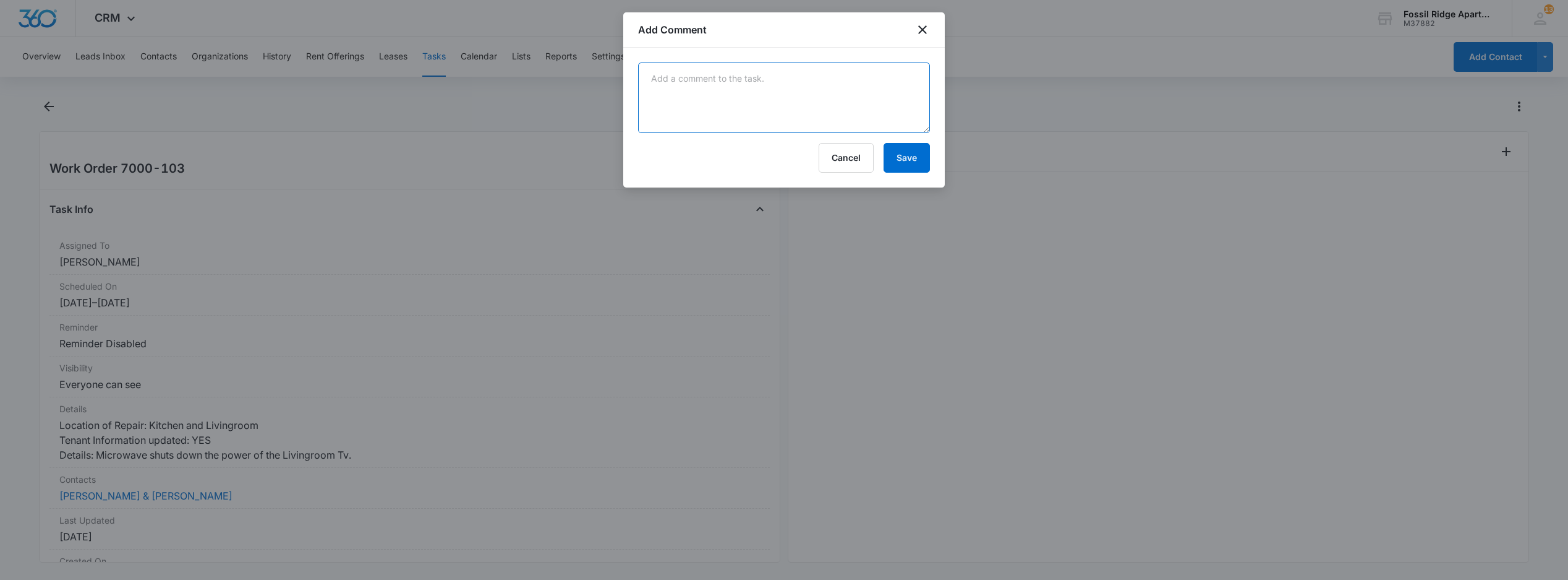
click at [700, 109] on textarea at bounding box center [784, 98] width 292 height 71
type textarea "no issue found"
click at [911, 161] on button "Save" at bounding box center [907, 157] width 47 height 30
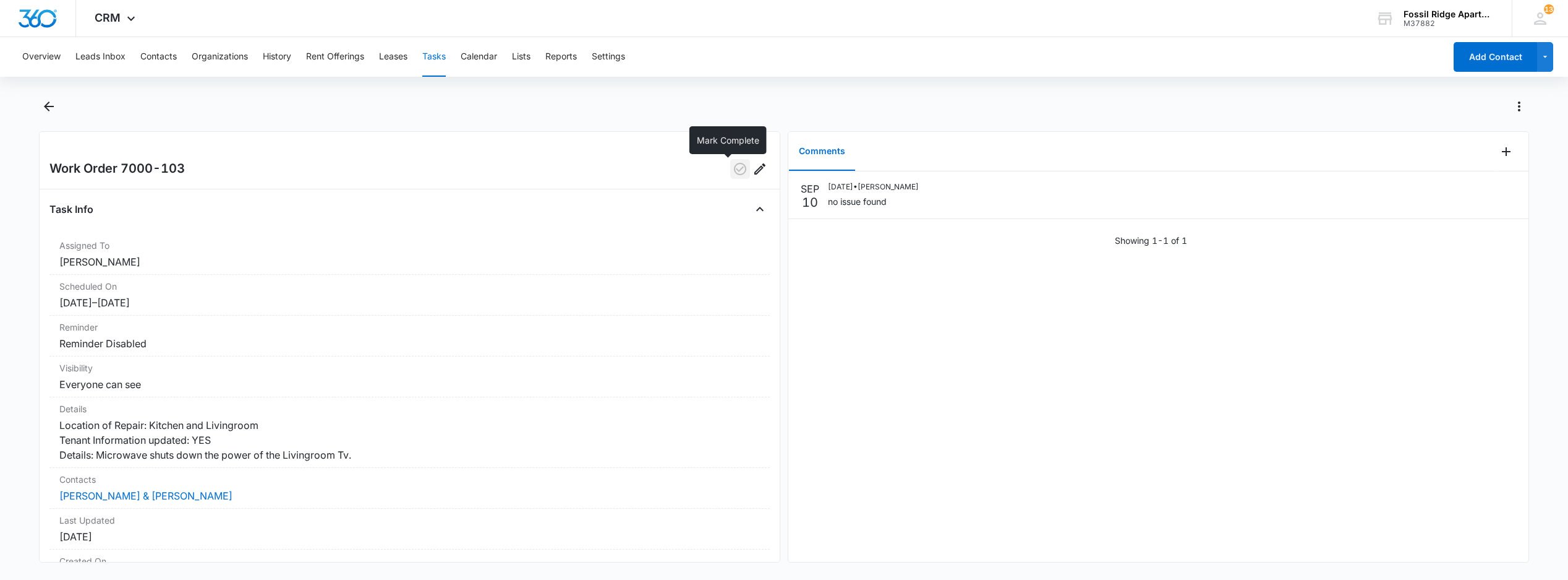
click at [733, 172] on icon "button" at bounding box center [740, 169] width 15 height 15
click at [434, 55] on button "Tasks" at bounding box center [434, 57] width 23 height 39
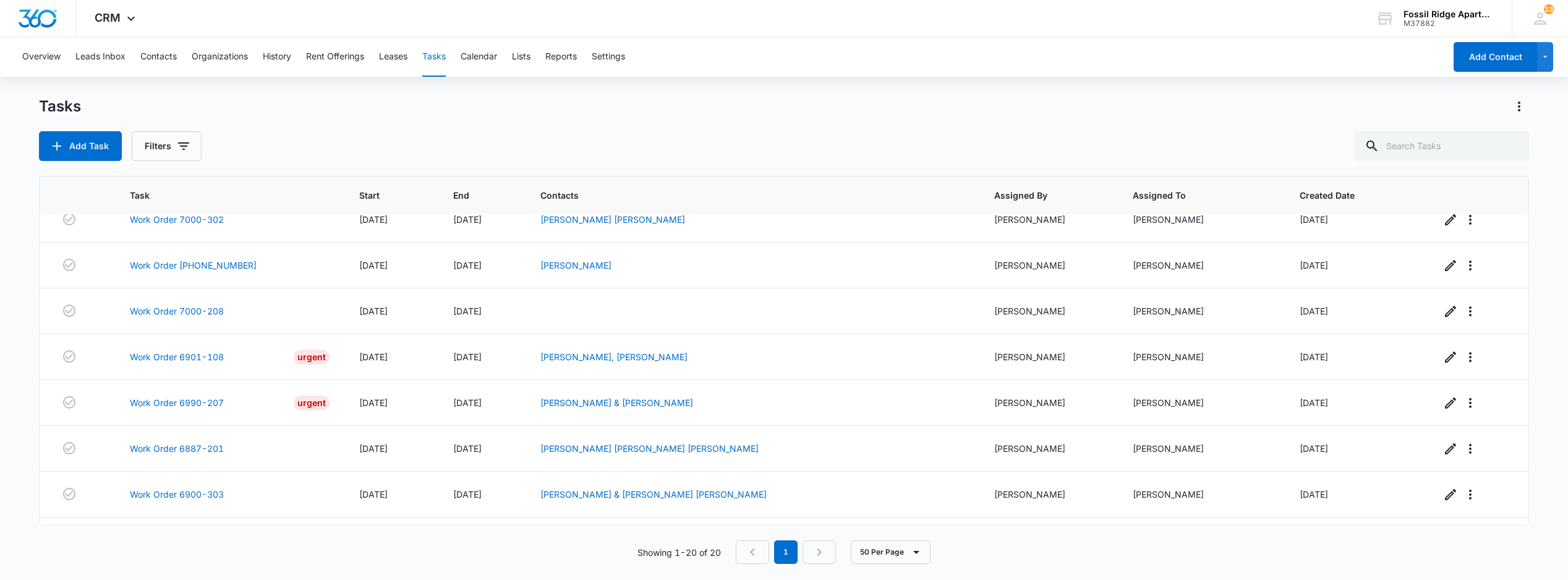
scroll to position [384, 0]
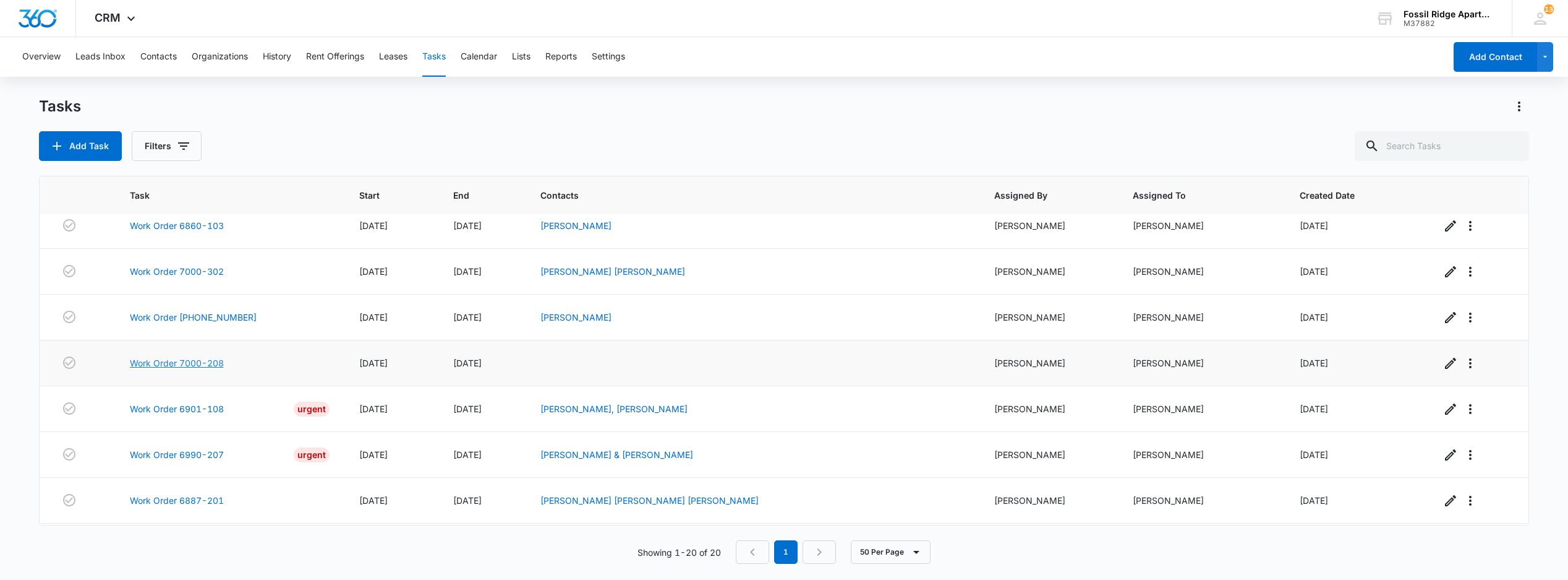
click at [188, 369] on link "Work Order 7000-208" at bounding box center [177, 363] width 94 height 13
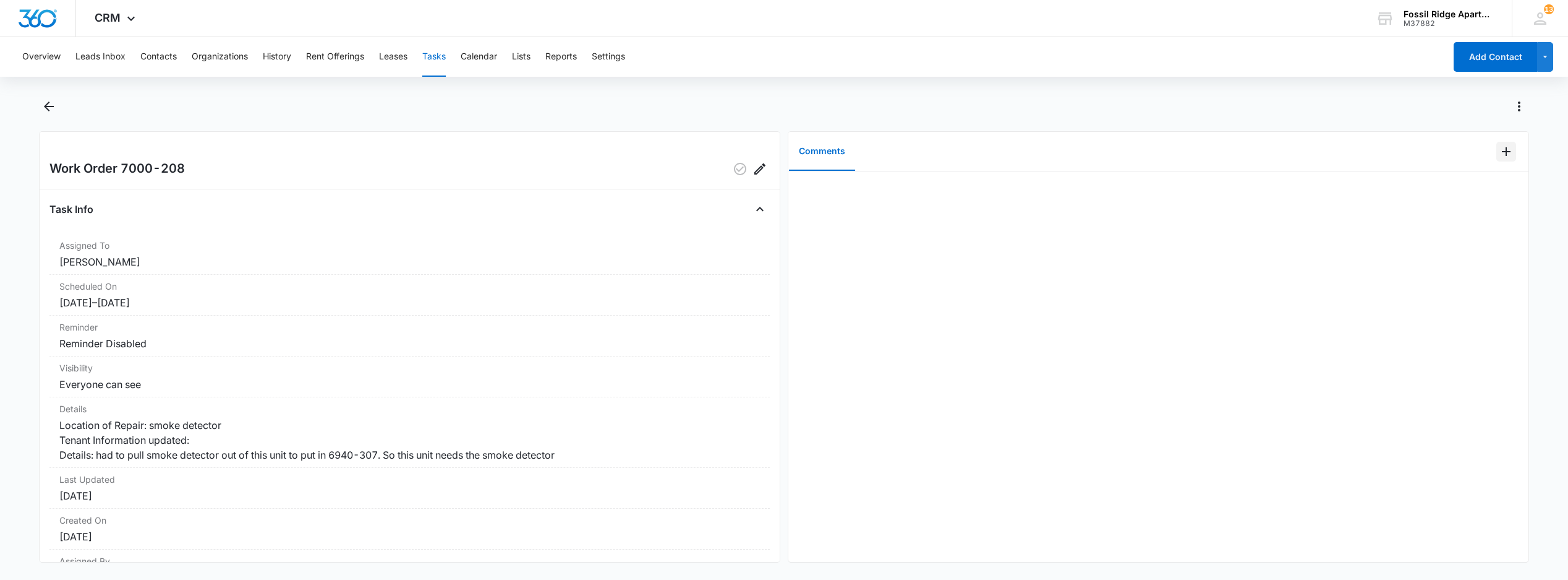
click at [1499, 157] on icon "Add Comment" at bounding box center [1506, 151] width 15 height 15
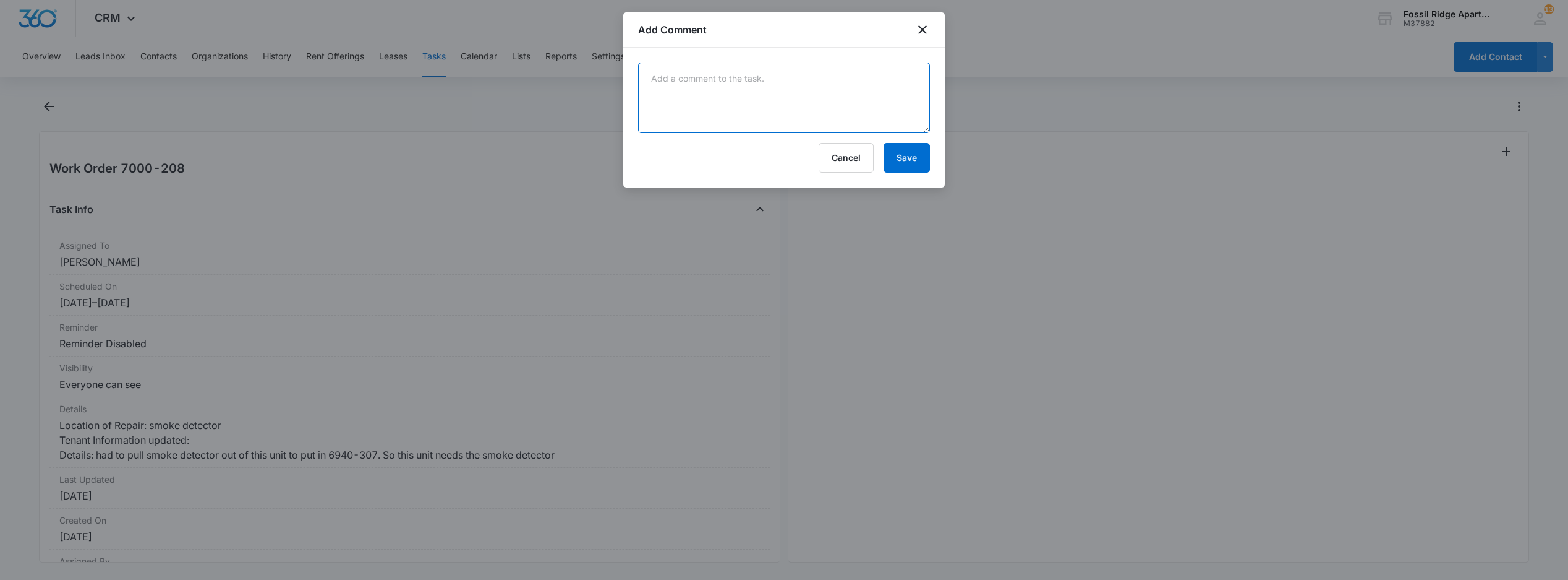
click at [674, 121] on textarea at bounding box center [784, 98] width 292 height 71
type textarea "compleetd by [PERSON_NAME]"
click at [909, 171] on button "Save" at bounding box center [907, 157] width 47 height 30
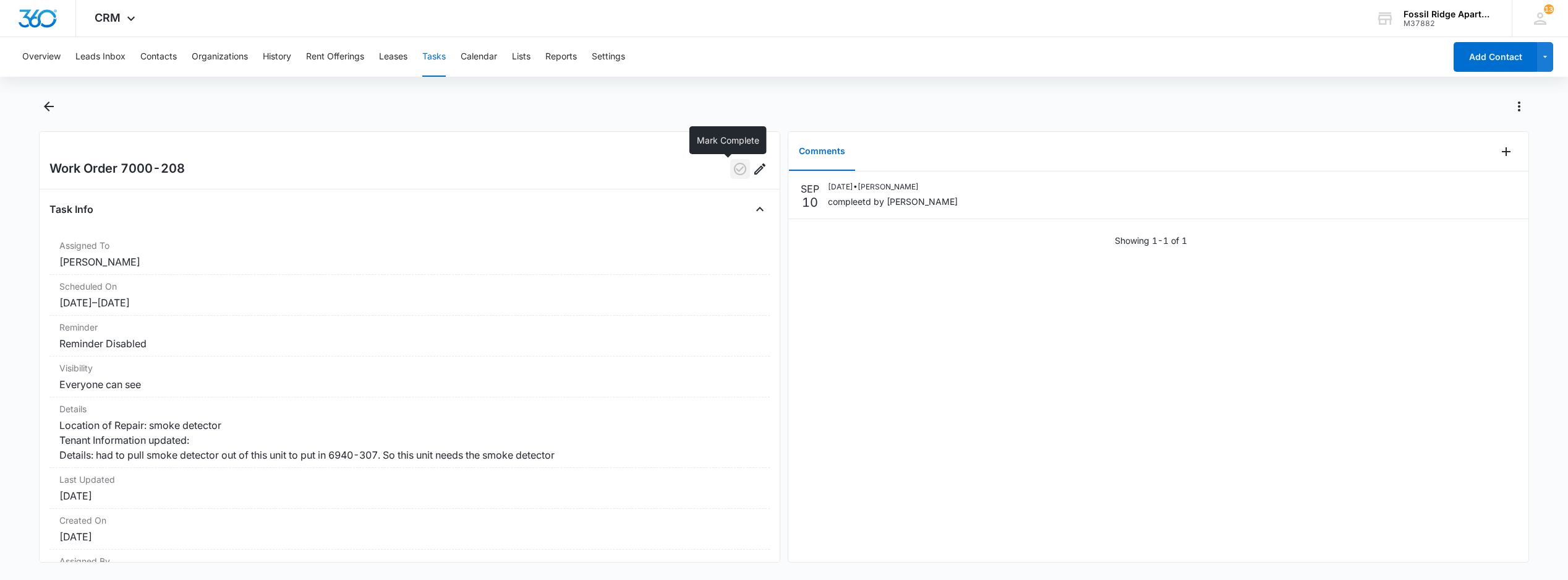
click at [733, 173] on icon "button" at bounding box center [740, 169] width 15 height 15
click at [436, 52] on button "Tasks" at bounding box center [434, 57] width 23 height 39
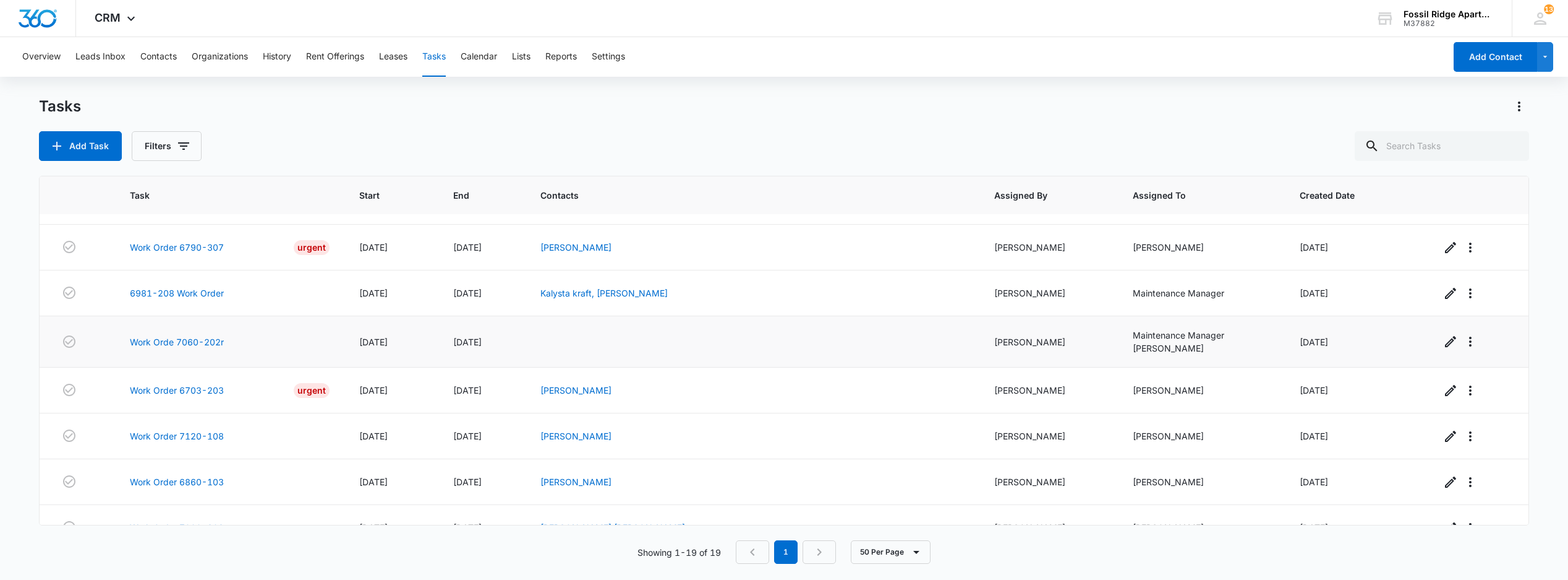
scroll to position [89, 0]
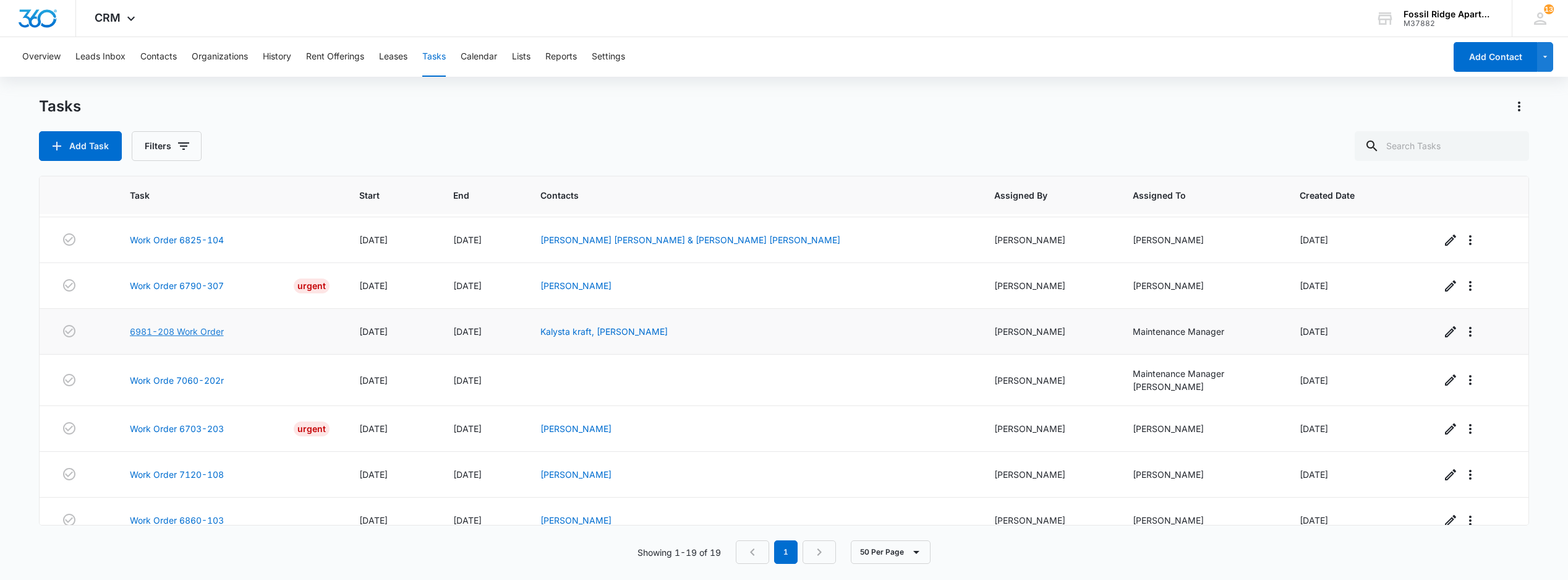
click at [185, 338] on link "6981-208 Work Order" at bounding box center [177, 331] width 94 height 13
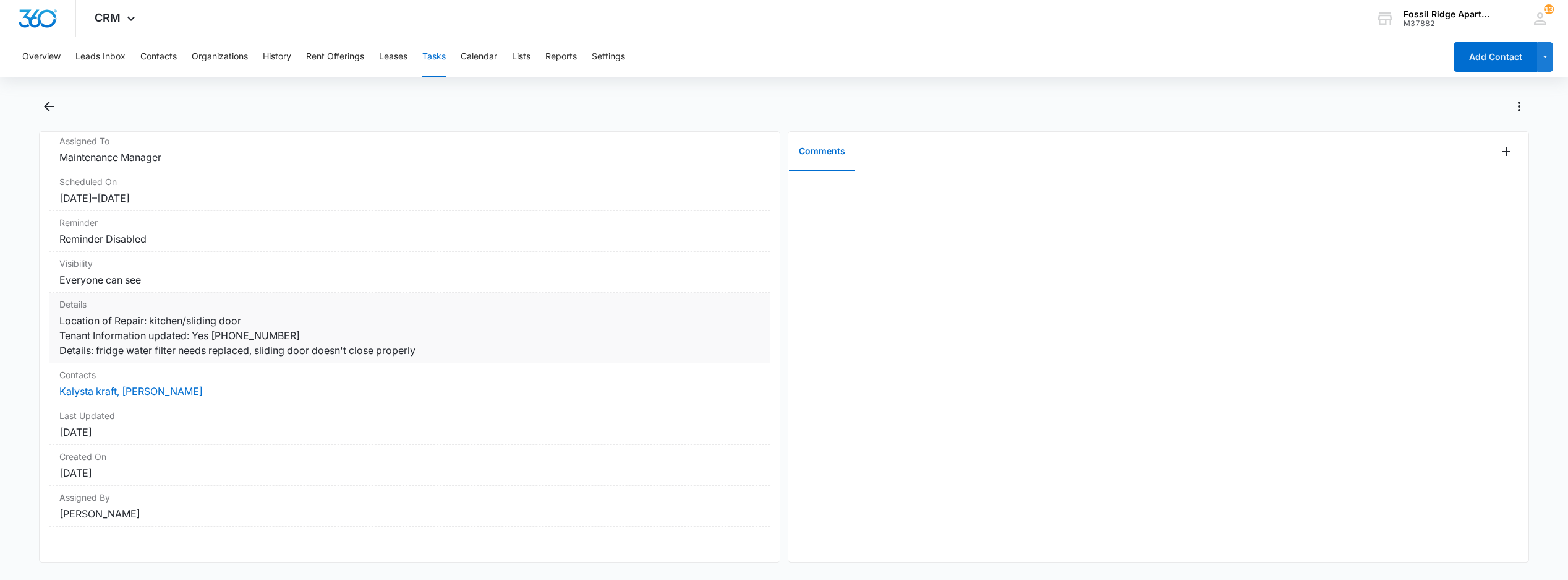
scroll to position [134, 0]
click at [434, 55] on button "Tasks" at bounding box center [434, 57] width 23 height 39
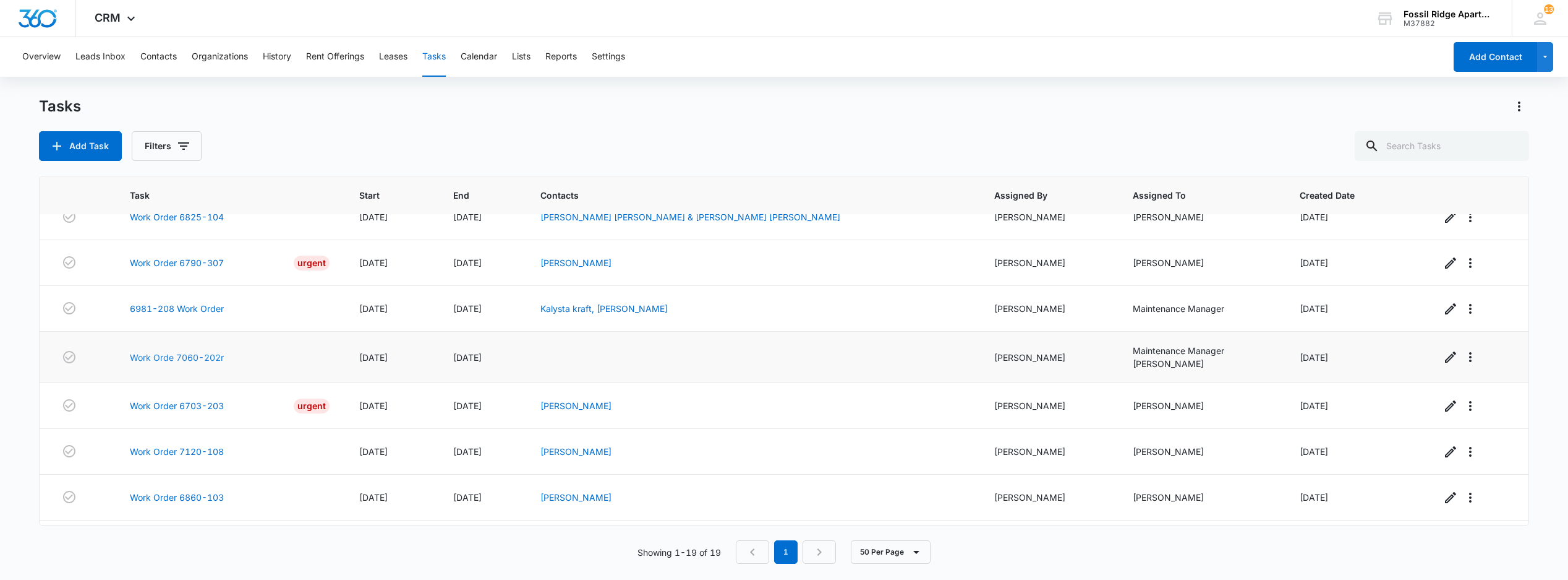
scroll to position [82, 0]
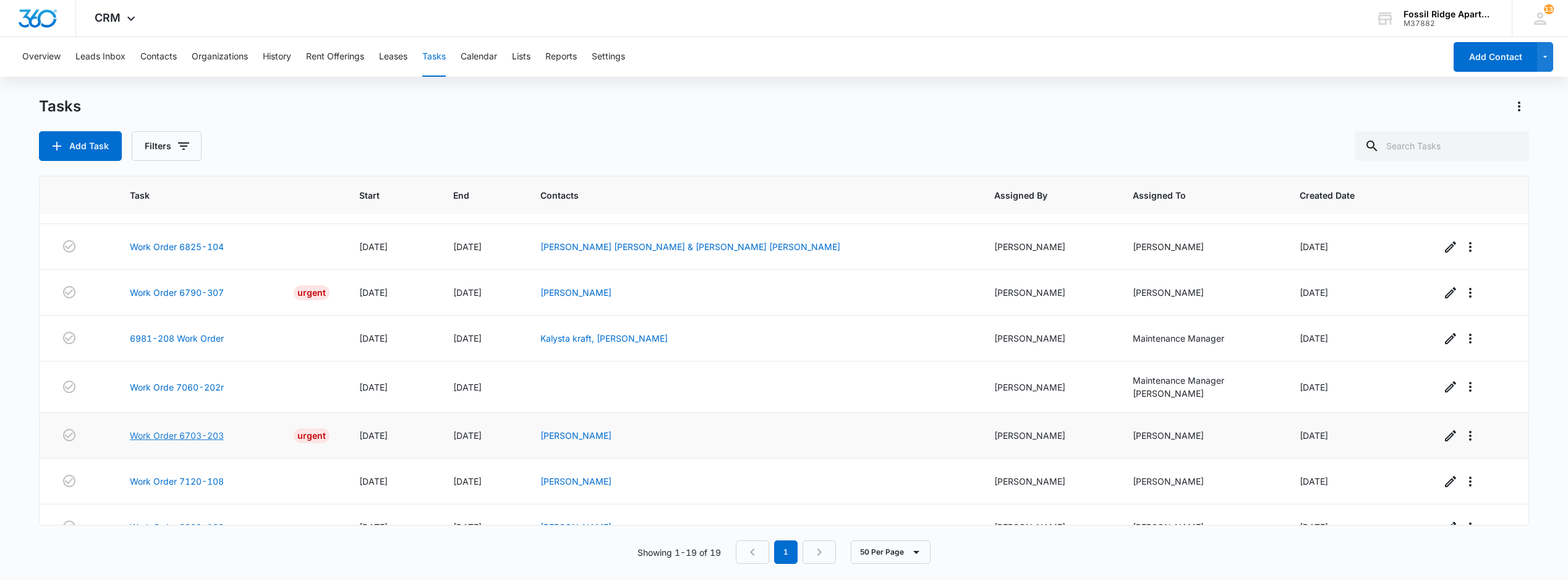
click at [185, 442] on link "Work Order 6703-203" at bounding box center [177, 435] width 94 height 13
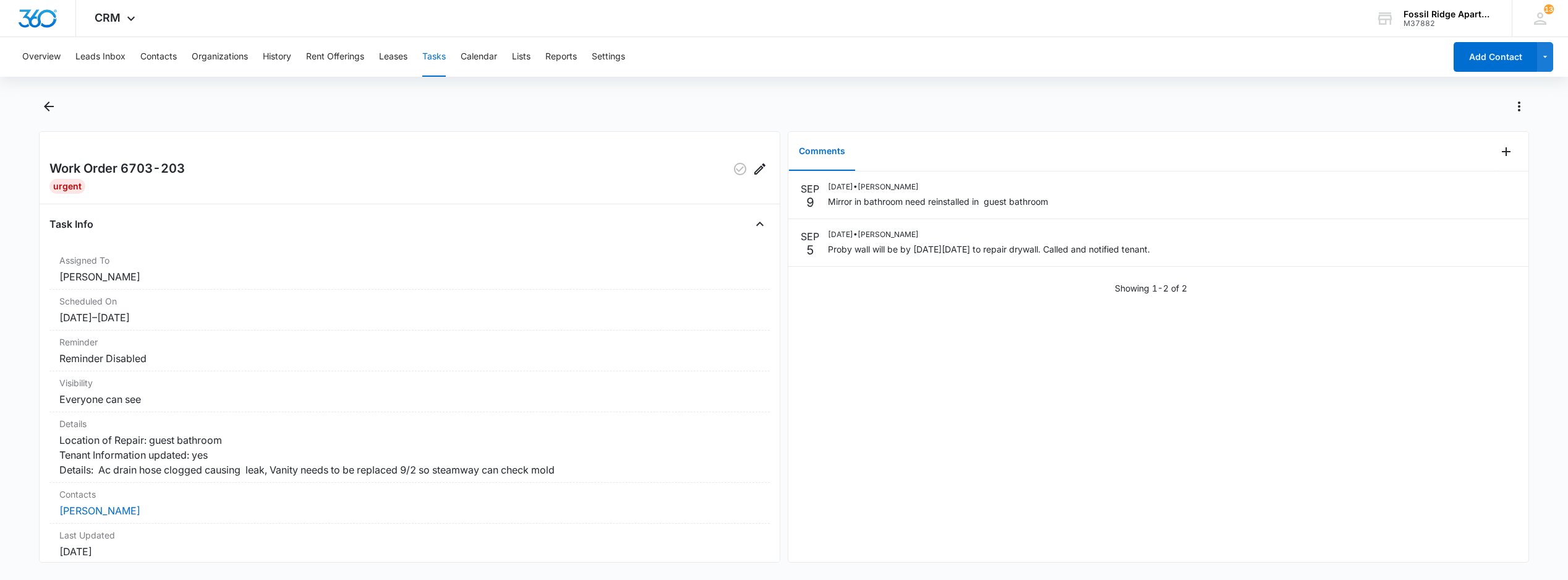
click at [428, 56] on button "Tasks" at bounding box center [434, 57] width 23 height 39
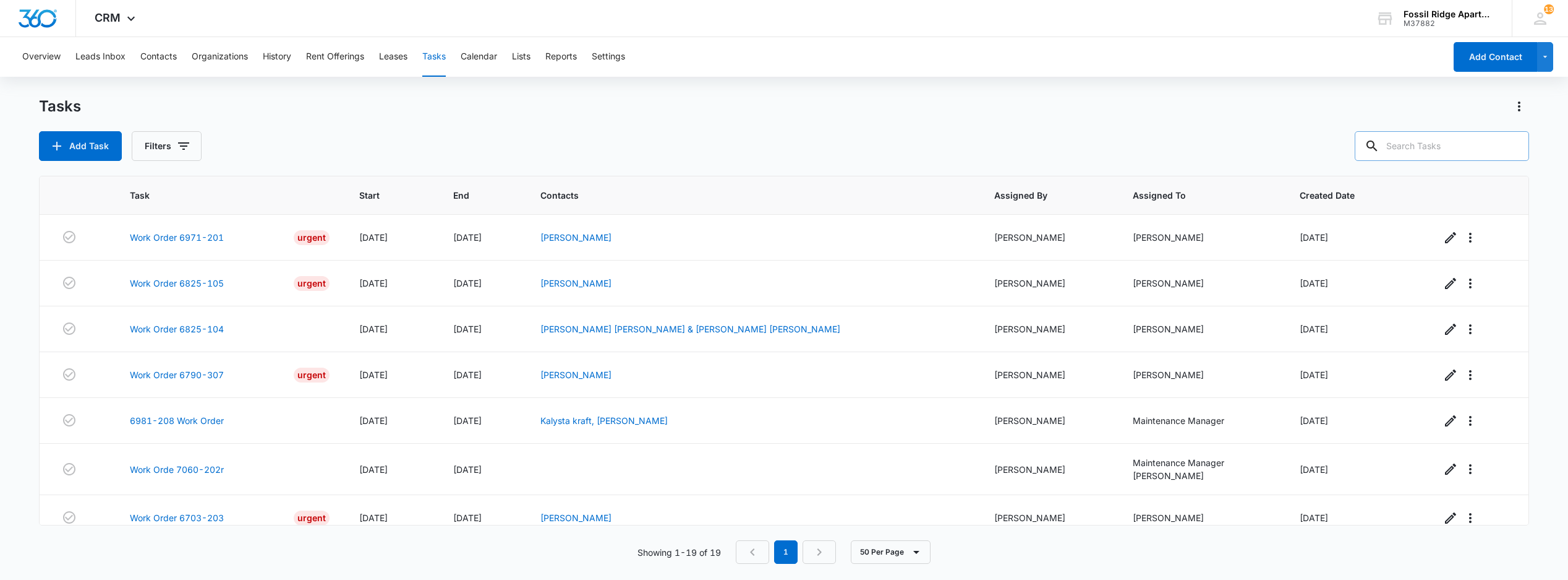
click at [1436, 147] on input "text" at bounding box center [1442, 146] width 175 height 30
type input "6887-201"
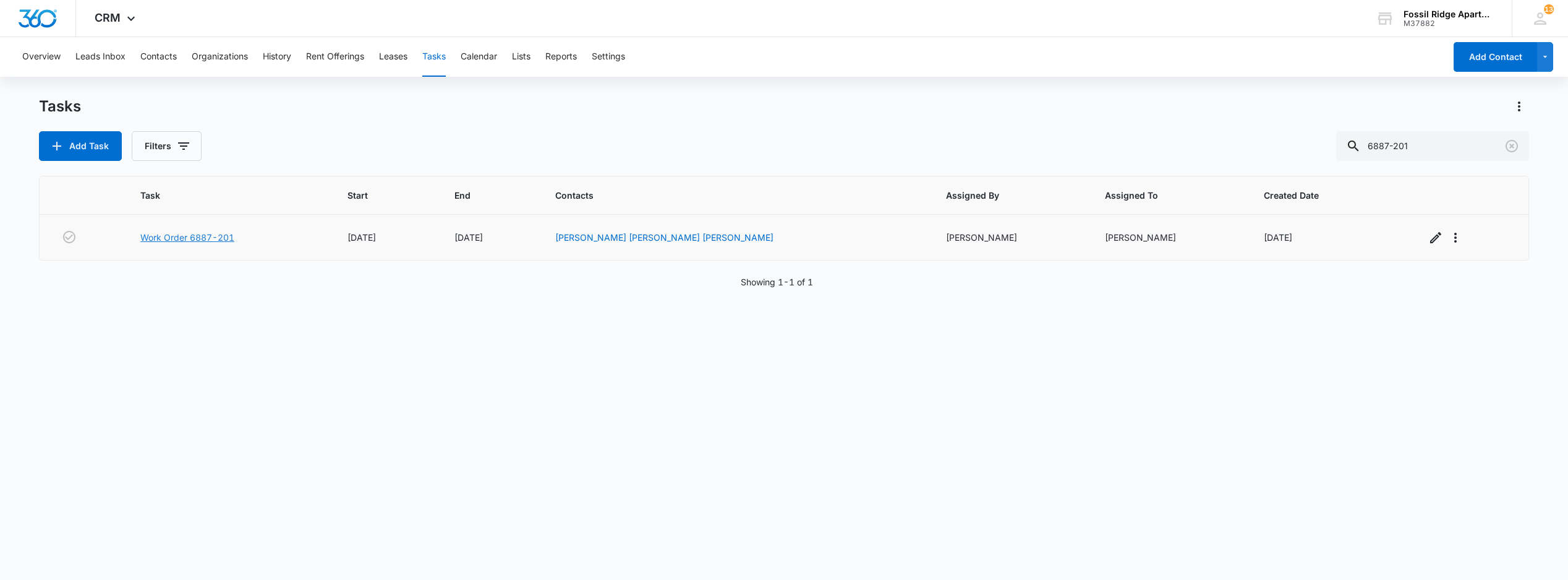
click at [201, 239] on link "Work Order 6887-201" at bounding box center [187, 237] width 94 height 13
